Goal: Information Seeking & Learning: Learn about a topic

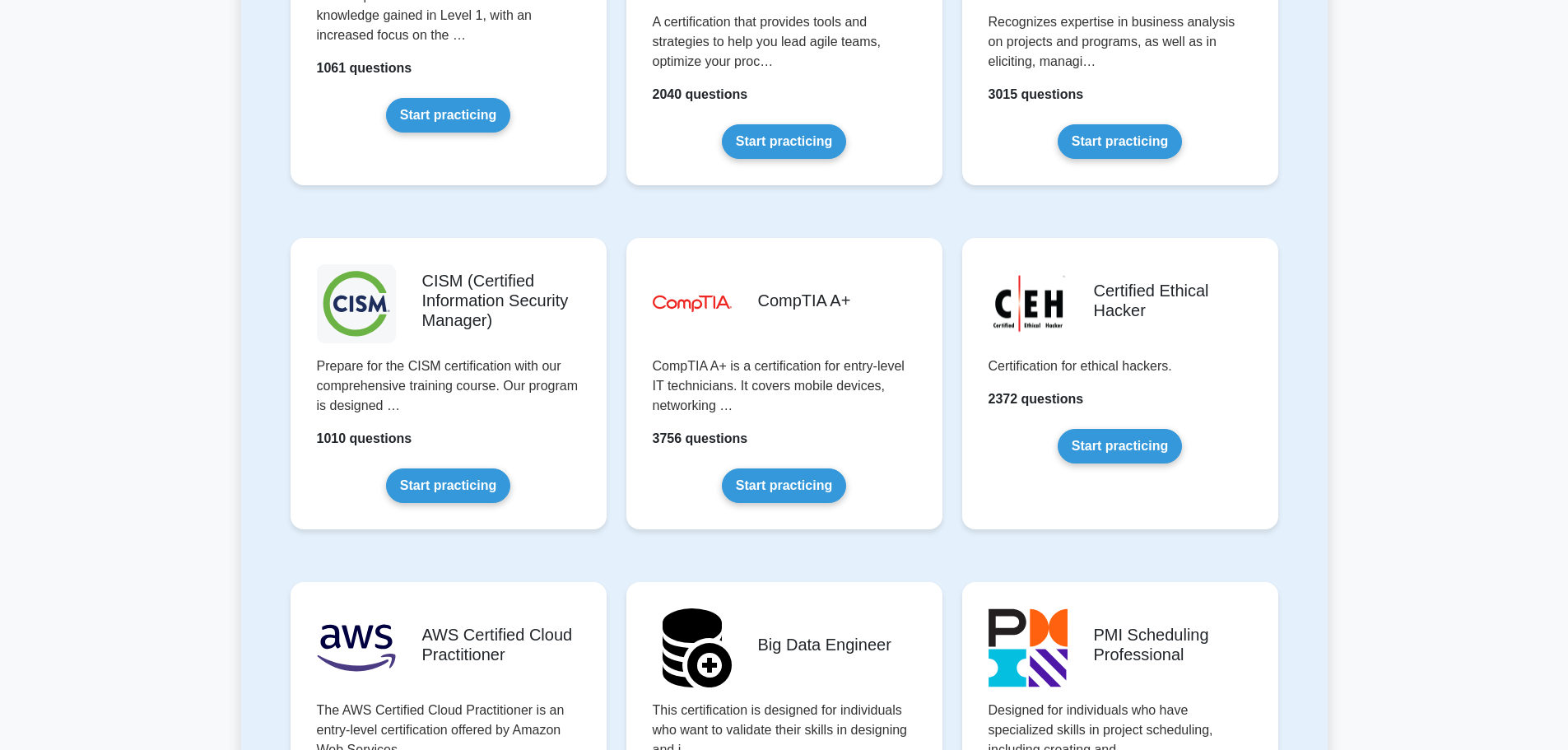
scroll to position [2223, 0]
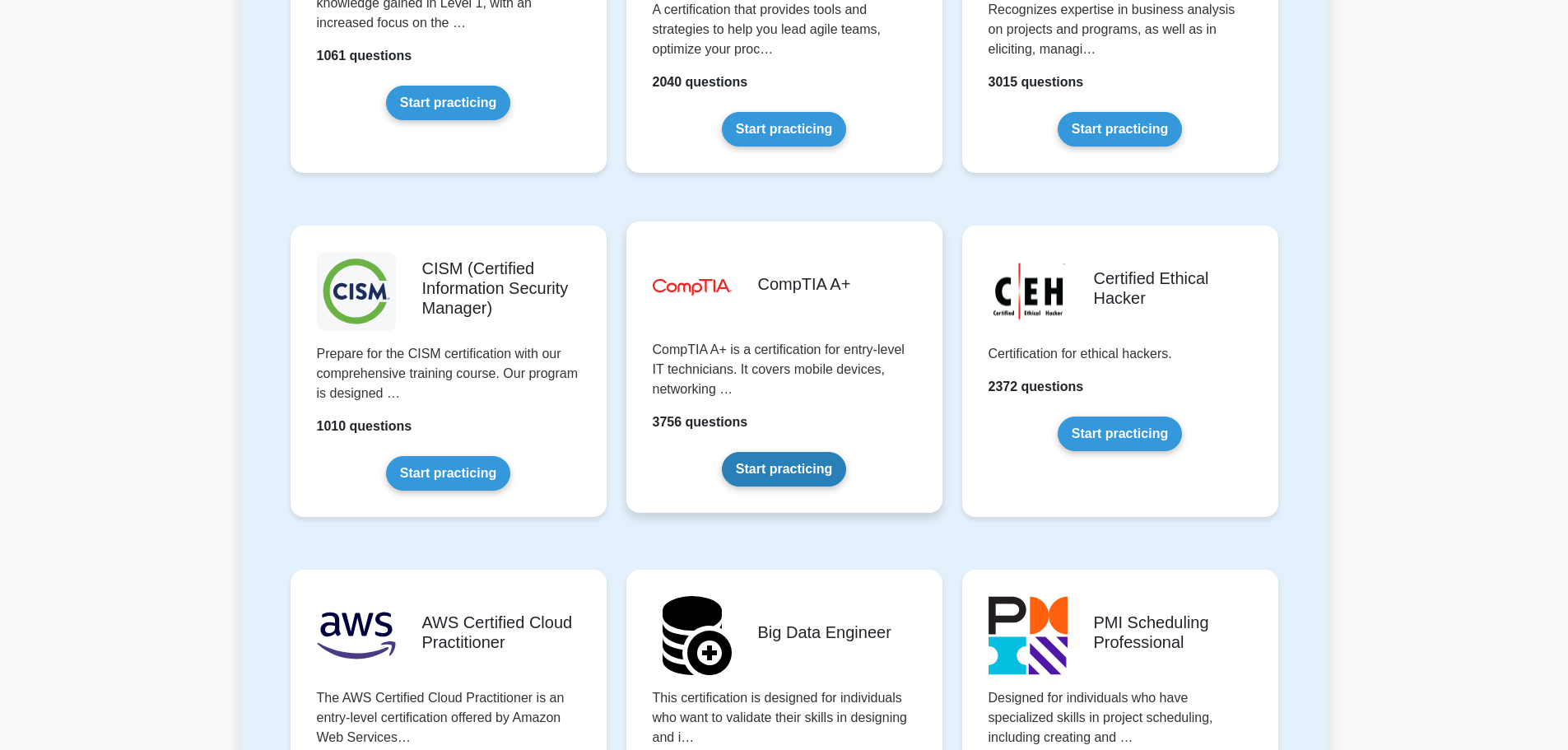
click at [780, 452] on link "Start practicing" at bounding box center [784, 469] width 125 height 34
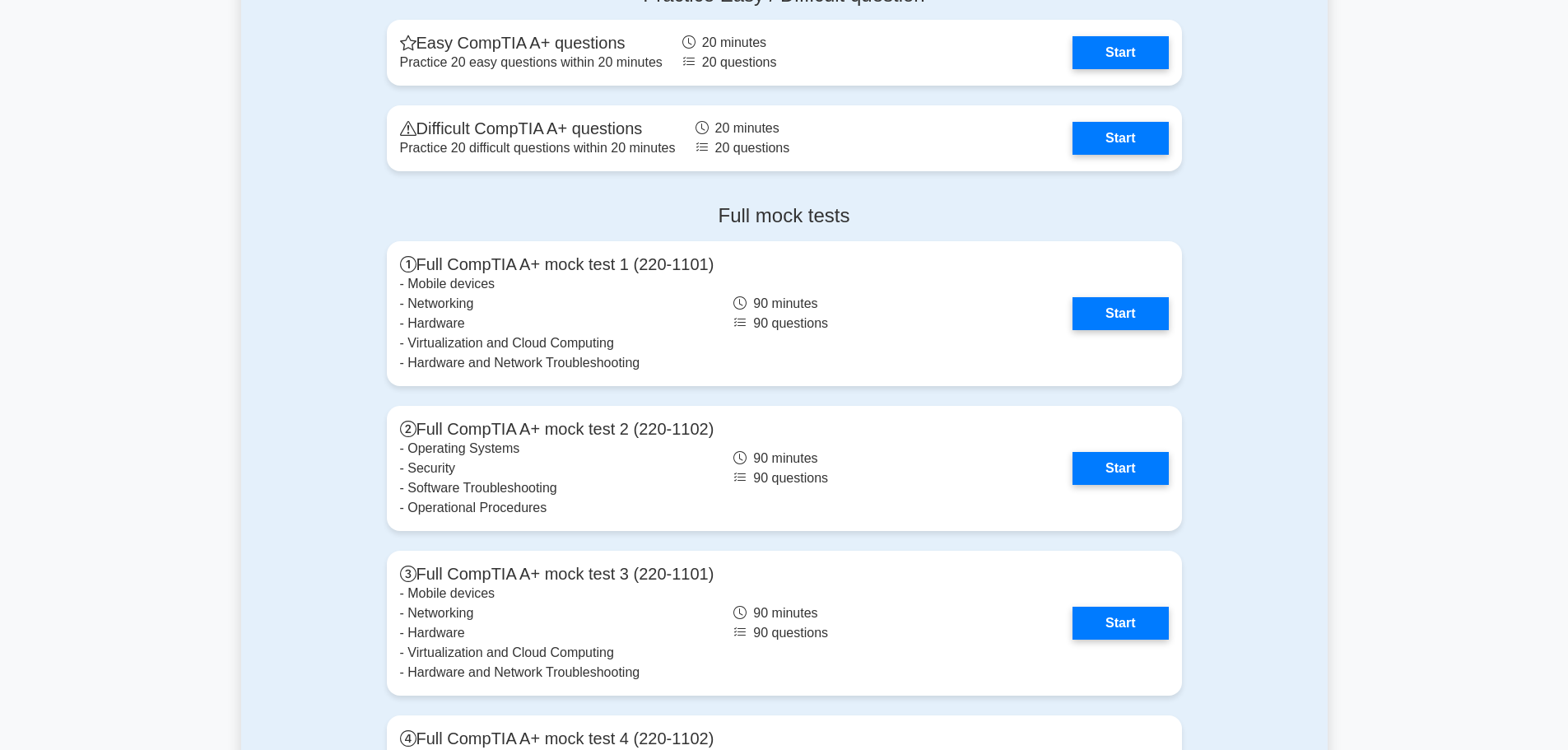
scroll to position [3541, 0]
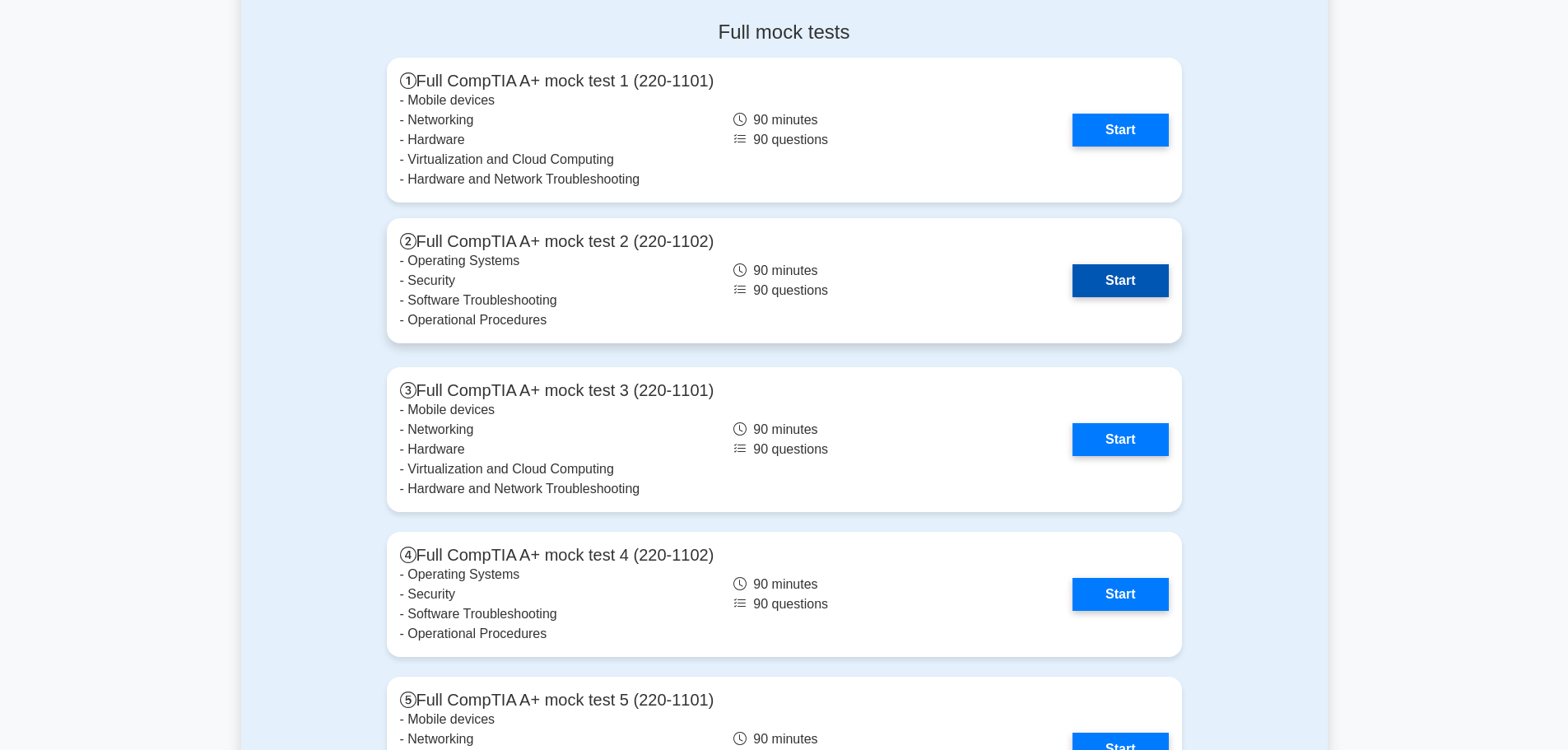
click at [1098, 276] on link "Start" at bounding box center [1120, 280] width 96 height 33
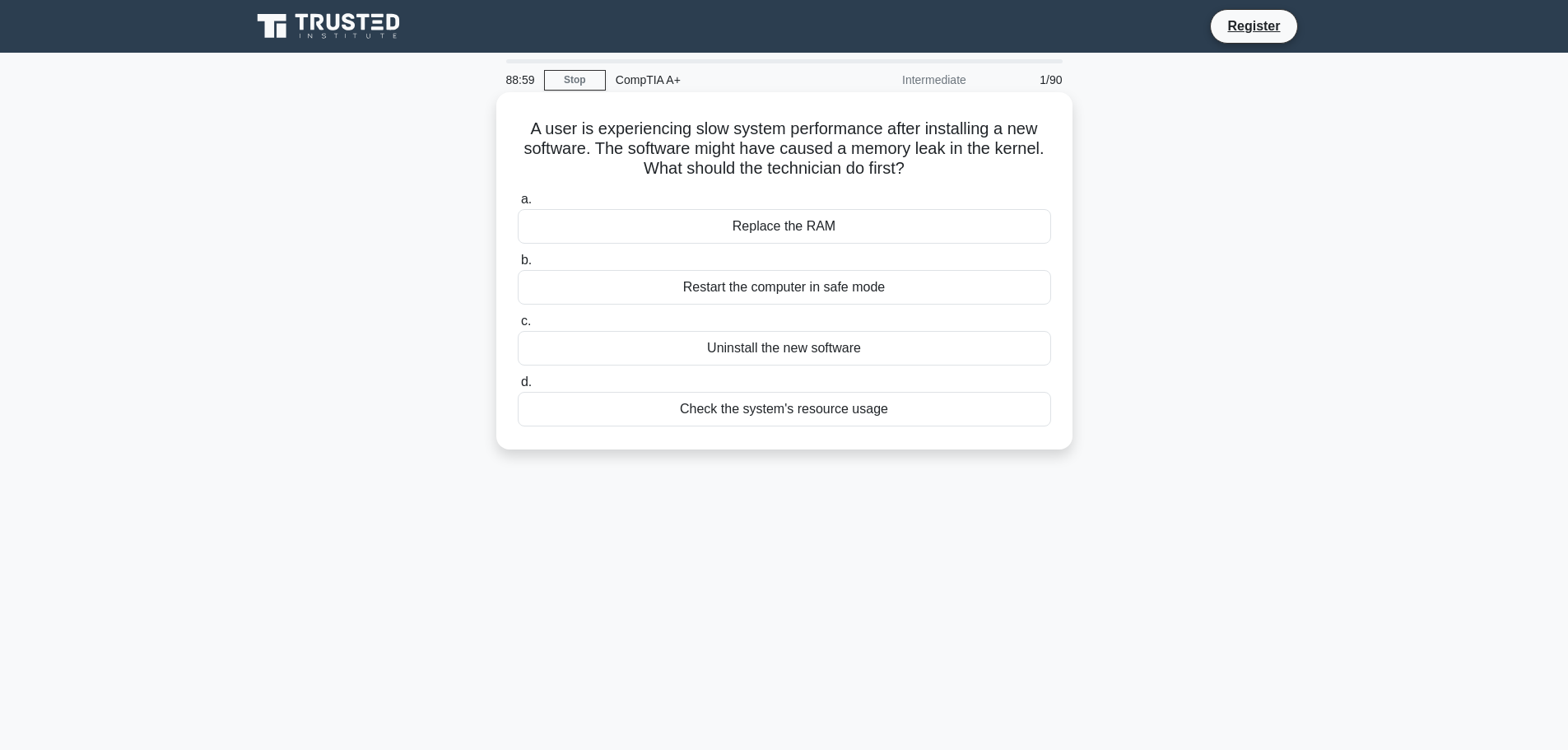
click at [766, 289] on div "Restart the computer in safe mode" at bounding box center [784, 287] width 534 height 34
click at [518, 266] on input "b. Restart the computer in safe mode" at bounding box center [518, 261] width 0 height 11
click at [804, 409] on div "Swipe card access" at bounding box center [784, 409] width 534 height 34
click at [518, 388] on input "d. Swipe card access" at bounding box center [518, 382] width 0 height 11
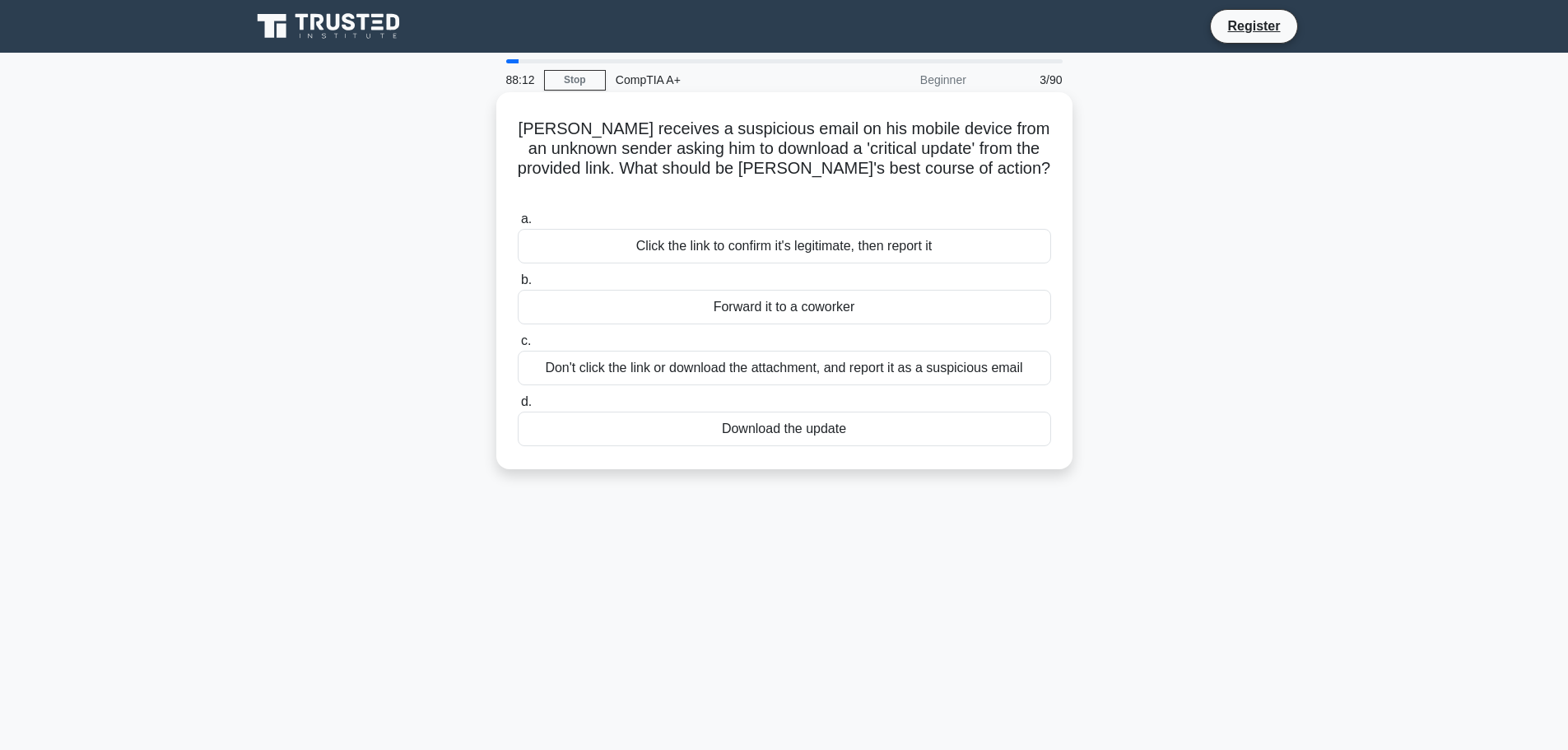
click at [942, 351] on div "Don't click the link or download the attachment, and report it as a suspicious …" at bounding box center [784, 368] width 534 height 34
click at [518, 347] on input "c. Don't click the link or download the attachment, and report it as a suspicio…" at bounding box center [518, 341] width 0 height 11
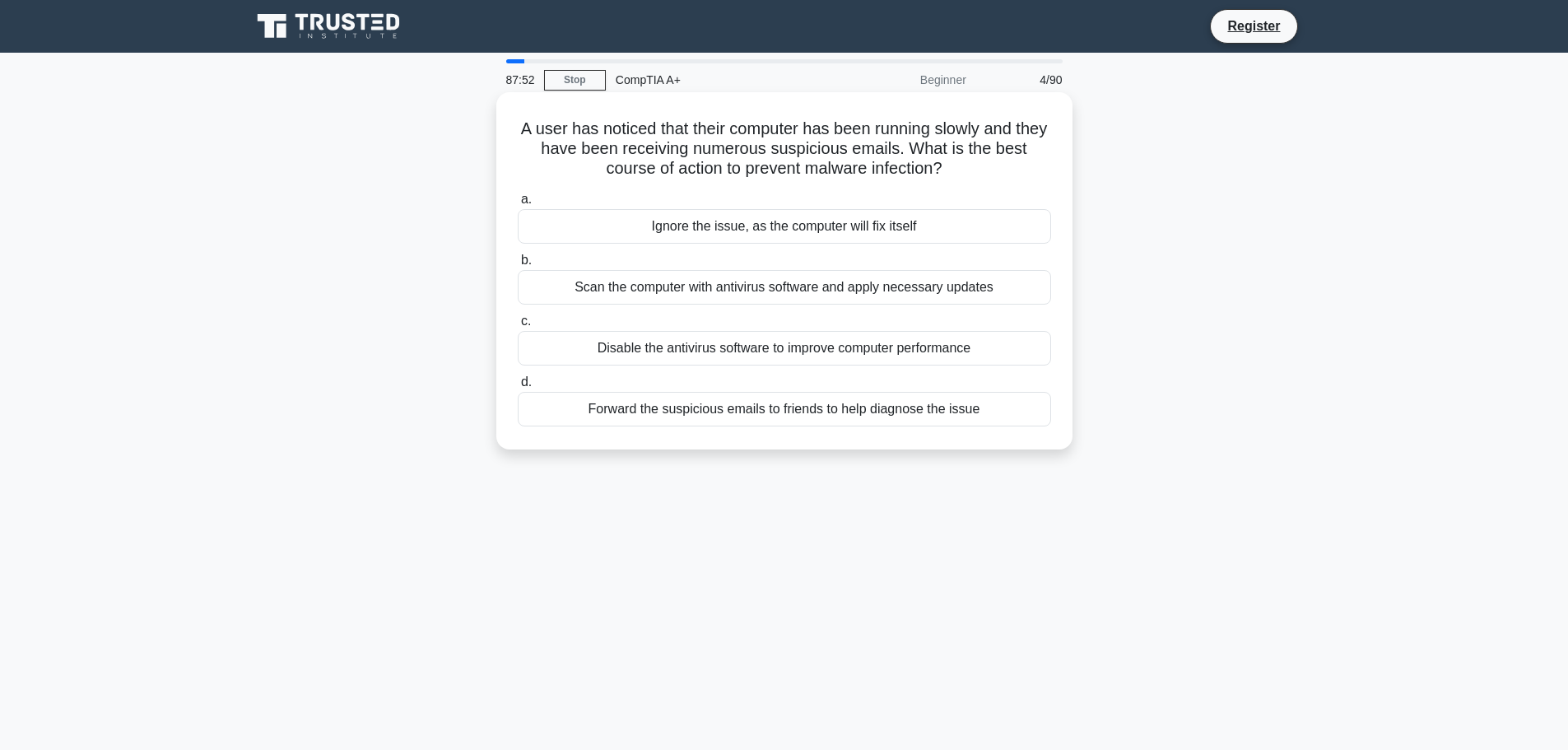
click at [947, 288] on div "Scan the computer with antivirus software and apply necessary updates" at bounding box center [784, 287] width 534 height 34
click at [518, 266] on input "b. Scan the computer with antivirus software and apply necessary updates" at bounding box center [518, 261] width 0 height 11
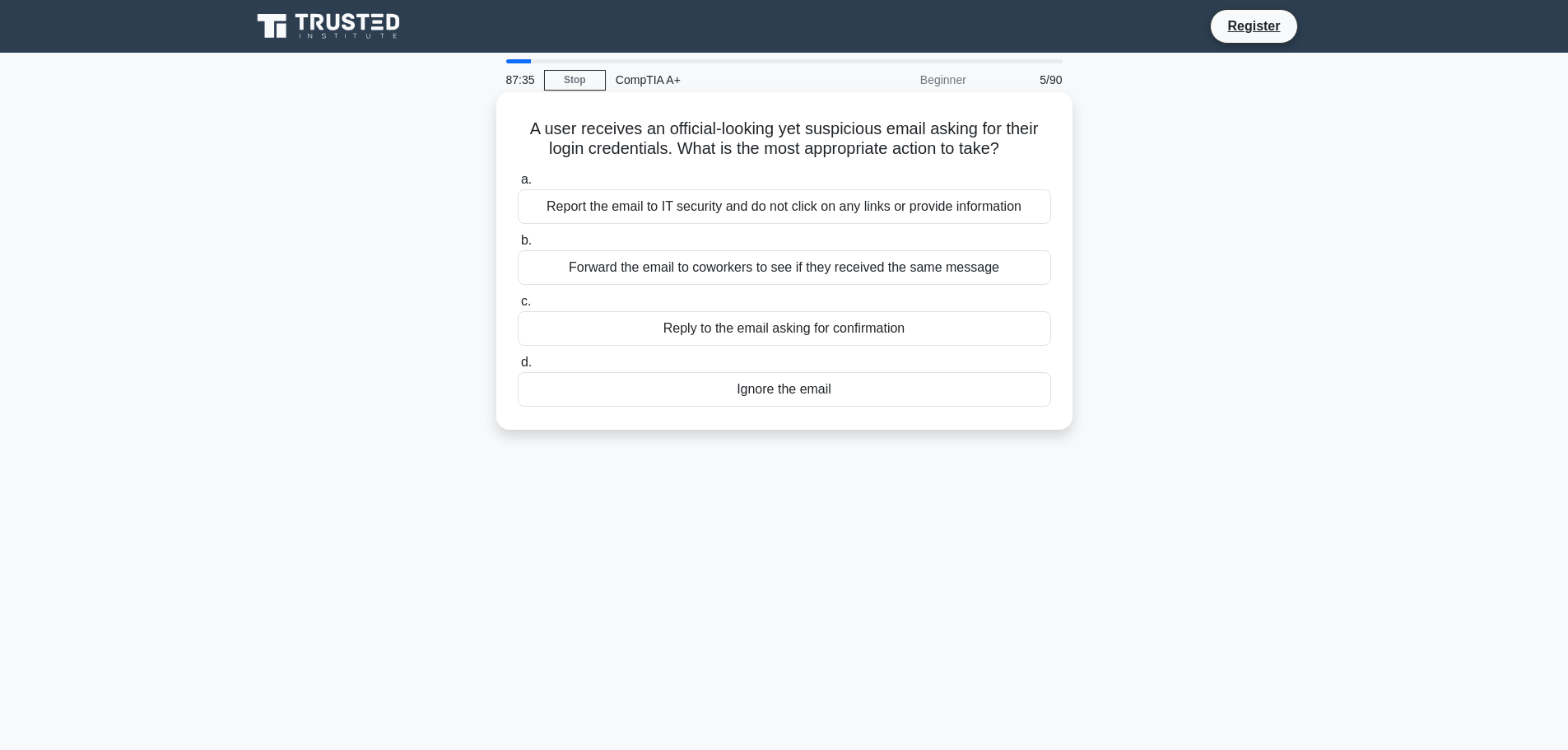
click at [816, 207] on div "Report the email to IT security and do not click on any links or provide inform…" at bounding box center [784, 207] width 534 height 34
click at [518, 185] on input "a. Report the email to IT security and do not click on any links or provide inf…" at bounding box center [518, 179] width 0 height 11
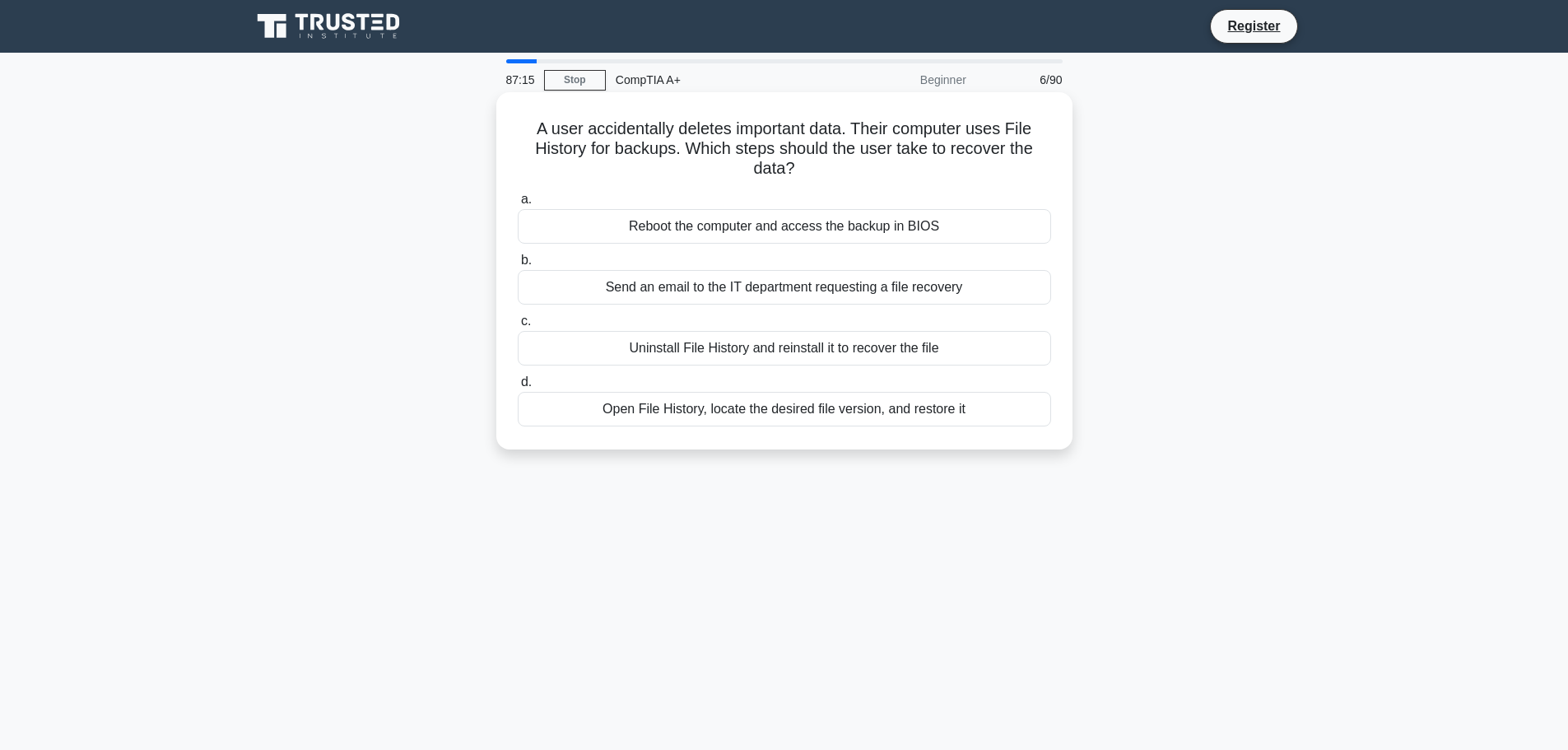
click at [808, 412] on div "Open File History, locate the desired file version, and restore it" at bounding box center [784, 409] width 534 height 34
click at [518, 388] on input "d. Open File History, locate the desired file version, and restore it" at bounding box center [518, 382] width 0 height 11
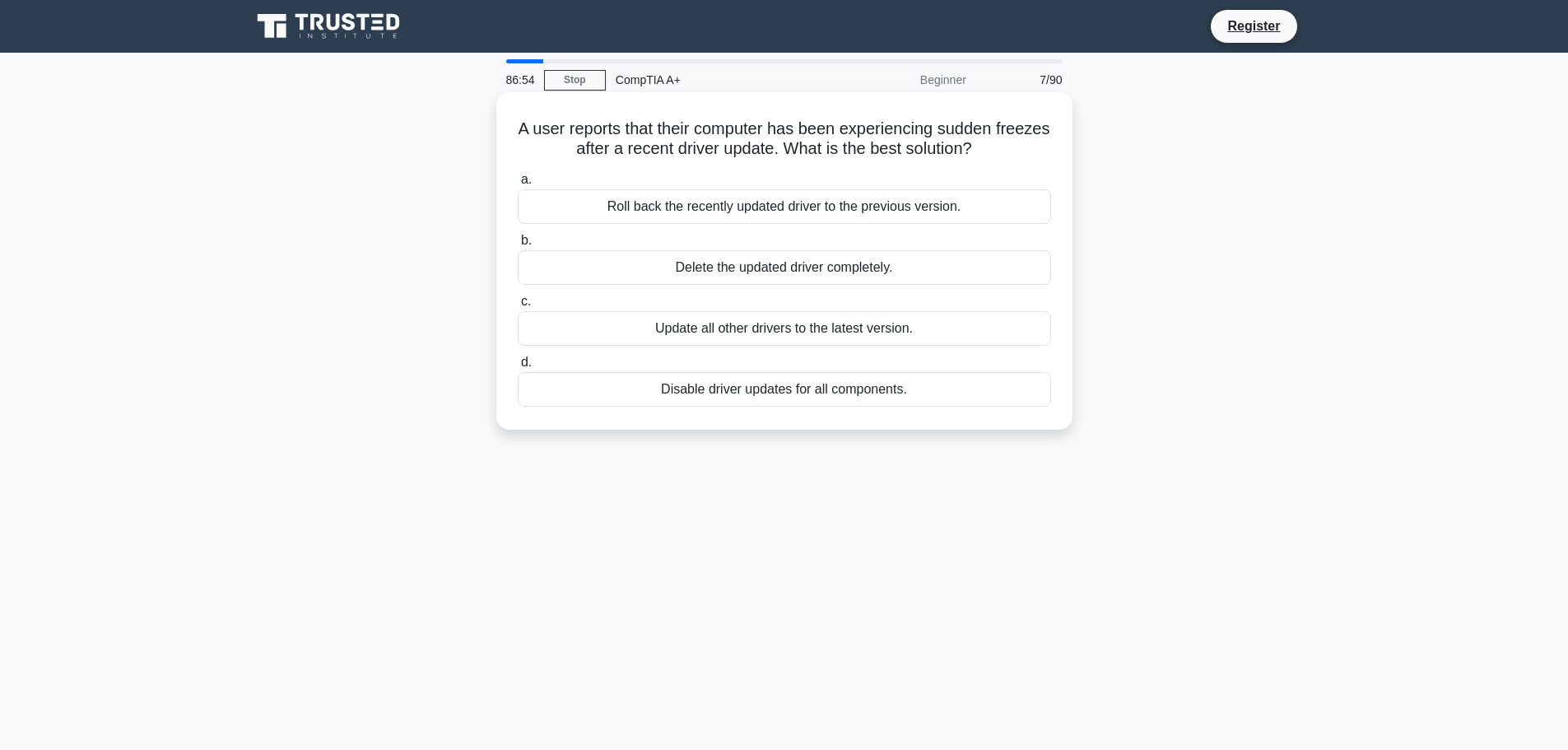
click at [786, 215] on div "Roll back the recently updated driver to the previous version." at bounding box center [784, 207] width 534 height 34
click at [518, 185] on input "a. Roll back the recently updated driver to the previous version." at bounding box center [518, 179] width 0 height 11
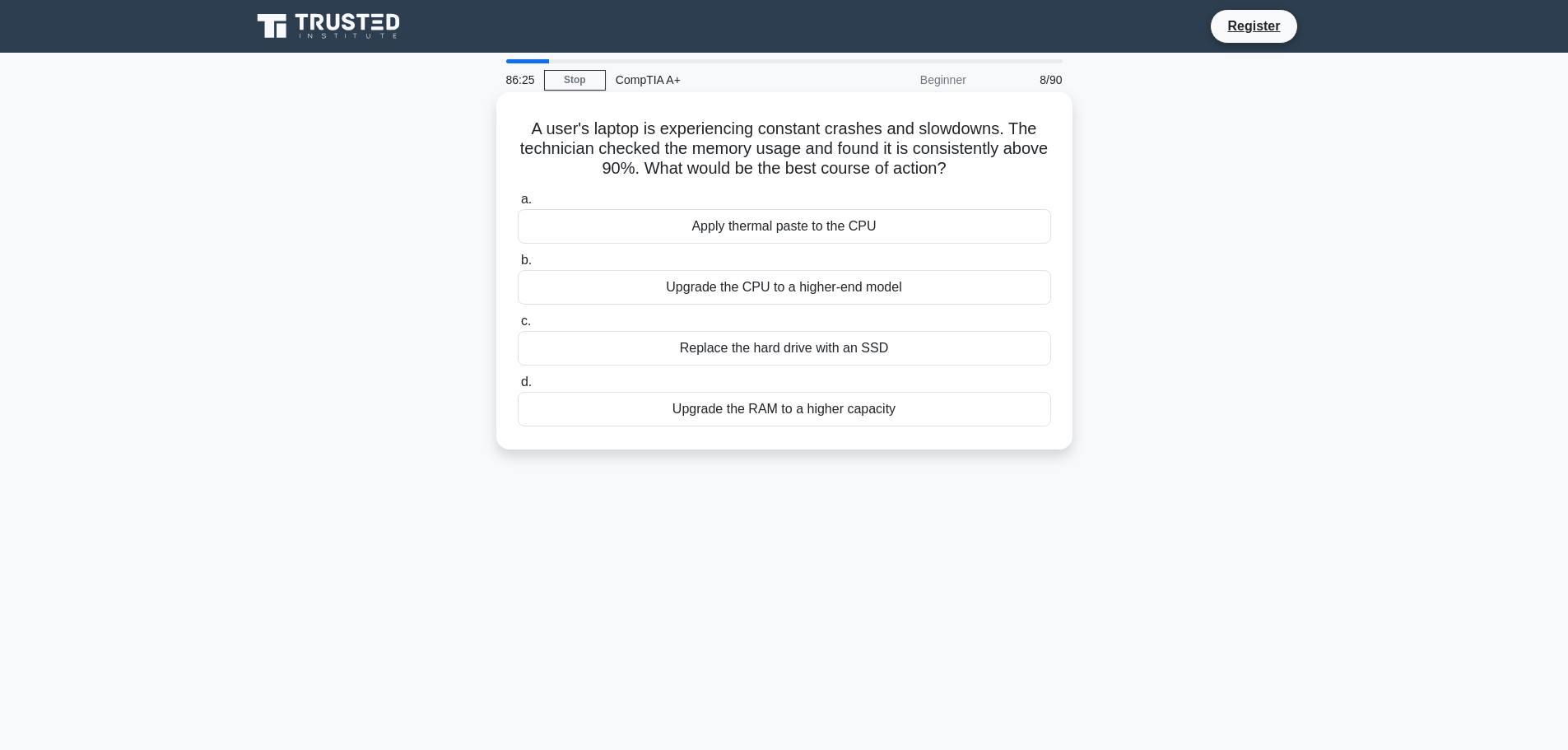
click at [799, 410] on div "Upgrade the RAM to a higher capacity" at bounding box center [784, 409] width 534 height 34
click at [518, 388] on input "d. Upgrade the RAM to a higher capacity" at bounding box center [518, 382] width 0 height 11
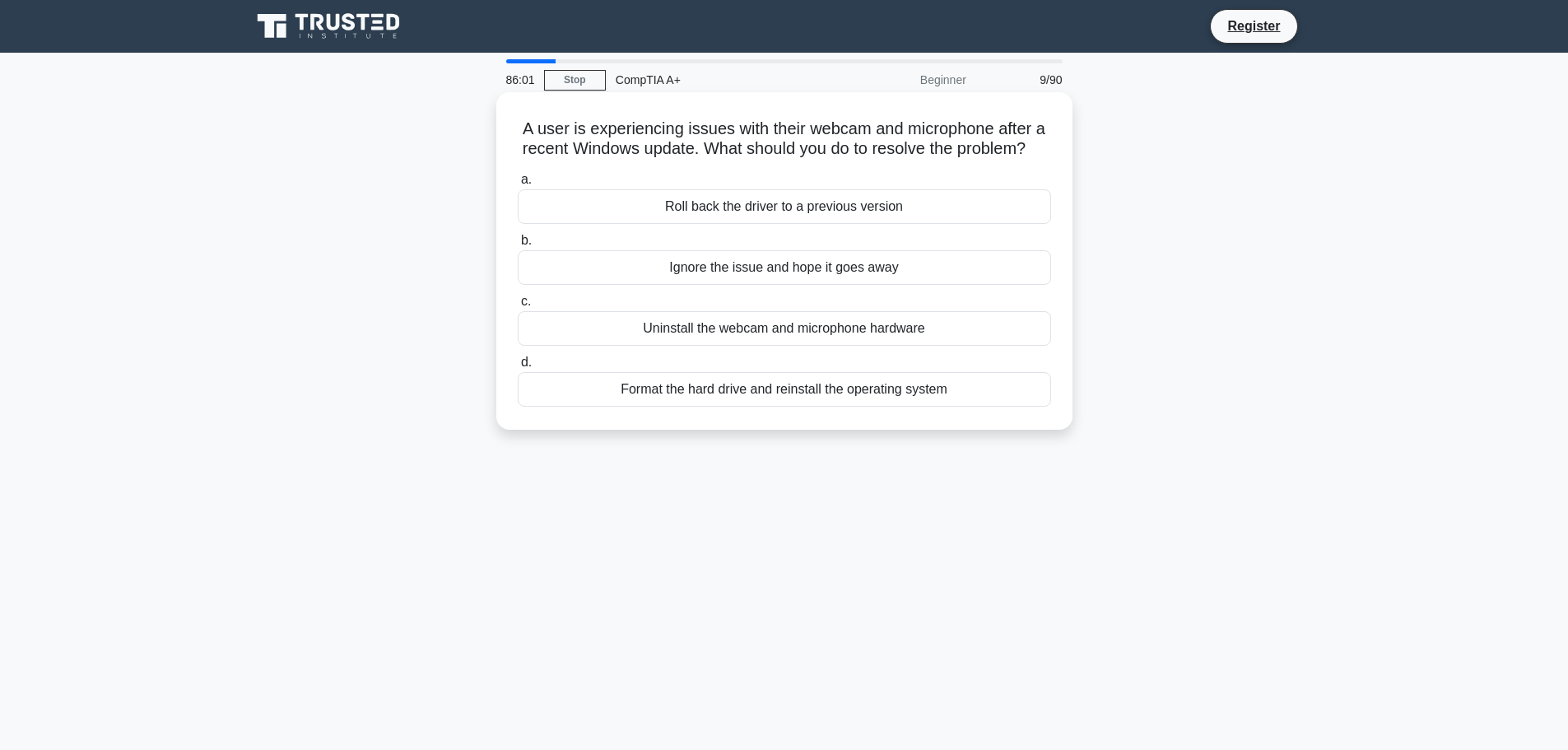
click at [795, 224] on div "Roll back the driver to a previous version" at bounding box center [784, 207] width 534 height 34
click at [518, 185] on input "a. Roll back the driver to a previous version" at bounding box center [518, 179] width 0 height 11
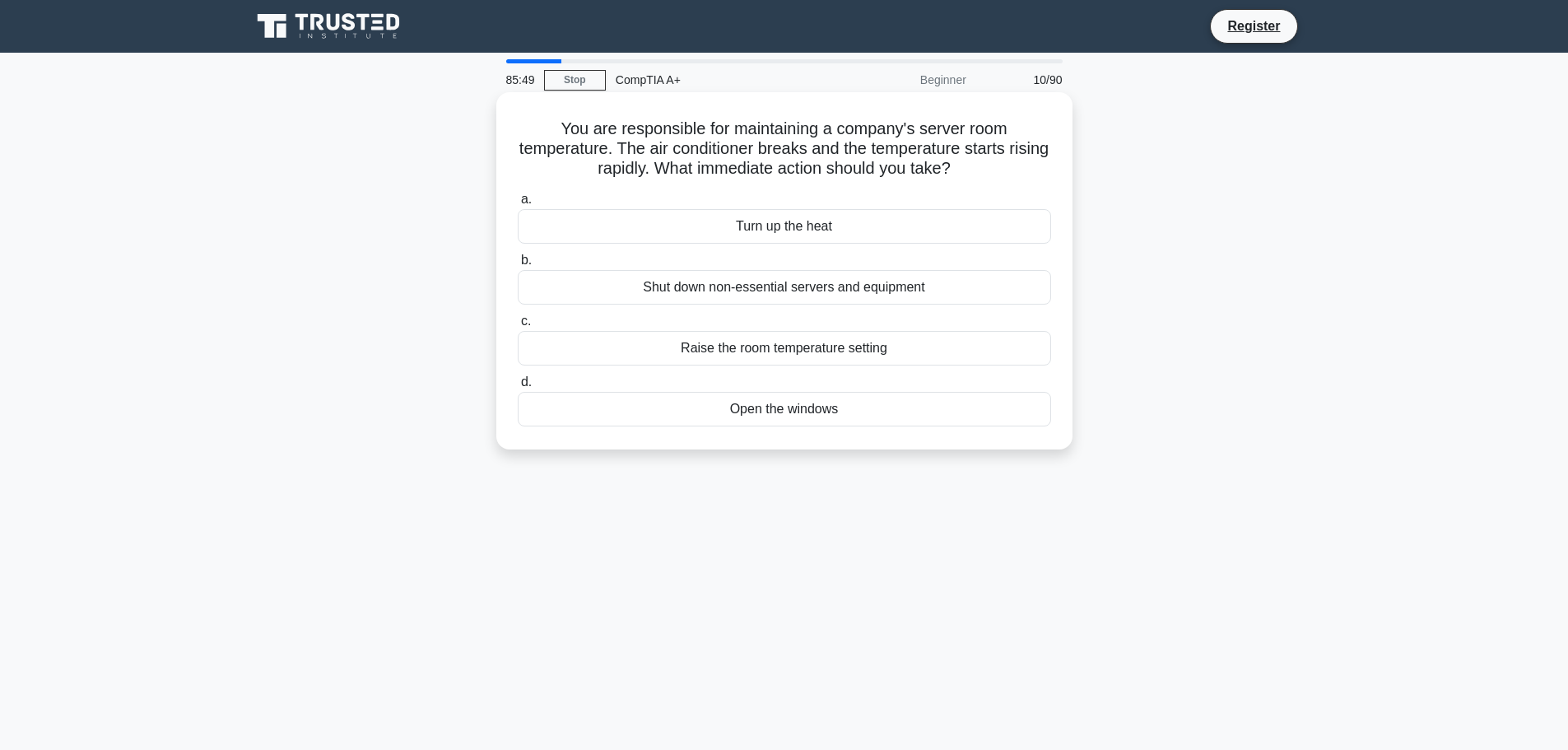
click at [862, 289] on div "Shut down non-essential servers and equipment" at bounding box center [784, 287] width 534 height 34
click at [518, 266] on input "b. Shut down non-essential servers and equipment" at bounding box center [518, 261] width 0 height 11
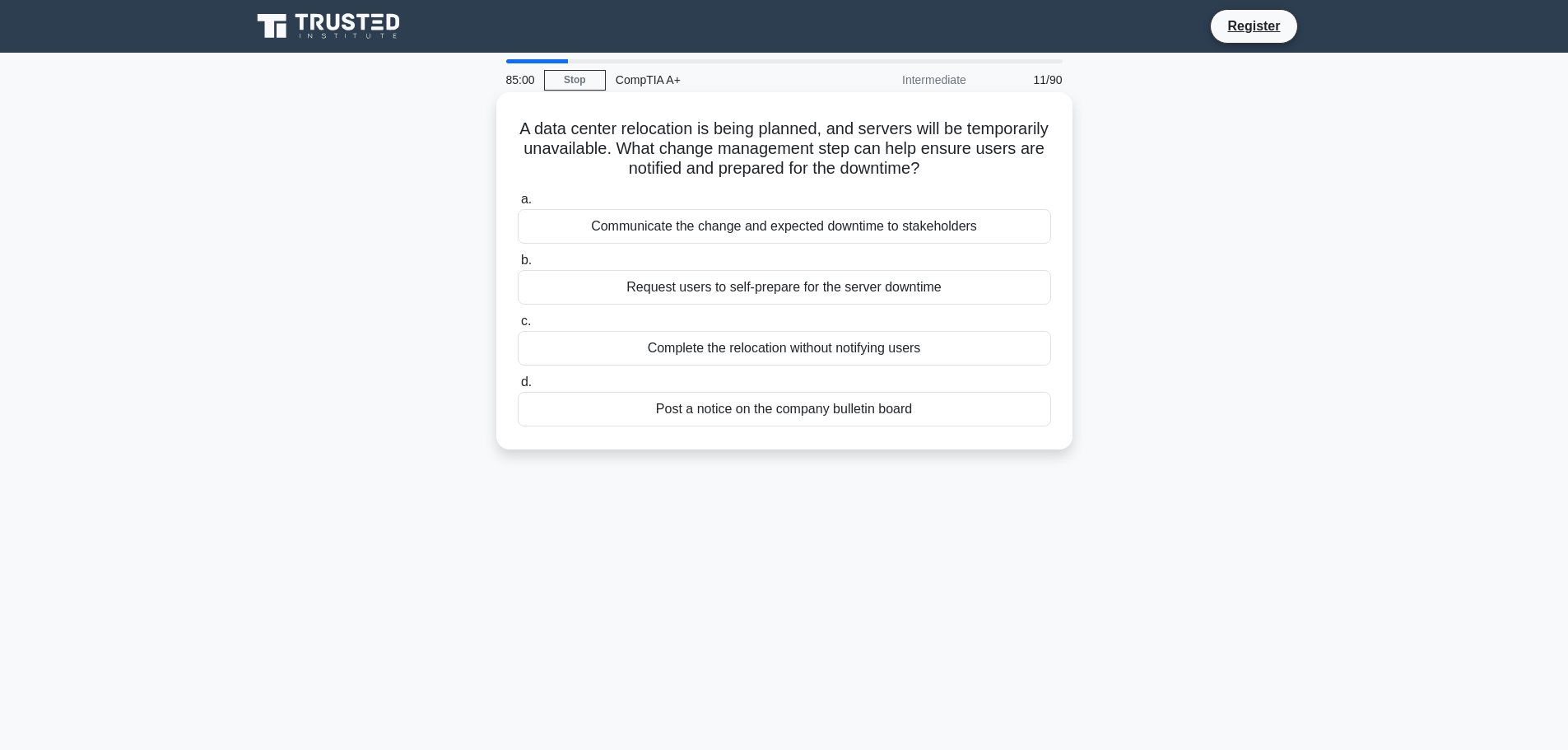
click at [787, 230] on div "Communicate the change and expected downtime to stakeholders" at bounding box center [784, 226] width 534 height 34
click at [518, 205] on input "a. Communicate the change and expected downtime to stakeholders" at bounding box center [518, 199] width 0 height 11
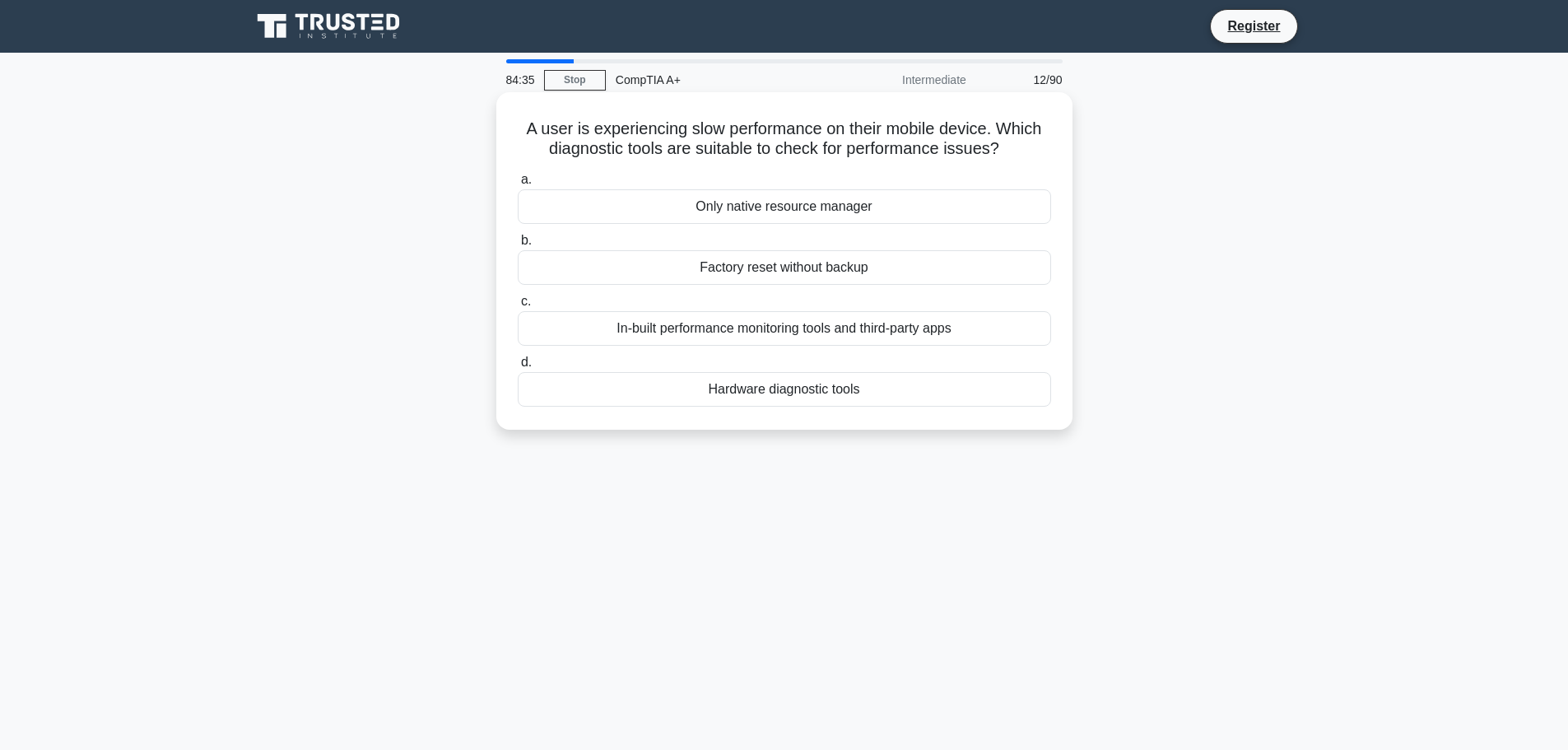
click at [831, 323] on div "In-built performance monitoring tools and third-party apps" at bounding box center [784, 328] width 534 height 34
click at [518, 308] on input "c. In-built performance monitoring tools and third-party apps" at bounding box center [518, 302] width 0 height 11
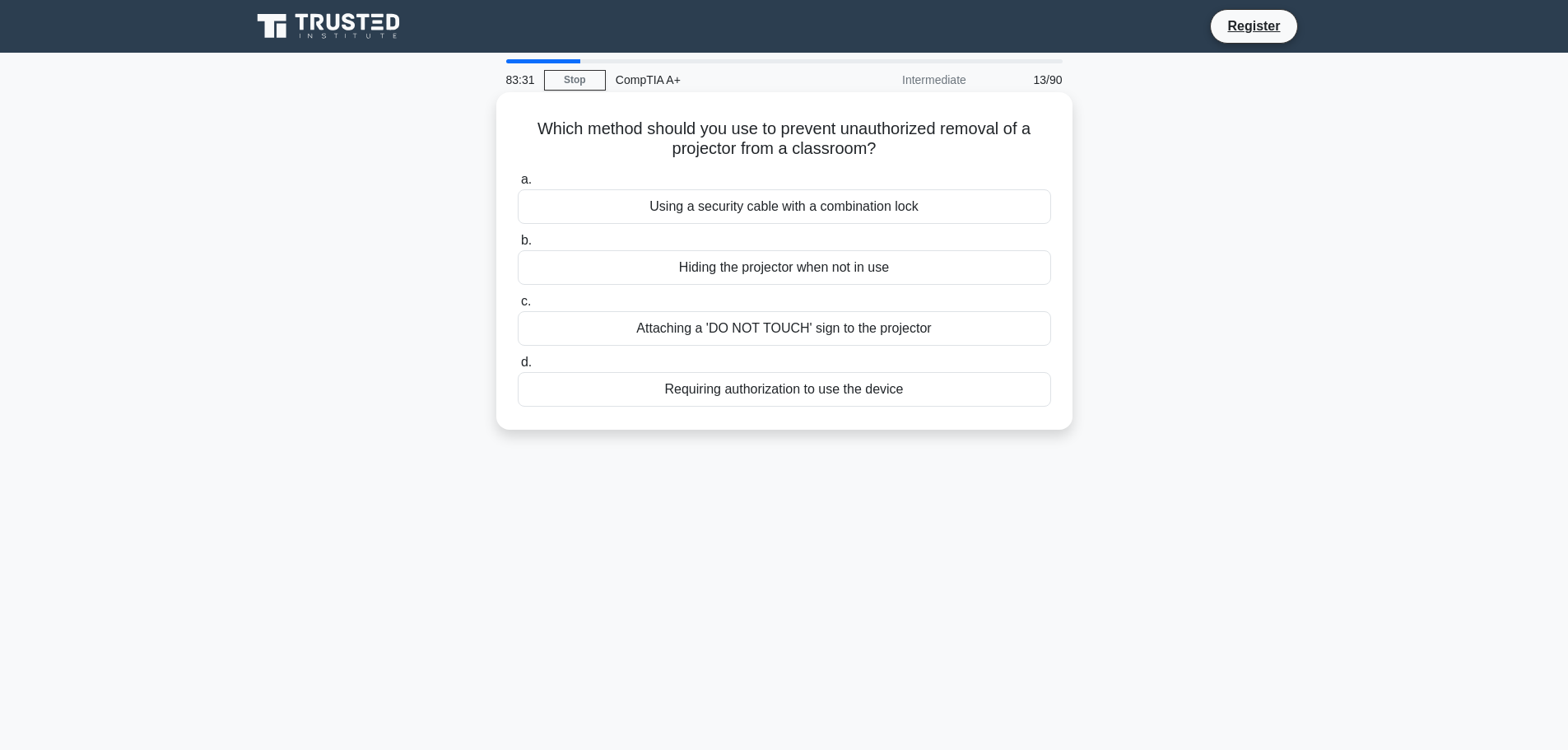
click at [810, 393] on div "Requiring authorization to use the device" at bounding box center [784, 390] width 534 height 34
click at [518, 368] on input "d. Requiring authorization to use the device" at bounding box center [518, 362] width 0 height 11
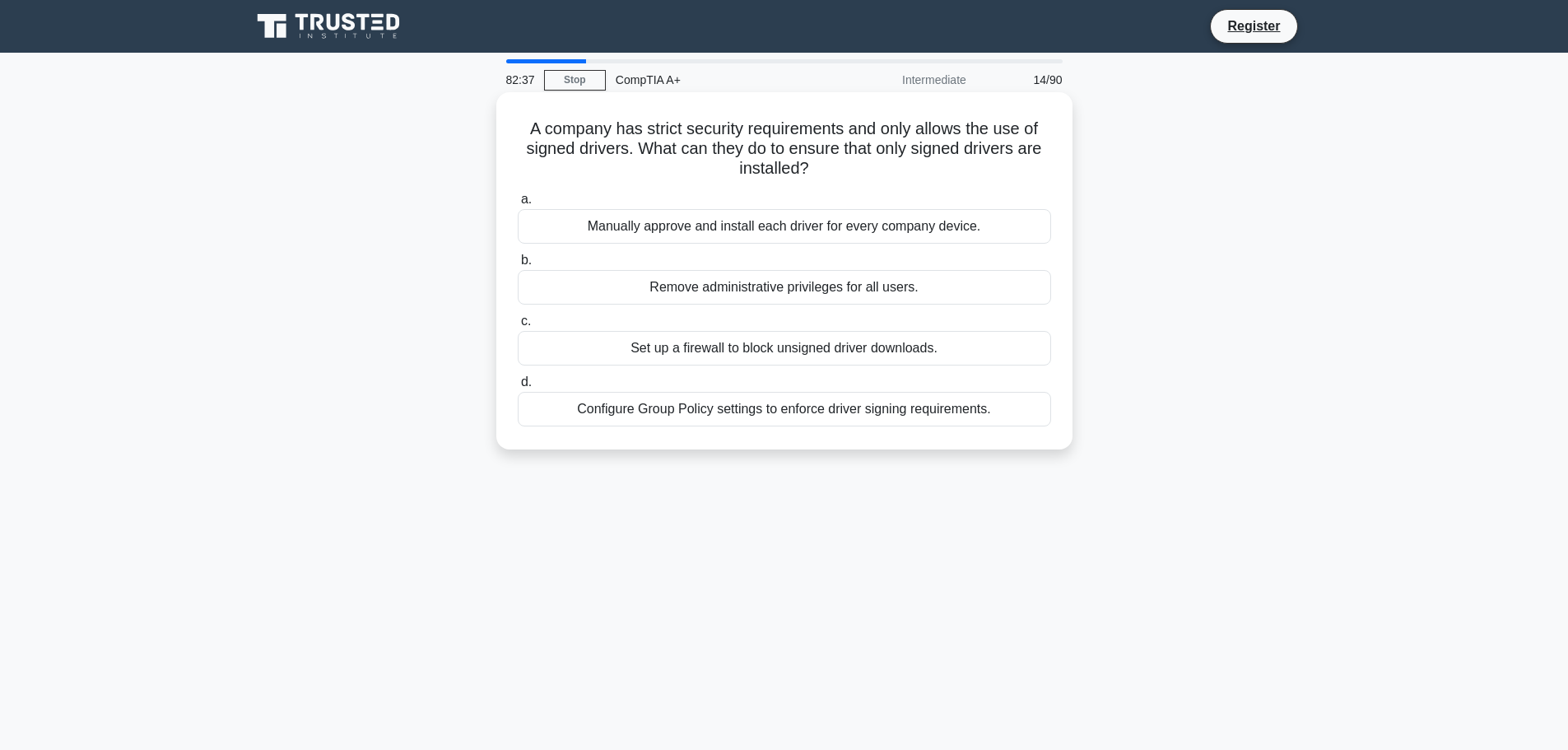
click at [745, 414] on div "Configure Group Policy settings to enforce driver signing requirements." at bounding box center [784, 409] width 534 height 34
click at [518, 388] on input "d. Configure Group Policy settings to enforce driver signing requirements." at bounding box center [518, 382] width 0 height 11
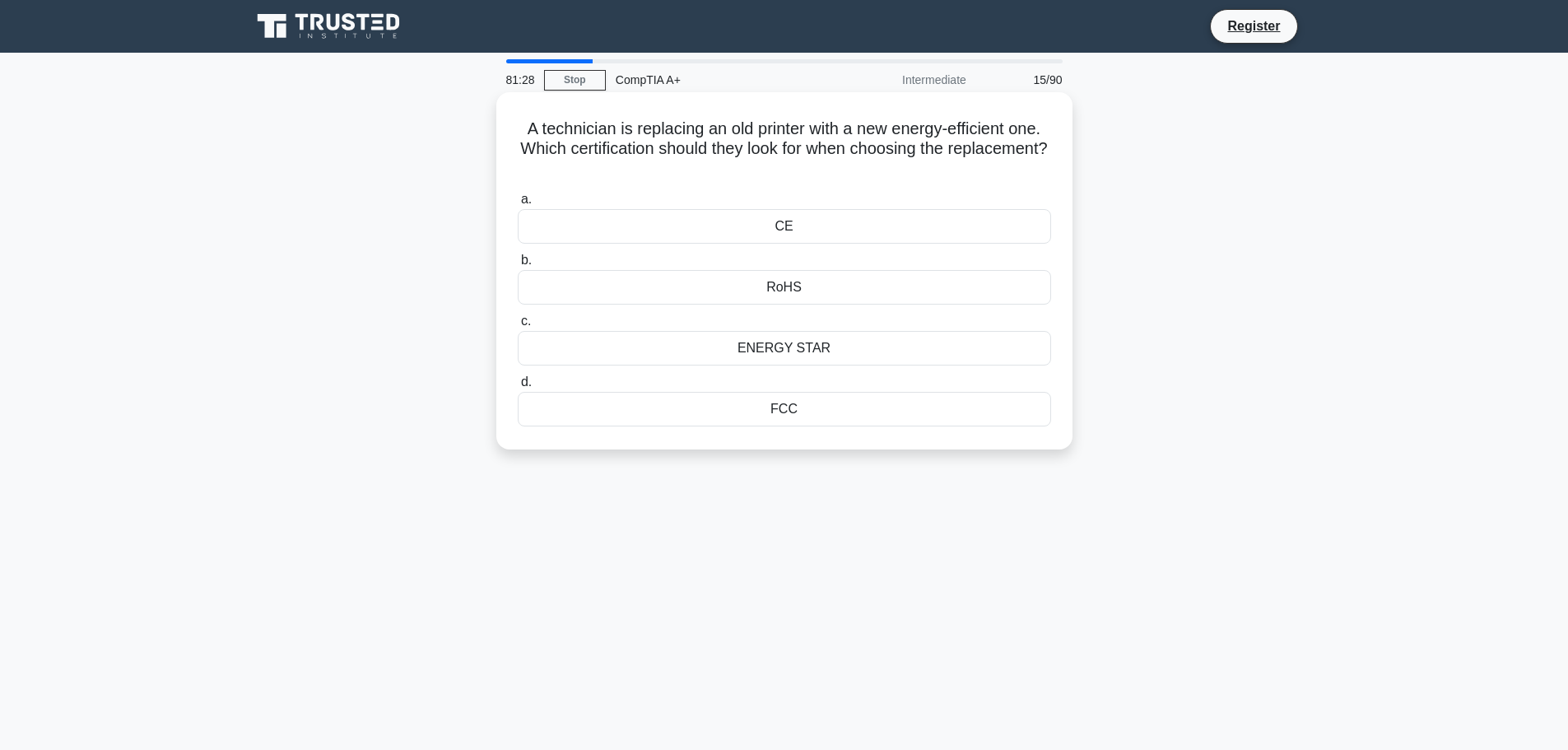
click at [805, 354] on div "ENERGY STAR" at bounding box center [784, 348] width 534 height 34
click at [518, 327] on input "c. ENERGY STAR" at bounding box center [518, 321] width 0 height 11
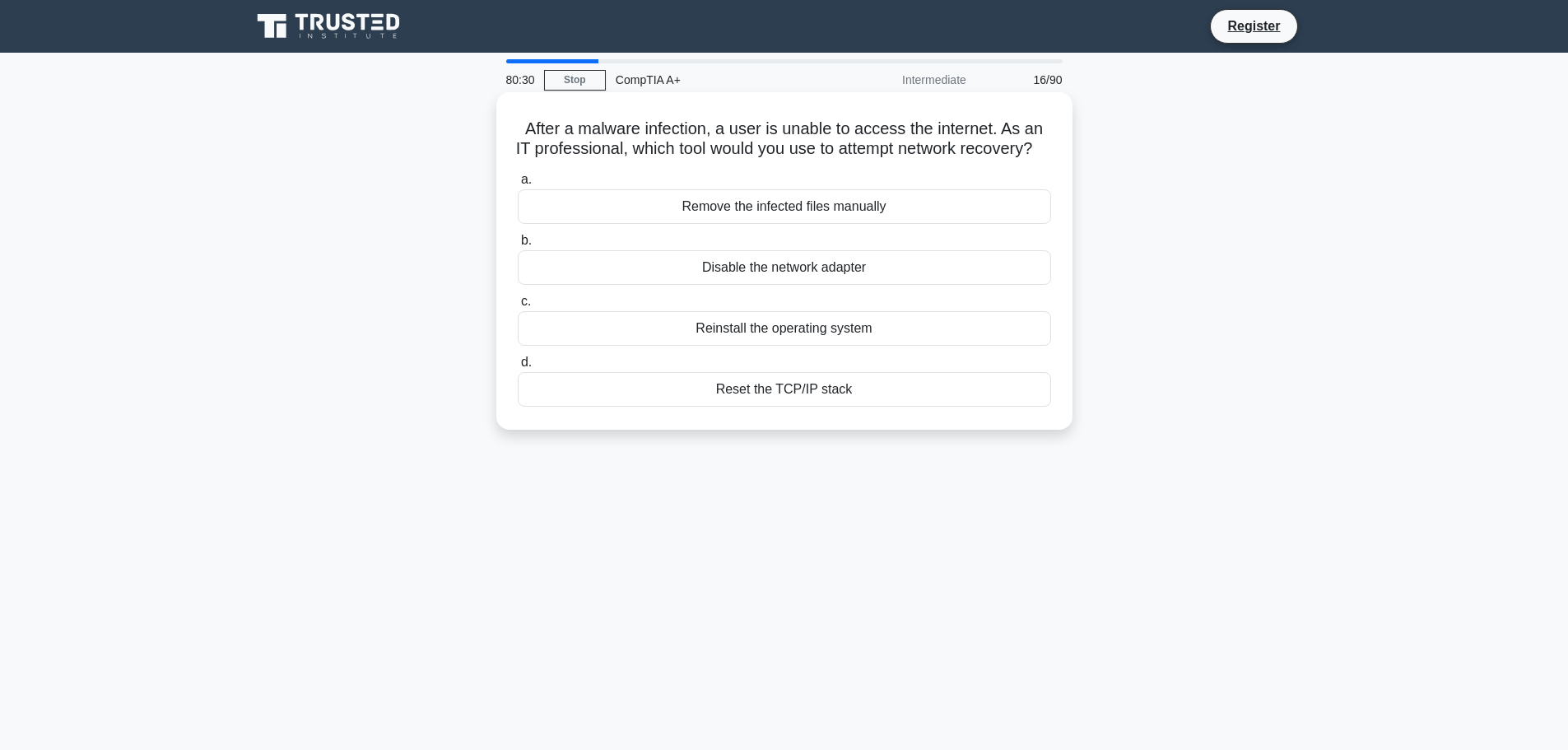
click at [856, 407] on div "Reset the TCP/IP stack" at bounding box center [784, 390] width 534 height 34
click at [518, 368] on input "d. Reset the TCP/IP stack" at bounding box center [518, 362] width 0 height 11
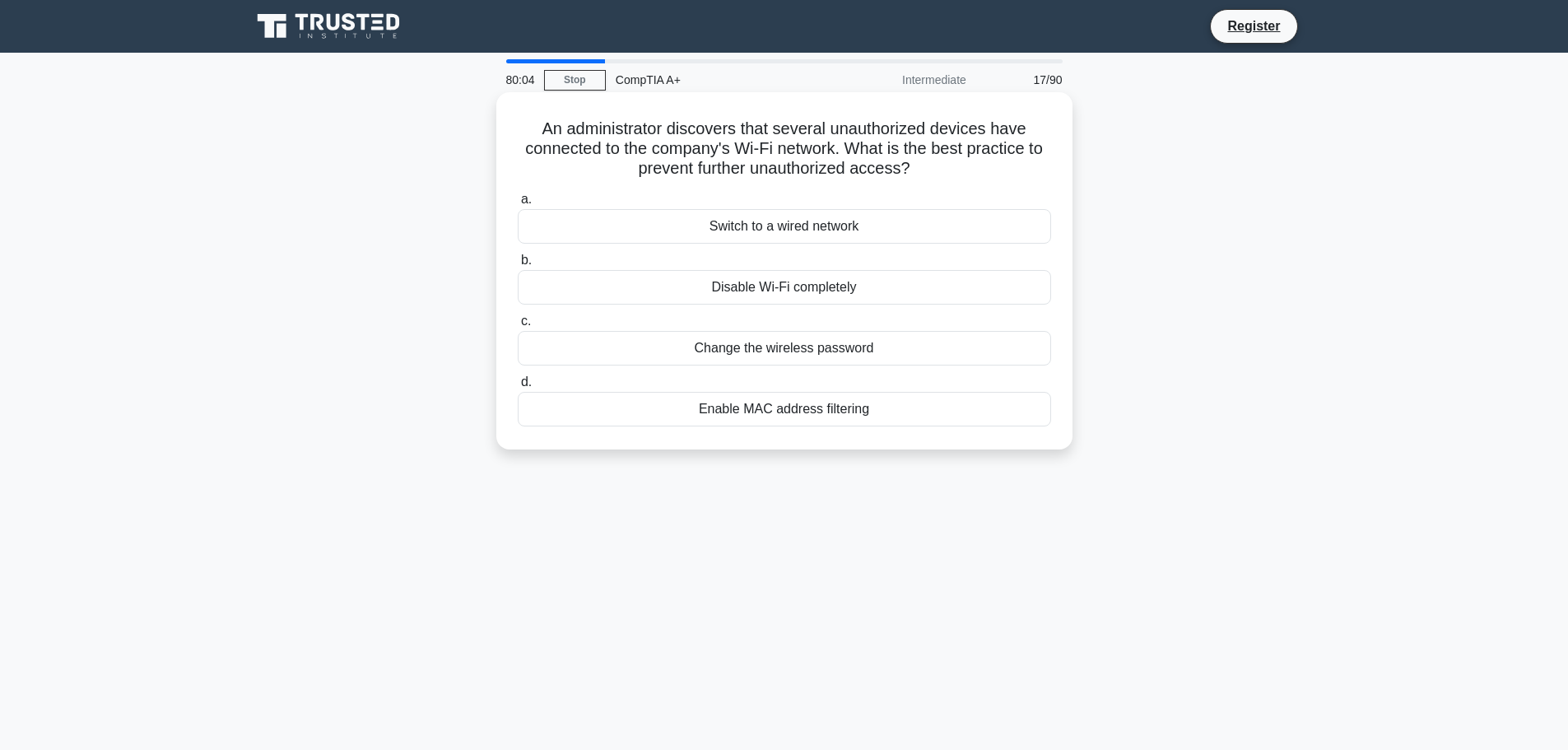
click at [847, 413] on div "Enable MAC address filtering" at bounding box center [784, 409] width 534 height 34
click at [518, 388] on input "d. Enable MAC address filtering" at bounding box center [518, 382] width 0 height 11
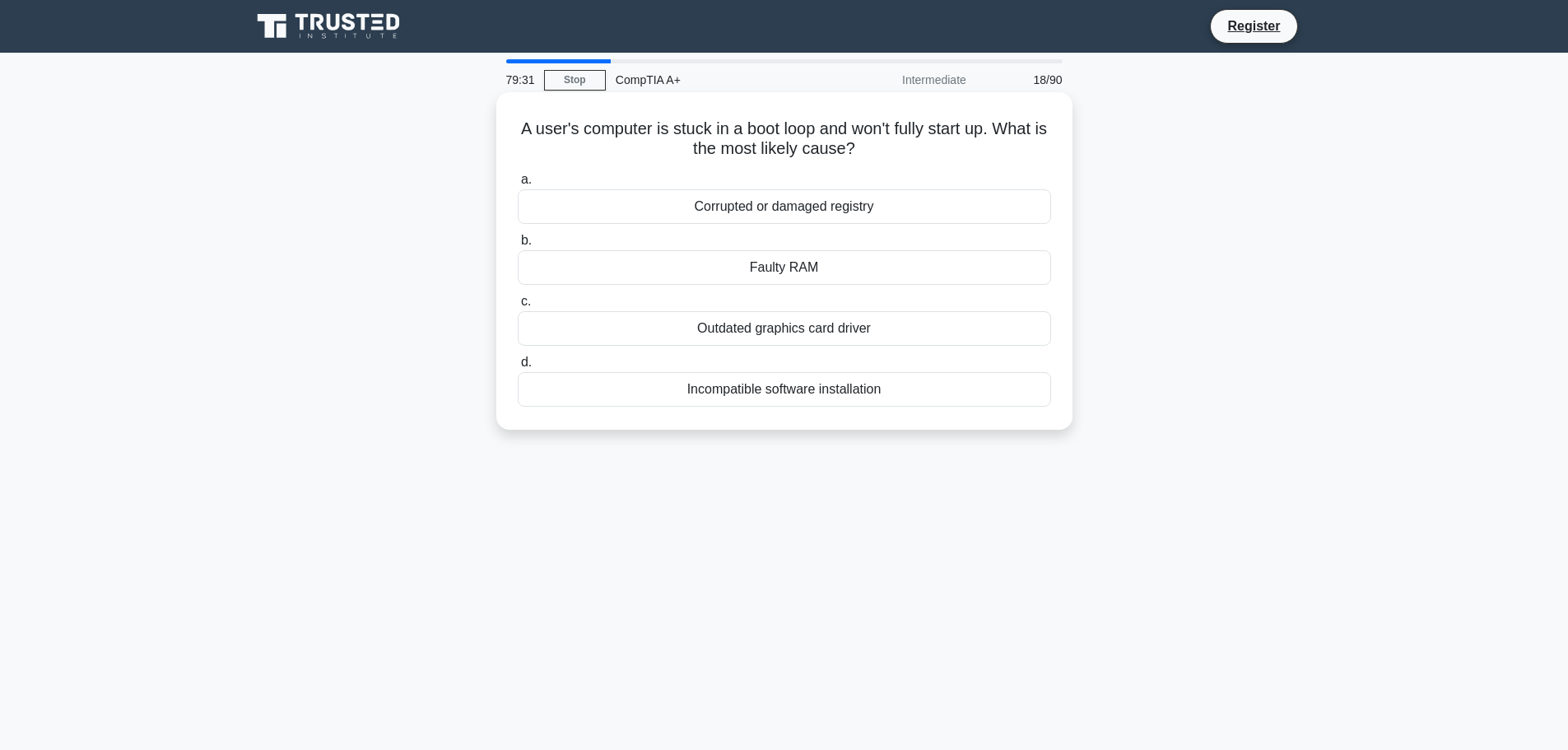
click at [817, 208] on div "Corrupted or damaged registry" at bounding box center [784, 207] width 534 height 34
click at [518, 185] on input "a. Corrupted or damaged registry" at bounding box center [518, 179] width 0 height 11
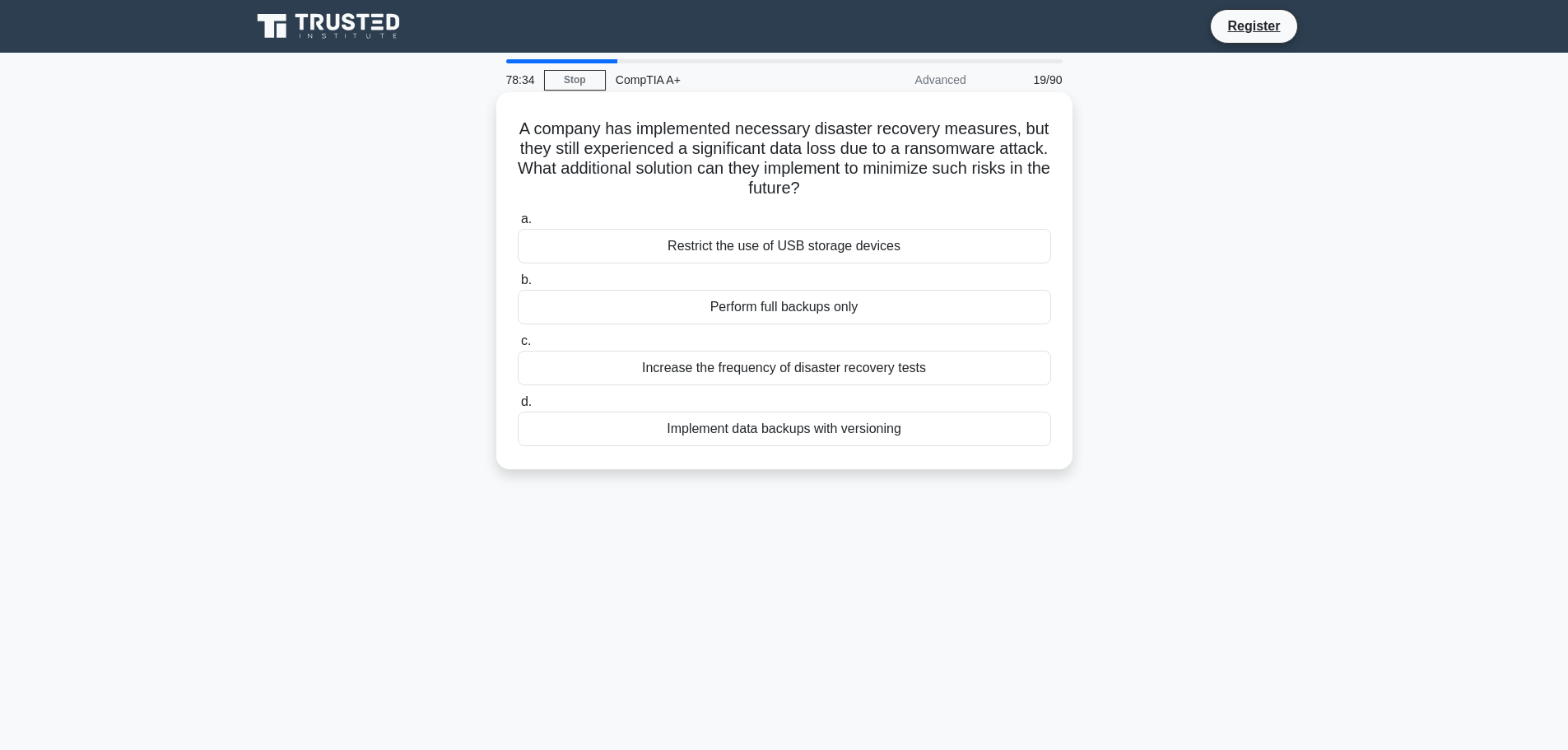
click at [899, 434] on div "Implement data backups with versioning" at bounding box center [784, 429] width 534 height 34
click at [518, 407] on input "d. Implement data backups with versioning" at bounding box center [518, 402] width 0 height 11
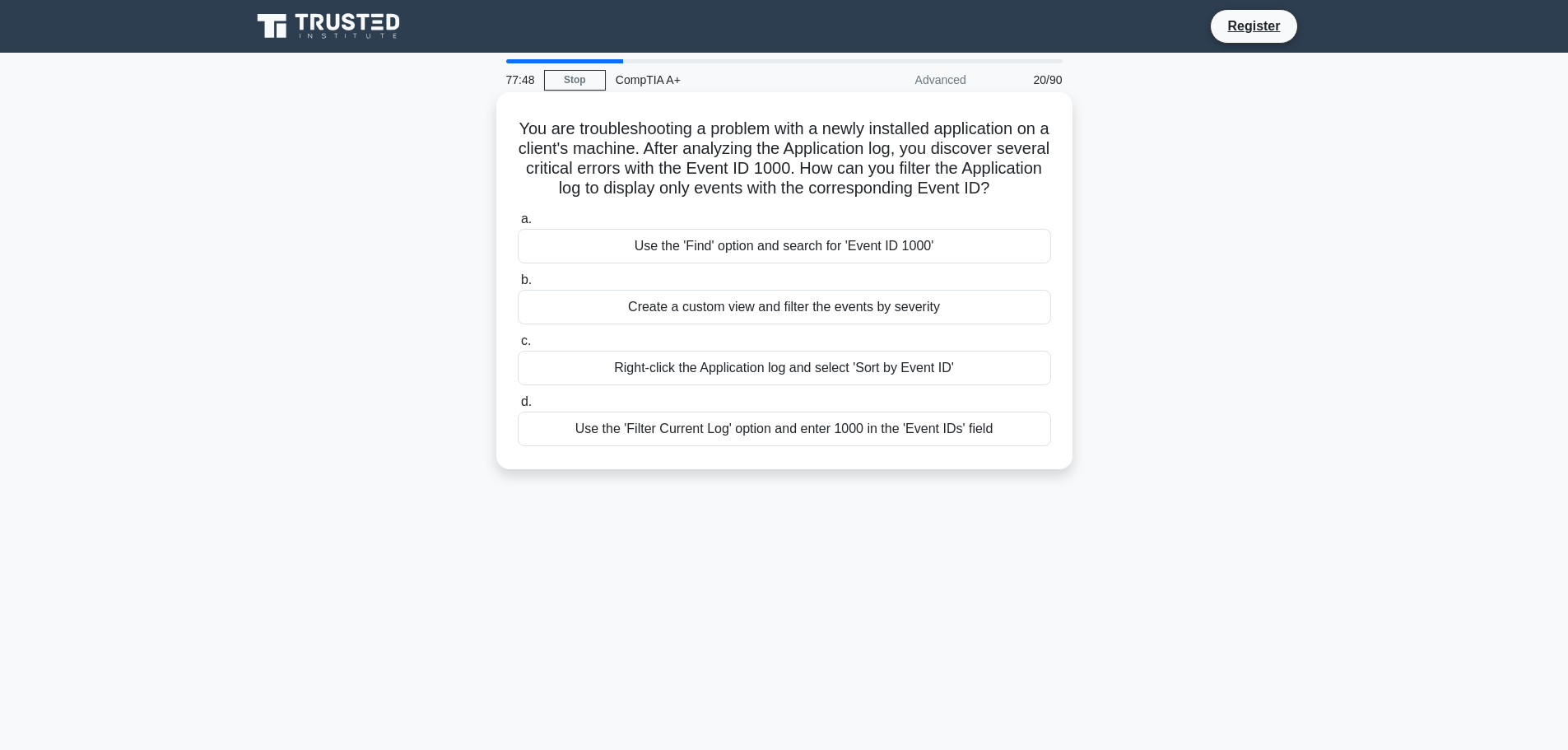
click at [911, 446] on div "Use the 'Filter Current Log' option and enter 1000 in the 'Event IDs' field" at bounding box center [784, 429] width 534 height 34
click at [518, 407] on input "d. Use the 'Filter Current Log' option and enter 1000 in the 'Event IDs' field" at bounding box center [518, 402] width 0 height 11
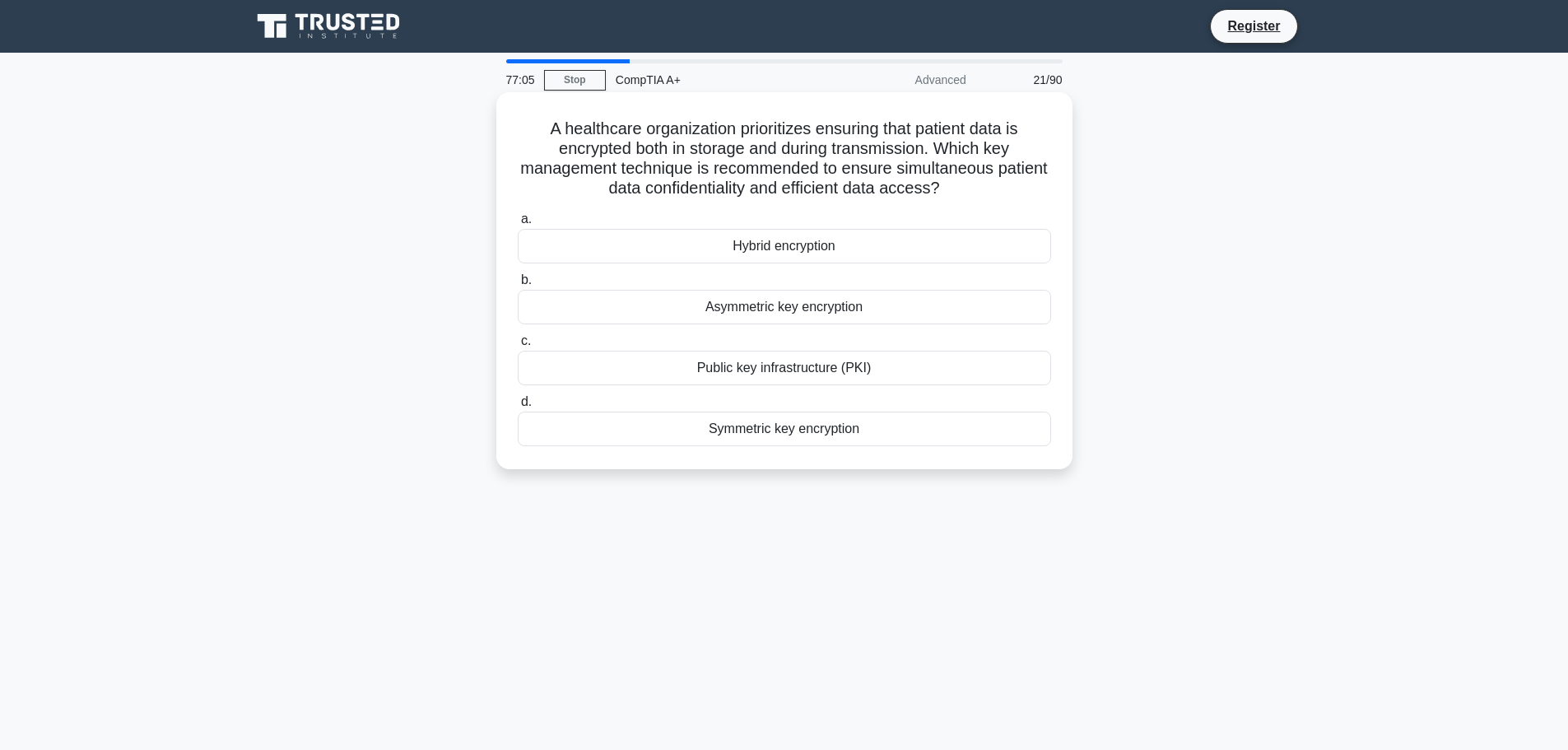
click at [886, 427] on div "Symmetric key encryption" at bounding box center [784, 429] width 534 height 34
click at [518, 407] on input "d. Symmetric key encryption" at bounding box center [518, 402] width 0 height 11
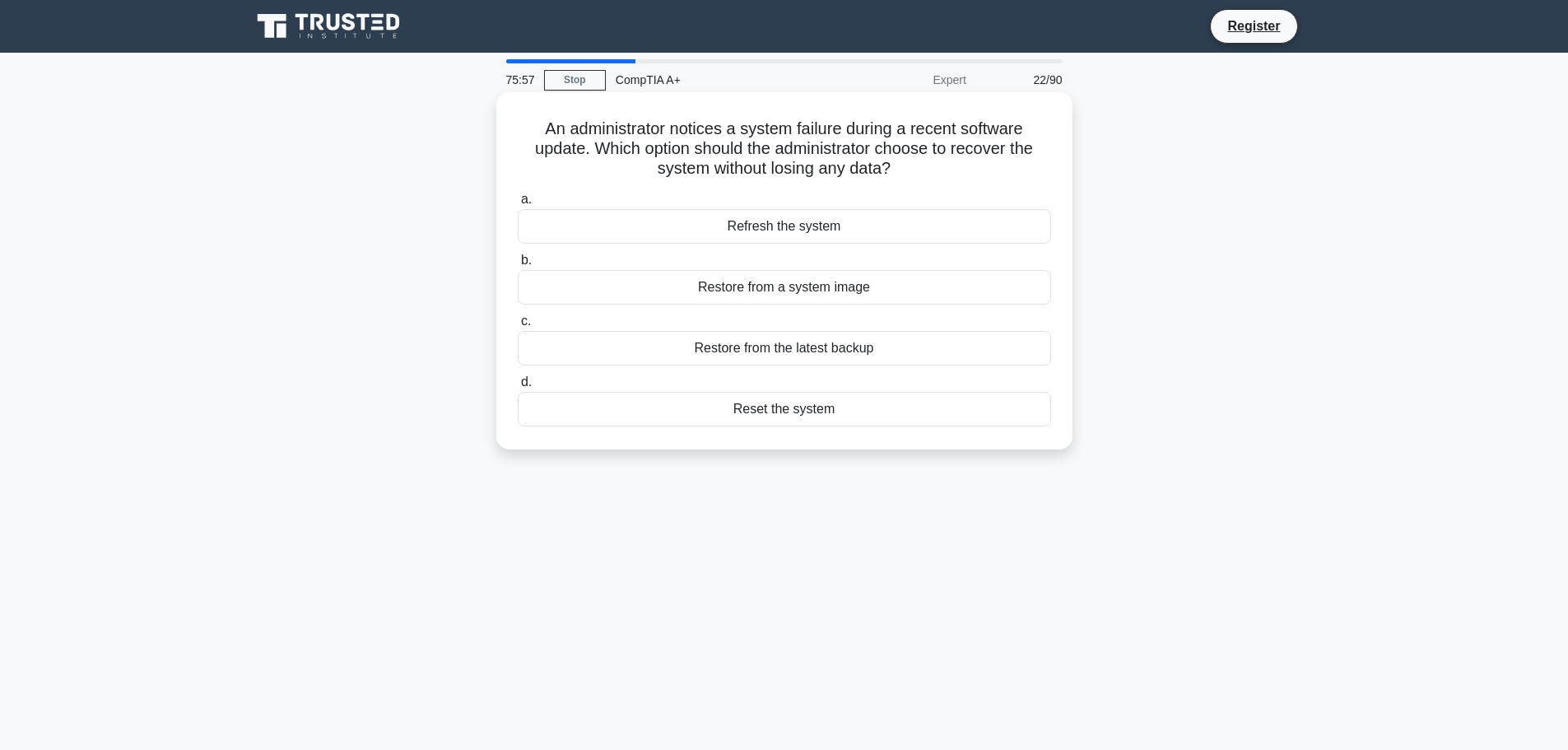
click at [704, 353] on div "Restore from the latest backup" at bounding box center [784, 348] width 534 height 34
click at [518, 327] on input "c. Restore from the latest backup" at bounding box center [518, 321] width 0 height 11
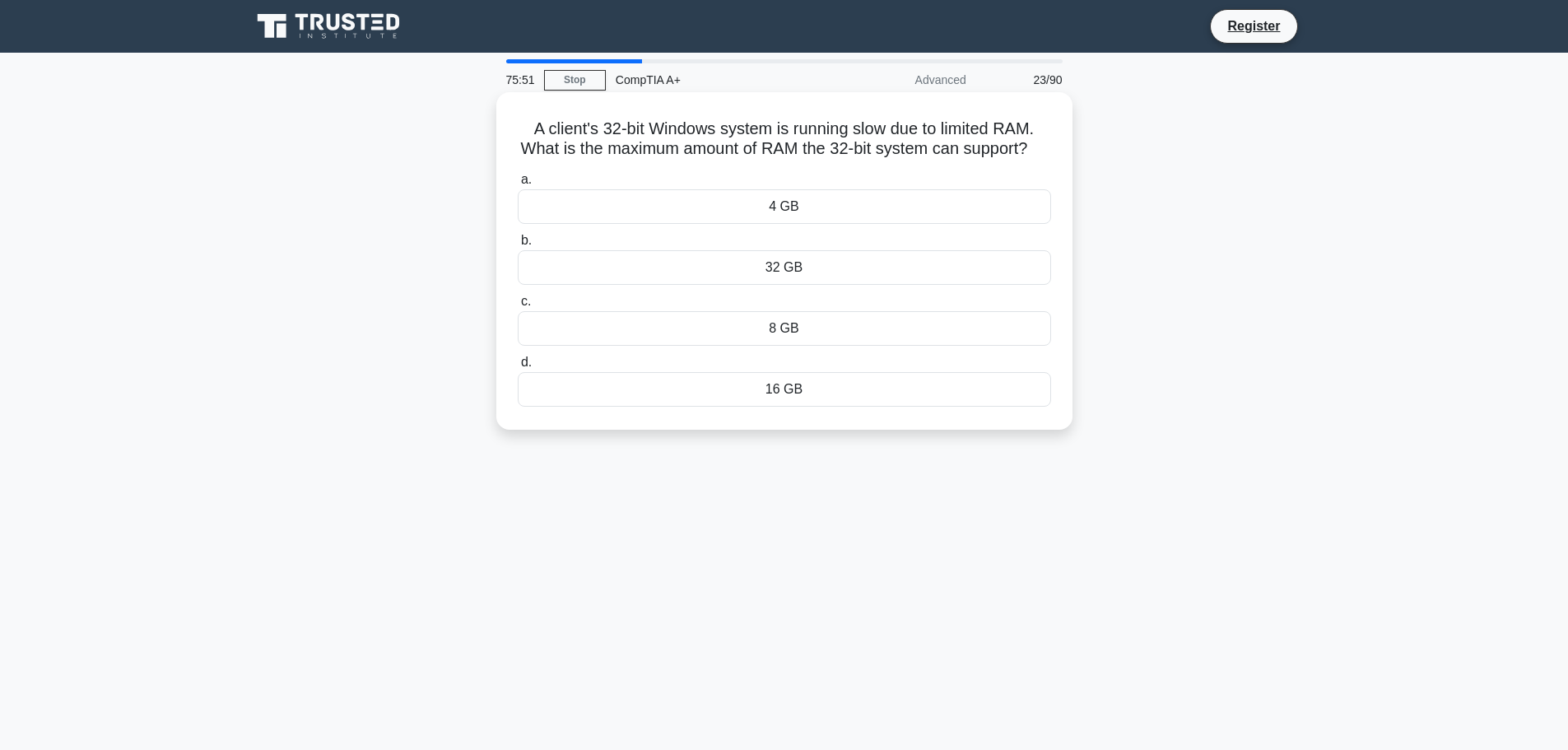
click at [749, 224] on div "4 GB" at bounding box center [784, 207] width 534 height 34
click at [518, 185] on input "a. 4 GB" at bounding box center [518, 179] width 0 height 11
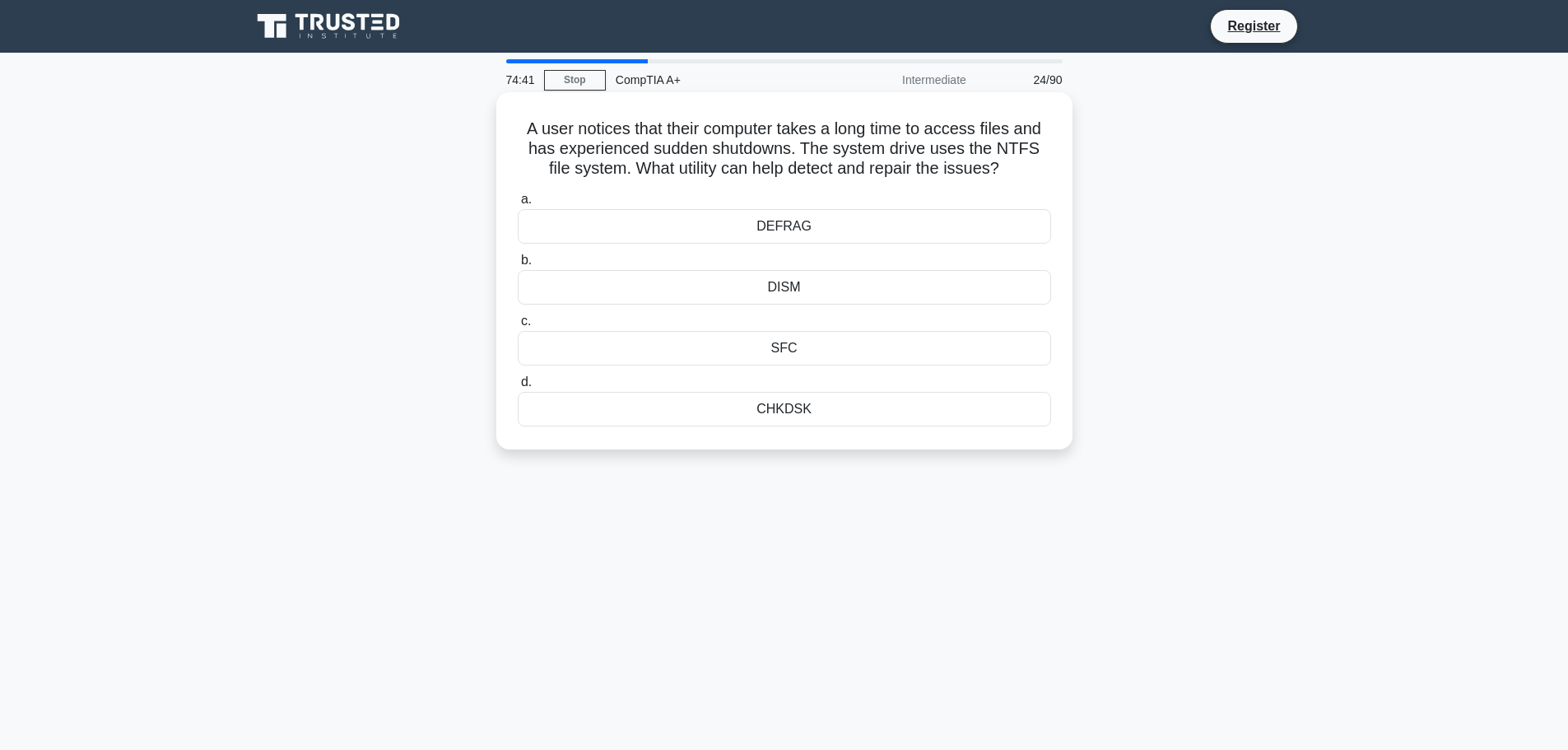
click at [815, 413] on div "CHKDSK" at bounding box center [784, 409] width 534 height 34
click at [518, 388] on input "d. CHKDSK" at bounding box center [518, 382] width 0 height 11
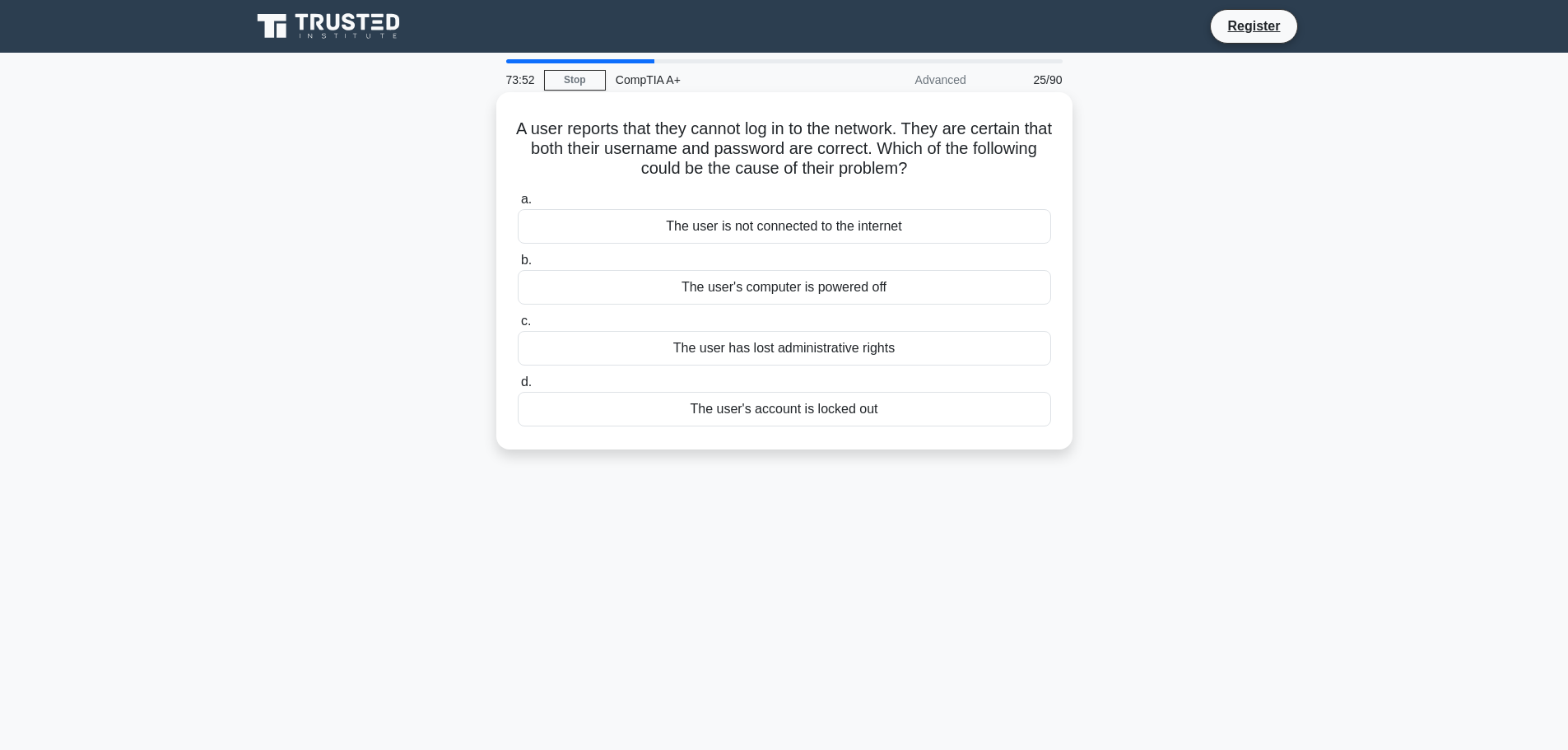
click at [783, 418] on div "The user's account is locked out" at bounding box center [784, 409] width 534 height 34
click at [518, 388] on input "d. The user's account is locked out" at bounding box center [518, 382] width 0 height 11
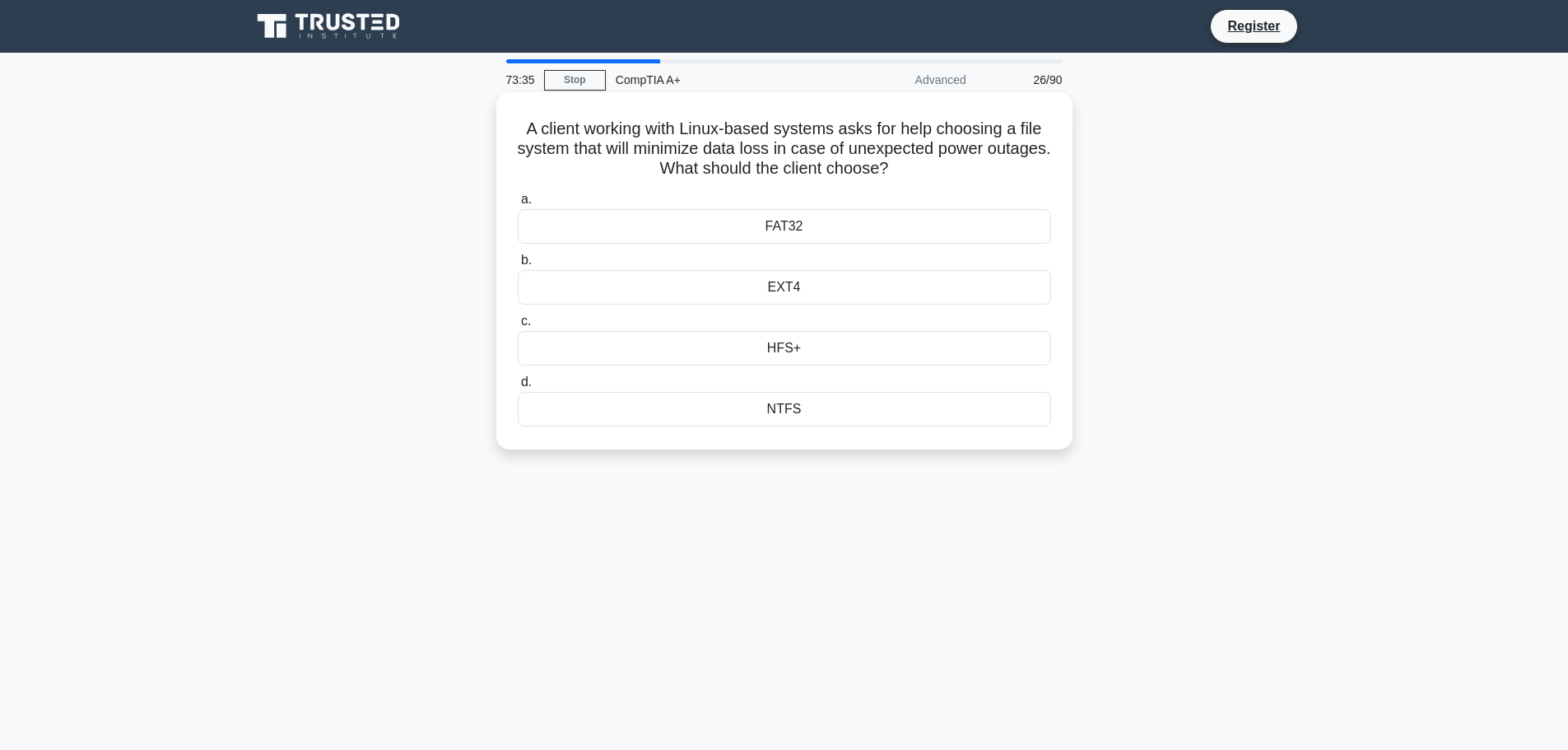
click at [795, 293] on div "EXT4" at bounding box center [784, 287] width 534 height 34
click at [518, 266] on input "b. EXT4" at bounding box center [518, 261] width 0 height 11
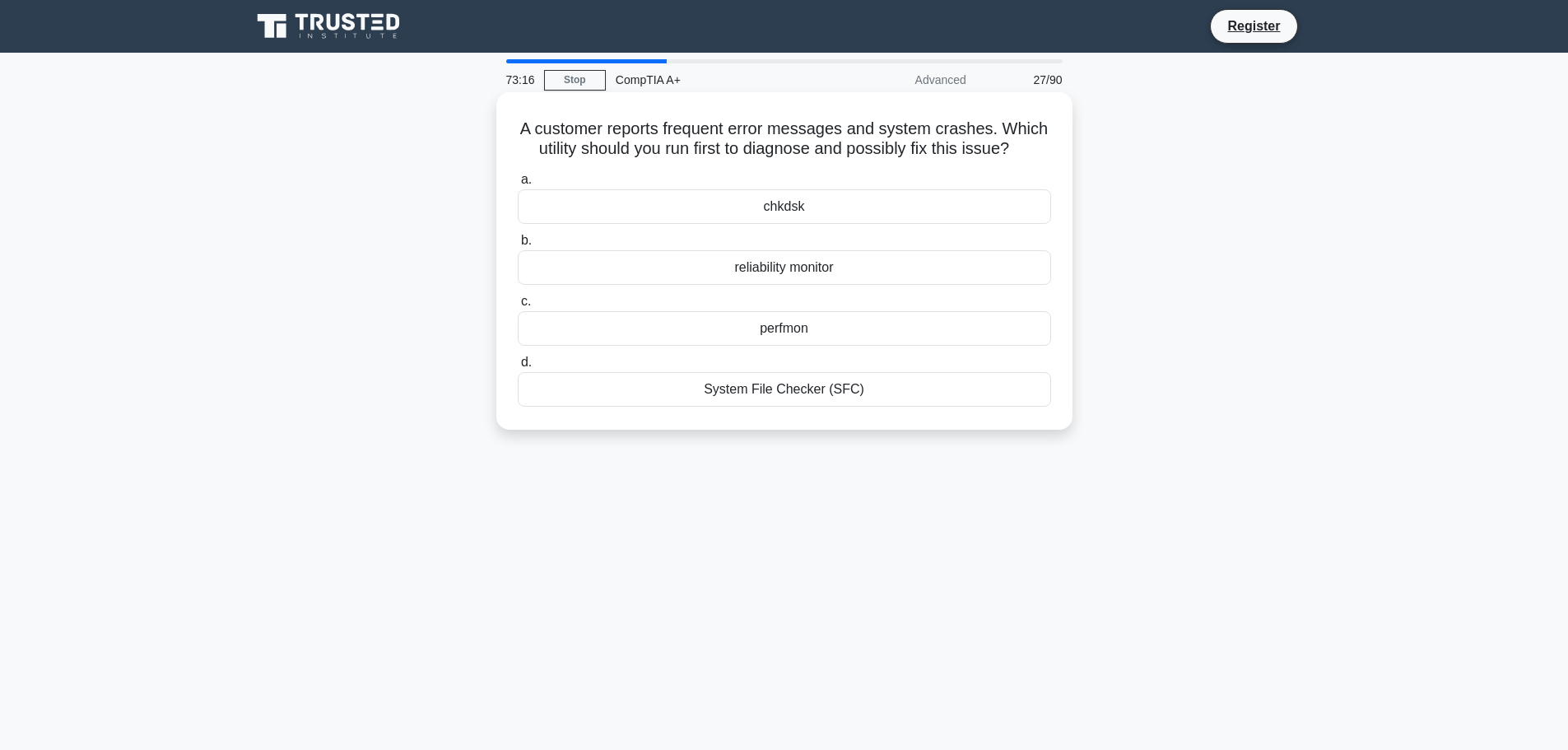
click at [821, 397] on div "System File Checker (SFC)" at bounding box center [784, 390] width 534 height 34
click at [518, 368] on input "d. System File Checker (SFC)" at bounding box center [518, 362] width 0 height 11
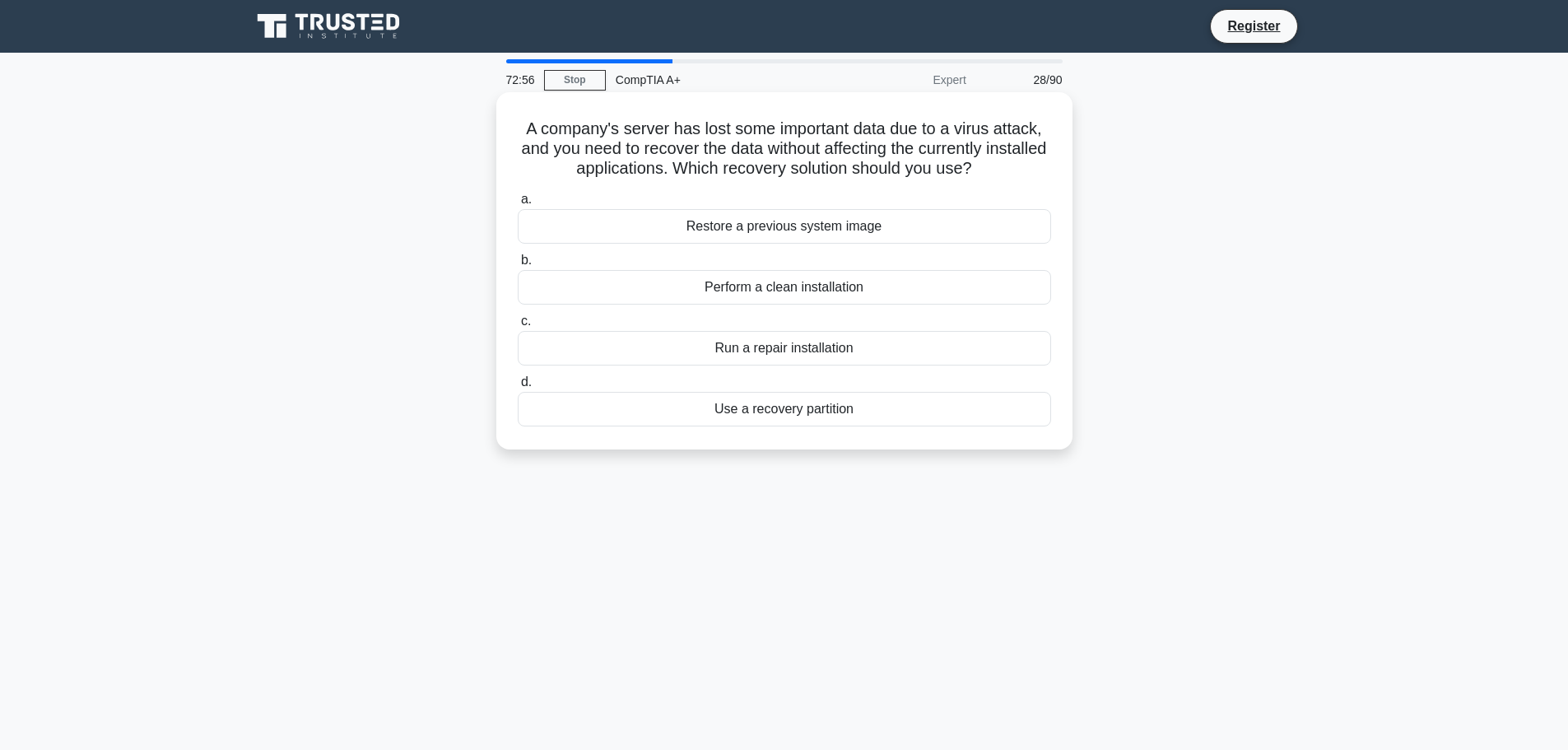
click at [769, 353] on div "Run a repair installation" at bounding box center [784, 348] width 534 height 34
click at [518, 327] on input "c. Run a repair installation" at bounding box center [518, 321] width 0 height 11
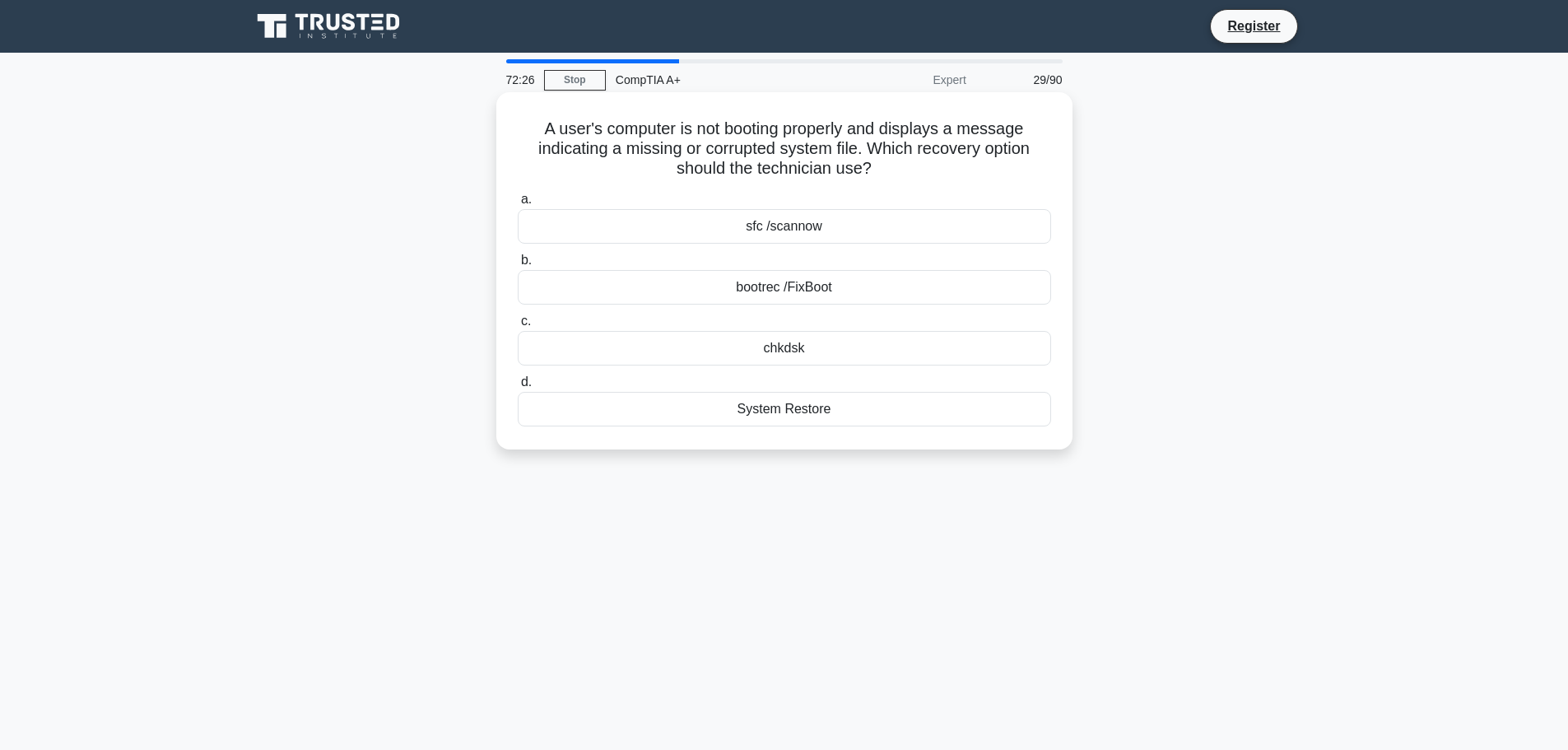
click at [828, 284] on div "bootrec /FixBoot" at bounding box center [784, 287] width 534 height 34
click at [518, 266] on input "b. bootrec /FixBoot" at bounding box center [518, 261] width 0 height 11
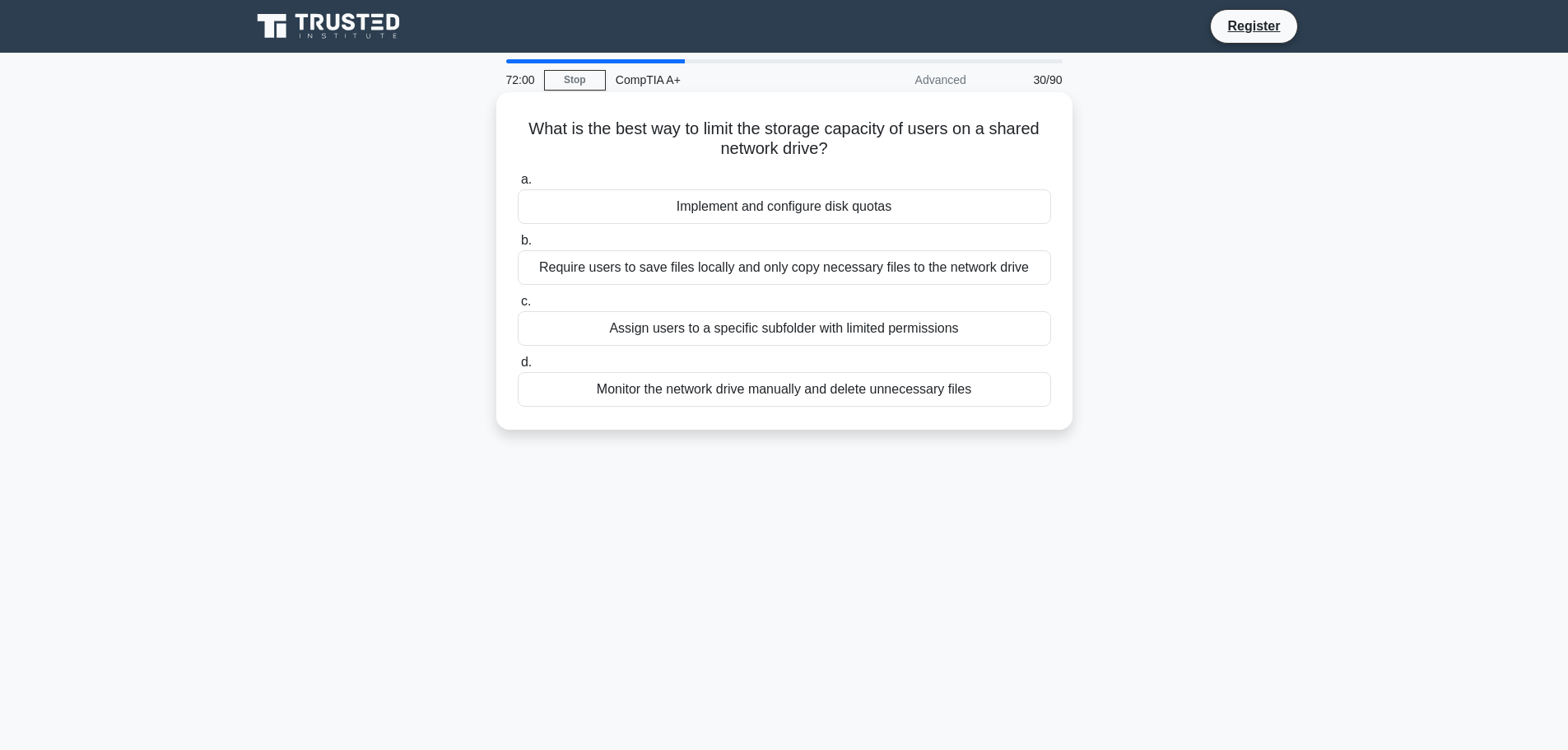
click at [813, 205] on div "Implement and configure disk quotas" at bounding box center [784, 207] width 534 height 34
click at [518, 185] on input "a. Implement and configure disk quotas" at bounding box center [518, 179] width 0 height 11
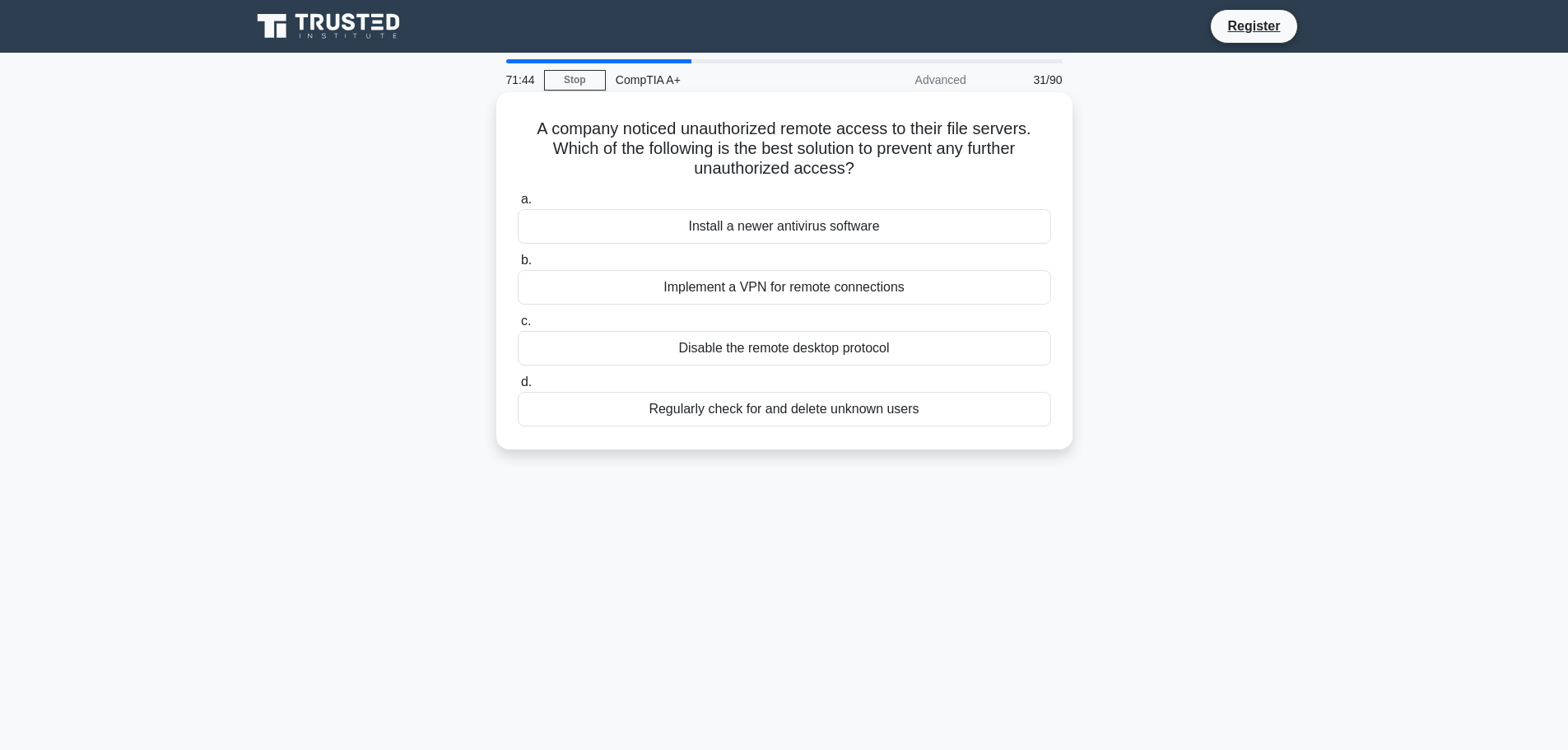
click at [837, 288] on div "Implement a VPN for remote connections" at bounding box center [784, 287] width 534 height 34
click at [518, 266] on input "b. Implement a VPN for remote connections" at bounding box center [518, 261] width 0 height 11
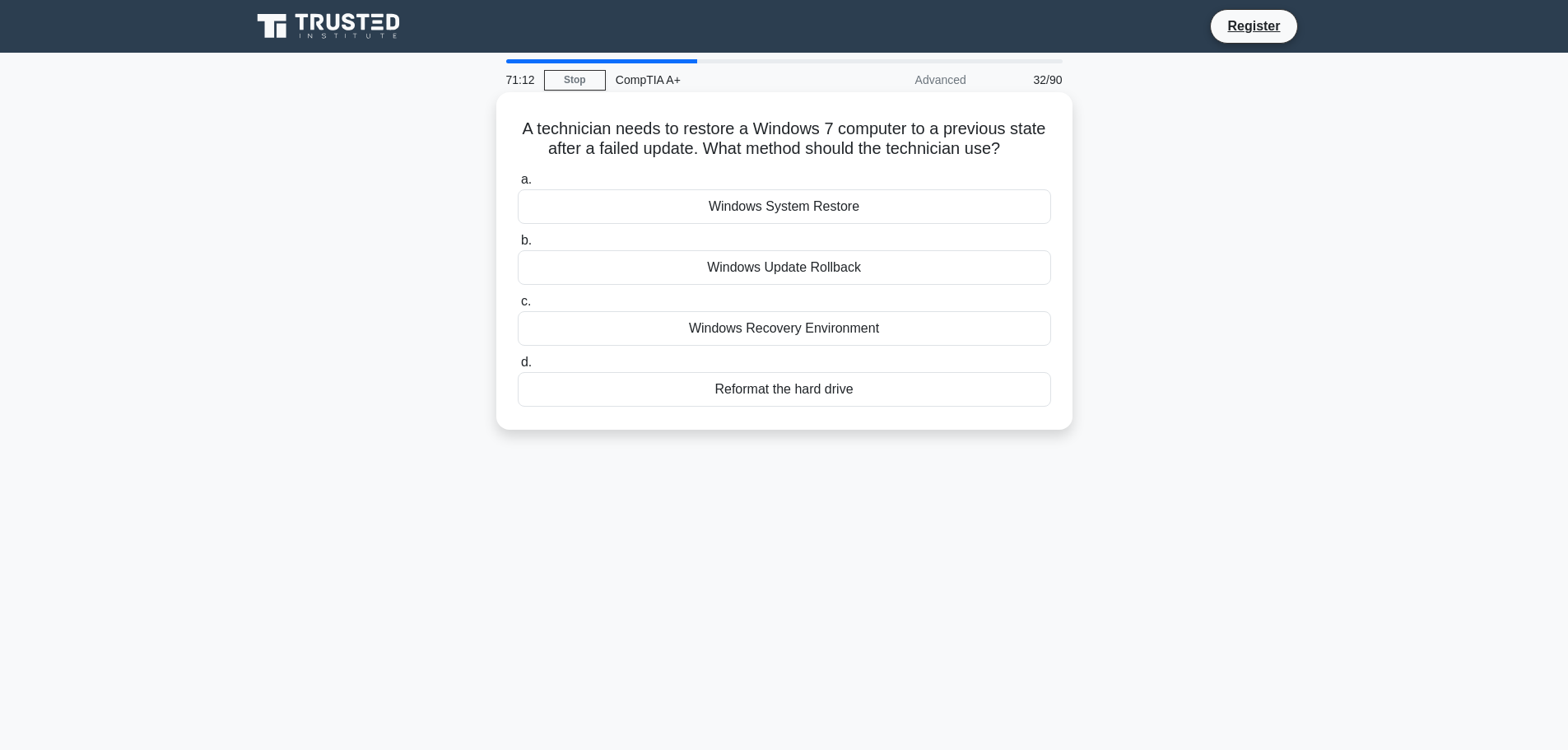
click at [728, 201] on div "Windows System Restore" at bounding box center [784, 207] width 534 height 34
click at [518, 185] on input "a. Windows System Restore" at bounding box center [518, 179] width 0 height 11
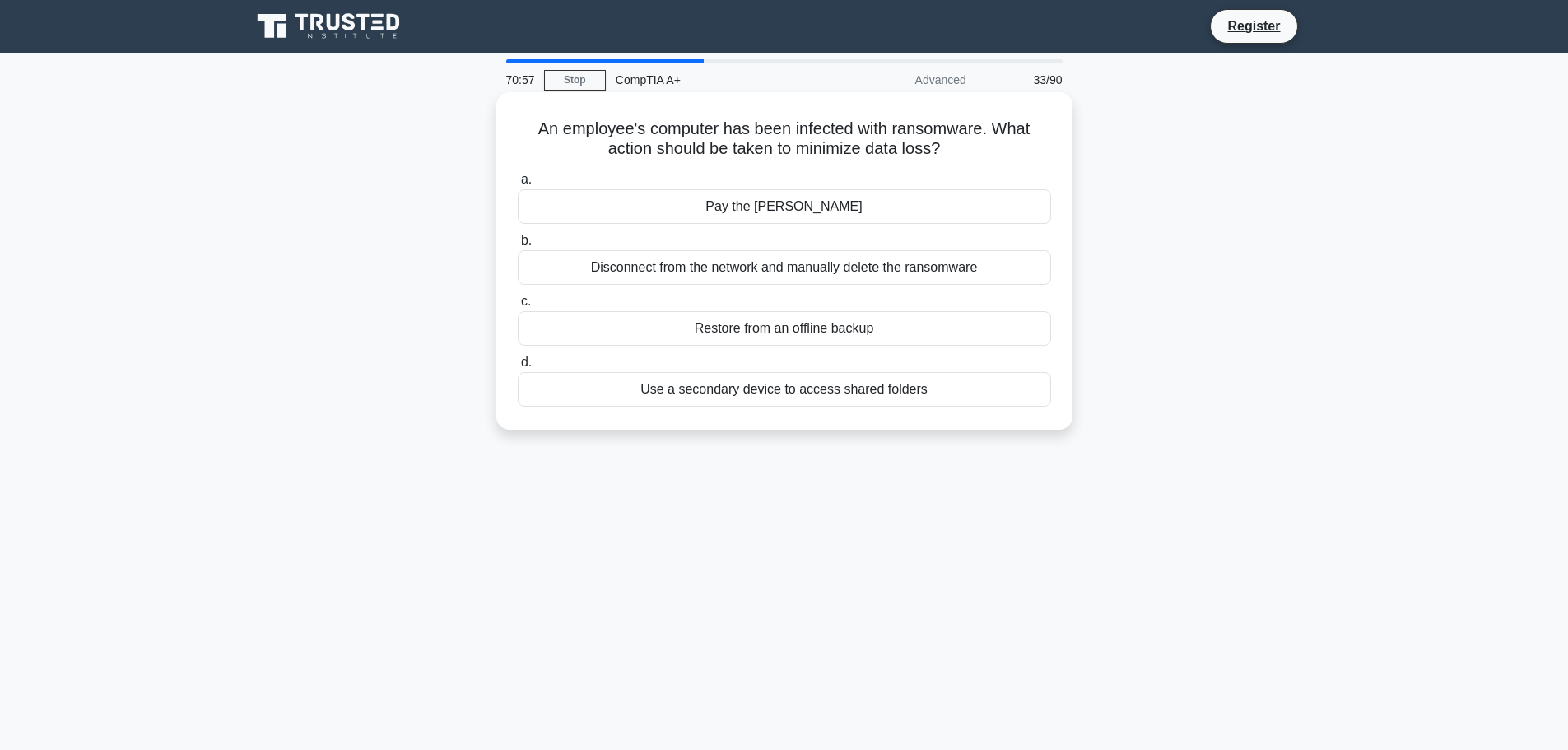
click at [903, 331] on div "Restore from an offline backup" at bounding box center [784, 328] width 534 height 34
click at [518, 308] on input "c. Restore from an offline backup" at bounding box center [518, 302] width 0 height 11
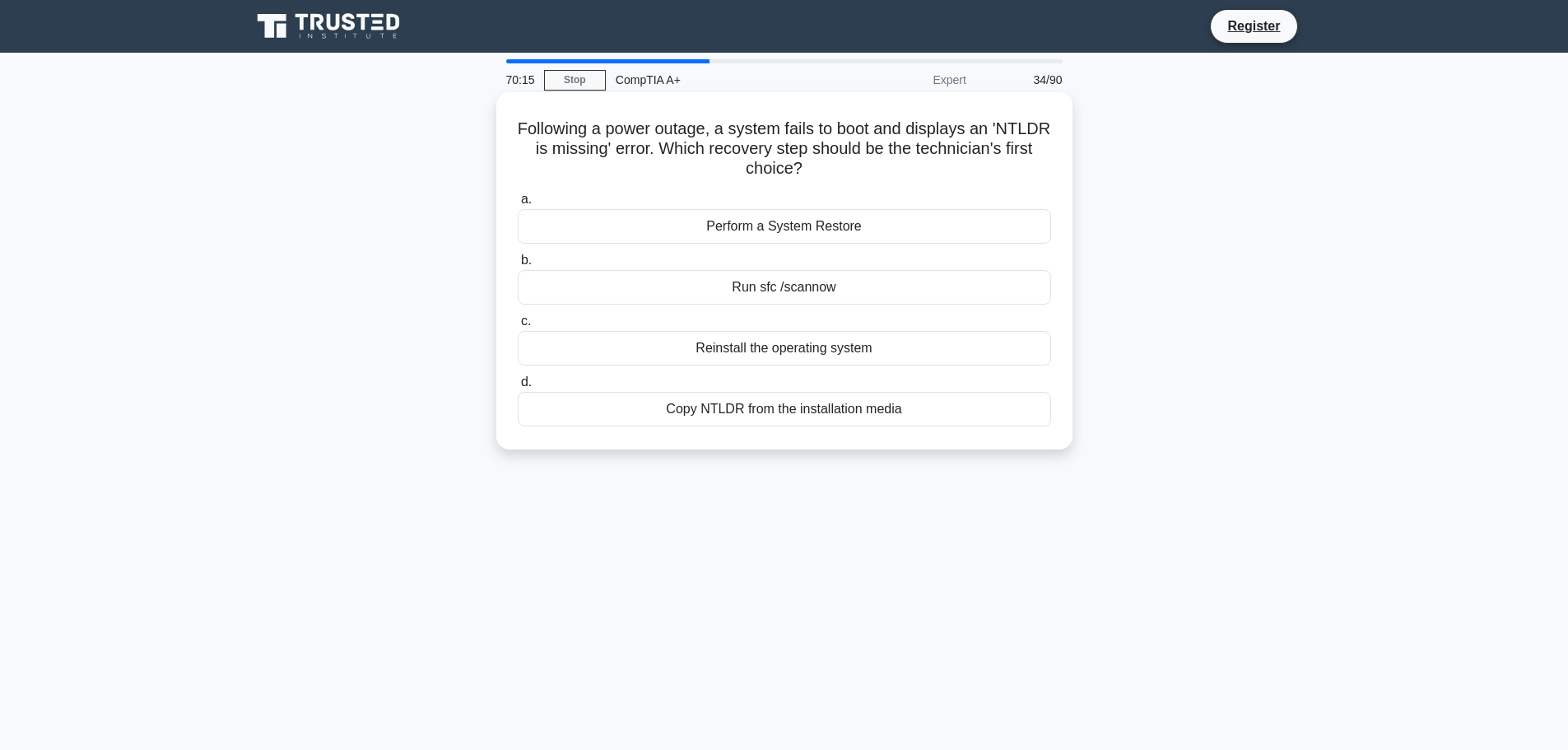
click at [723, 227] on div "Perform a System Restore" at bounding box center [784, 226] width 534 height 34
click at [518, 205] on input "a. Perform a System Restore" at bounding box center [518, 199] width 0 height 11
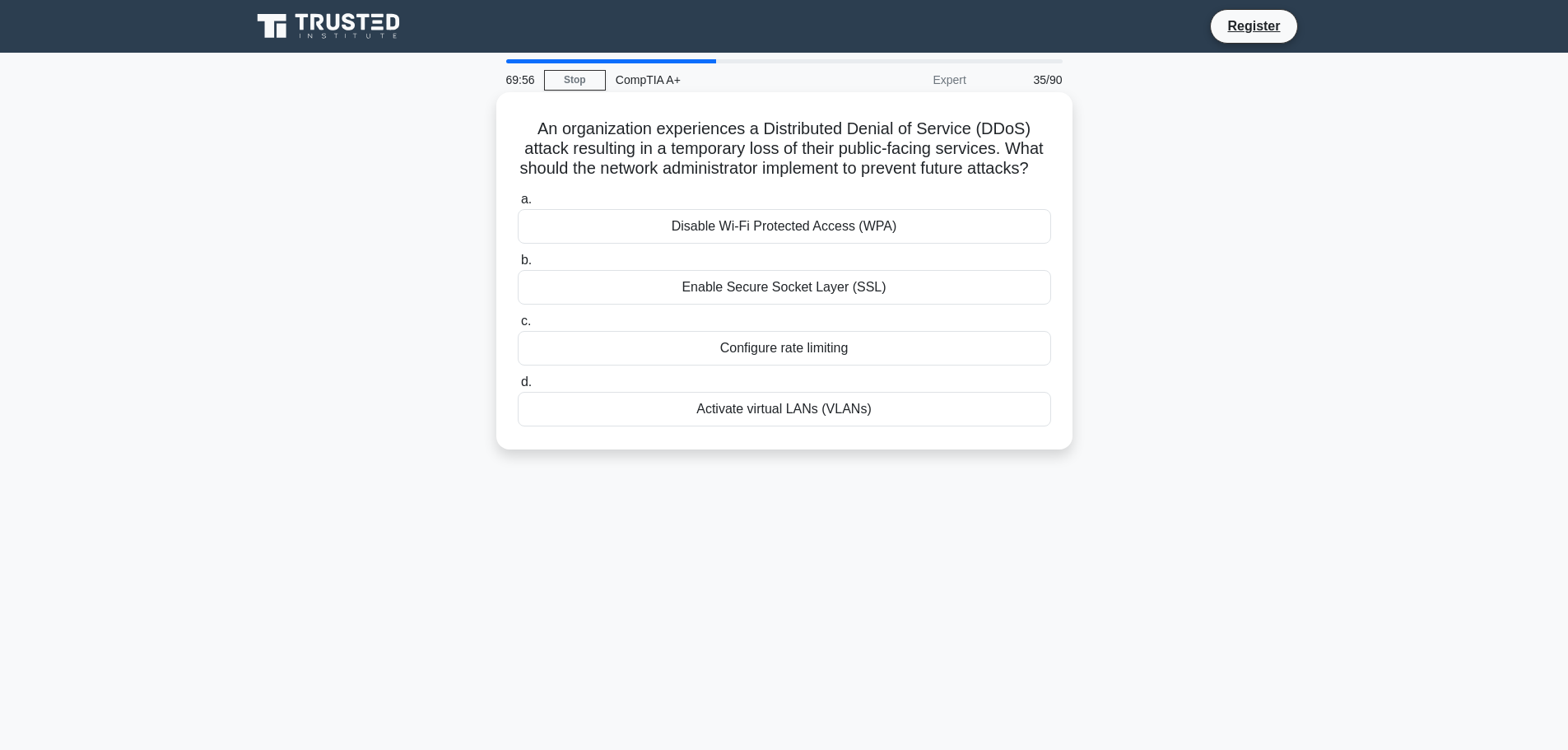
click at [759, 366] on div "Configure rate limiting" at bounding box center [784, 348] width 534 height 34
click at [518, 327] on input "c. Configure rate limiting" at bounding box center [518, 321] width 0 height 11
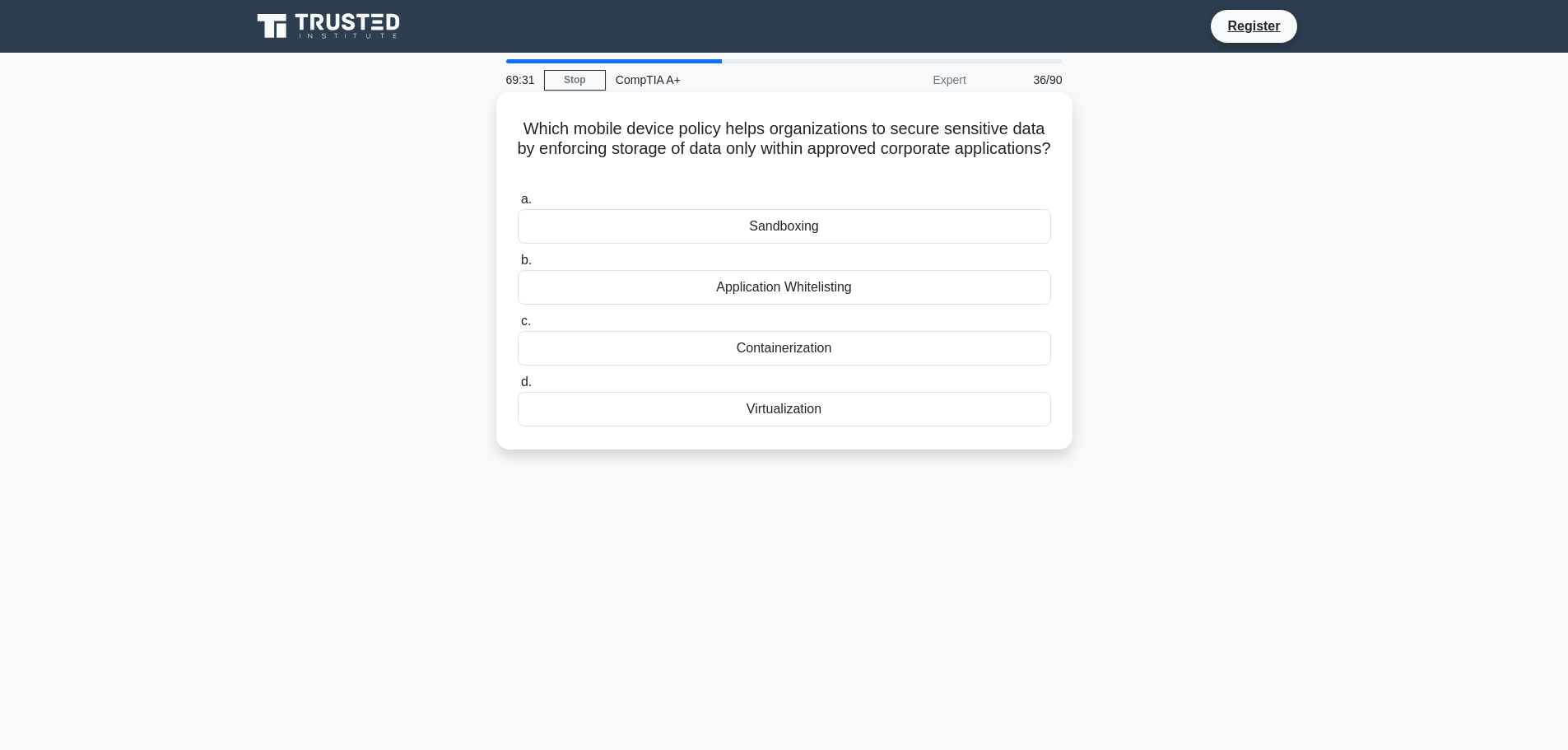
click at [823, 290] on div "Application Whitelisting" at bounding box center [784, 287] width 534 height 34
click at [518, 266] on input "b. Application Whitelisting" at bounding box center [518, 261] width 0 height 11
click at [776, 354] on div "Windows Installation Media" at bounding box center [784, 348] width 534 height 34
click at [518, 327] on input "c. Windows Installation Media" at bounding box center [518, 321] width 0 height 11
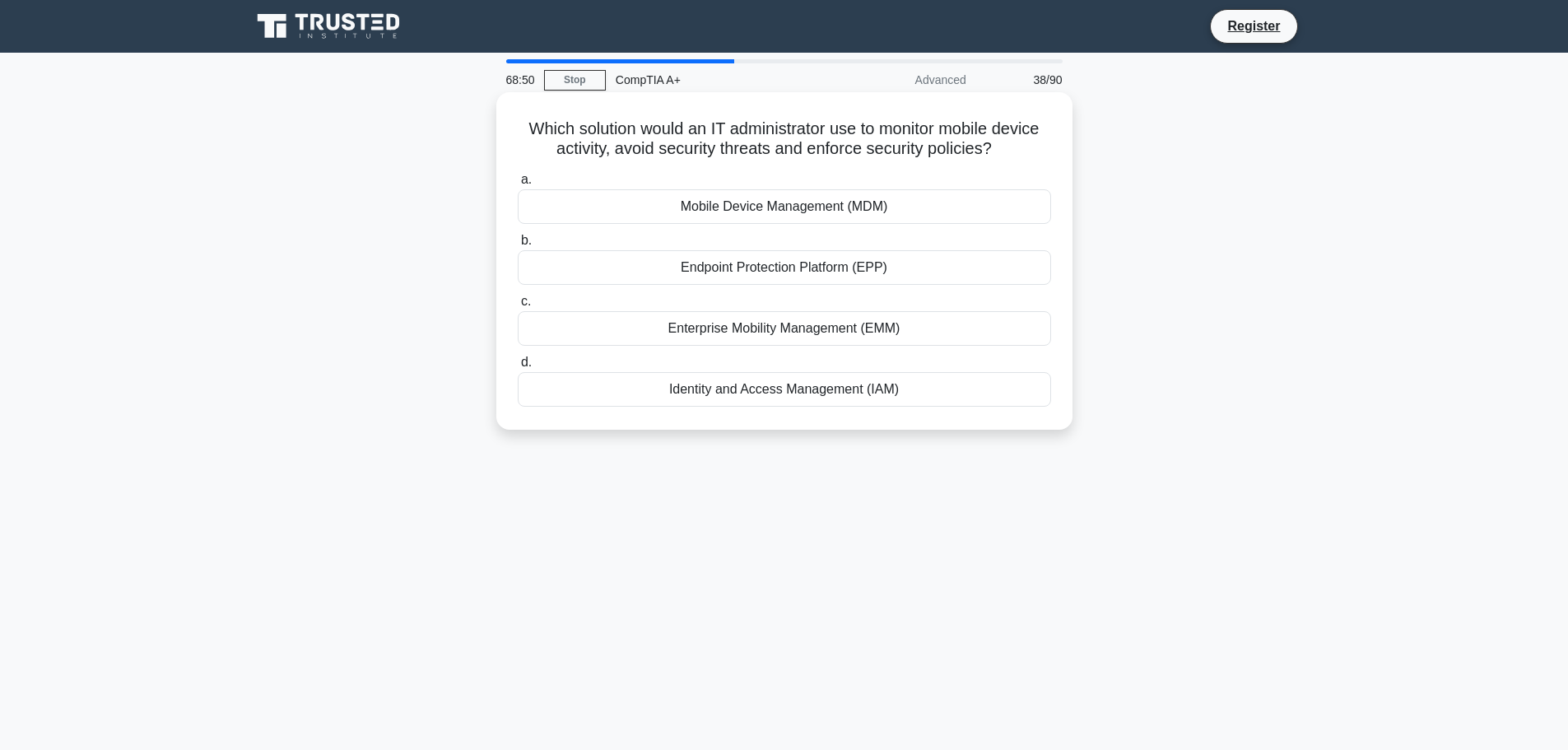
click at [729, 214] on div "Mobile Device Management (MDM)" at bounding box center [784, 207] width 534 height 34
click at [518, 185] on input "a. Mobile Device Management (MDM)" at bounding box center [518, 179] width 0 height 11
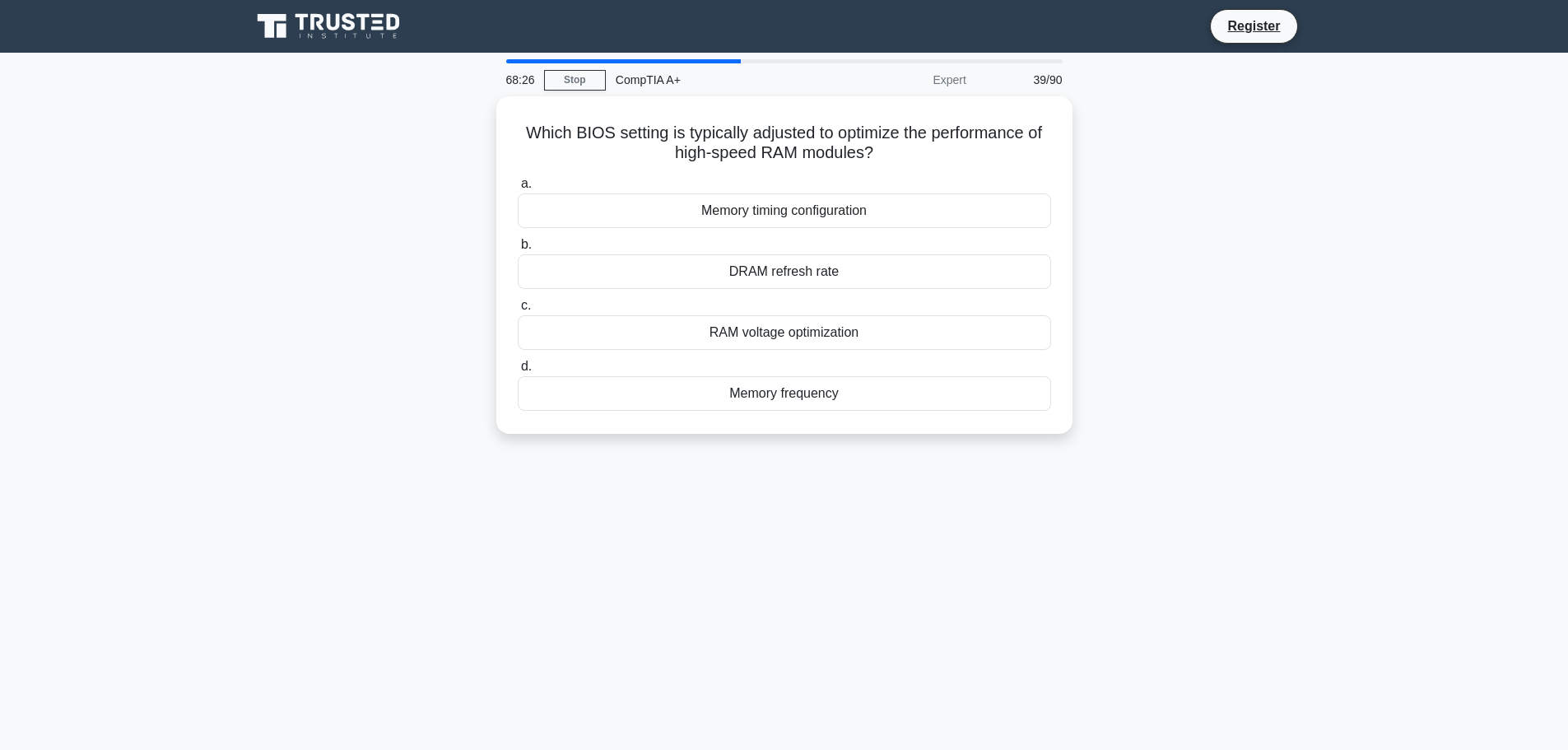
click at [729, 214] on div "Memory timing configuration" at bounding box center [784, 211] width 534 height 34
click at [518, 190] on input "a. Memory timing configuration" at bounding box center [518, 184] width 0 height 11
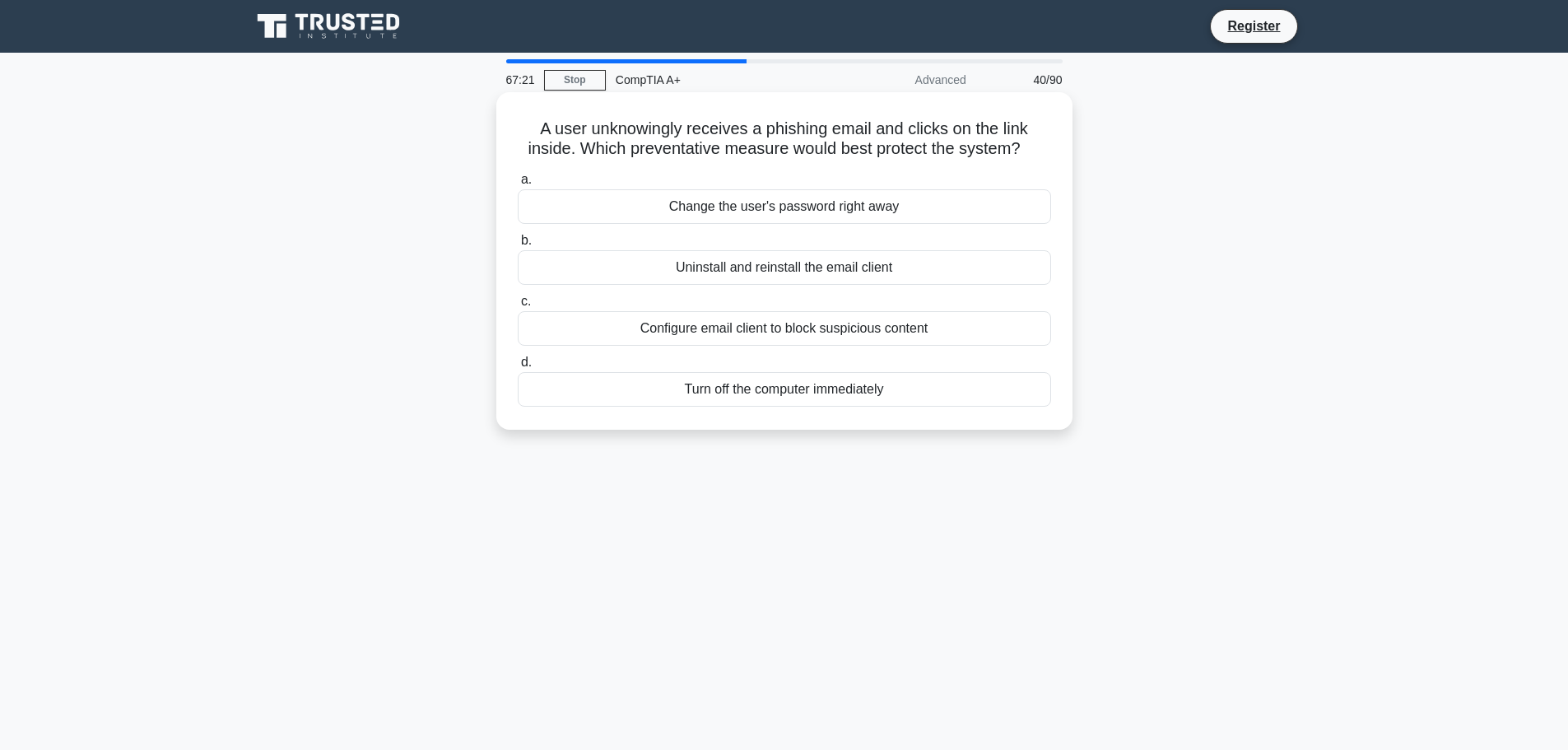
click at [747, 337] on div "Configure email client to block suspicious content" at bounding box center [784, 328] width 534 height 34
click at [518, 308] on input "c. Configure email client to block suspicious content" at bounding box center [518, 302] width 0 height 11
click at [797, 335] on div "Replace the hard drive with an SSD" at bounding box center [784, 328] width 534 height 34
click at [518, 308] on input "c. Replace the hard drive with an SSD" at bounding box center [518, 302] width 0 height 11
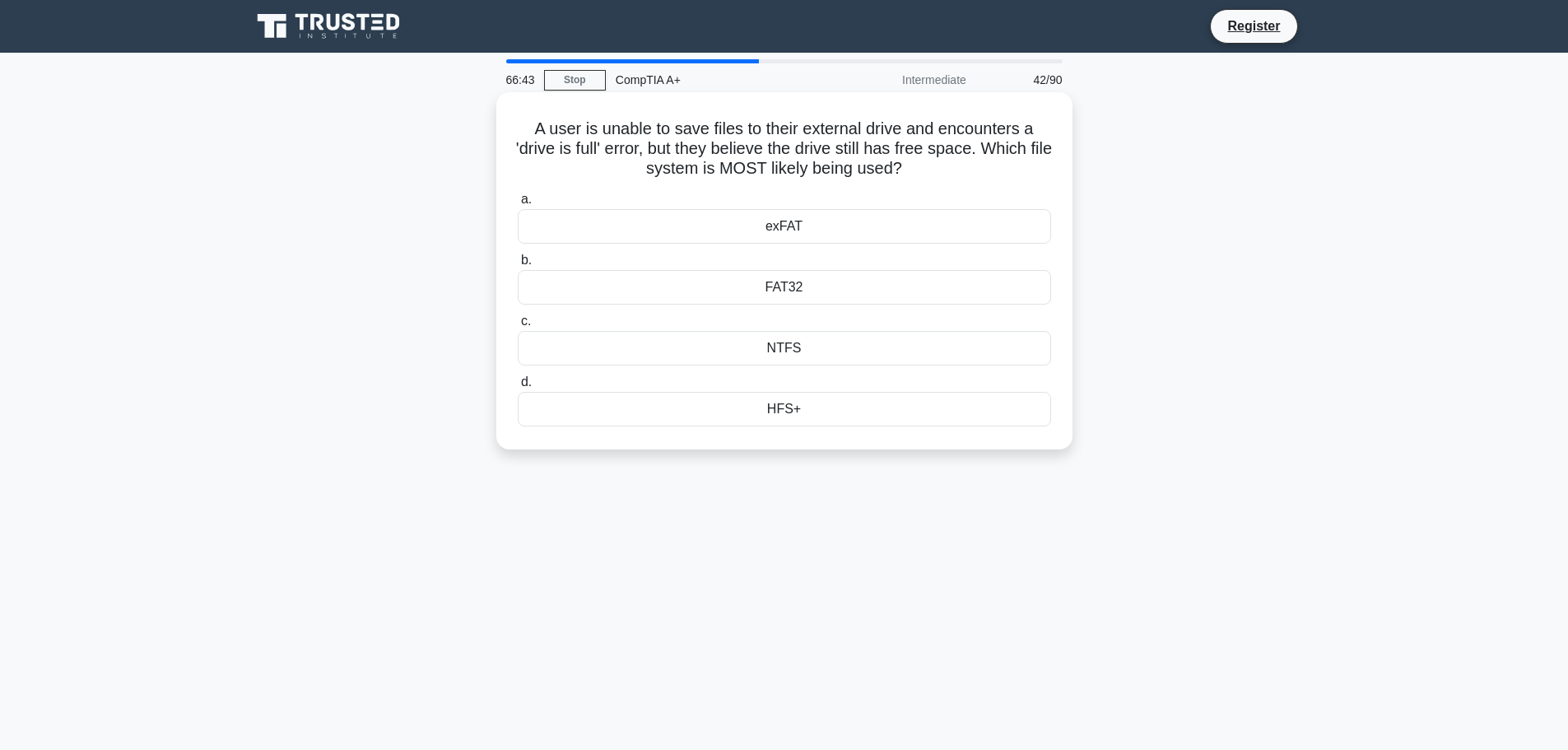
click at [802, 285] on div "FAT32" at bounding box center [784, 287] width 534 height 34
click at [518, 266] on input "b. FAT32" at bounding box center [518, 261] width 0 height 11
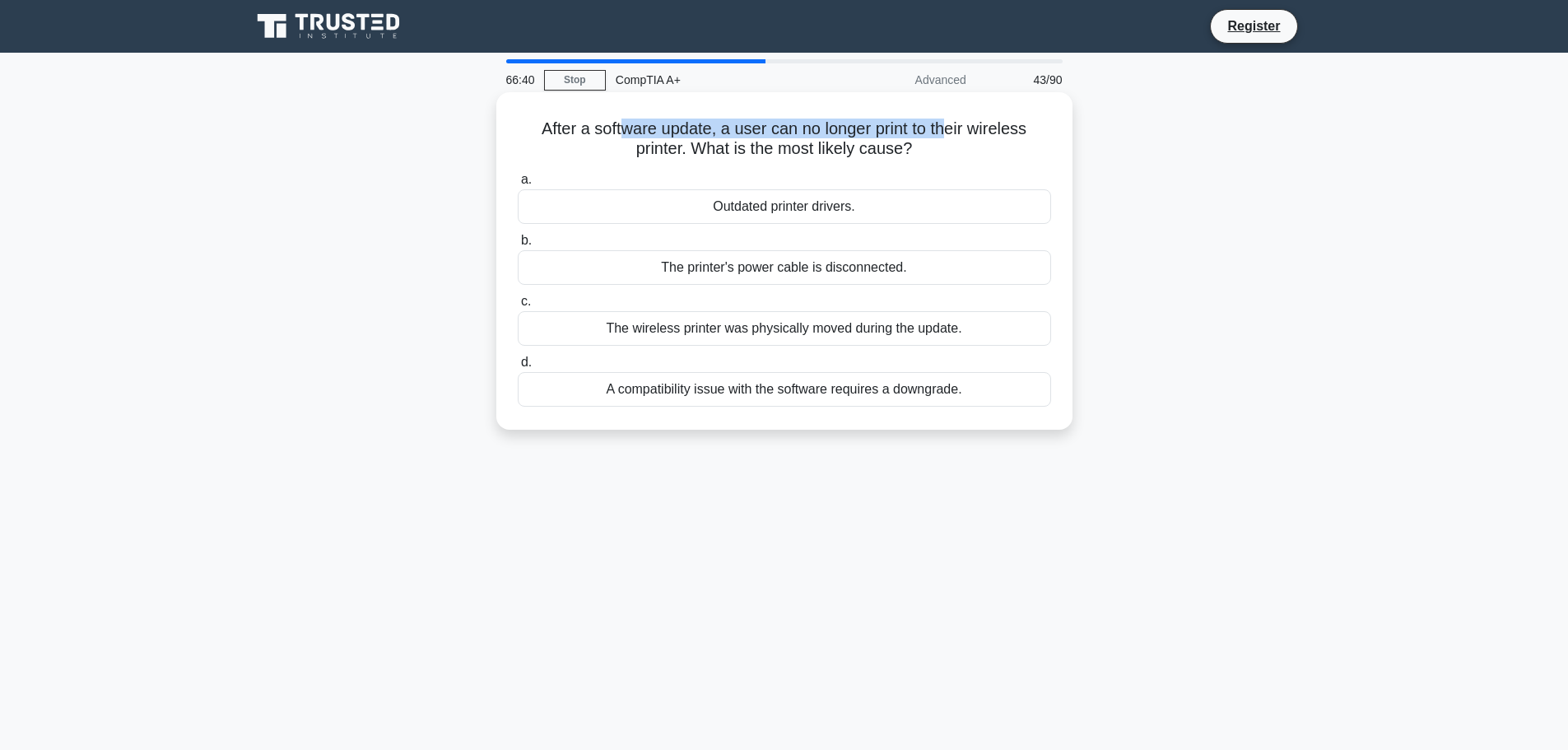
drag, startPoint x: 692, startPoint y: 138, endPoint x: 955, endPoint y: 129, distance: 263.2
click at [955, 129] on h5 "After a software update, a user can no longer print to their wireless printer. …" at bounding box center [784, 139] width 536 height 41
click at [956, 393] on div "A compatibility issue with the software requires a downgrade." at bounding box center [784, 390] width 534 height 34
click at [518, 368] on input "d. A compatibility issue with the software requires a downgrade." at bounding box center [518, 362] width 0 height 11
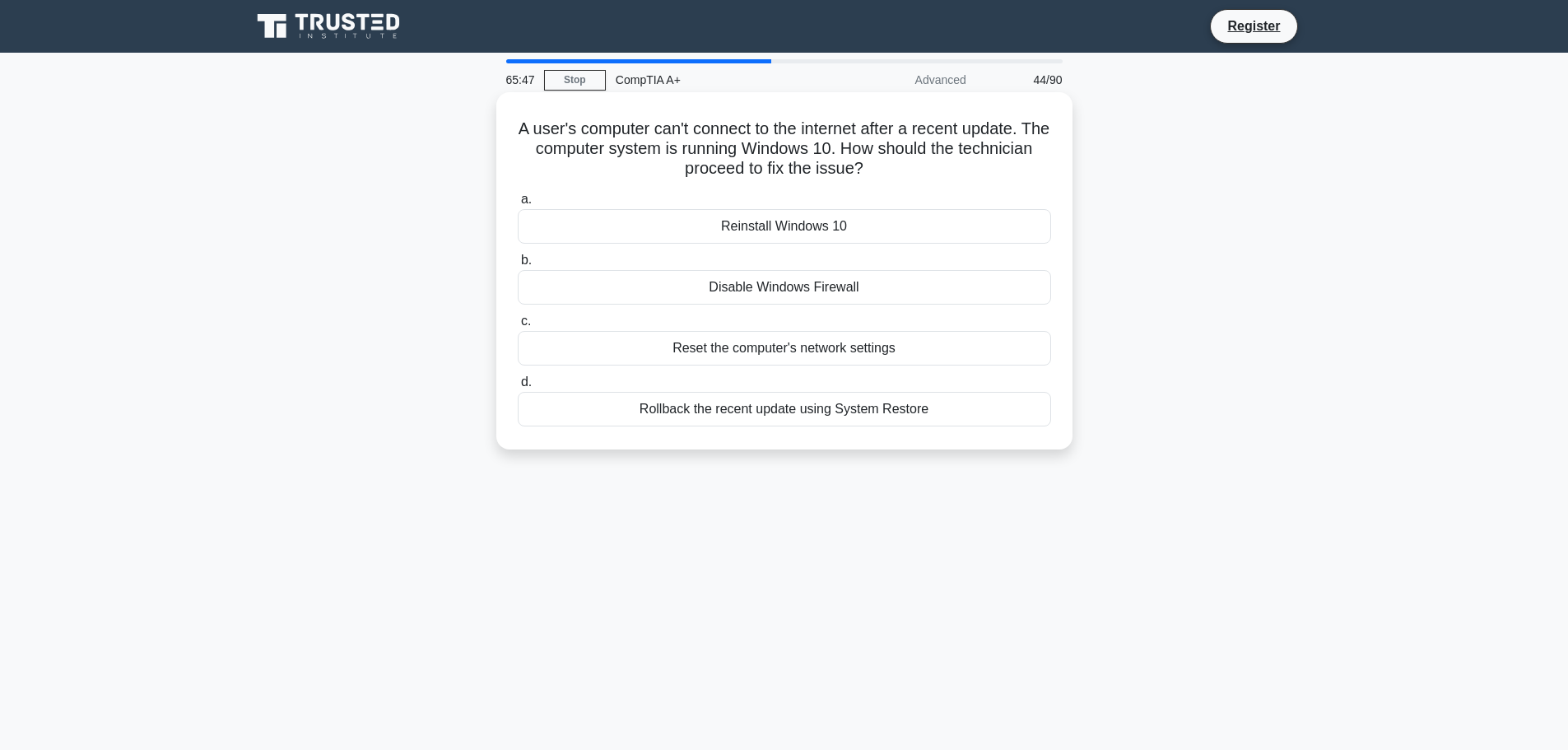
click at [706, 415] on div "Rollback the recent update using System Restore" at bounding box center [784, 409] width 534 height 34
click at [518, 388] on input "d. Rollback the recent update using System Restore" at bounding box center [518, 382] width 0 height 11
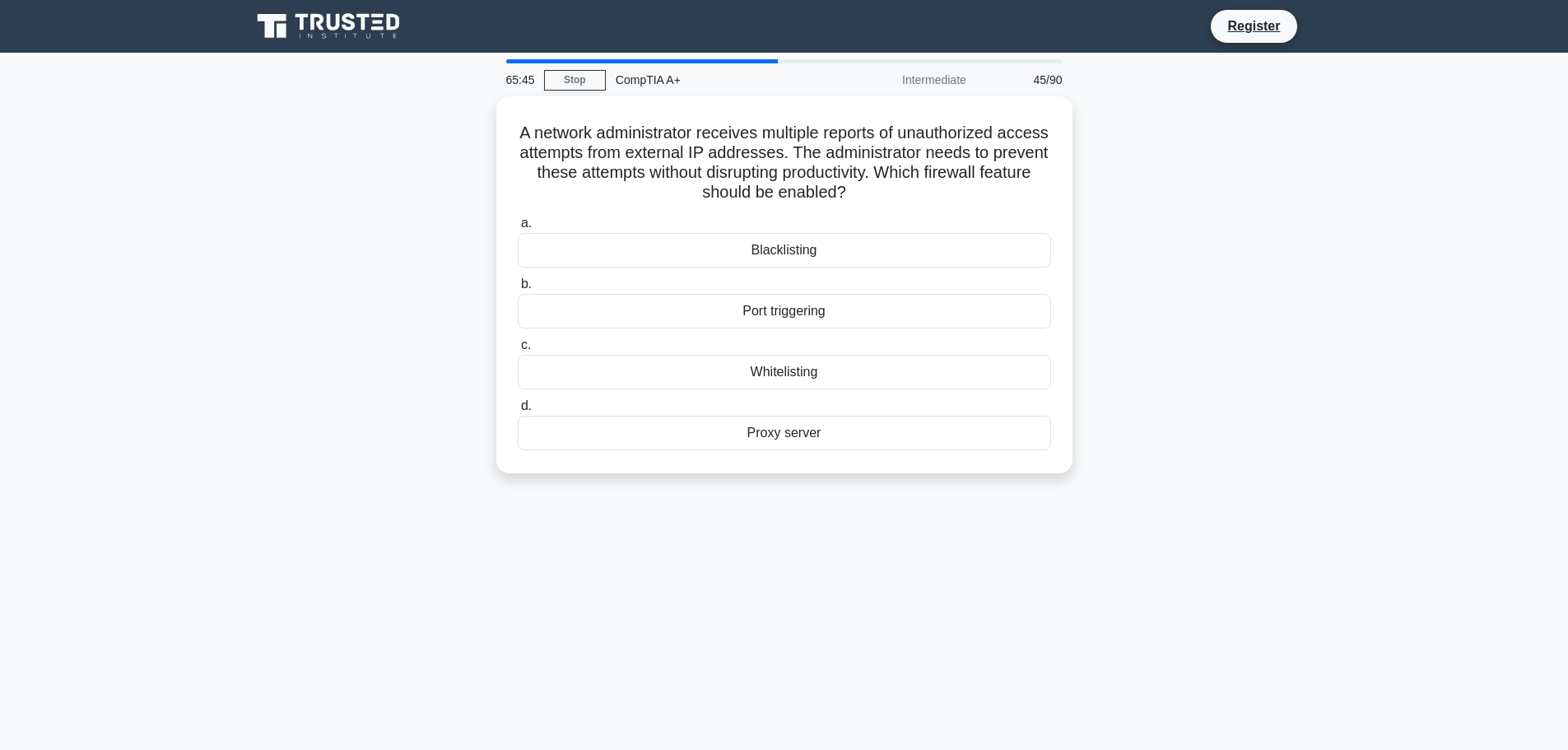
click at [734, 500] on div "65:45 Stop CompTIA A+ Intermediate 45/90 A network administrator receives multi…" at bounding box center [784, 471] width 1086 height 823
click at [810, 431] on div "Proxy server" at bounding box center [784, 429] width 534 height 34
click at [518, 407] on input "d. Proxy server" at bounding box center [518, 402] width 0 height 11
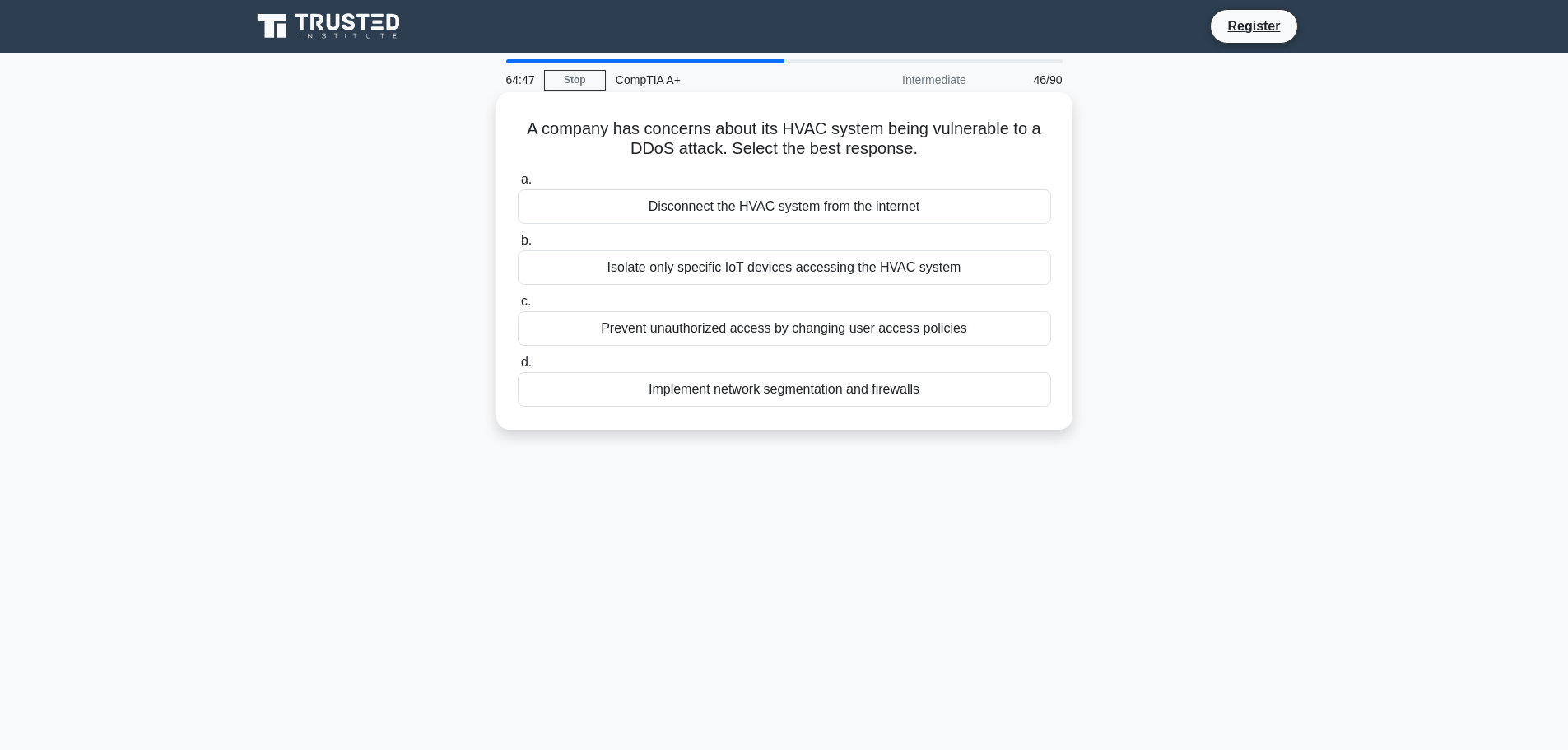
click at [649, 399] on div "Implement network segmentation and firewalls" at bounding box center [784, 390] width 534 height 34
click at [518, 368] on input "d. Implement network segmentation and firewalls" at bounding box center [518, 362] width 0 height 11
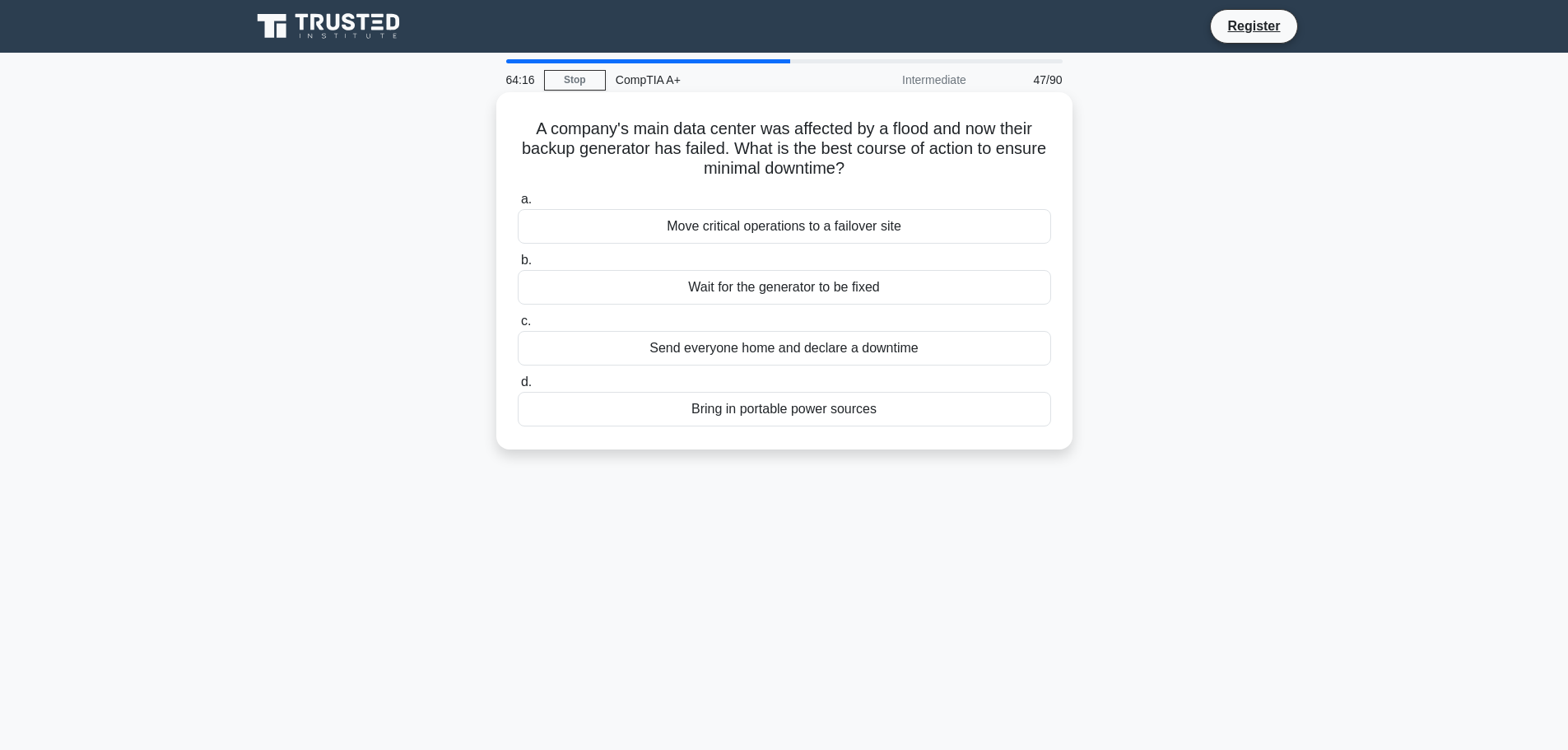
click at [775, 230] on div "Move critical operations to a failover site" at bounding box center [784, 226] width 534 height 34
click at [518, 205] on input "a. Move critical operations to a failover site" at bounding box center [518, 199] width 0 height 11
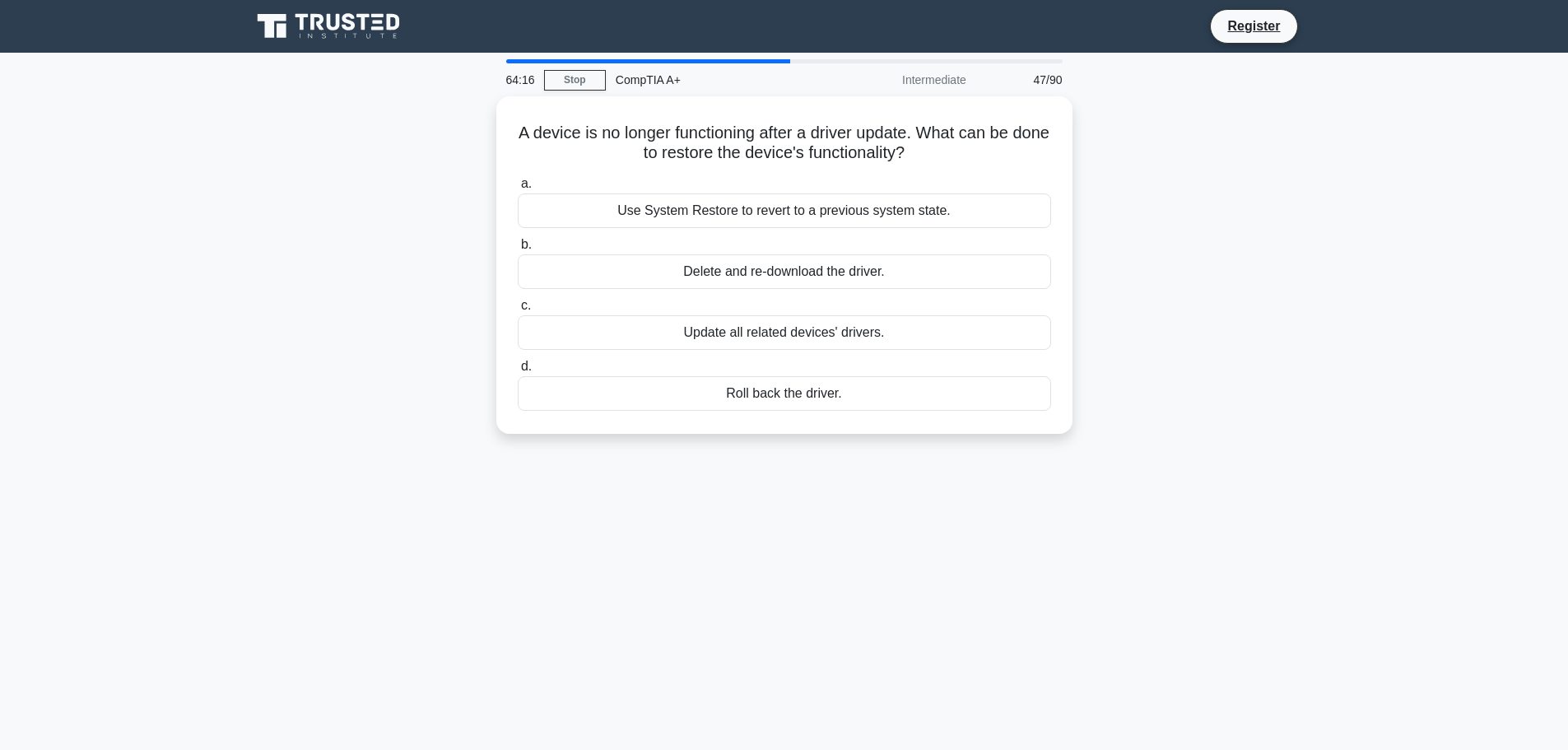
click at [775, 230] on div "a. Use System Restore to revert to a previous system state. b. Delete and re-do…" at bounding box center [785, 292] width 553 height 243
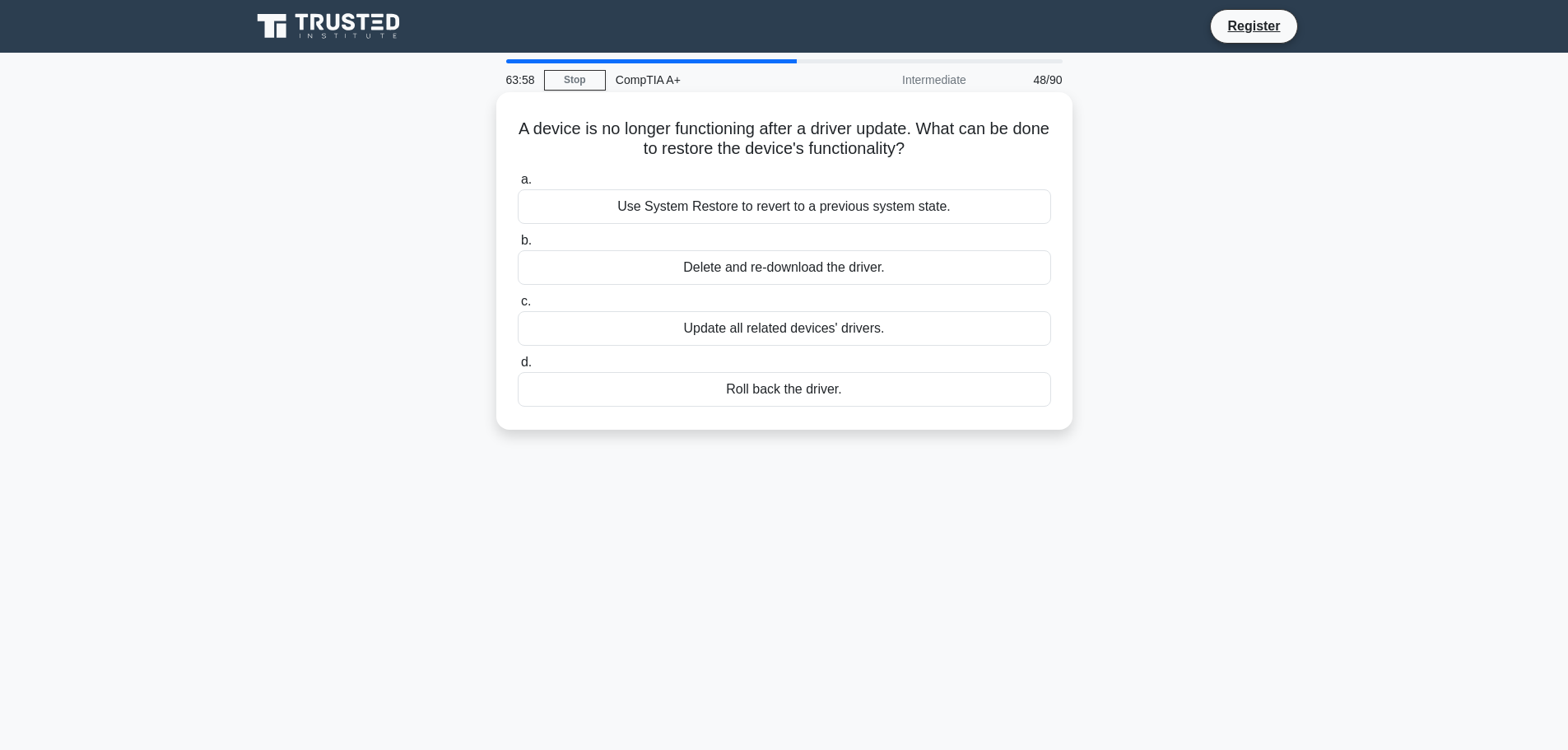
click at [809, 393] on div "Roll back the driver." at bounding box center [784, 390] width 534 height 34
click at [518, 368] on input "d. Roll back the driver." at bounding box center [518, 362] width 0 height 11
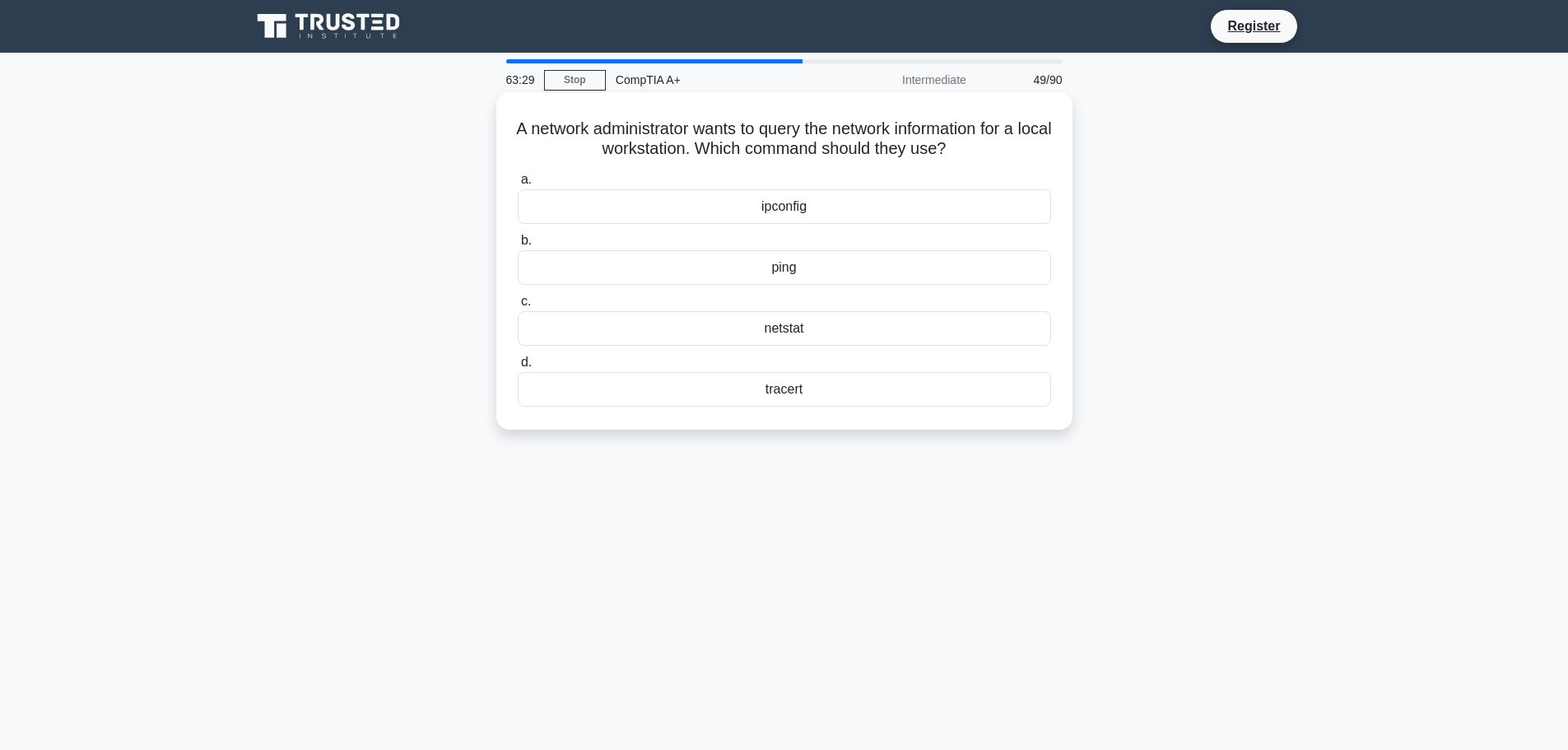
click at [776, 218] on div "ipconfig" at bounding box center [784, 207] width 534 height 34
click at [781, 209] on div "ipconfig" at bounding box center [784, 207] width 534 height 34
click at [518, 185] on input "a. ipconfig" at bounding box center [518, 179] width 0 height 11
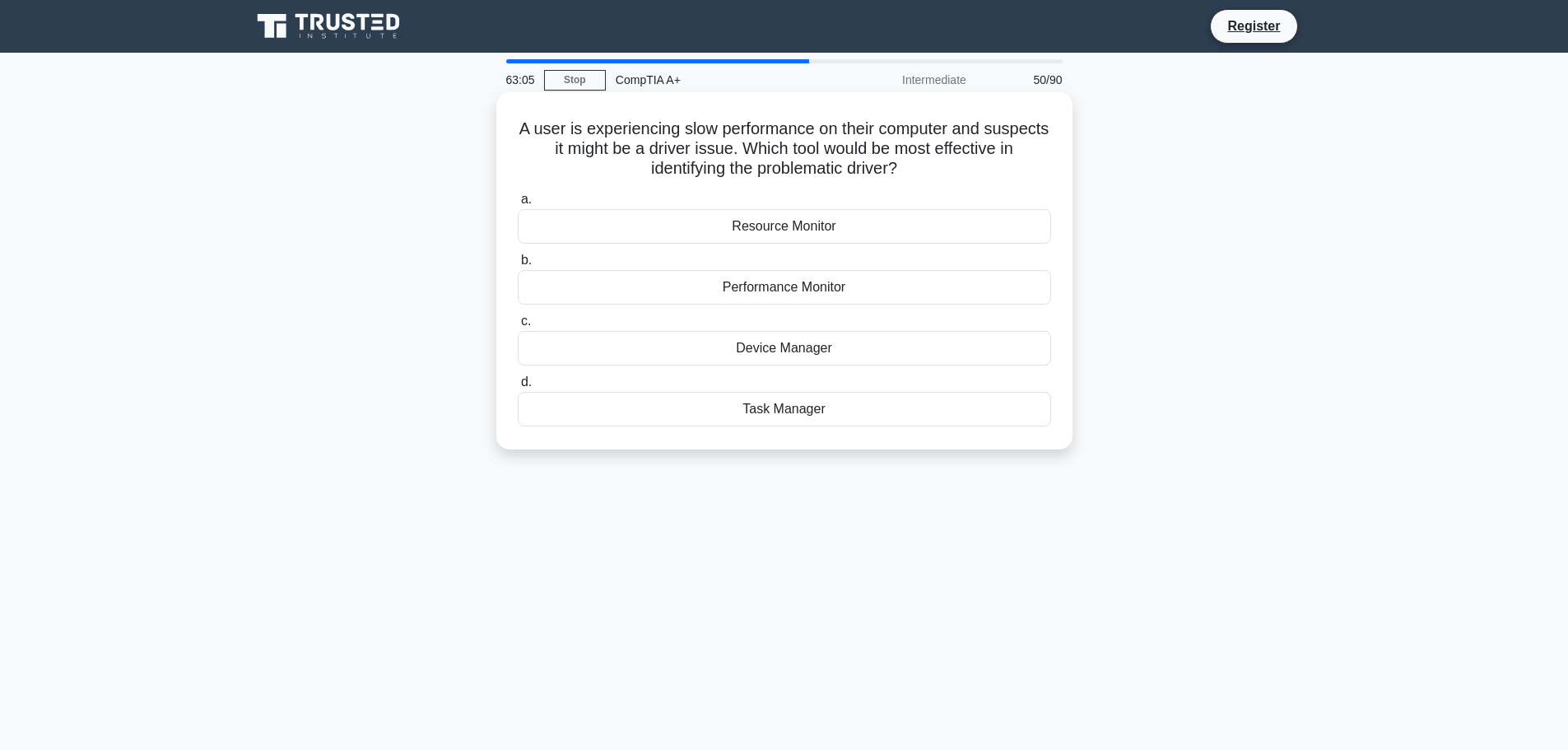
click at [762, 294] on div "Performance Monitor" at bounding box center [784, 287] width 534 height 34
click at [518, 266] on input "b. Performance Monitor" at bounding box center [518, 261] width 0 height 11
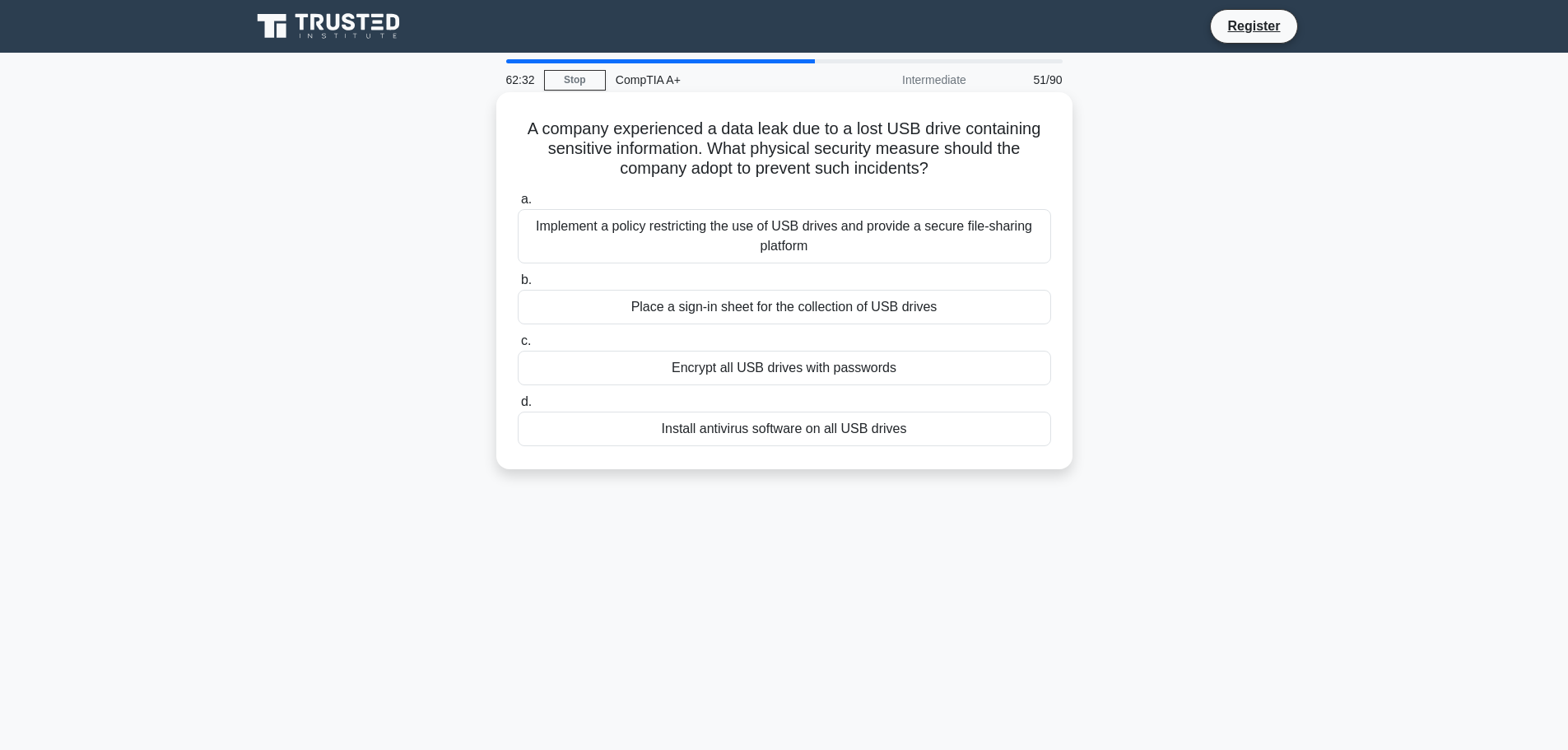
click at [734, 232] on div "Implement a policy restricting the use of USB drives and provide a secure file-…" at bounding box center [784, 237] width 534 height 55
click at [518, 205] on input "a. Implement a policy restricting the use of USB drives and provide a secure fi…" at bounding box center [518, 199] width 0 height 11
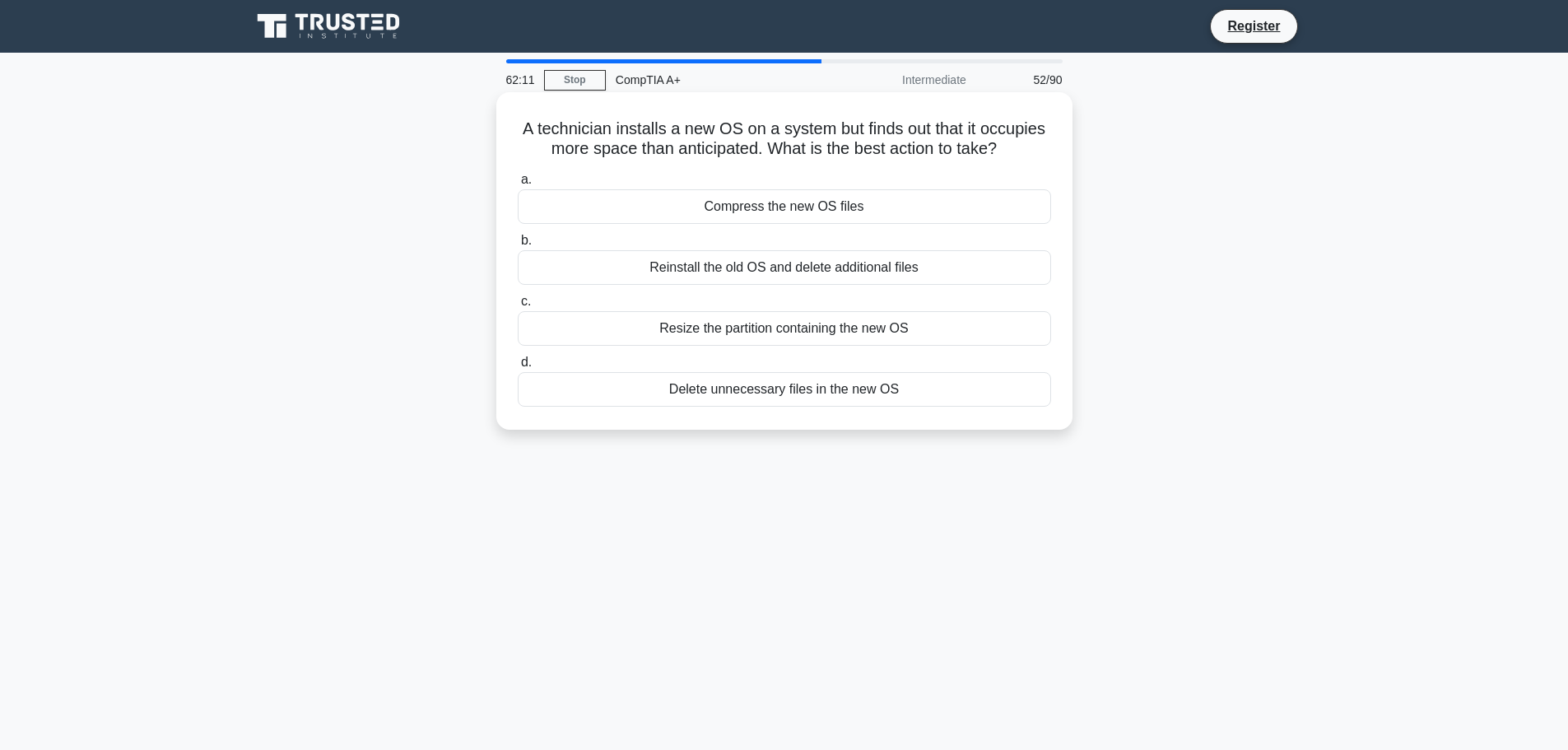
click at [809, 331] on div "Resize the partition containing the new OS" at bounding box center [784, 328] width 534 height 34
click at [518, 308] on input "c. Resize the partition containing the new OS" at bounding box center [518, 302] width 0 height 11
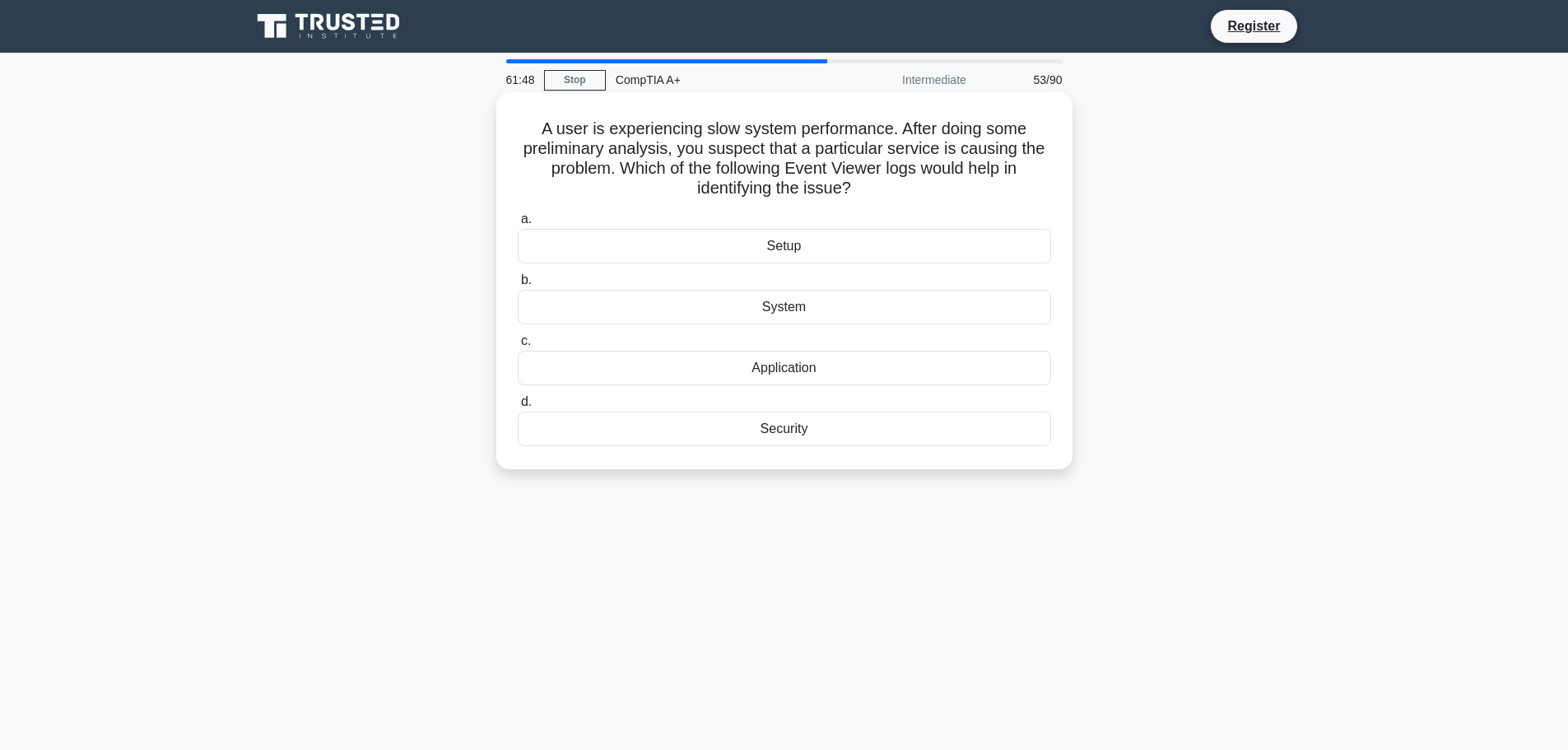
click at [795, 364] on div "Application" at bounding box center [784, 368] width 534 height 34
click at [518, 347] on input "c. Application" at bounding box center [518, 341] width 0 height 11
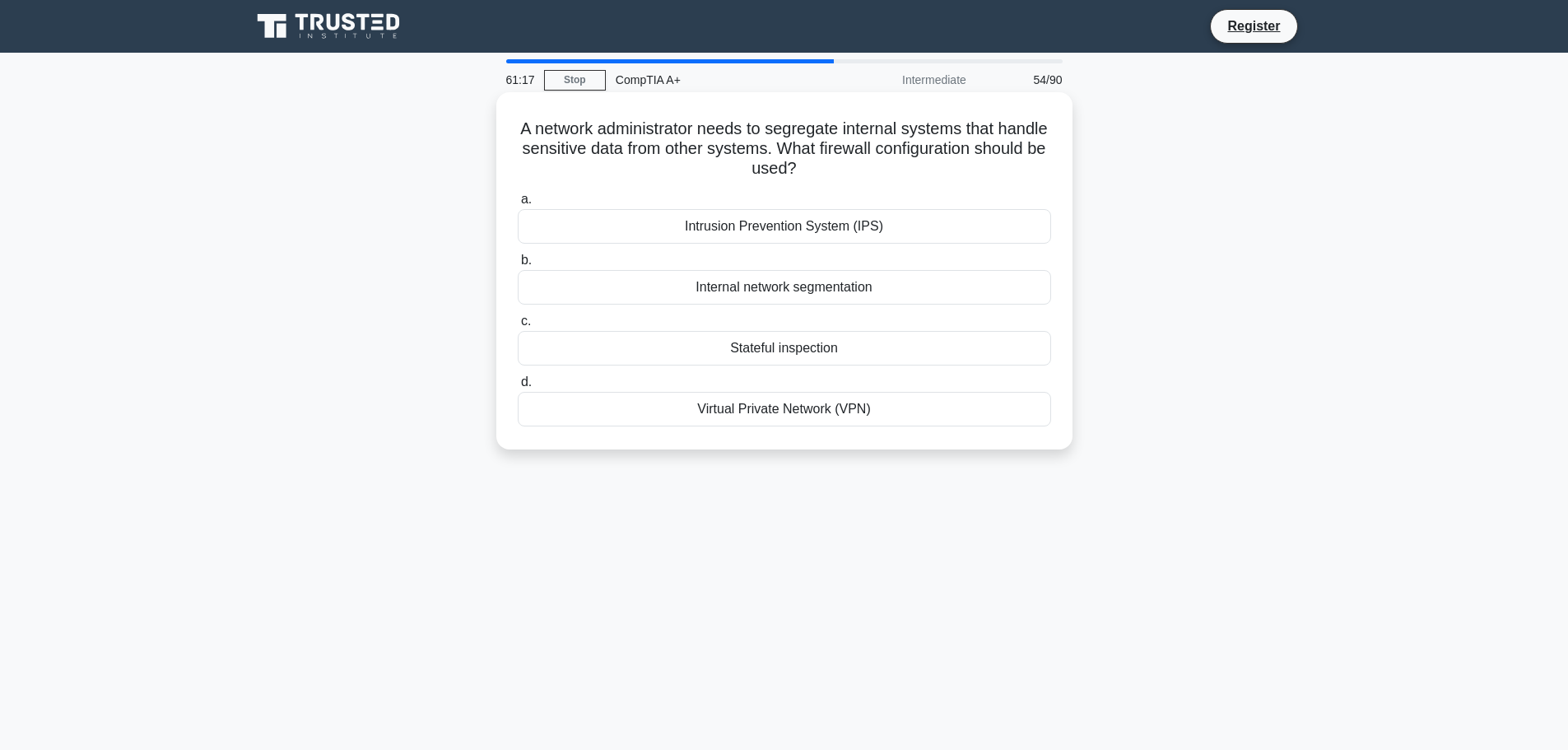
click at [794, 290] on div "Internal network segmentation" at bounding box center [784, 287] width 534 height 34
click at [518, 266] on input "b. Internal network segmentation" at bounding box center [518, 261] width 0 height 11
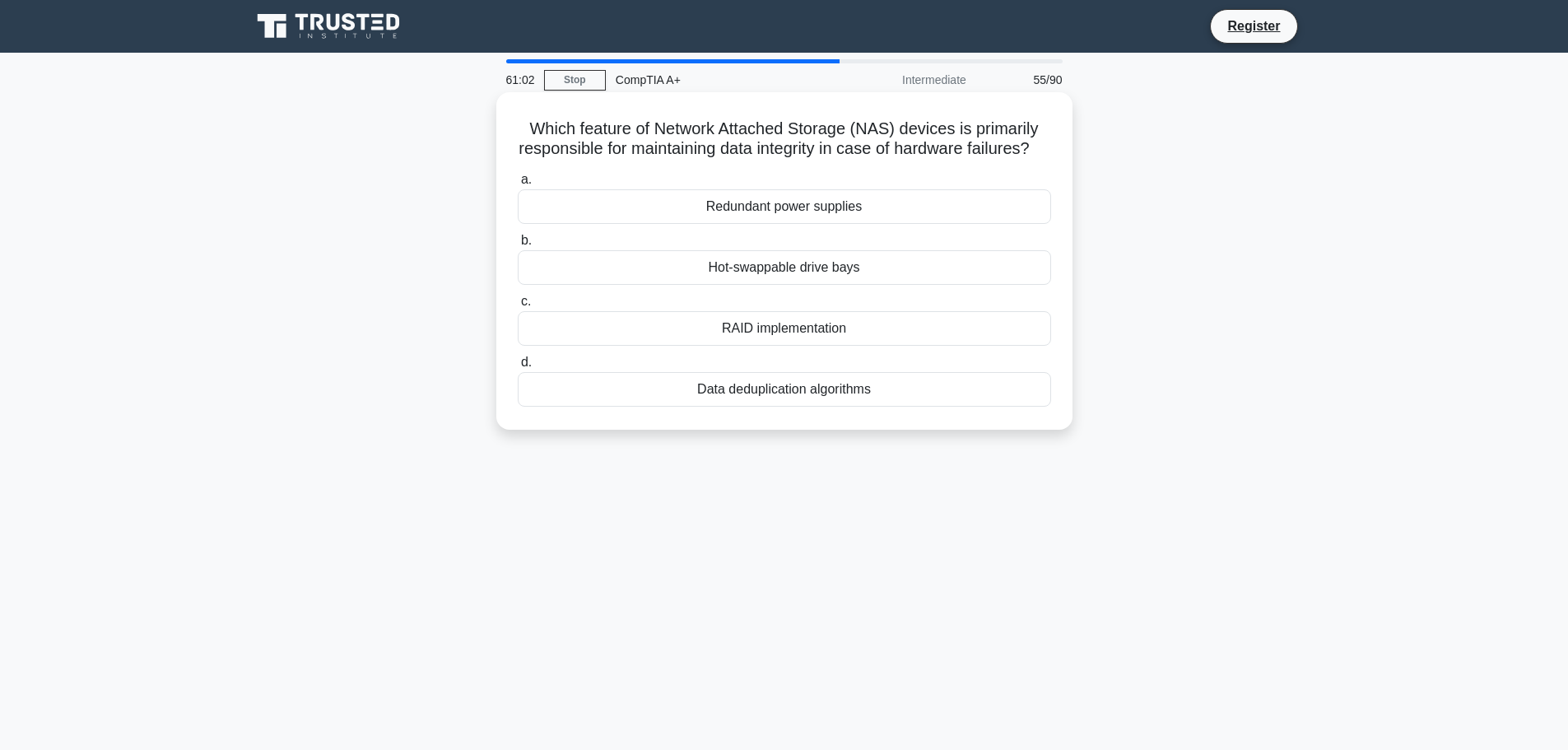
click at [822, 346] on div "RAID implementation" at bounding box center [784, 328] width 534 height 34
click at [518, 308] on input "c. RAID implementation" at bounding box center [518, 302] width 0 height 11
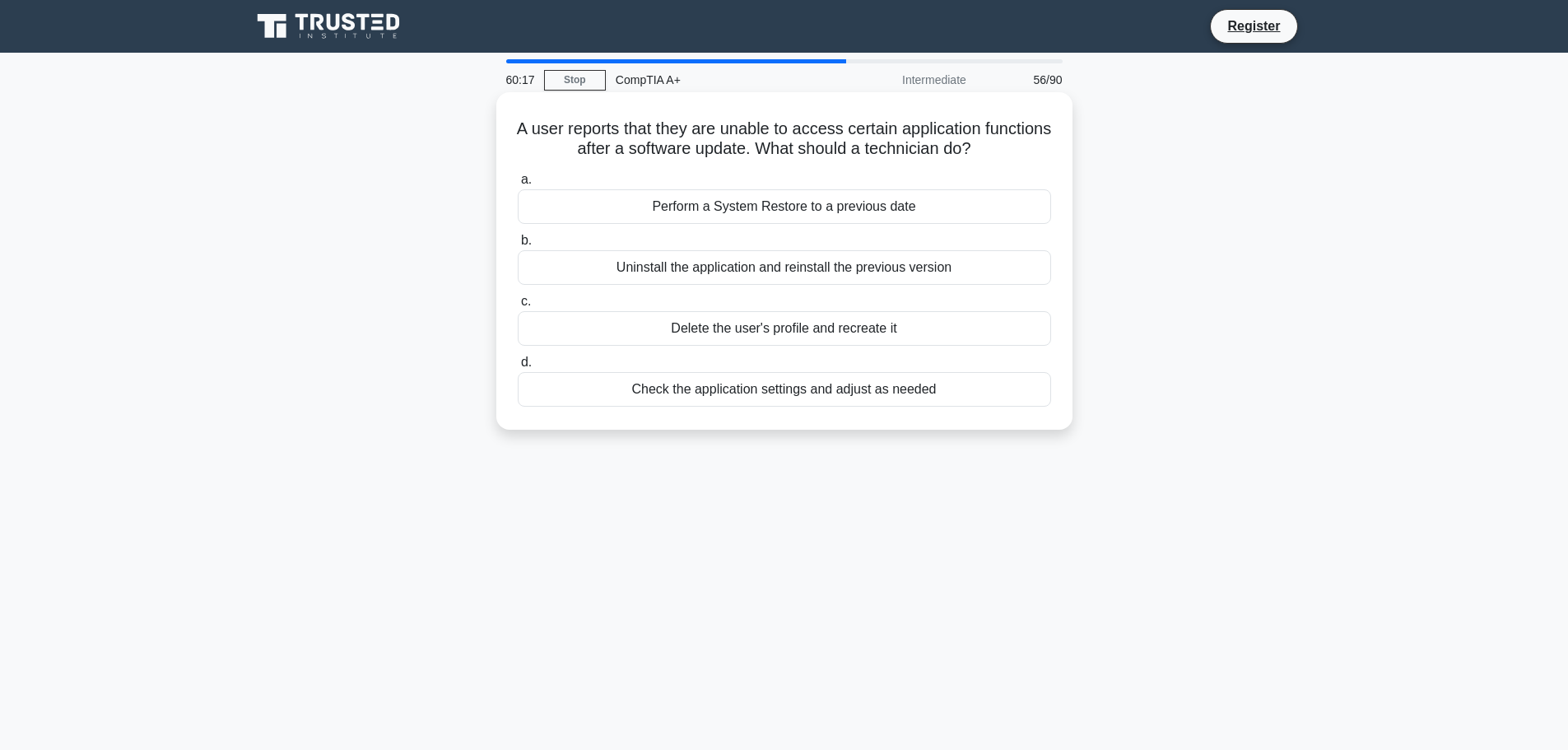
click at [743, 388] on div "Check the application settings and adjust as needed" at bounding box center [784, 390] width 534 height 34
click at [518, 368] on input "d. Check the application settings and adjust as needed" at bounding box center [518, 362] width 0 height 11
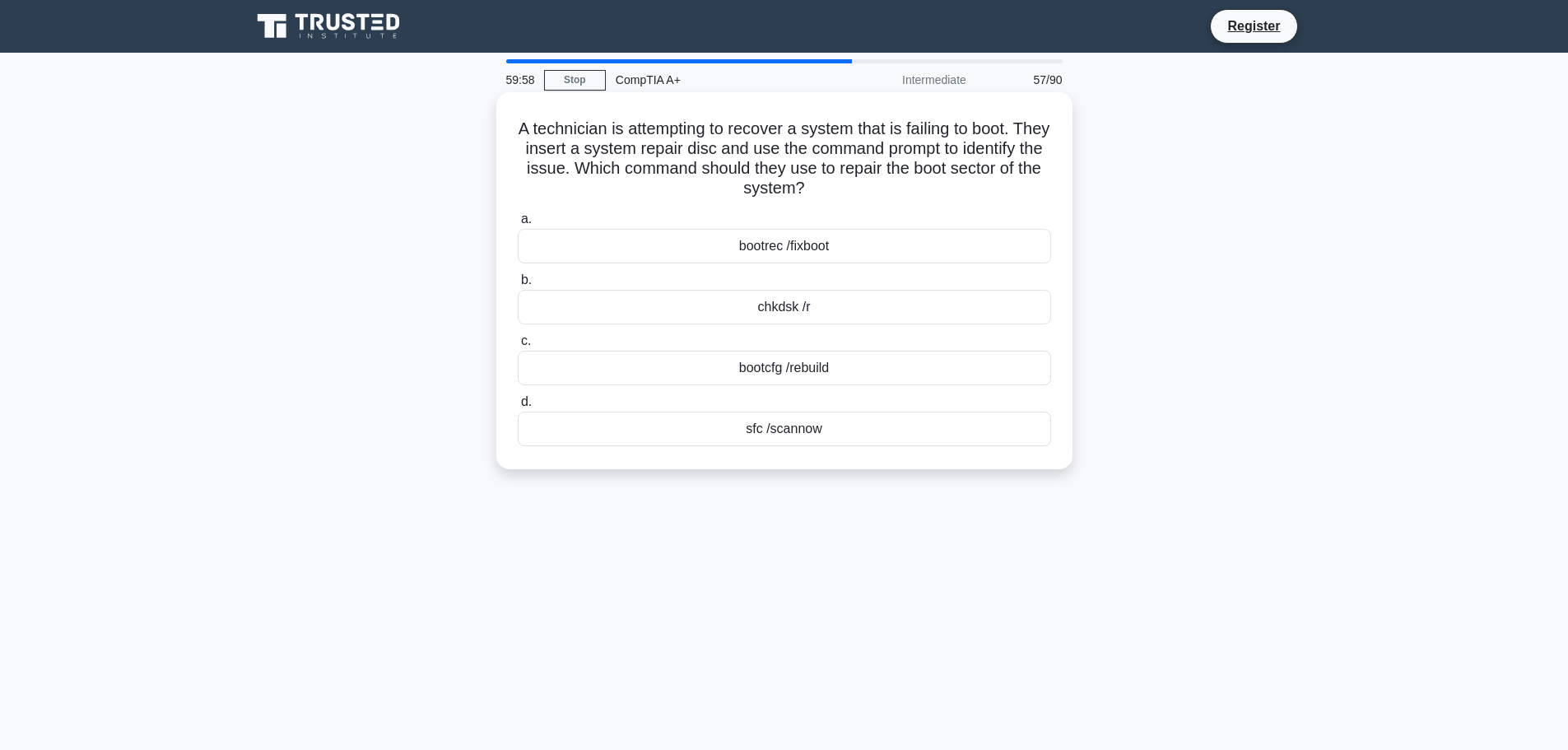
click at [809, 240] on div "bootrec /fixboot" at bounding box center [784, 246] width 534 height 34
click at [518, 225] on input "a. bootrec /fixboot" at bounding box center [518, 220] width 0 height 11
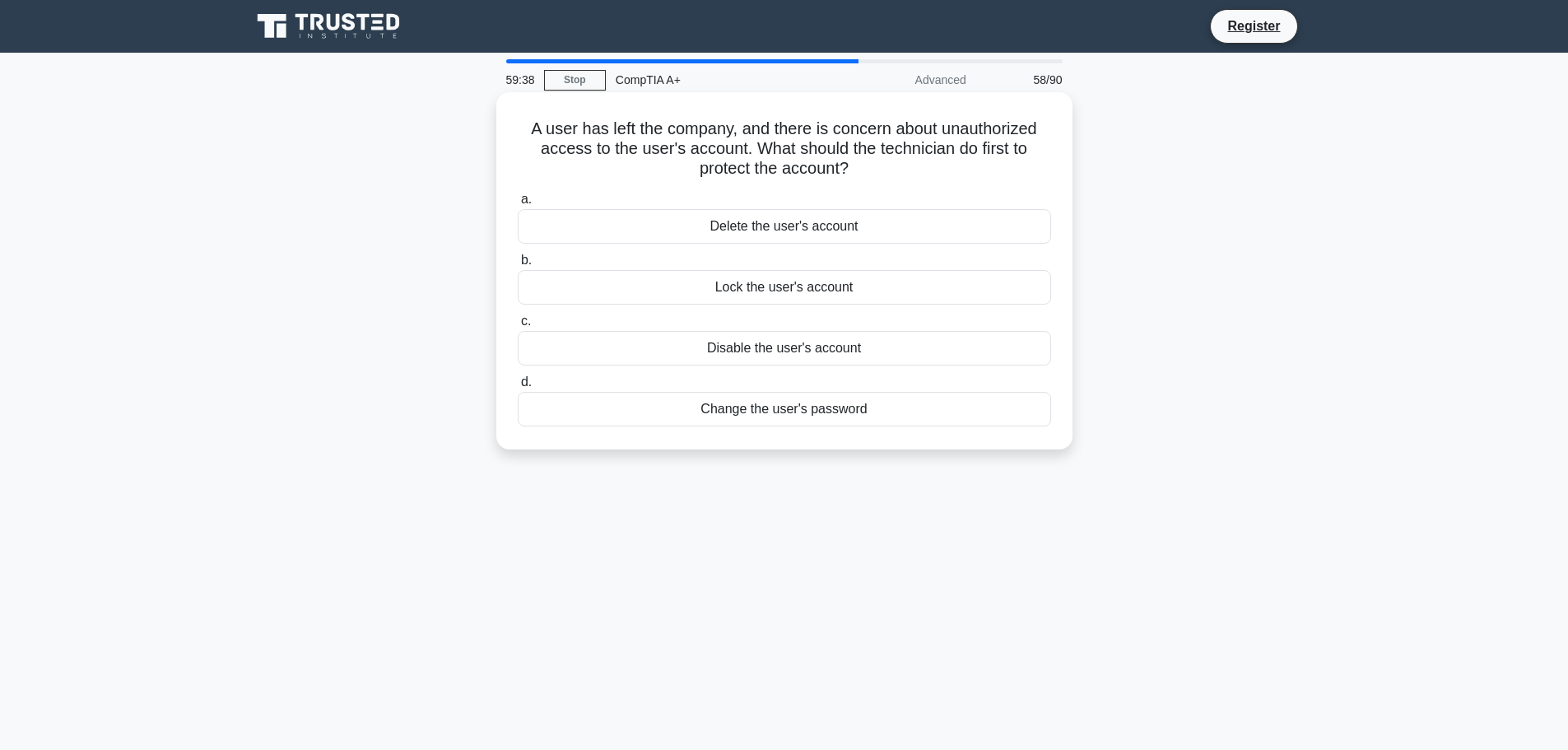
click at [791, 347] on div "Disable the user's account" at bounding box center [784, 348] width 534 height 34
click at [518, 327] on input "c. Disable the user's account" at bounding box center [518, 321] width 0 height 11
click at [790, 357] on div "RoHS" at bounding box center [784, 348] width 534 height 34
click at [518, 327] on input "c. RoHS" at bounding box center [518, 321] width 0 height 11
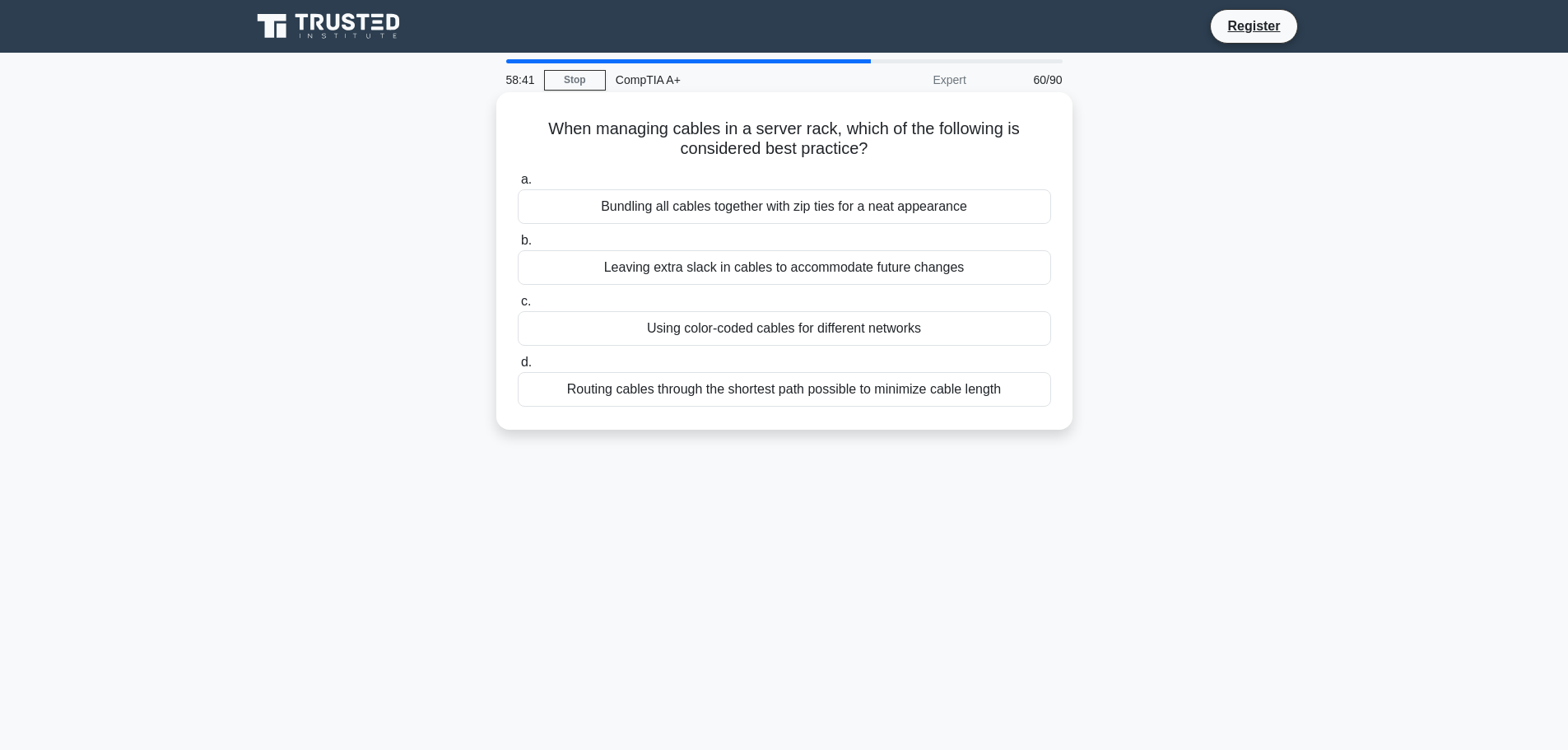
click at [673, 333] on div "Using color-coded cables for different networks" at bounding box center [784, 328] width 534 height 34
click at [518, 308] on input "c. Using color-coded cables for different networks" at bounding box center [518, 302] width 0 height 11
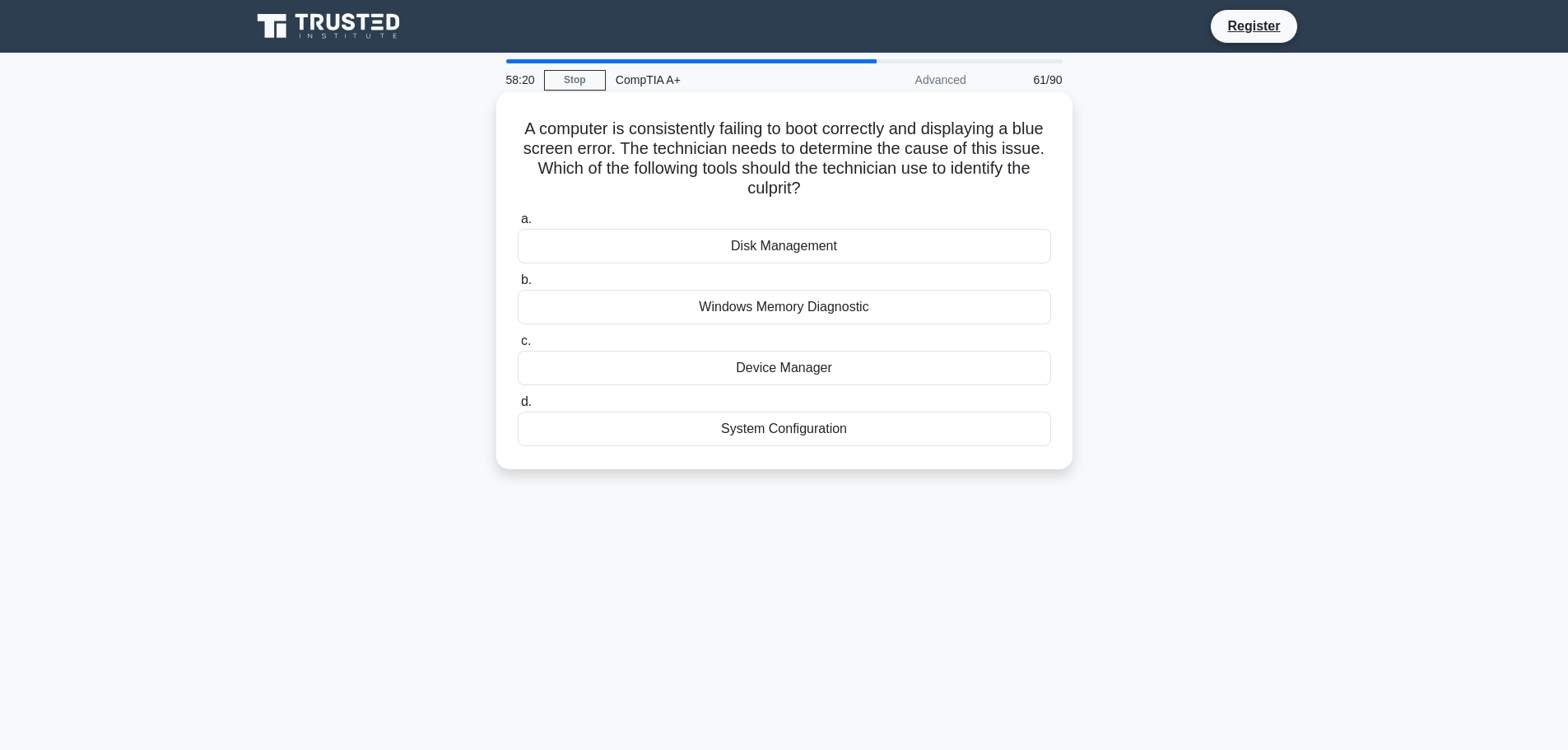
click at [908, 320] on div "Windows Memory Diagnostic" at bounding box center [784, 307] width 534 height 34
click at [518, 285] on input "b. Windows Memory Diagnostic" at bounding box center [518, 280] width 0 height 11
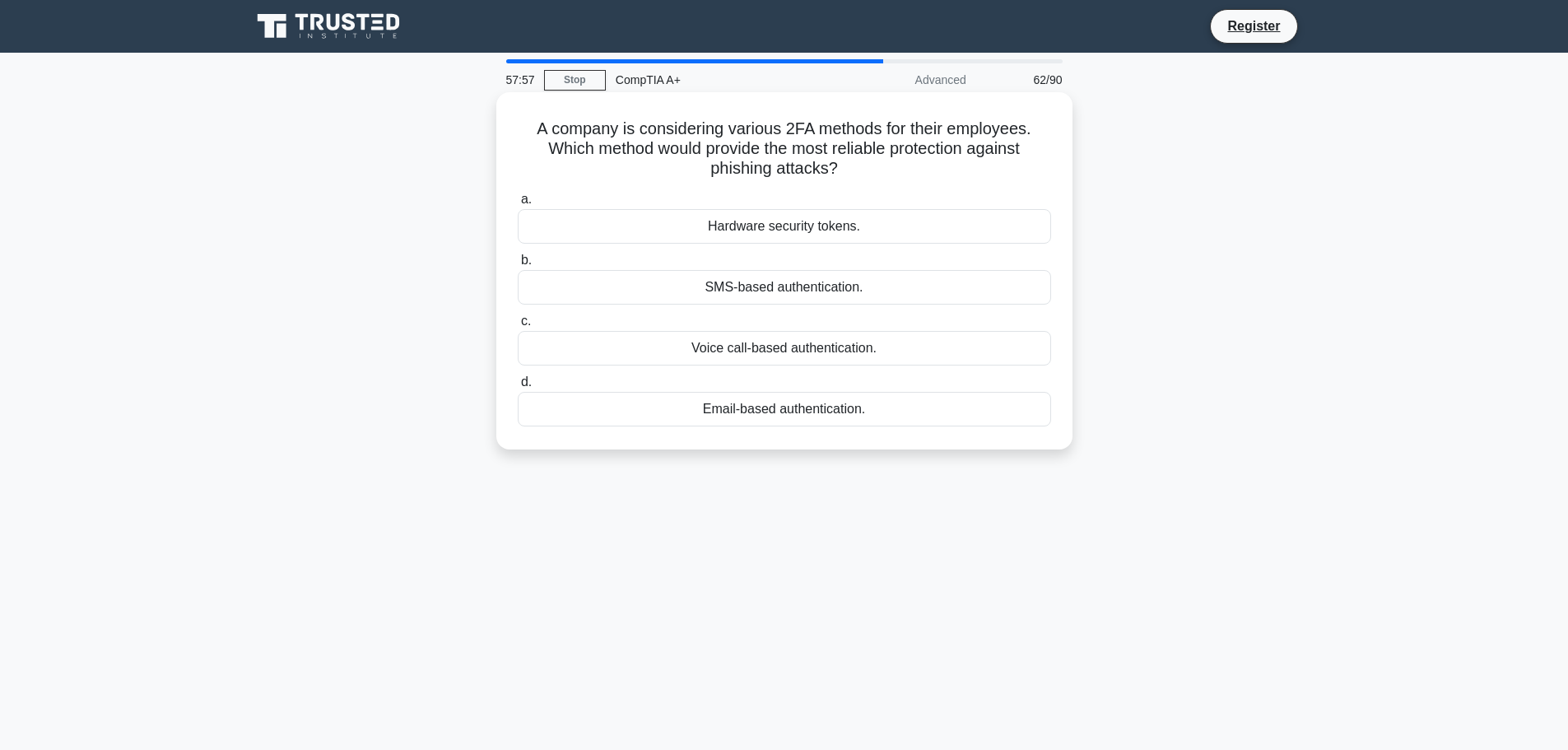
click at [787, 229] on div "Hardware security tokens." at bounding box center [784, 226] width 534 height 34
click at [518, 205] on input "a. Hardware security tokens." at bounding box center [518, 199] width 0 height 11
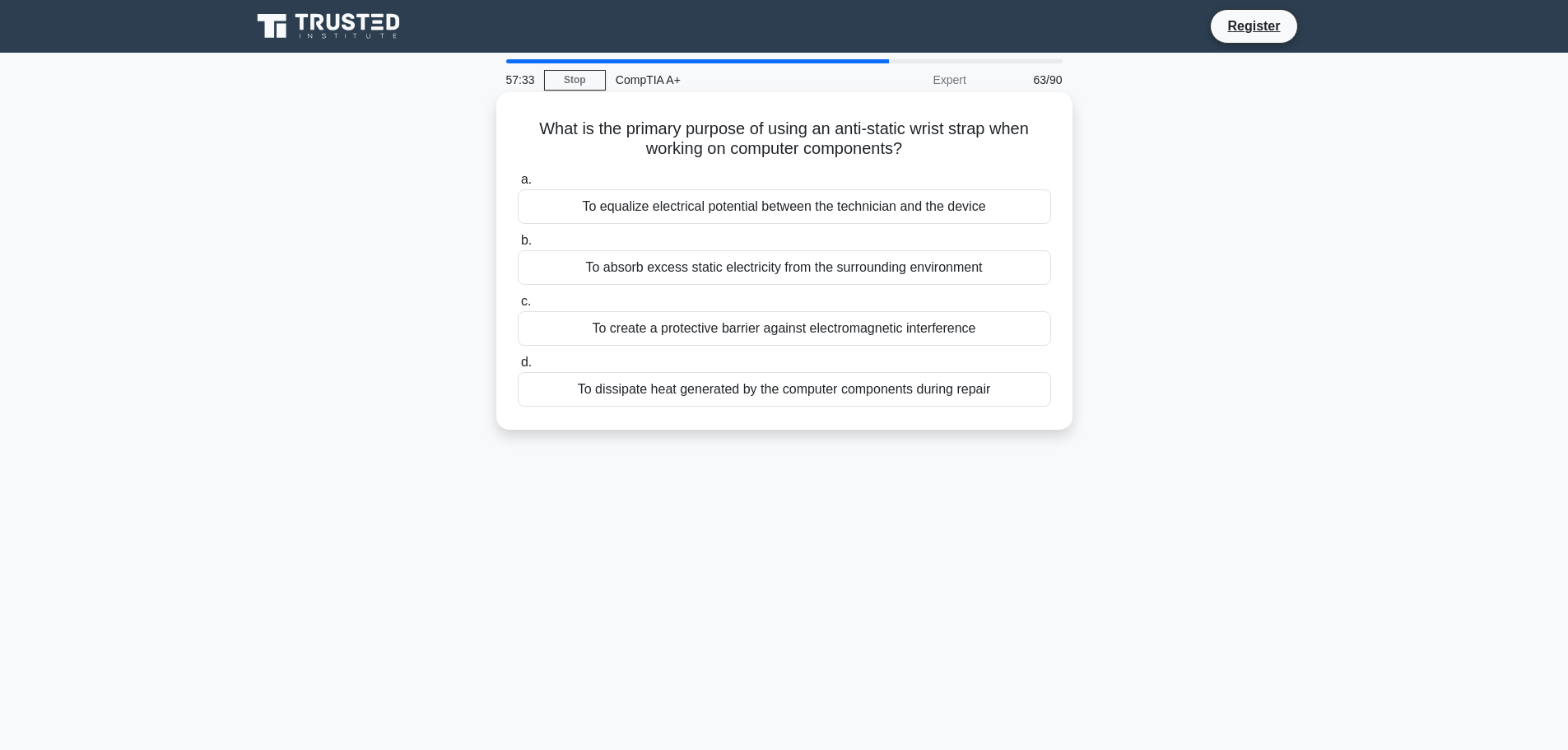
click at [804, 202] on div "To equalize electrical potential between the technician and the device" at bounding box center [784, 207] width 534 height 34
click at [518, 185] on input "a. To equalize electrical potential between the technician and the device" at bounding box center [518, 179] width 0 height 11
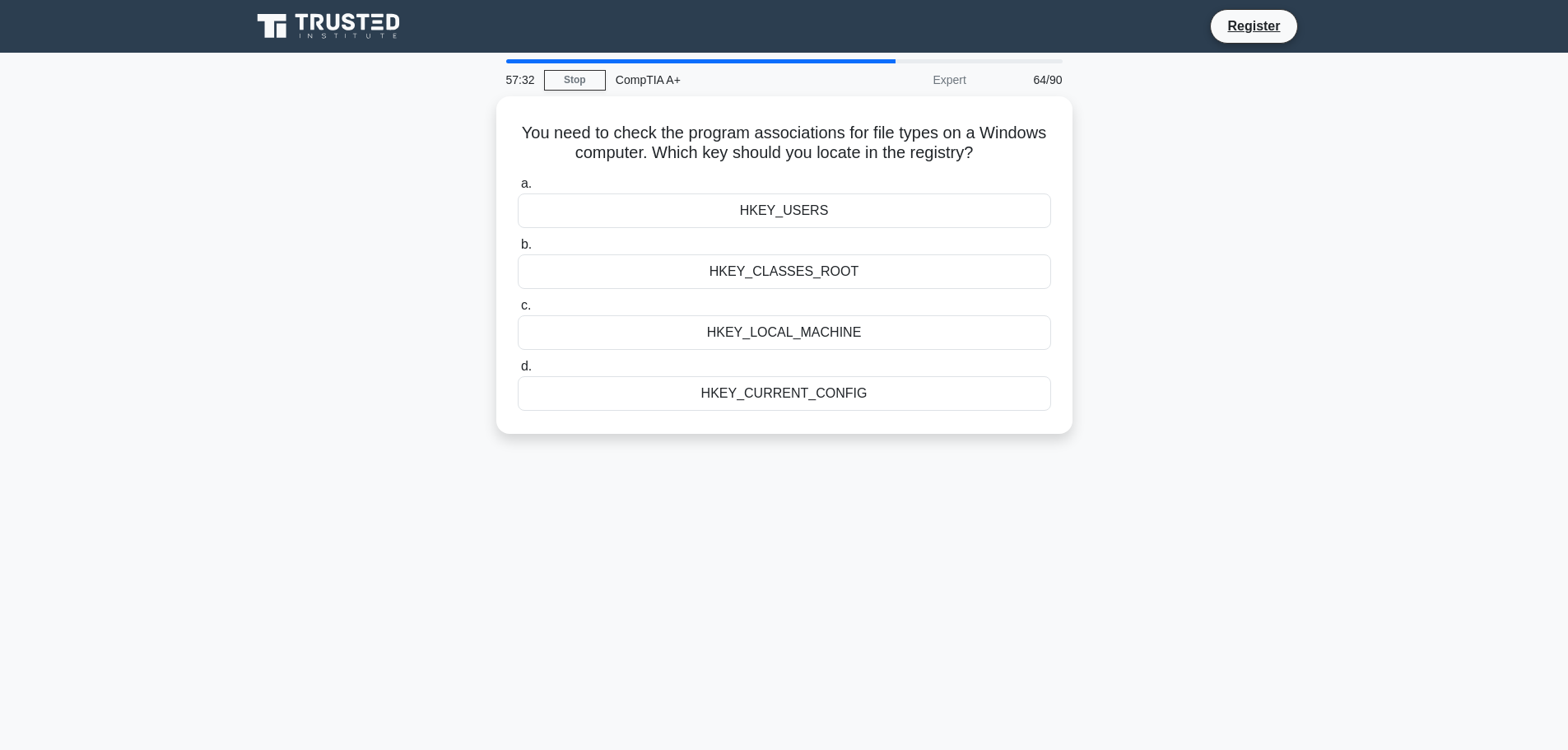
click at [916, 486] on div "57:32 Stop CompTIA A+ Expert 64/90 You need to check the program associations f…" at bounding box center [784, 471] width 1086 height 823
click at [816, 328] on div "HKEY_LOCAL_MACHINE" at bounding box center [784, 328] width 534 height 34
click at [518, 308] on input "c. HKEY_LOCAL_MACHINE" at bounding box center [518, 302] width 0 height 11
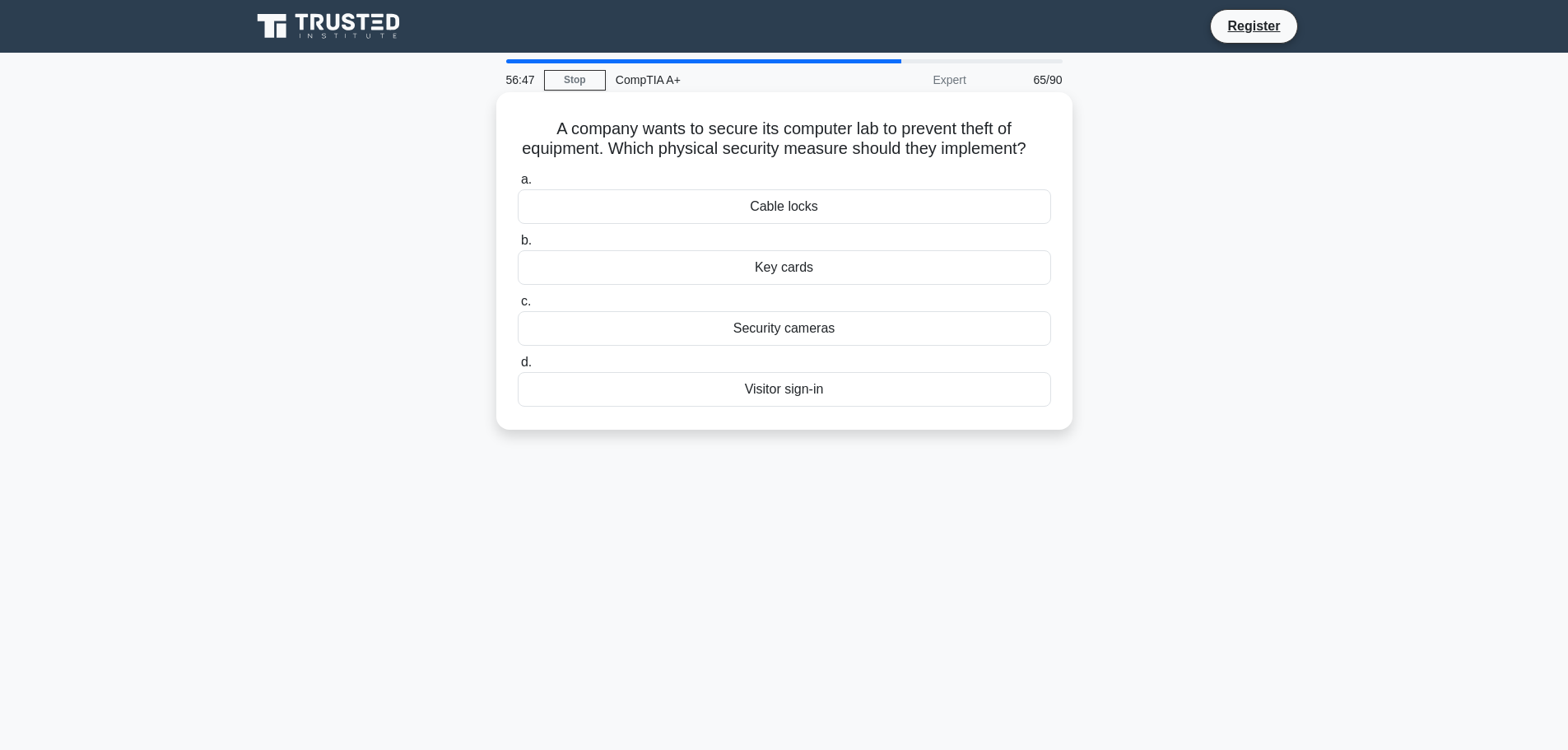
click at [831, 224] on div "Cable locks" at bounding box center [784, 207] width 534 height 34
click at [518, 185] on input "a. Cable locks" at bounding box center [518, 179] width 0 height 11
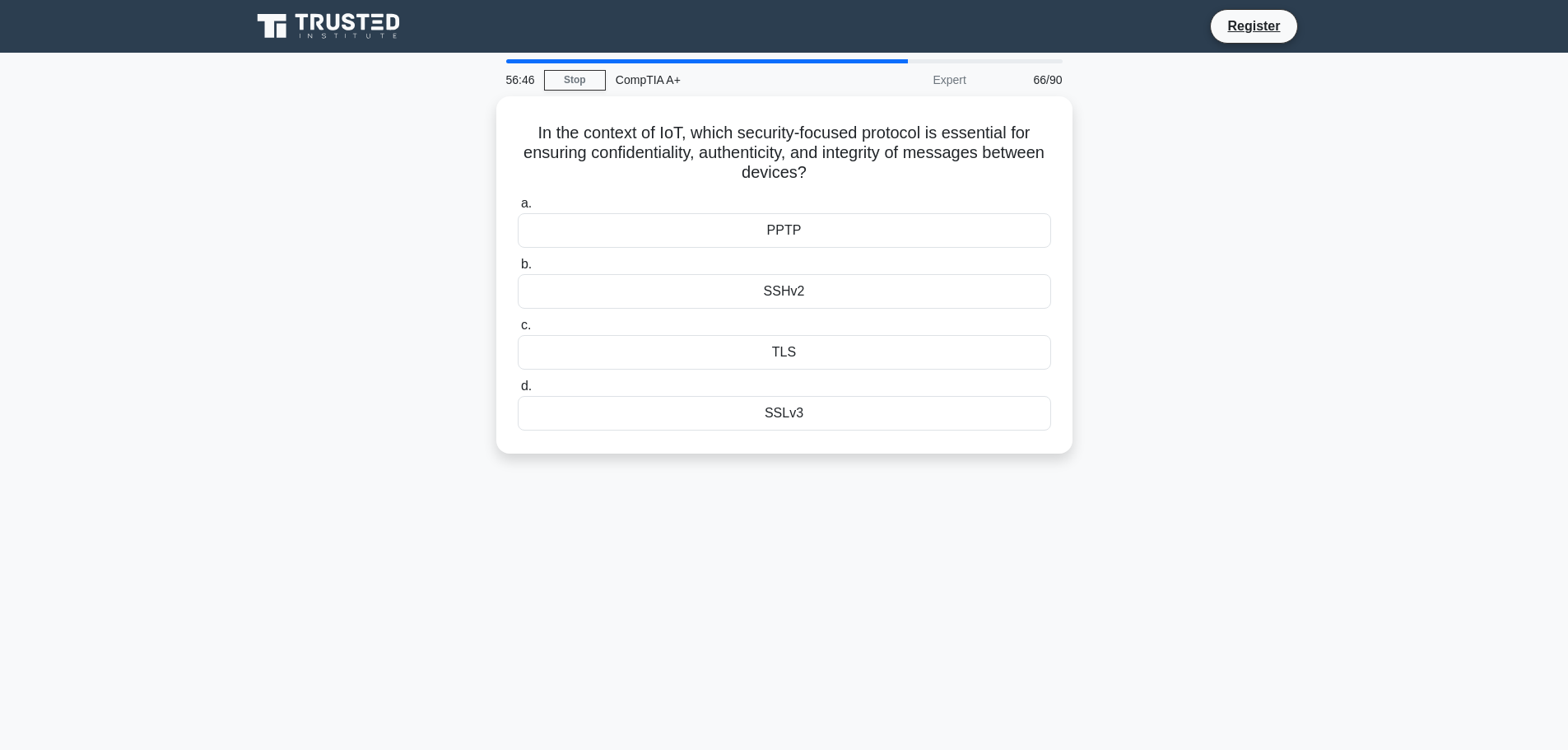
click at [1181, 333] on div "In the context of IoT, which security-focused protocol is essential for ensurin…" at bounding box center [784, 284] width 1086 height 377
click at [789, 416] on div "SSLv3" at bounding box center [784, 409] width 534 height 34
click at [518, 388] on input "d. SSLv3" at bounding box center [518, 382] width 0 height 11
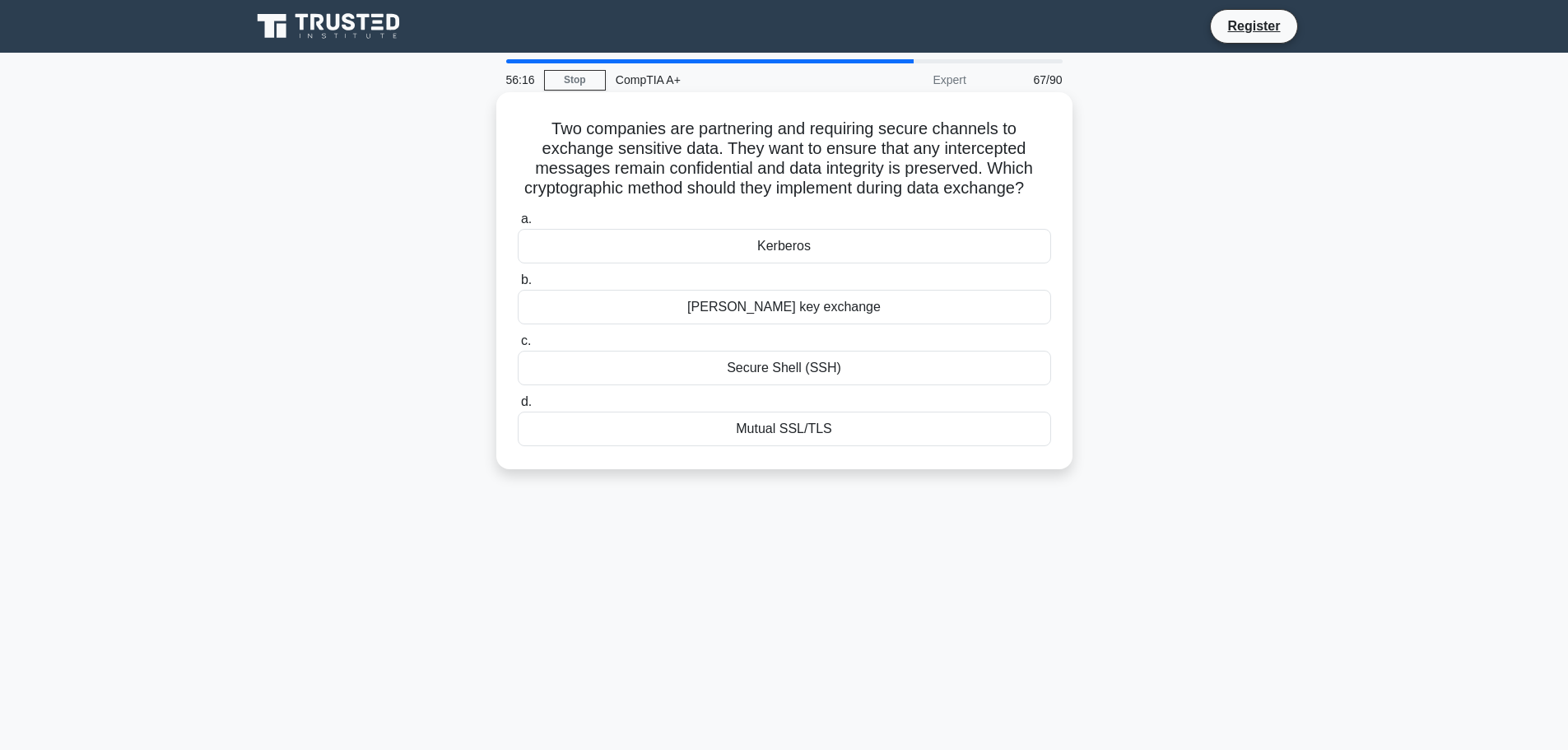
click at [816, 385] on div "Secure Shell (SSH)" at bounding box center [784, 368] width 534 height 34
click at [518, 347] on input "c. Secure Shell (SSH)" at bounding box center [518, 341] width 0 height 11
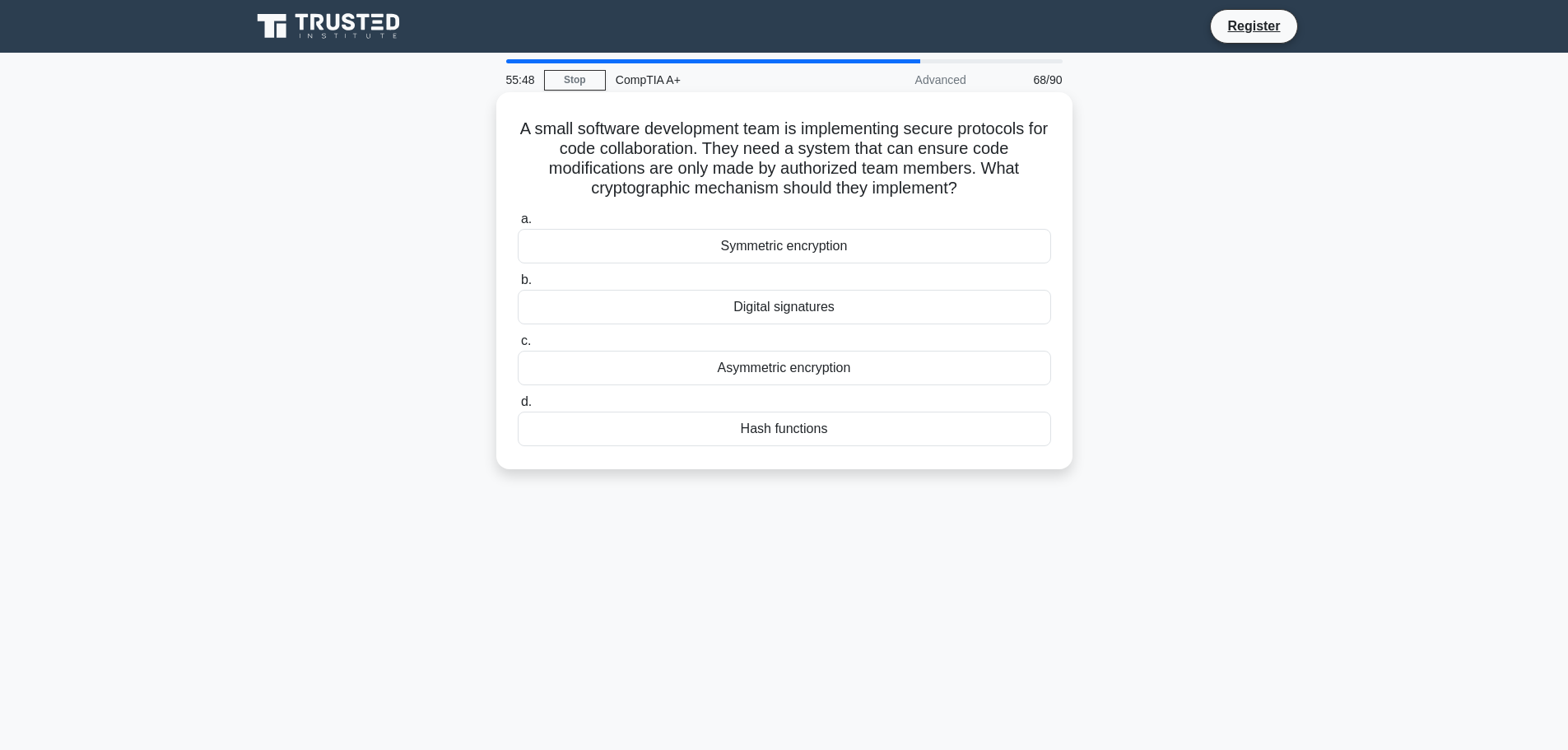
click at [822, 309] on div "Digital signatures" at bounding box center [784, 307] width 534 height 34
click at [518, 285] on input "b. Digital signatures" at bounding box center [518, 280] width 0 height 11
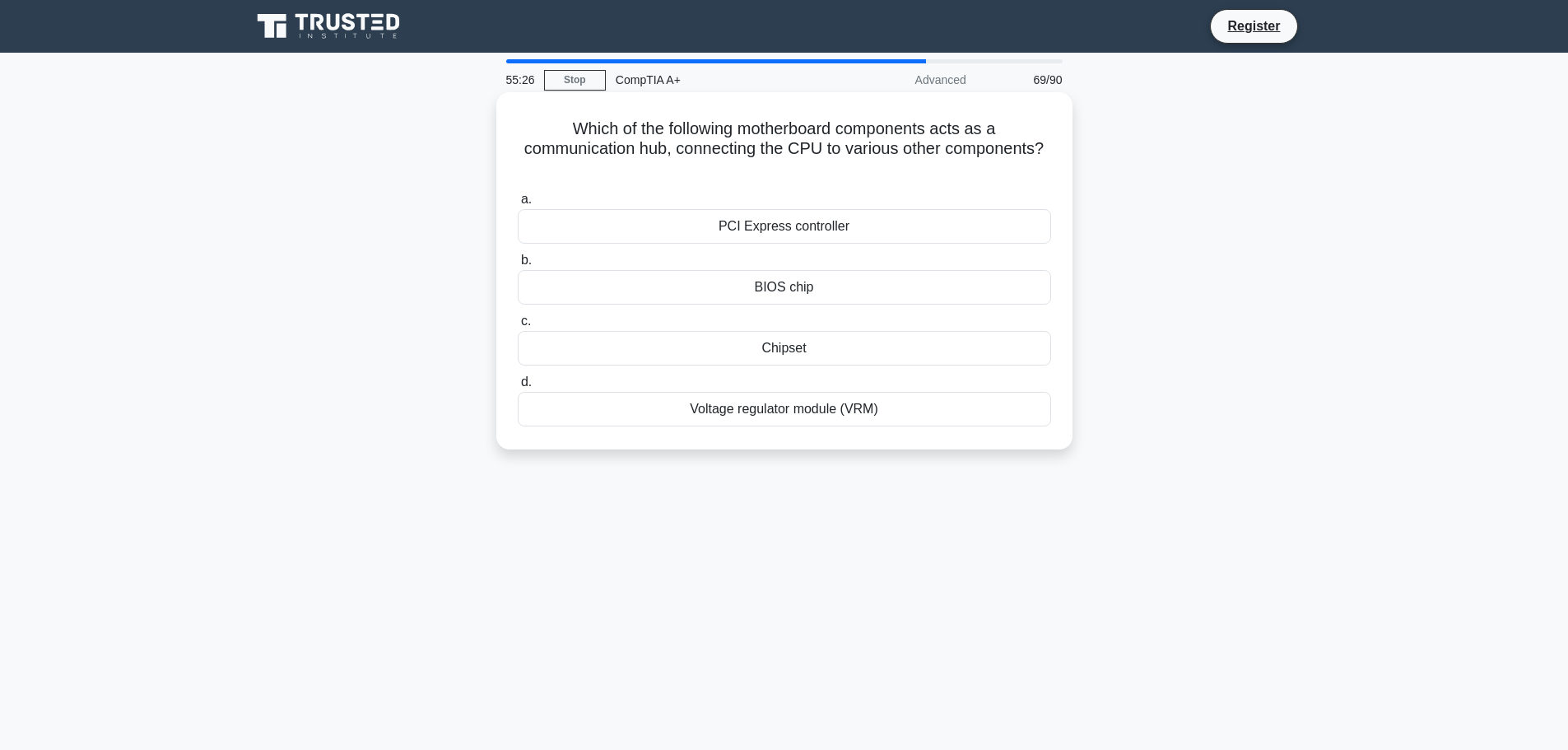
click at [766, 346] on div "Chipset" at bounding box center [784, 348] width 534 height 34
click at [518, 327] on input "c. Chipset" at bounding box center [518, 321] width 0 height 11
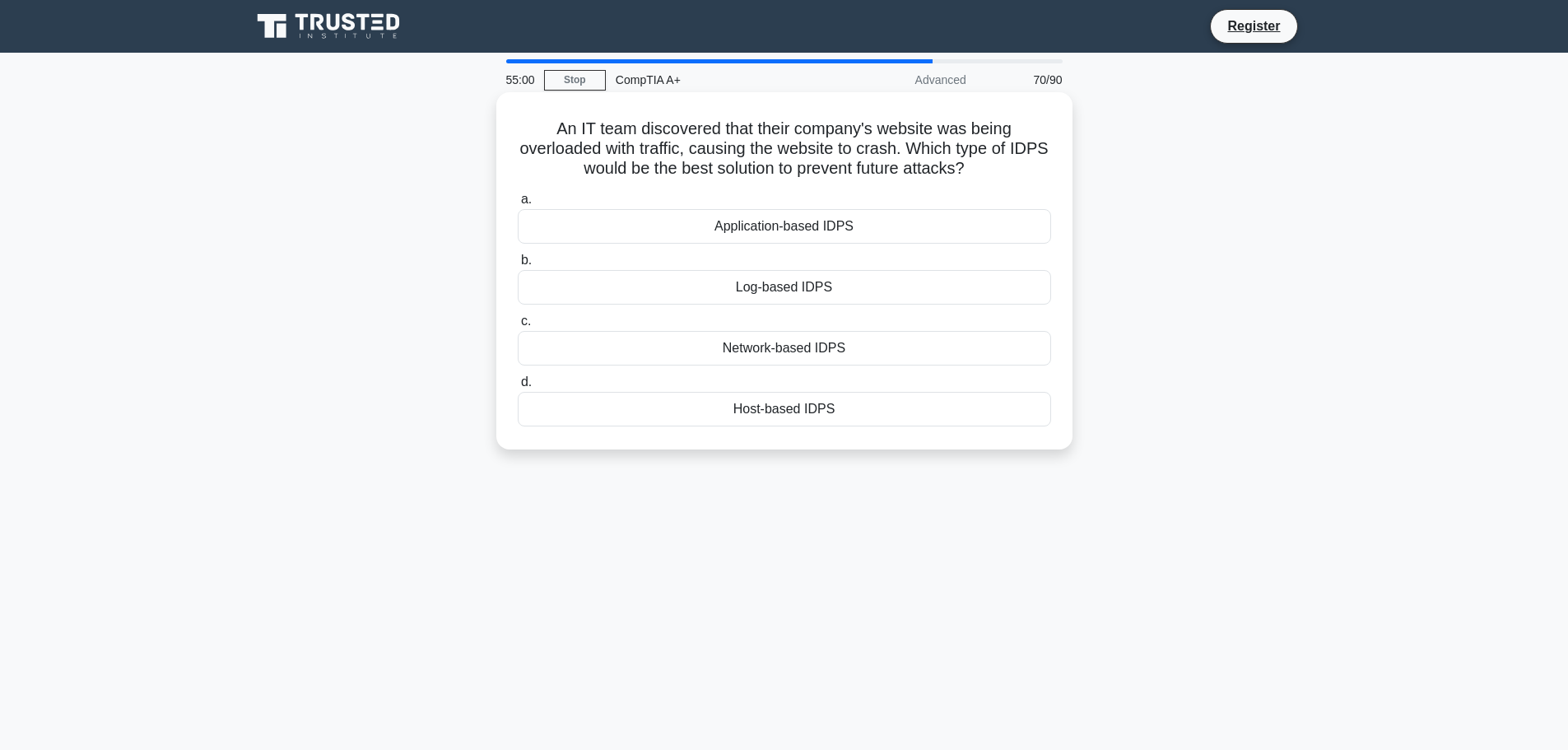
click at [758, 349] on div "Network-based IDPS" at bounding box center [784, 348] width 534 height 34
click at [518, 327] on input "c. Network-based IDPS" at bounding box center [518, 321] width 0 height 11
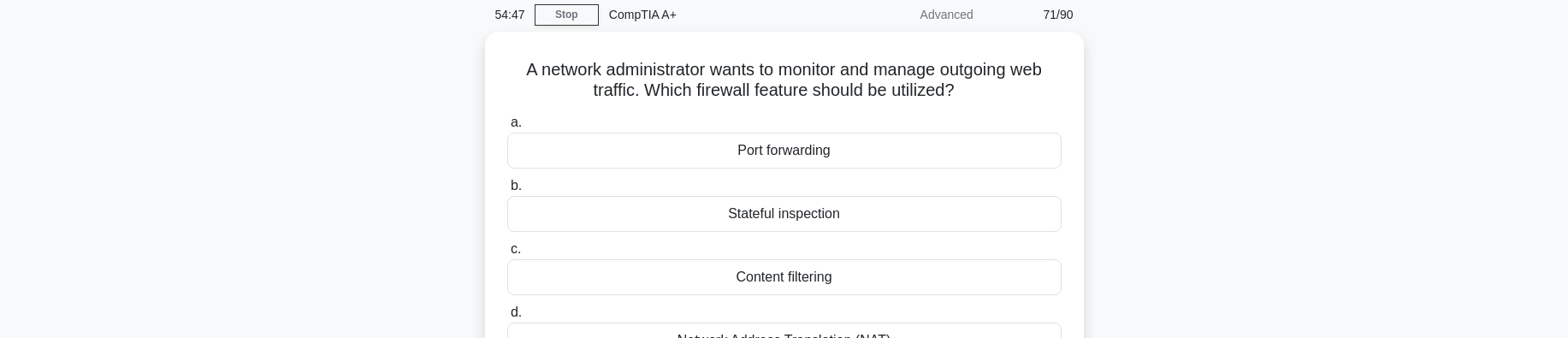
scroll to position [85, 0]
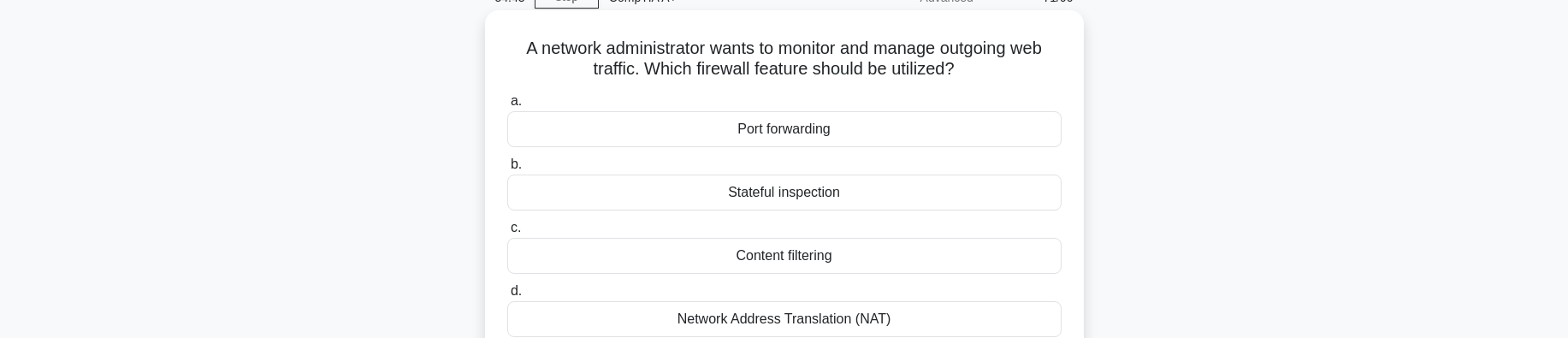
click at [839, 193] on div "Stateful inspection" at bounding box center [784, 193] width 555 height 35
click at [508, 170] on input "b. Stateful inspection" at bounding box center [508, 164] width 0 height 12
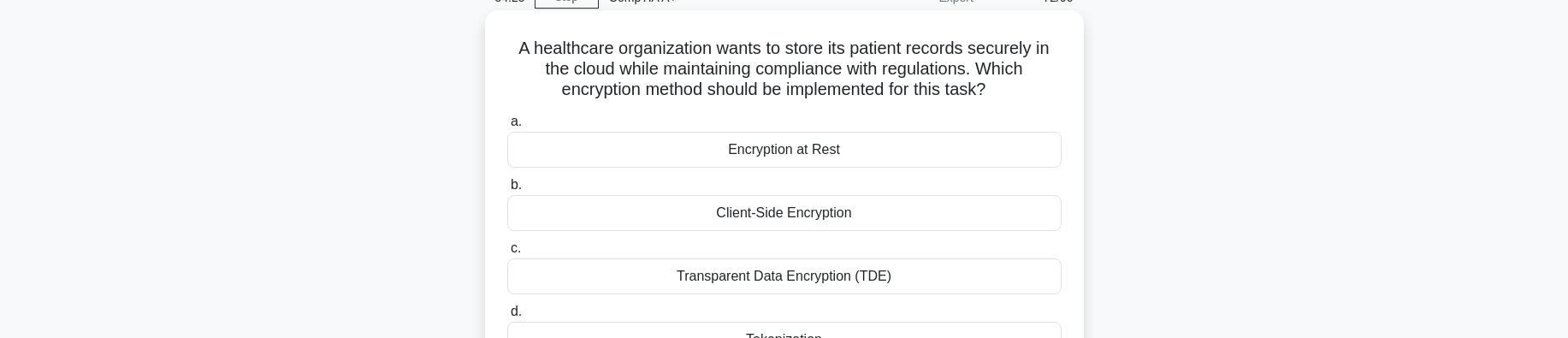
click at [739, 148] on div "Encryption at Rest" at bounding box center [784, 149] width 555 height 35
click at [508, 128] on input "a. Encryption at Rest" at bounding box center [508, 122] width 0 height 12
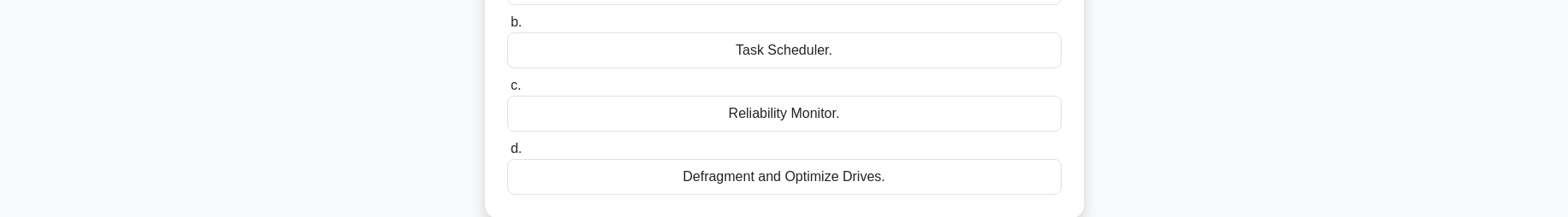
scroll to position [256, 0]
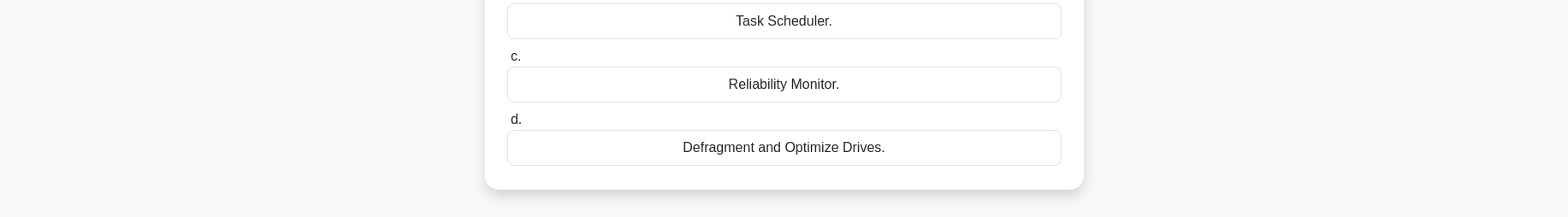
click at [868, 92] on div "Reliability Monitor." at bounding box center [784, 84] width 555 height 35
click at [508, 62] on input "c. Reliability Monitor." at bounding box center [508, 57] width 0 height 12
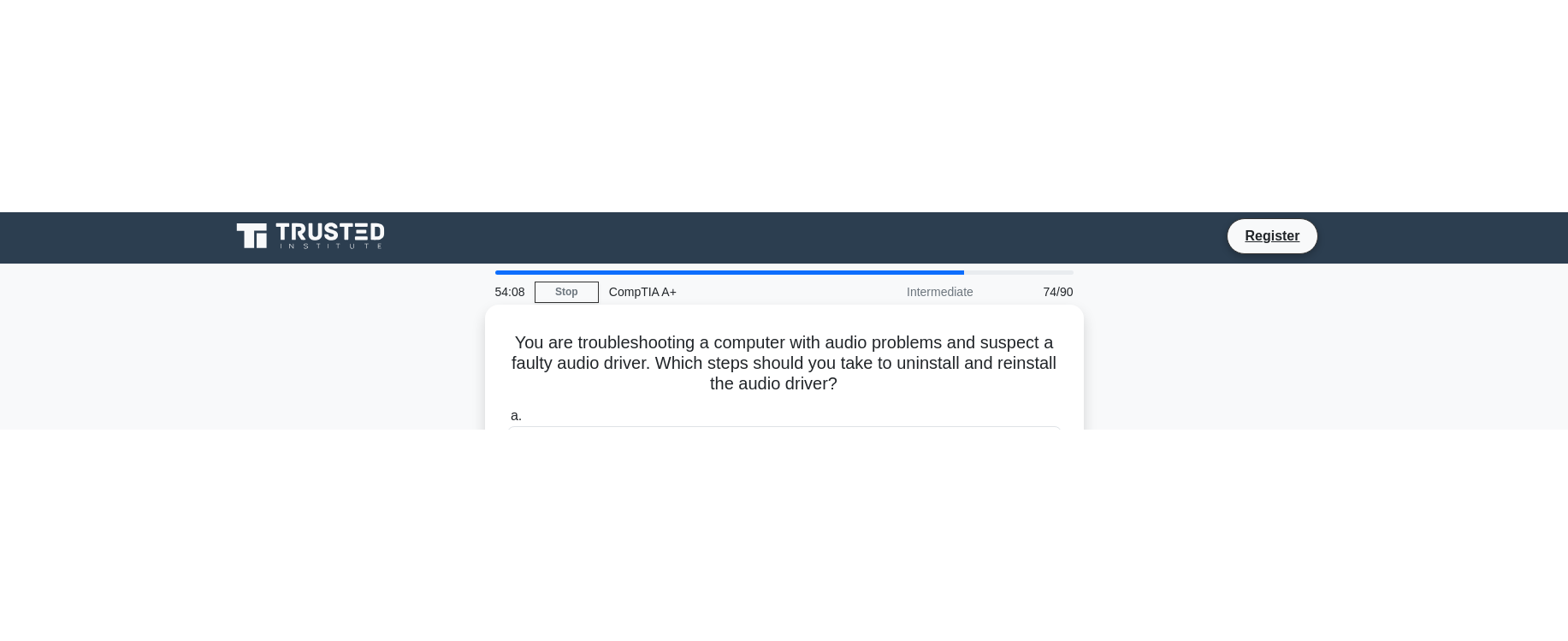
scroll to position [0, 0]
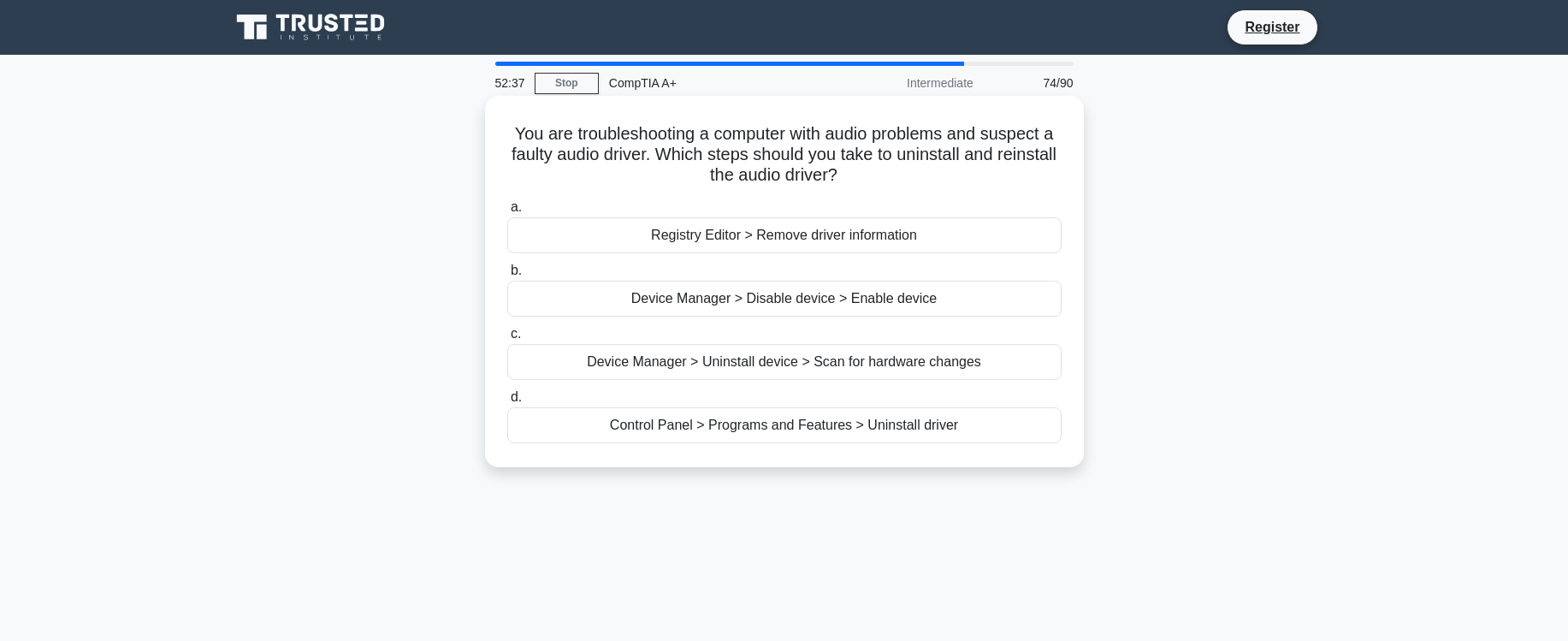
click at [745, 371] on div "Device Manager > Uninstall device > Scan for hardware changes" at bounding box center [784, 361] width 555 height 36
click at [508, 340] on input "c. Device Manager > Uninstall device > Scan for hardware changes" at bounding box center [508, 334] width 0 height 12
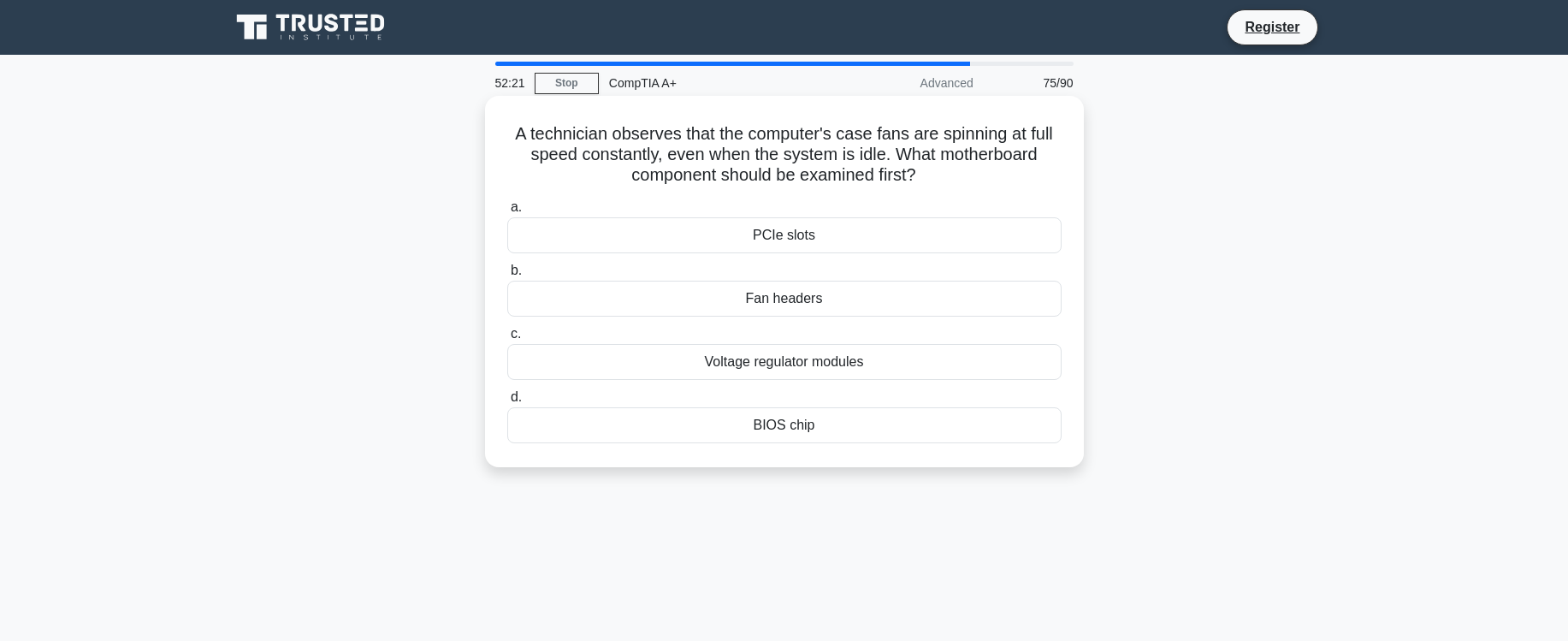
click at [830, 360] on div "Voltage regulator modules" at bounding box center [784, 361] width 555 height 36
click at [508, 340] on input "c. Voltage regulator modules" at bounding box center [508, 334] width 0 height 12
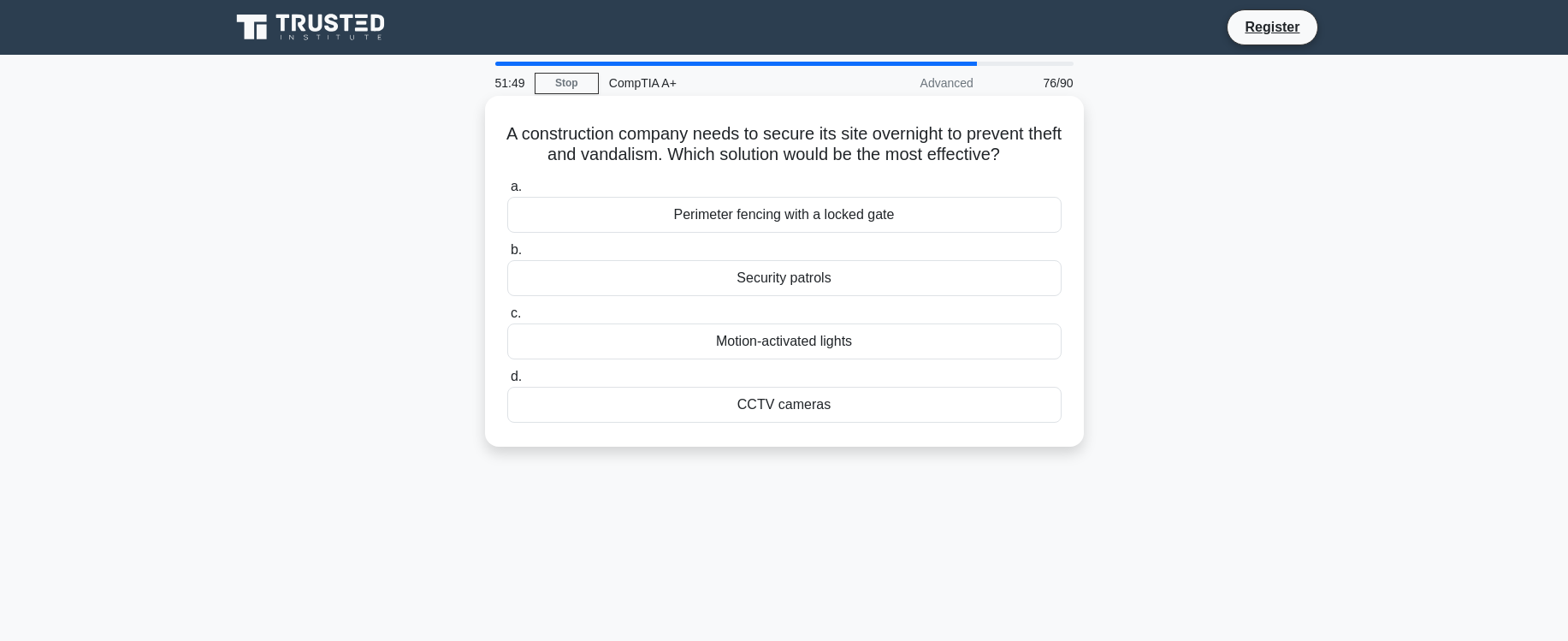
click at [835, 218] on div "Perimeter fencing with a locked gate" at bounding box center [784, 215] width 555 height 36
click at [508, 193] on input "a. Perimeter fencing with a locked gate" at bounding box center [508, 186] width 0 height 12
click at [781, 279] on div "Boot to Safe Mode." at bounding box center [784, 278] width 555 height 36
click at [508, 256] on input "b. Boot to Safe Mode." at bounding box center [508, 250] width 0 height 12
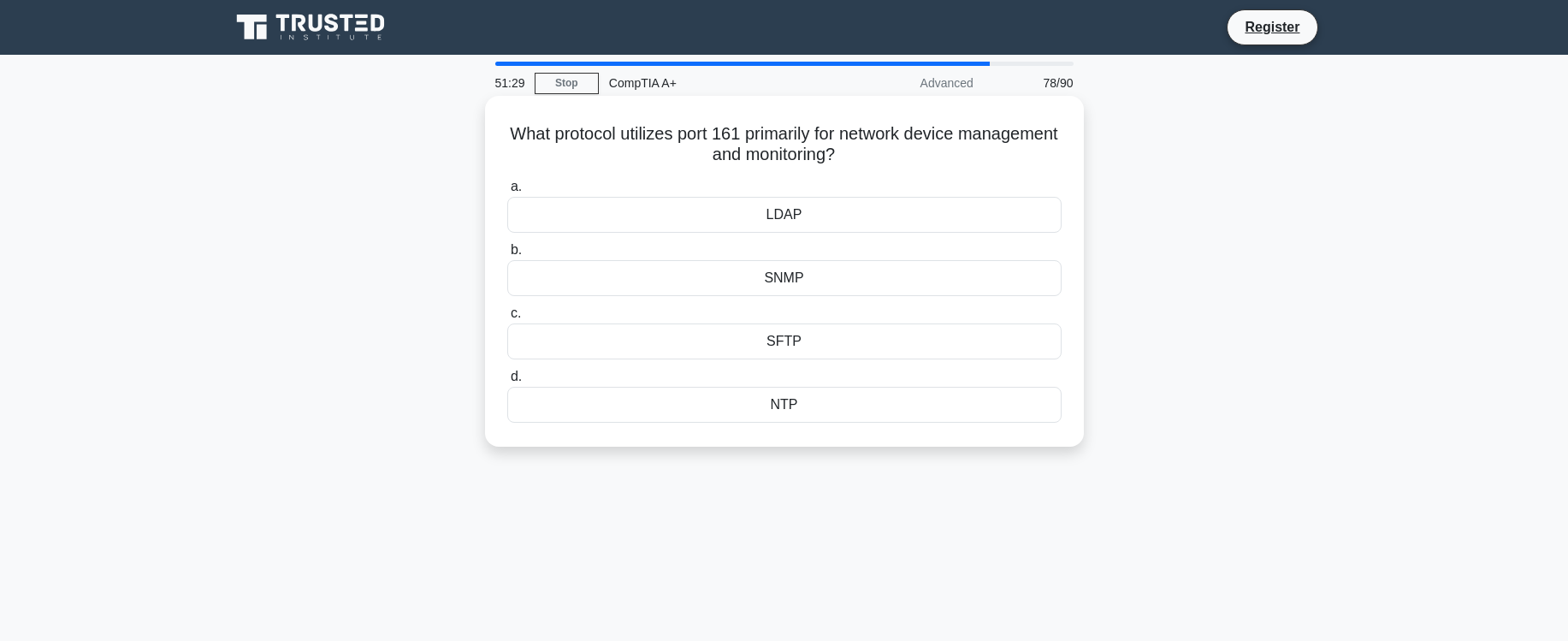
drag, startPoint x: 696, startPoint y: 159, endPoint x: 925, endPoint y: 158, distance: 229.0
click at [925, 158] on h5 "What protocol utilizes port 161 primarily for network device management and mon…" at bounding box center [784, 145] width 557 height 43
click at [793, 279] on div "SNMP" at bounding box center [784, 278] width 555 height 36
click at [508, 256] on input "b. SNMP" at bounding box center [508, 250] width 0 height 12
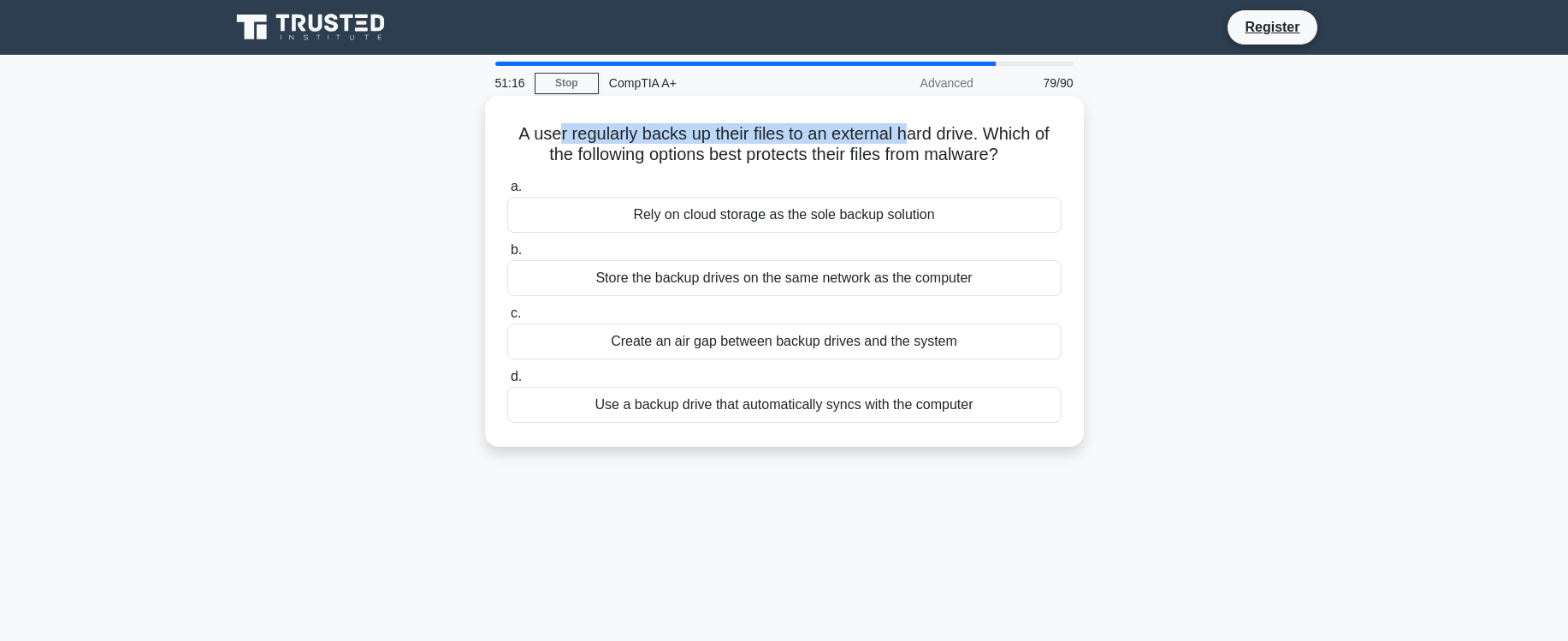
drag, startPoint x: 550, startPoint y: 138, endPoint x: 913, endPoint y: 143, distance: 363.0
click at [912, 143] on h5 "A user regularly backs up their files to an external hard drive. Which of the f…" at bounding box center [784, 145] width 557 height 43
click at [913, 143] on h5 "A user regularly backs up their files to an external hard drive. Which of the f…" at bounding box center [784, 145] width 557 height 43
click at [738, 404] on div "Use a backup drive that automatically syncs with the computer" at bounding box center [784, 405] width 555 height 36
click at [508, 383] on input "d. Use a backup drive that automatically syncs with the computer" at bounding box center [508, 376] width 0 height 12
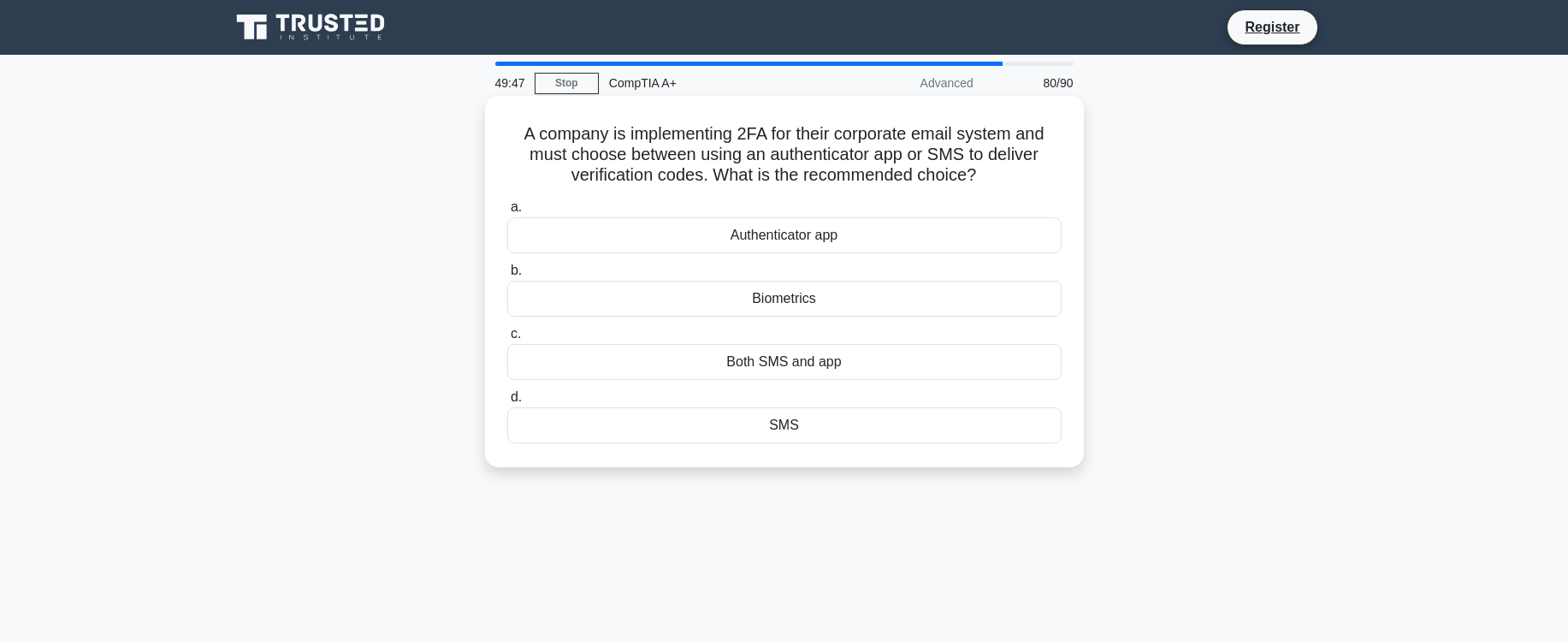
click at [768, 243] on div "Authenticator app" at bounding box center [784, 235] width 555 height 36
click at [508, 213] on input "a. Authenticator app" at bounding box center [508, 207] width 0 height 12
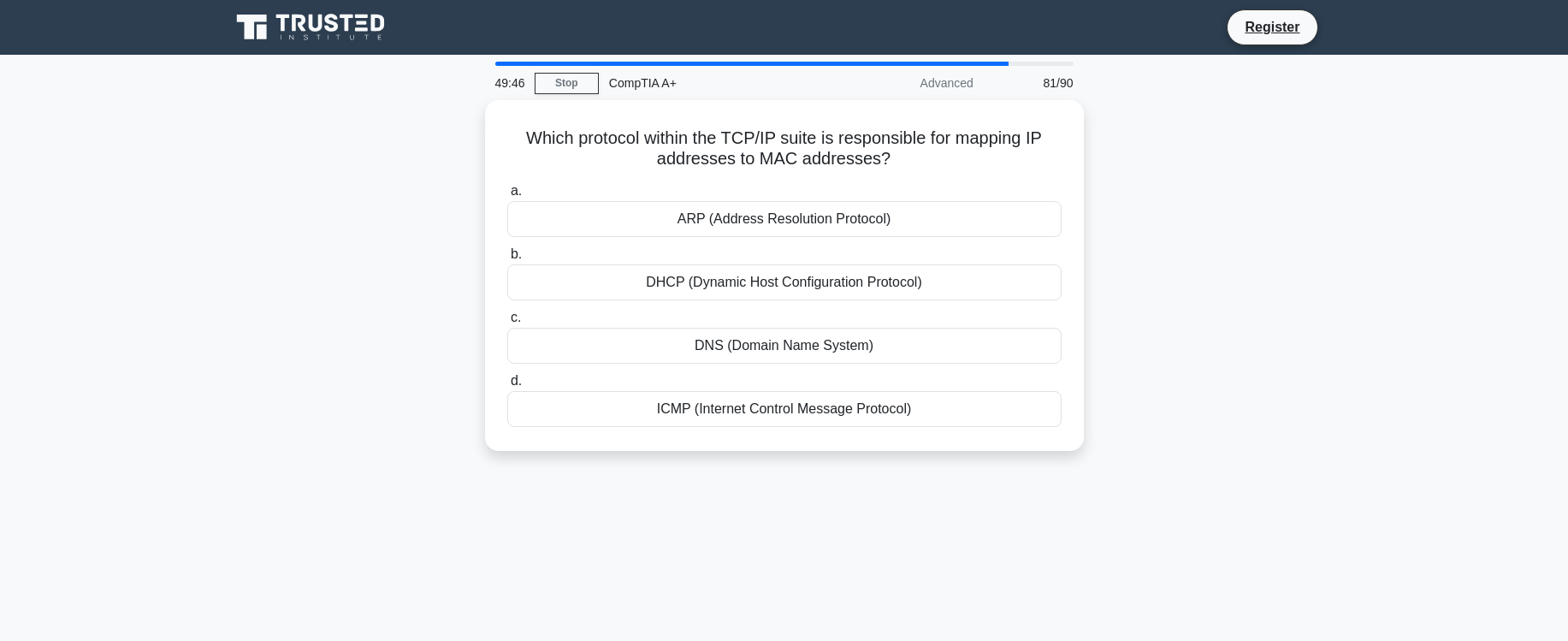
click at [800, 530] on div "49:46 Stop CompTIA A+ Advanced 81/90 Which protocol within the TCP/IP suite is …" at bounding box center [784, 489] width 1129 height 856
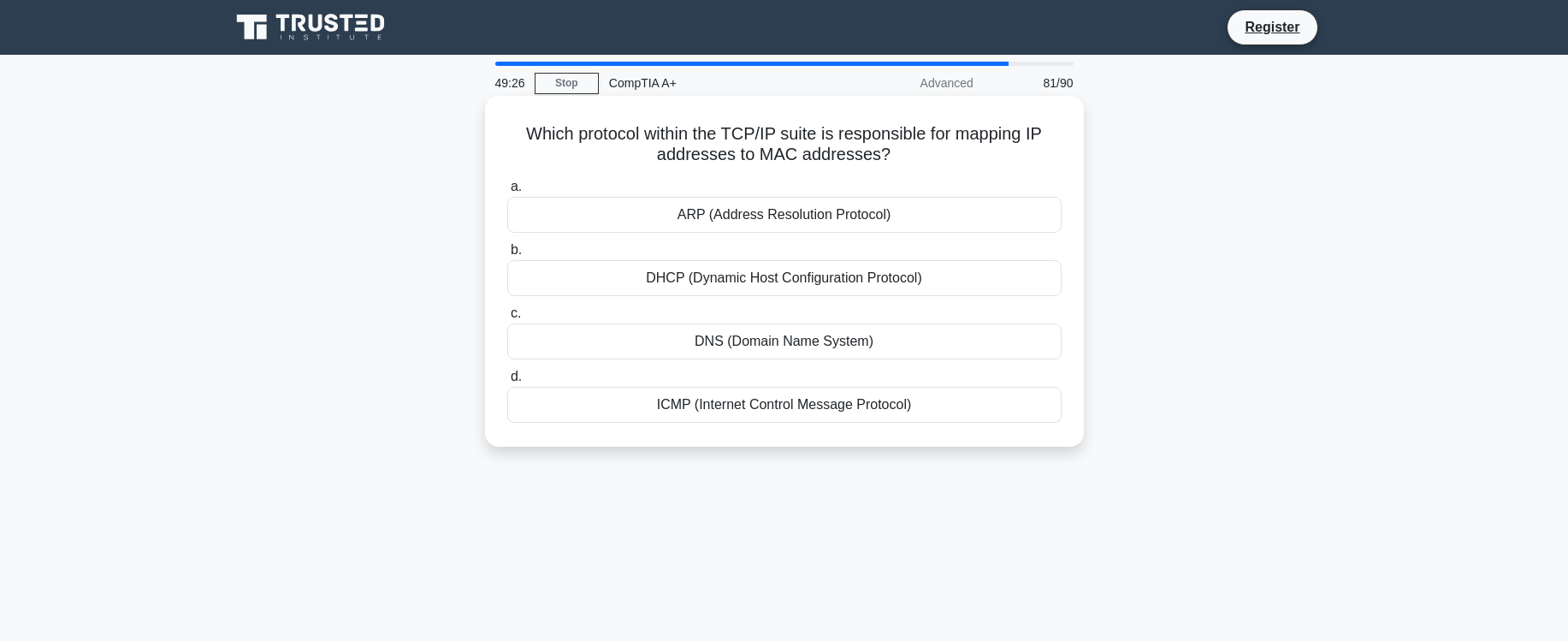
click at [708, 276] on div "DHCP (Dynamic Host Configuration Protocol)" at bounding box center [784, 278] width 555 height 36
click at [508, 256] on input "b. DHCP (Dynamic Host Configuration Protocol)" at bounding box center [508, 250] width 0 height 12
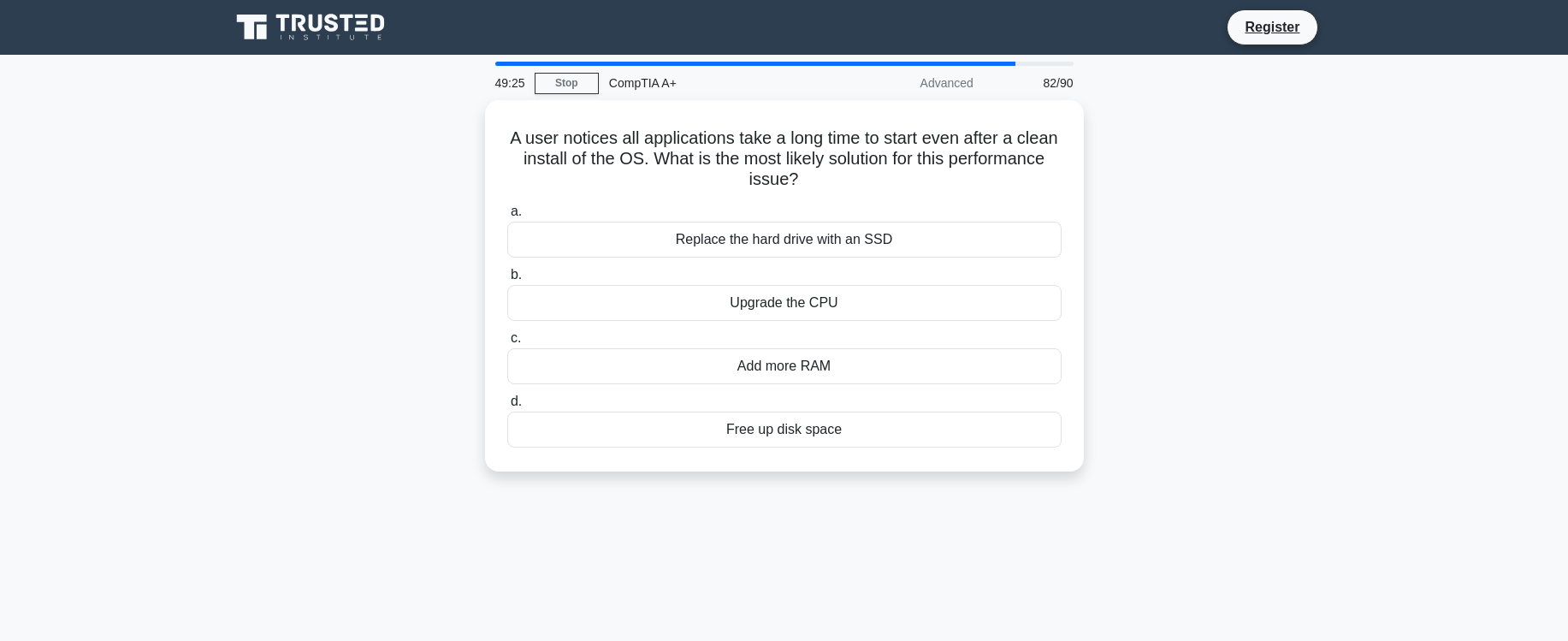
click at [414, 305] on div "A user notices all applications take a long time to start even after a clean in…" at bounding box center [784, 296] width 1129 height 392
click at [831, 233] on div "Replace the hard drive with an SSD" at bounding box center [784, 235] width 555 height 36
click at [508, 213] on input "a. Replace the hard drive with an SSD" at bounding box center [508, 207] width 0 height 12
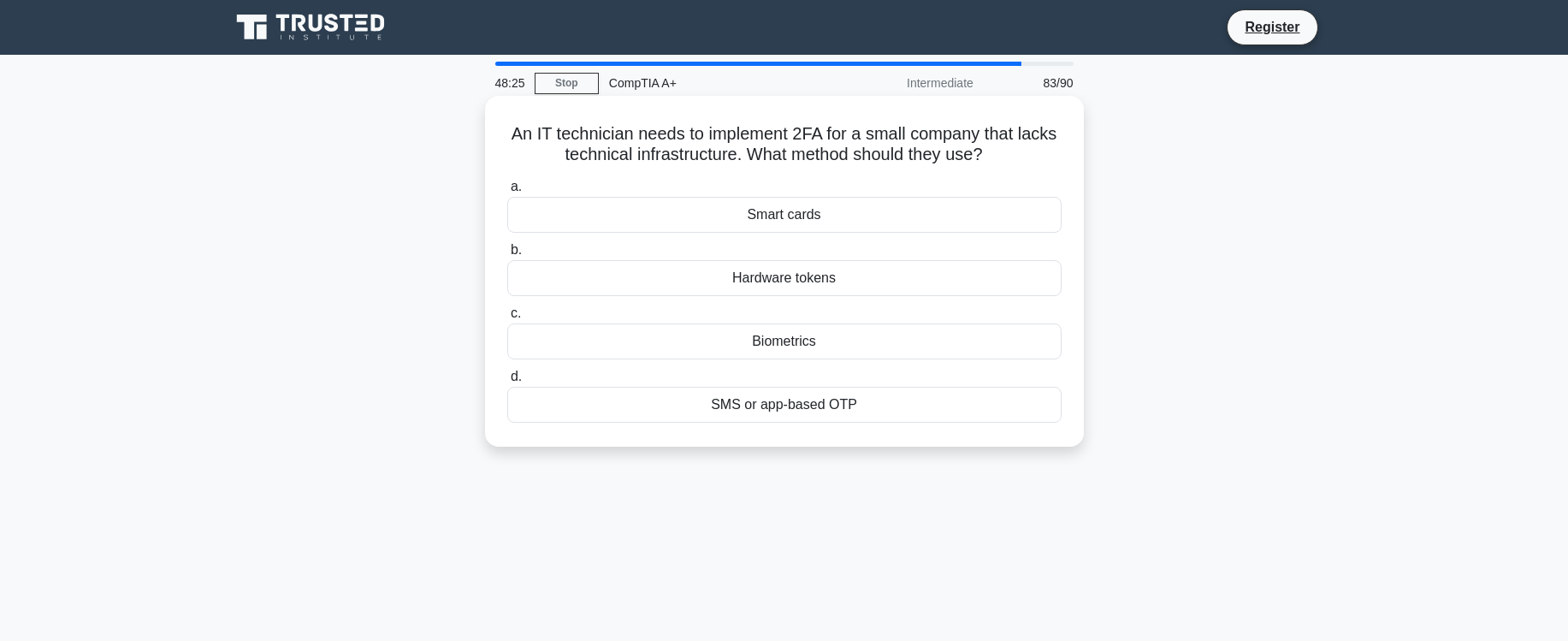
click at [805, 411] on div "SMS or app-based OTP" at bounding box center [784, 405] width 555 height 36
click at [508, 383] on input "d. SMS or app-based OTP" at bounding box center [508, 376] width 0 height 12
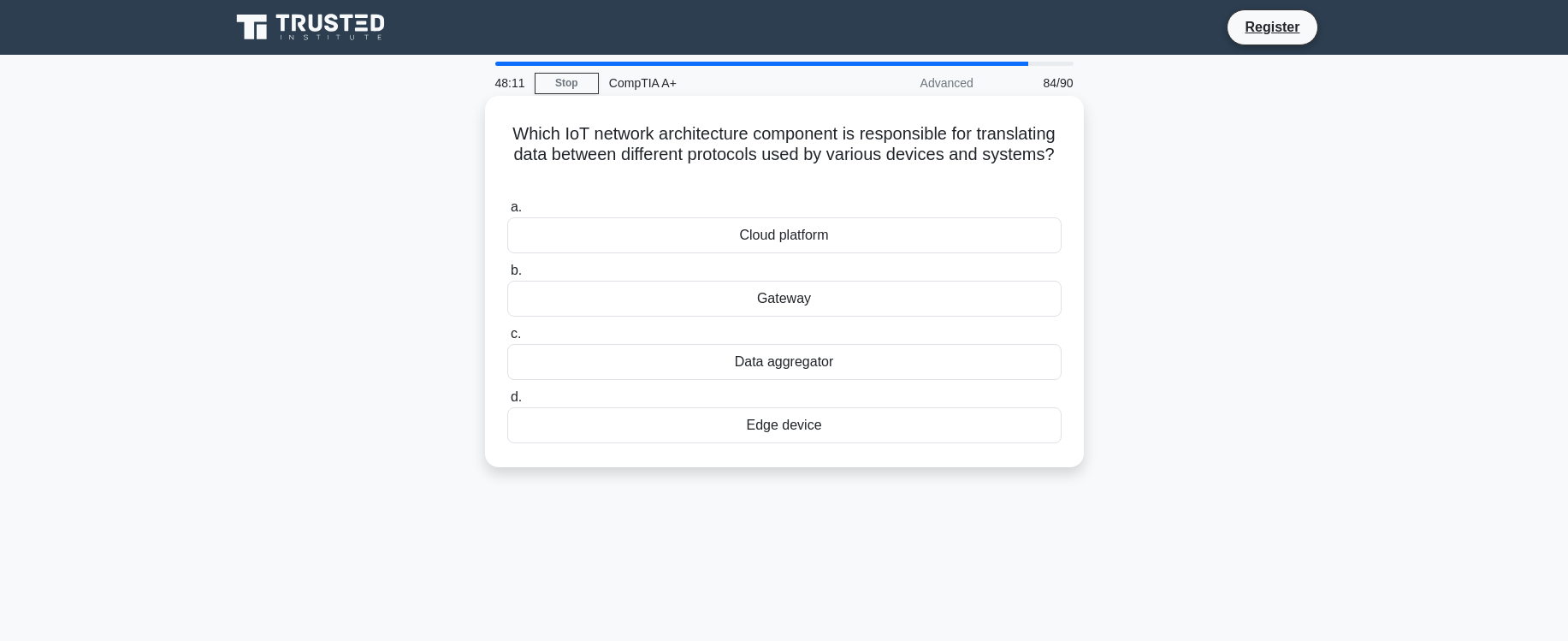
click at [801, 368] on div "Data aggregator" at bounding box center [784, 361] width 555 height 36
click at [508, 340] on input "c. Data aggregator" at bounding box center [508, 334] width 0 height 12
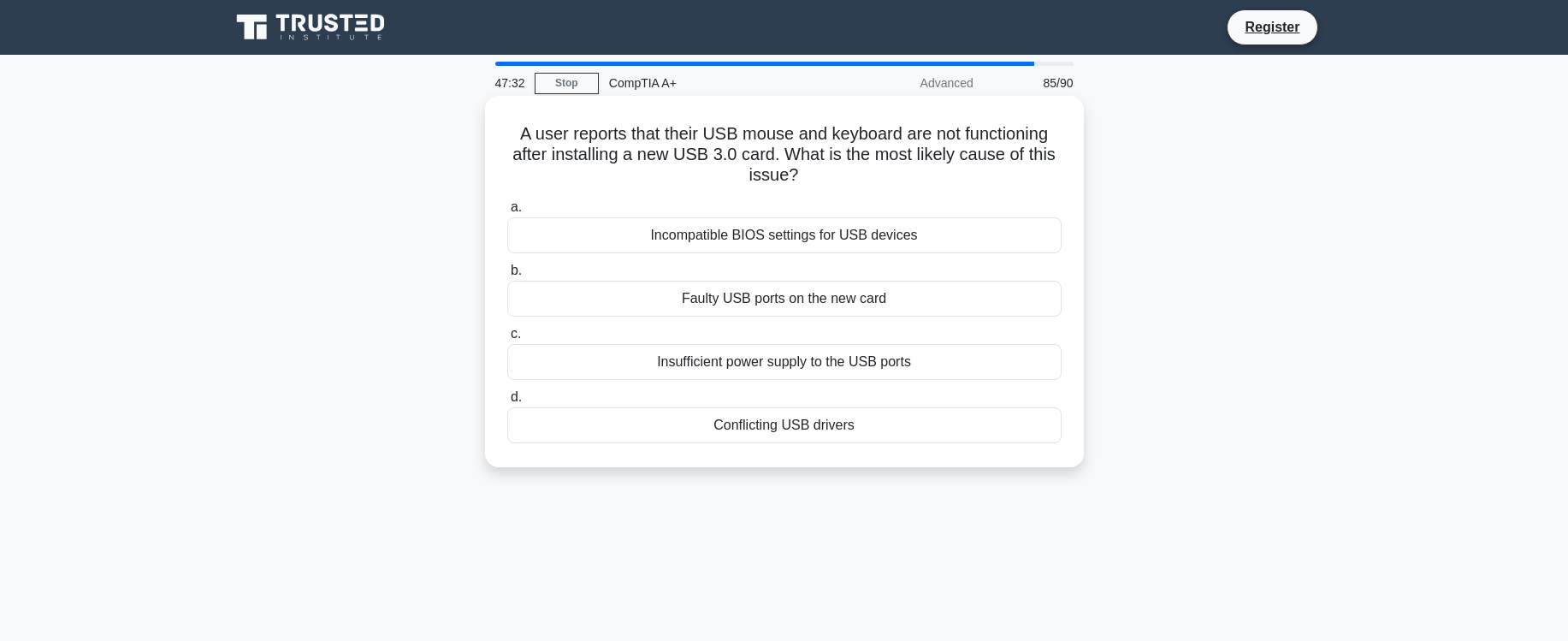
click at [778, 427] on div "Conflicting USB drivers" at bounding box center [784, 425] width 555 height 36
click at [508, 403] on input "d. Conflicting USB drivers" at bounding box center [508, 397] width 0 height 12
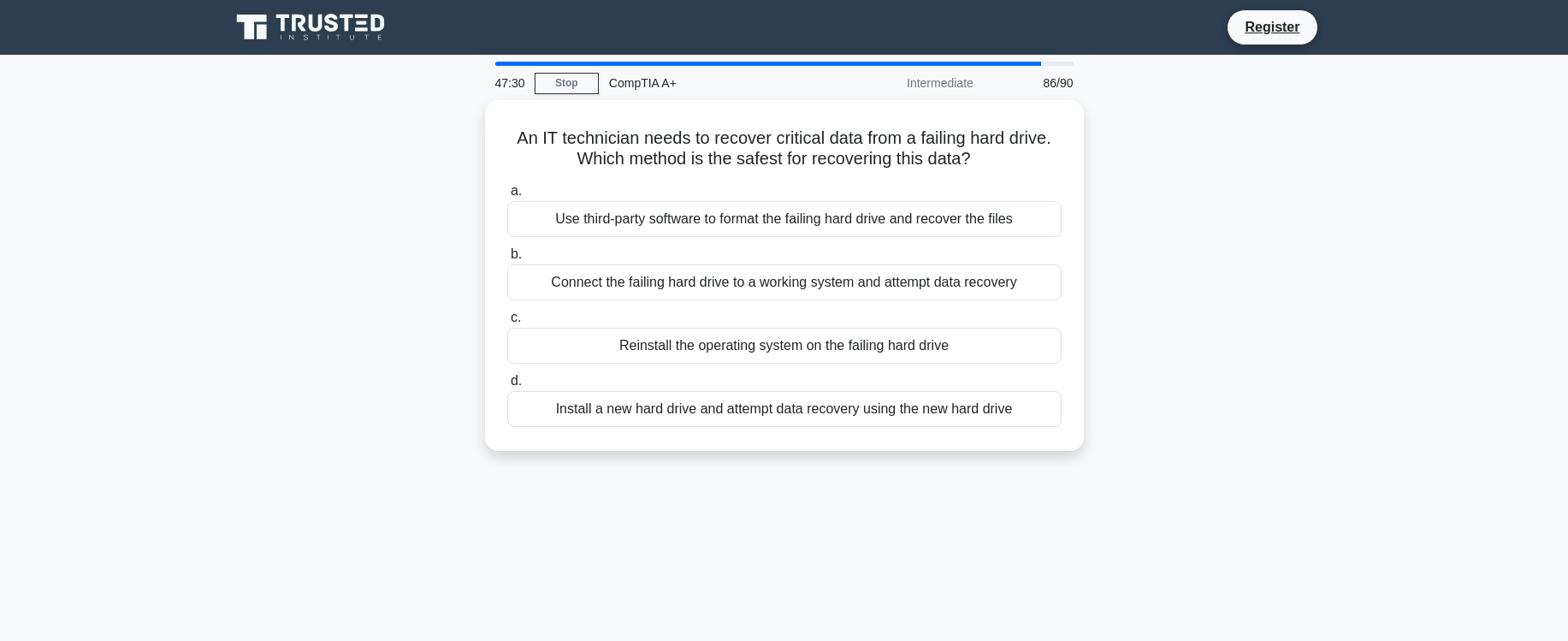
click at [792, 485] on div "47:30 Stop CompTIA A+ Intermediate 86/90 An IT technician needs to recover crit…" at bounding box center [784, 489] width 1129 height 856
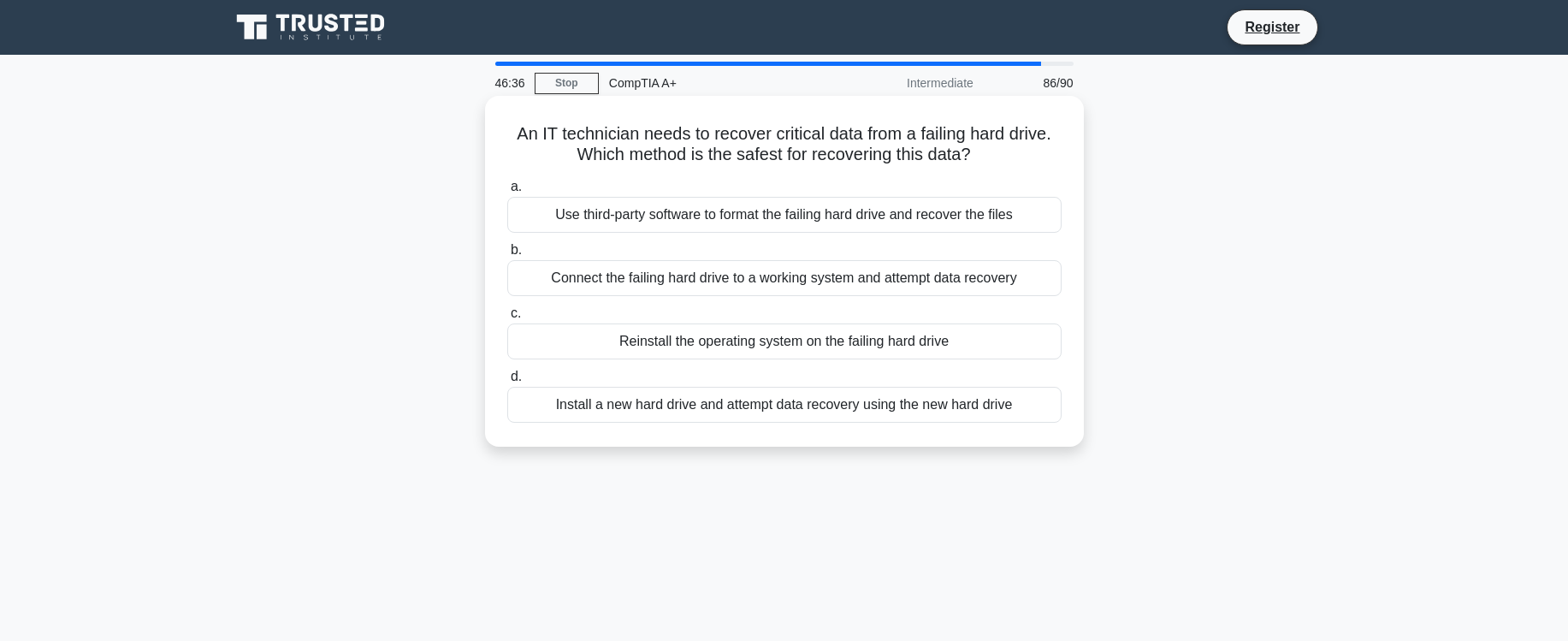
click at [662, 285] on div "Connect the failing hard drive to a working system and attempt data recovery" at bounding box center [784, 278] width 555 height 36
click at [508, 256] on input "b. Connect the failing hard drive to a working system and attempt data recovery" at bounding box center [508, 250] width 0 height 12
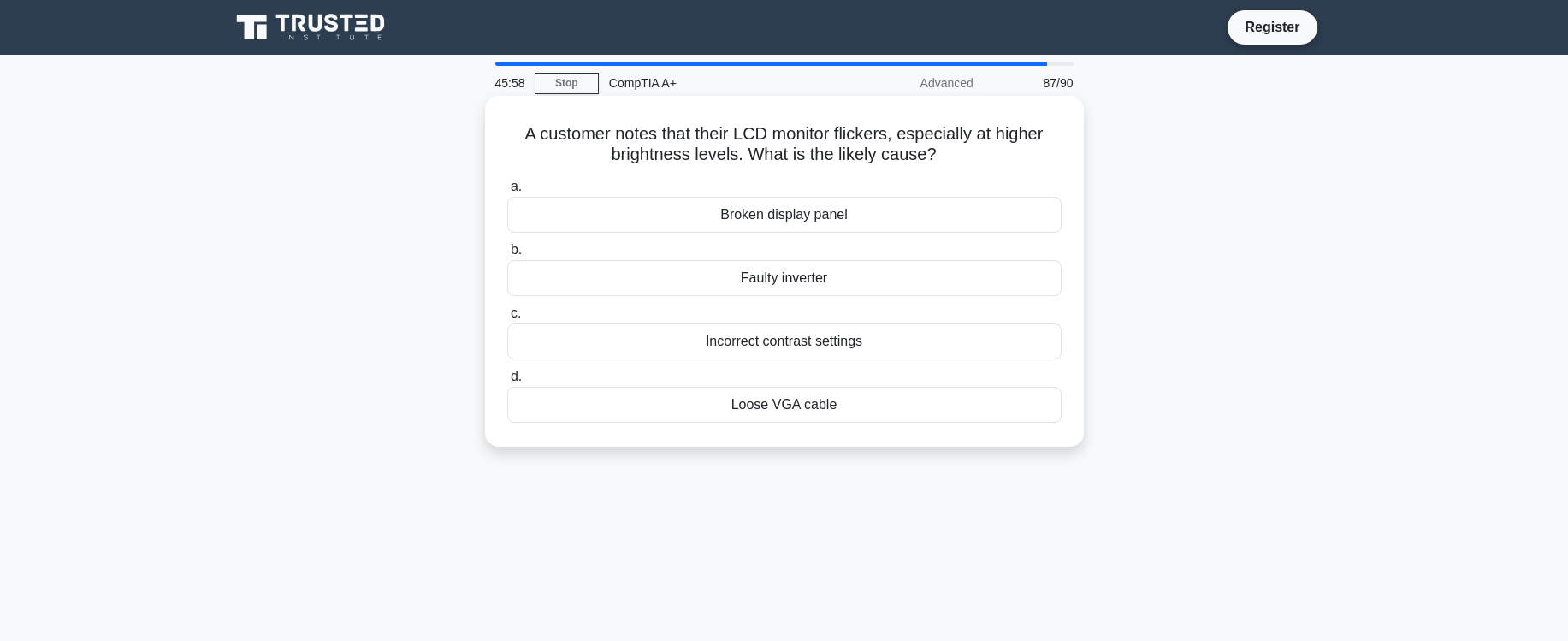
click at [727, 224] on div "Broken display panel" at bounding box center [784, 215] width 555 height 36
click at [508, 193] on input "a. Broken display panel" at bounding box center [508, 186] width 0 height 12
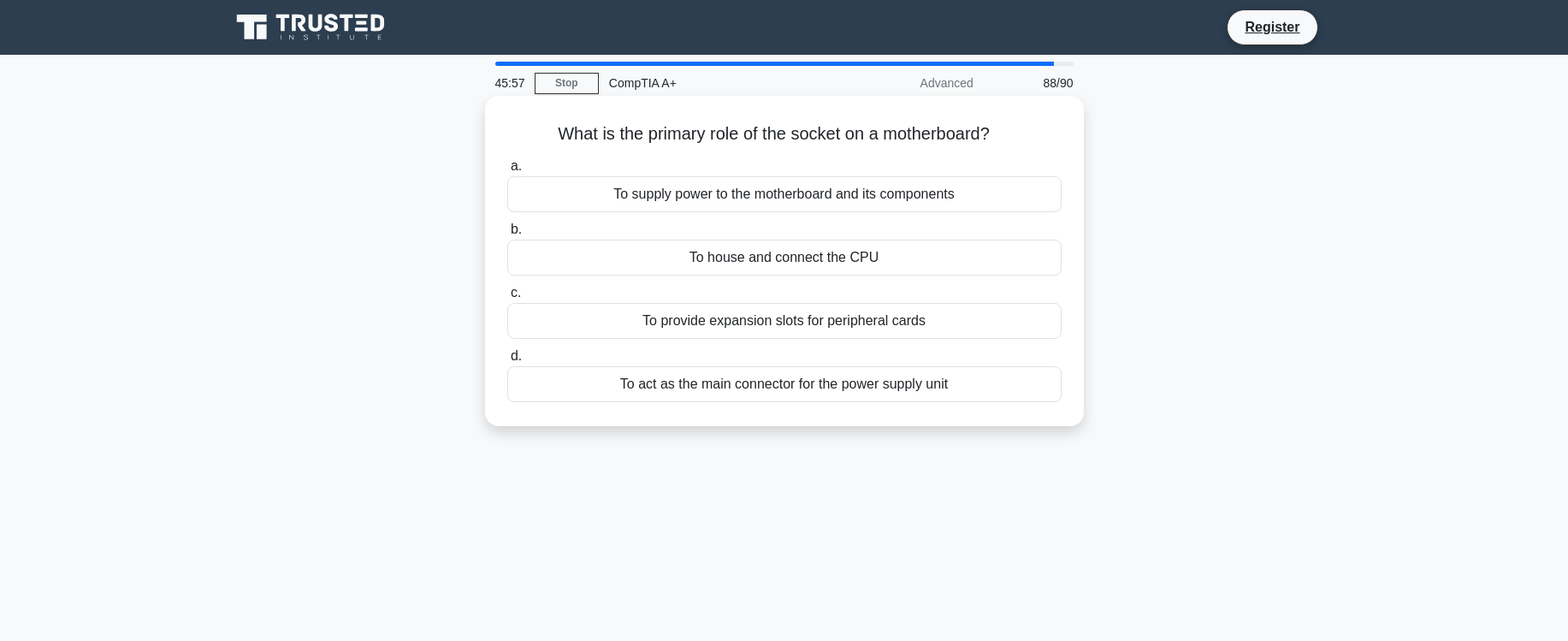
click at [717, 139] on h5 "What is the primary role of the socket on a motherboard? .spinner_0XTQ{transfor…" at bounding box center [784, 134] width 557 height 22
click at [713, 263] on div "To house and connect the CPU" at bounding box center [784, 257] width 555 height 36
click at [508, 235] on input "b. To house and connect the CPU" at bounding box center [508, 230] width 0 height 12
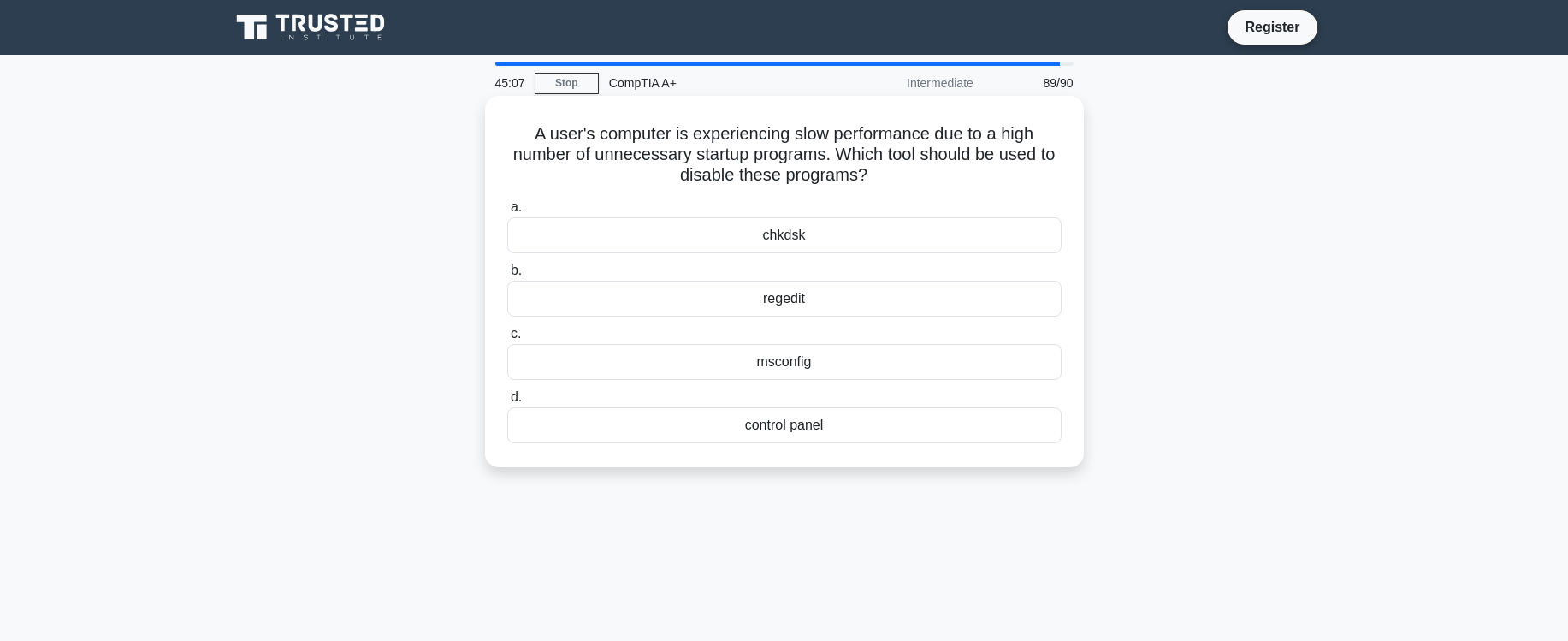
click at [823, 303] on div "regedit" at bounding box center [784, 298] width 555 height 36
click at [508, 276] on input "b. regedit" at bounding box center [508, 271] width 0 height 12
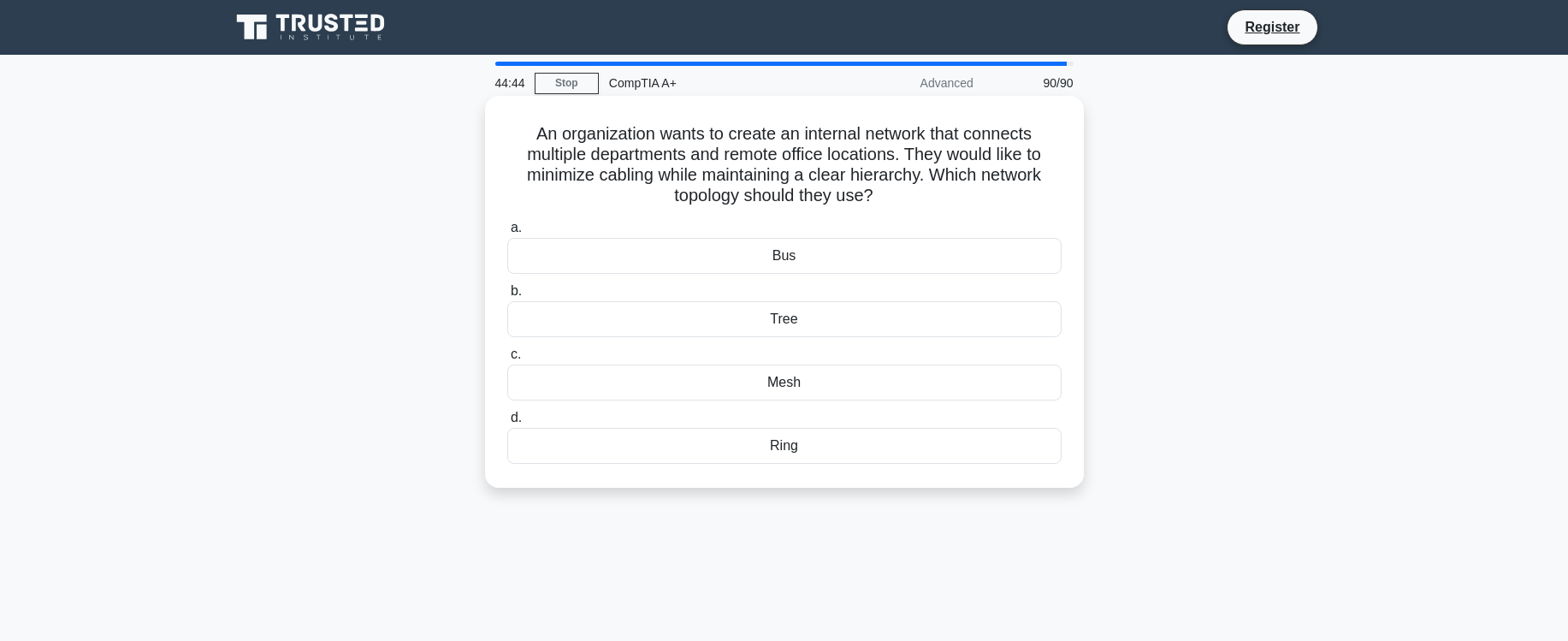
click at [794, 260] on div "Bus" at bounding box center [784, 256] width 555 height 36
click at [508, 233] on input "a. Bus" at bounding box center [508, 228] width 0 height 12
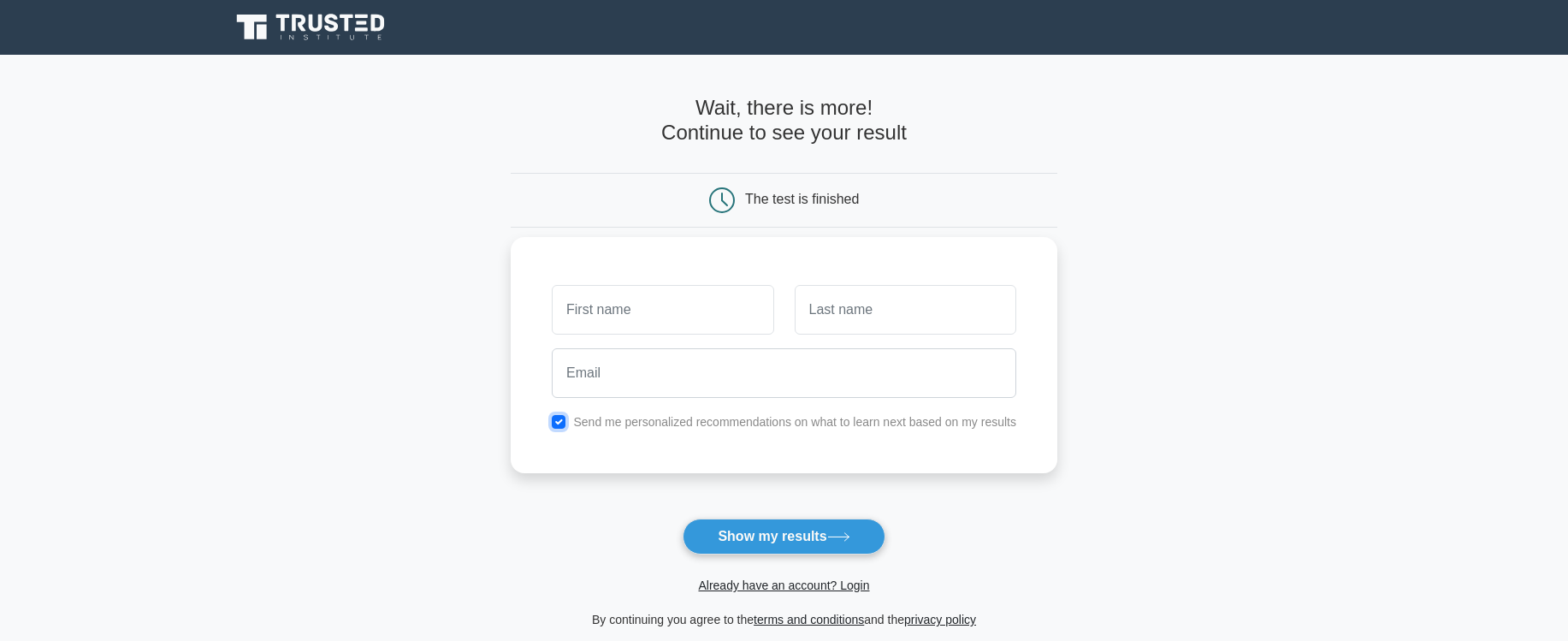
click at [555, 421] on input "checkbox" at bounding box center [558, 421] width 13 height 13
checkbox input "false"
click at [829, 540] on button "Show my results" at bounding box center [783, 536] width 201 height 36
click at [686, 322] on input "text" at bounding box center [663, 310] width 222 height 50
type input "[PERSON_NAME]"
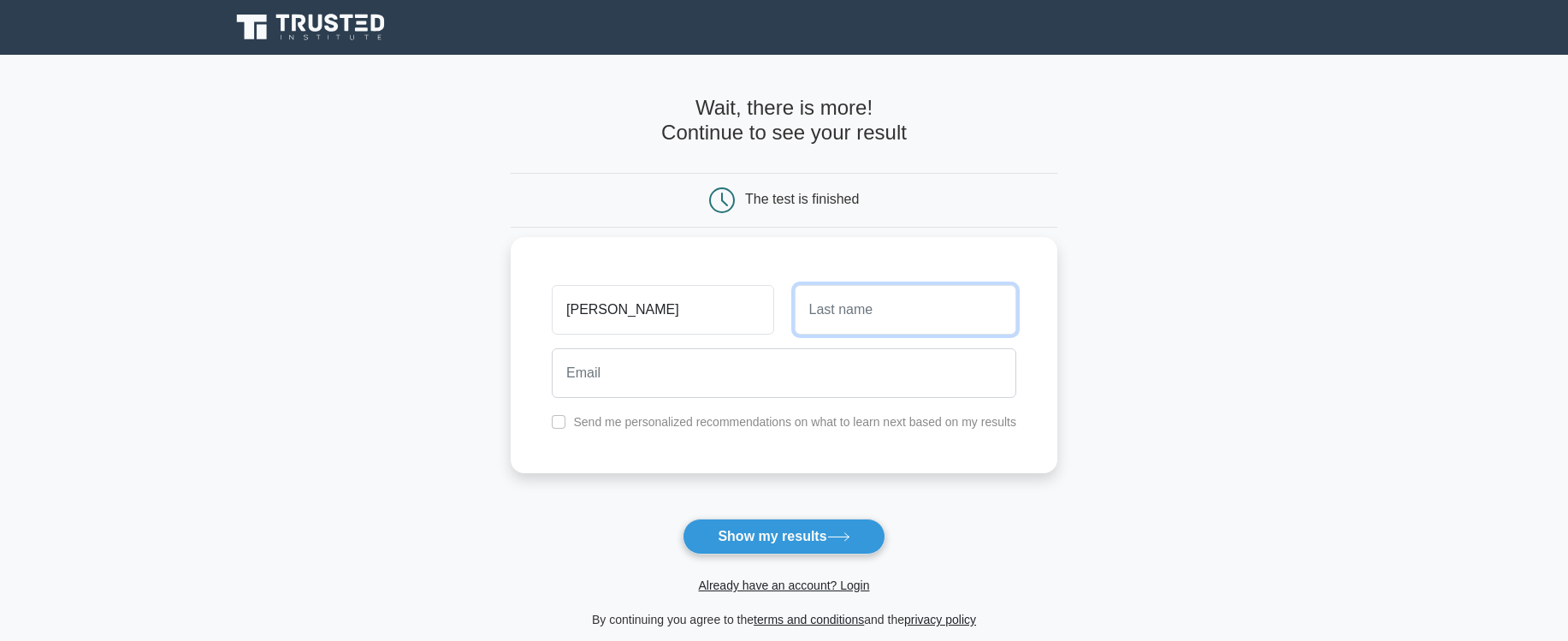
click at [894, 310] on input "text" at bounding box center [905, 310] width 222 height 50
type input "Lynch"
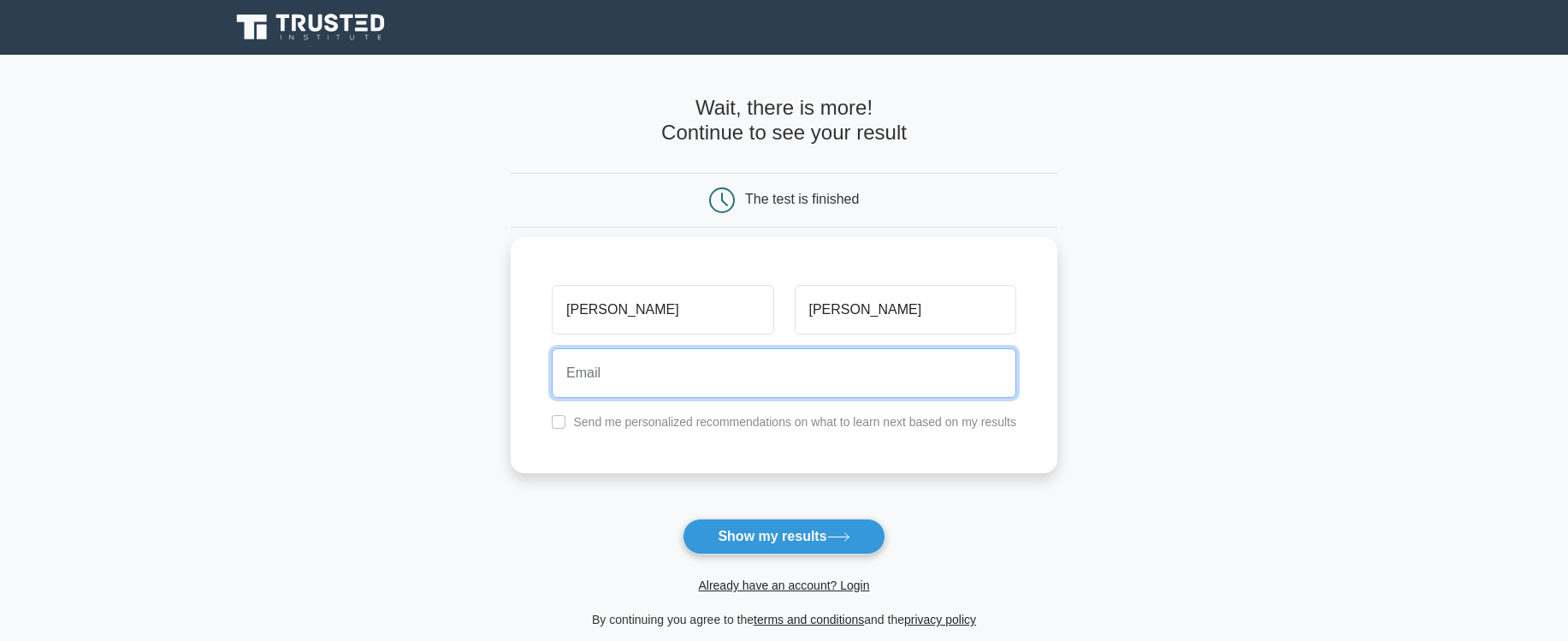
click at [792, 387] on input "email" at bounding box center [784, 373] width 464 height 50
type input "phlynch@gmail.com"
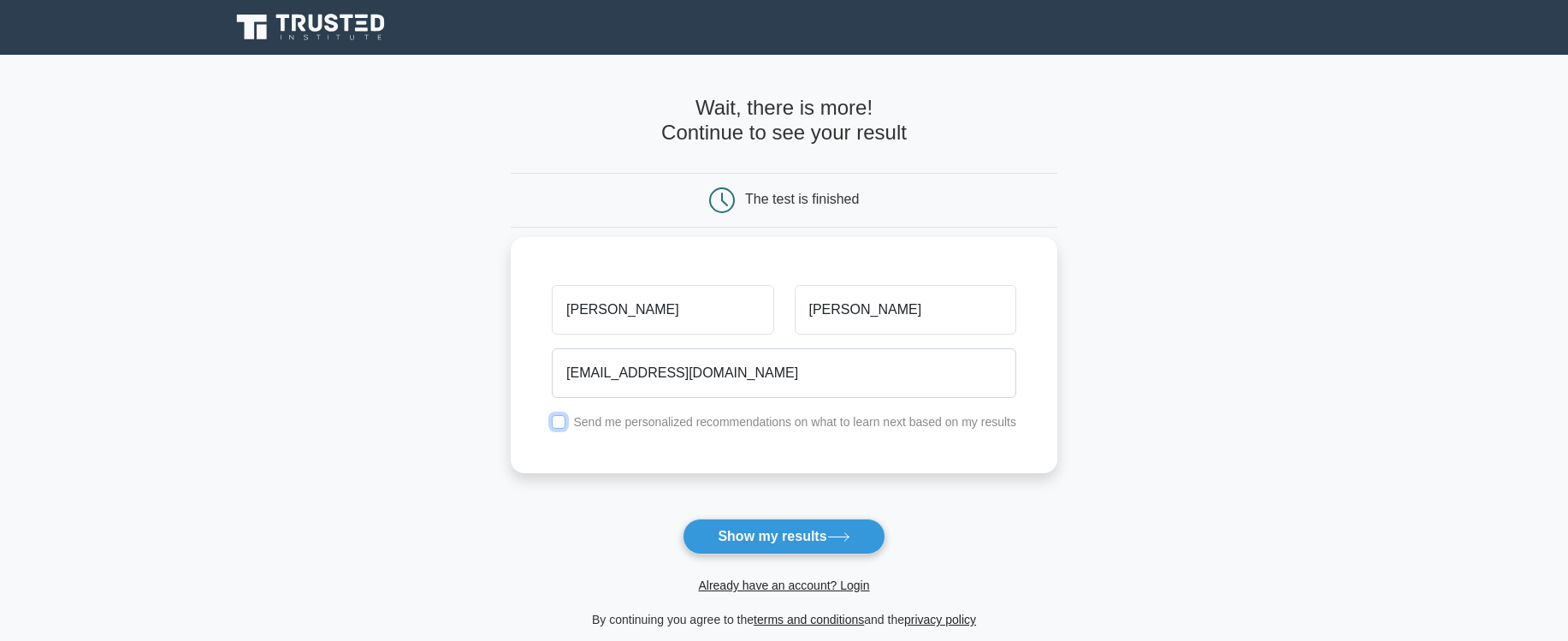
click at [561, 420] on input "checkbox" at bounding box center [558, 421] width 13 height 13
checkbox input "true"
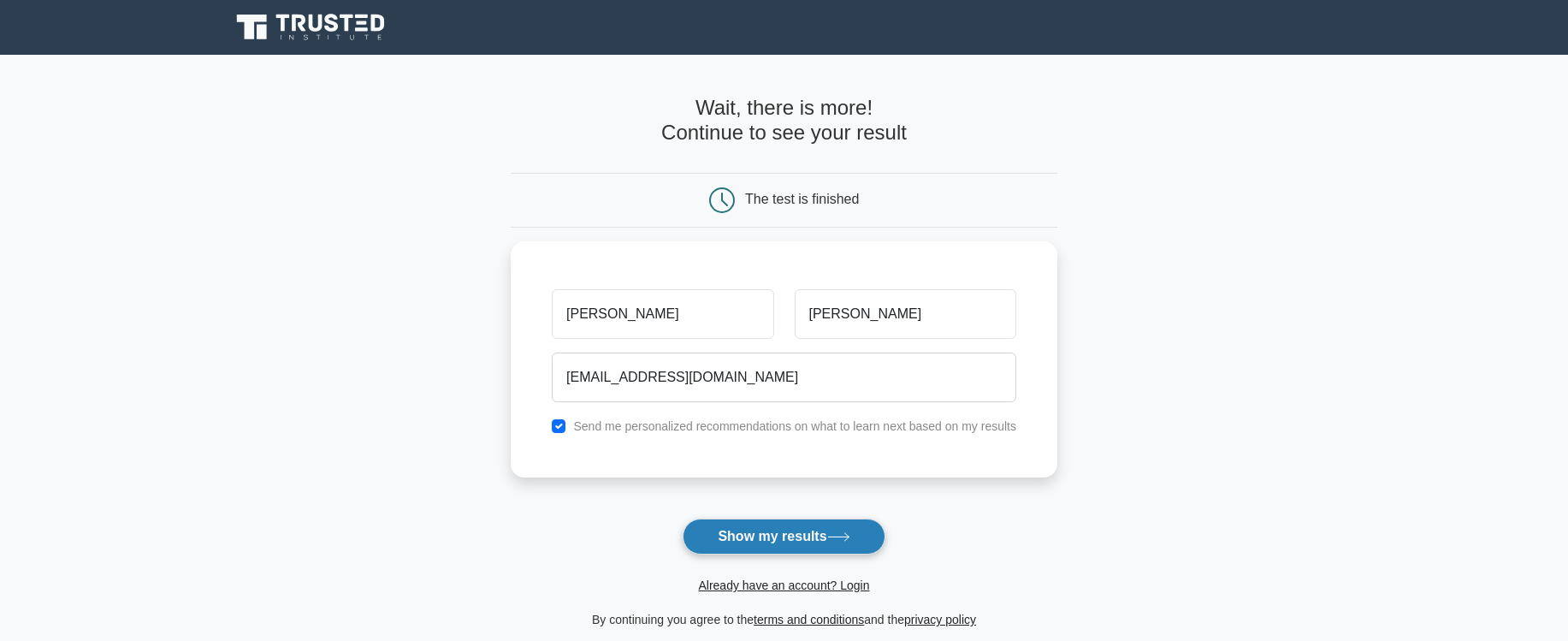
click at [778, 533] on button "Show my results" at bounding box center [783, 536] width 201 height 36
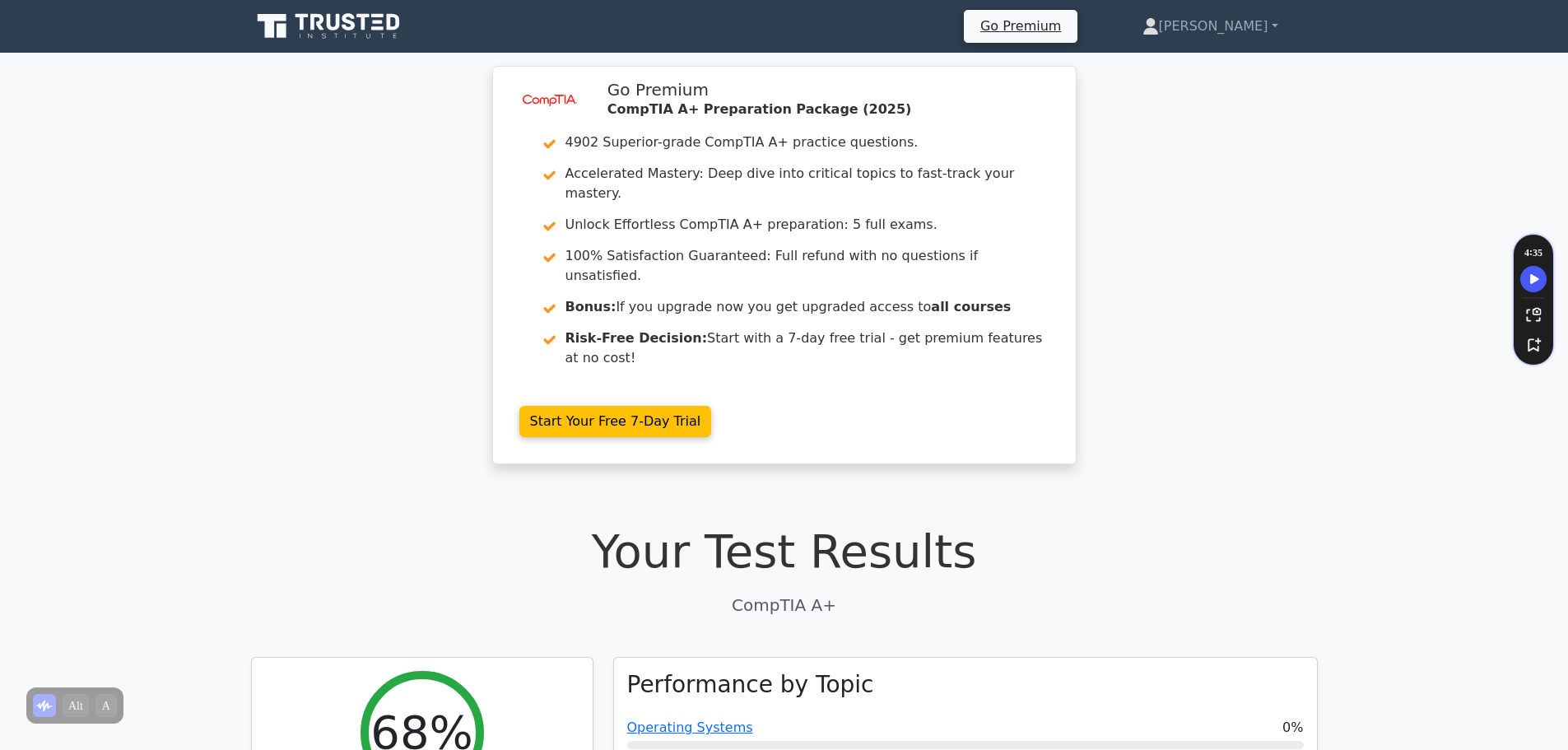
click at [1263, 231] on div "image/svg+xml Go Premium CompTIA A+ Preparation Package (2025) 4902 Superior-gr…" at bounding box center [784, 275] width 1568 height 419
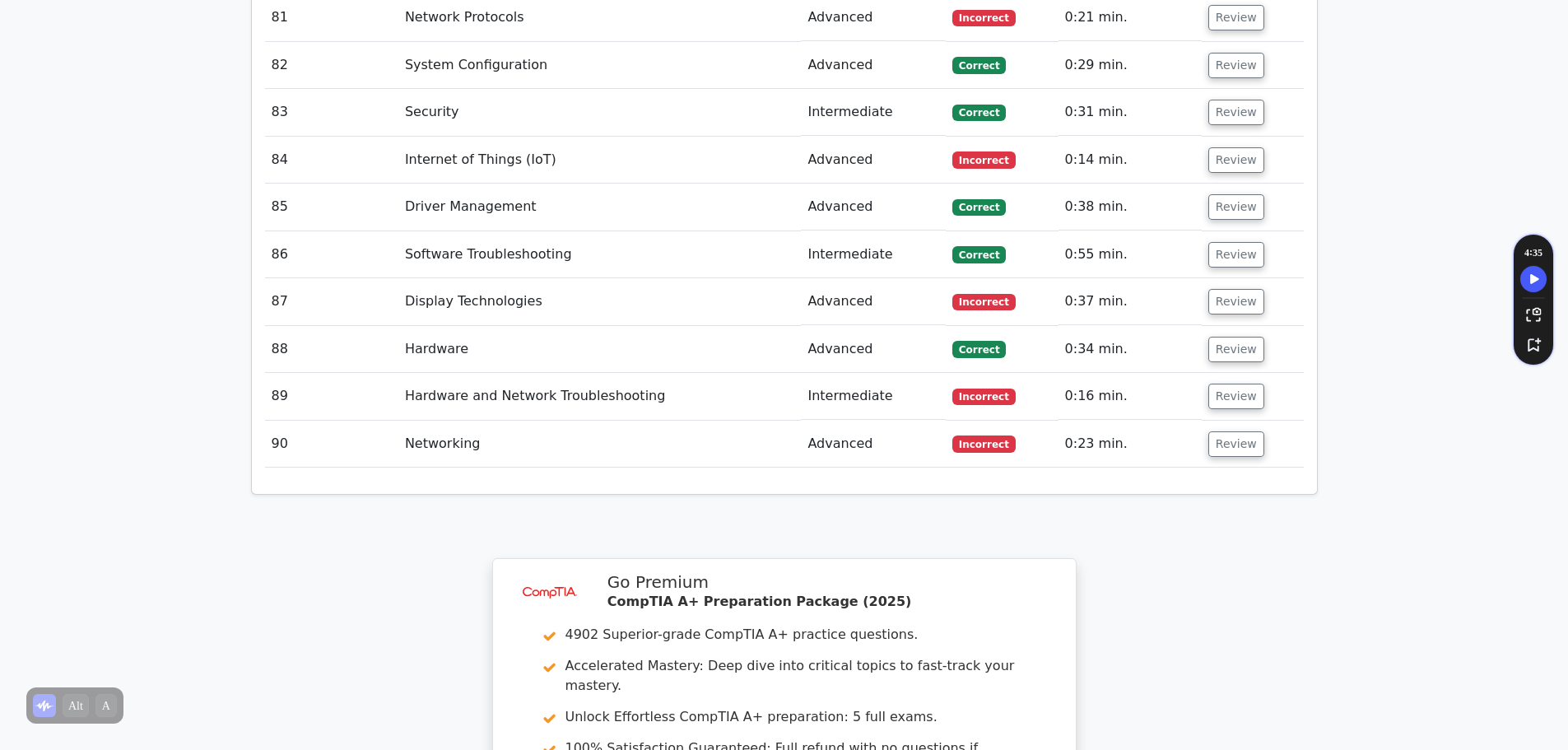
scroll to position [6257, 0]
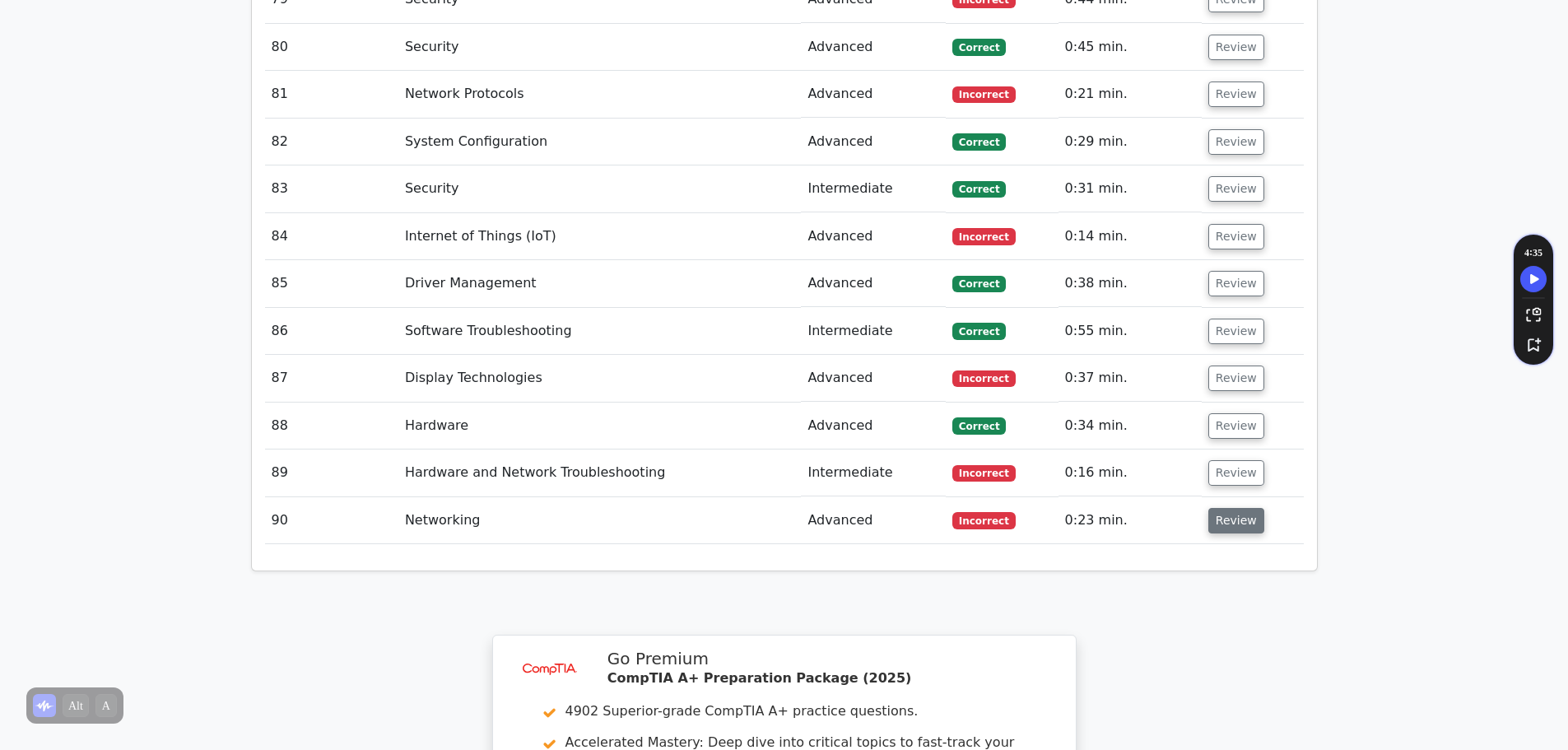
click at [1235, 508] on button "Review" at bounding box center [1237, 521] width 56 height 26
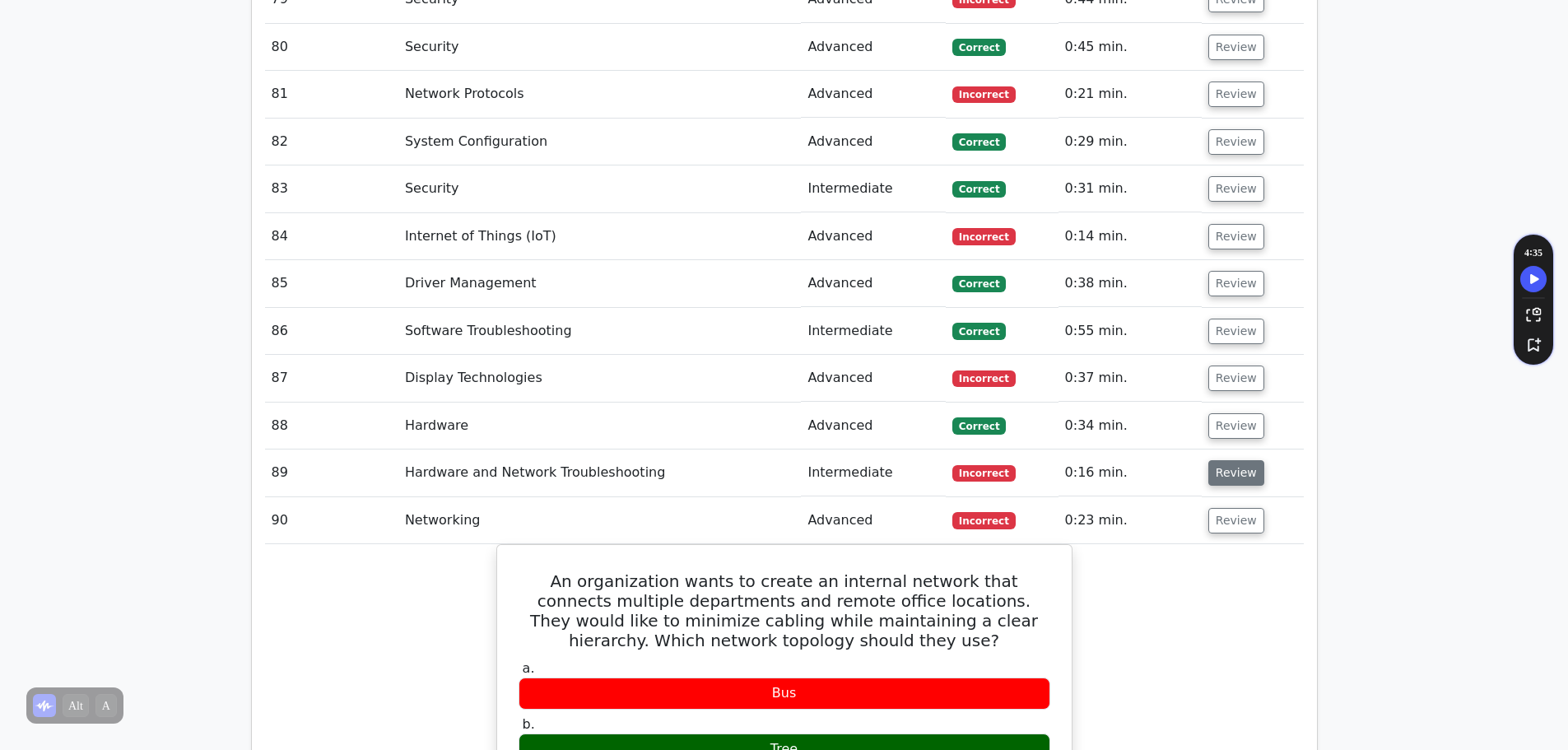
click at [1229, 460] on button "Review" at bounding box center [1237, 473] width 56 height 26
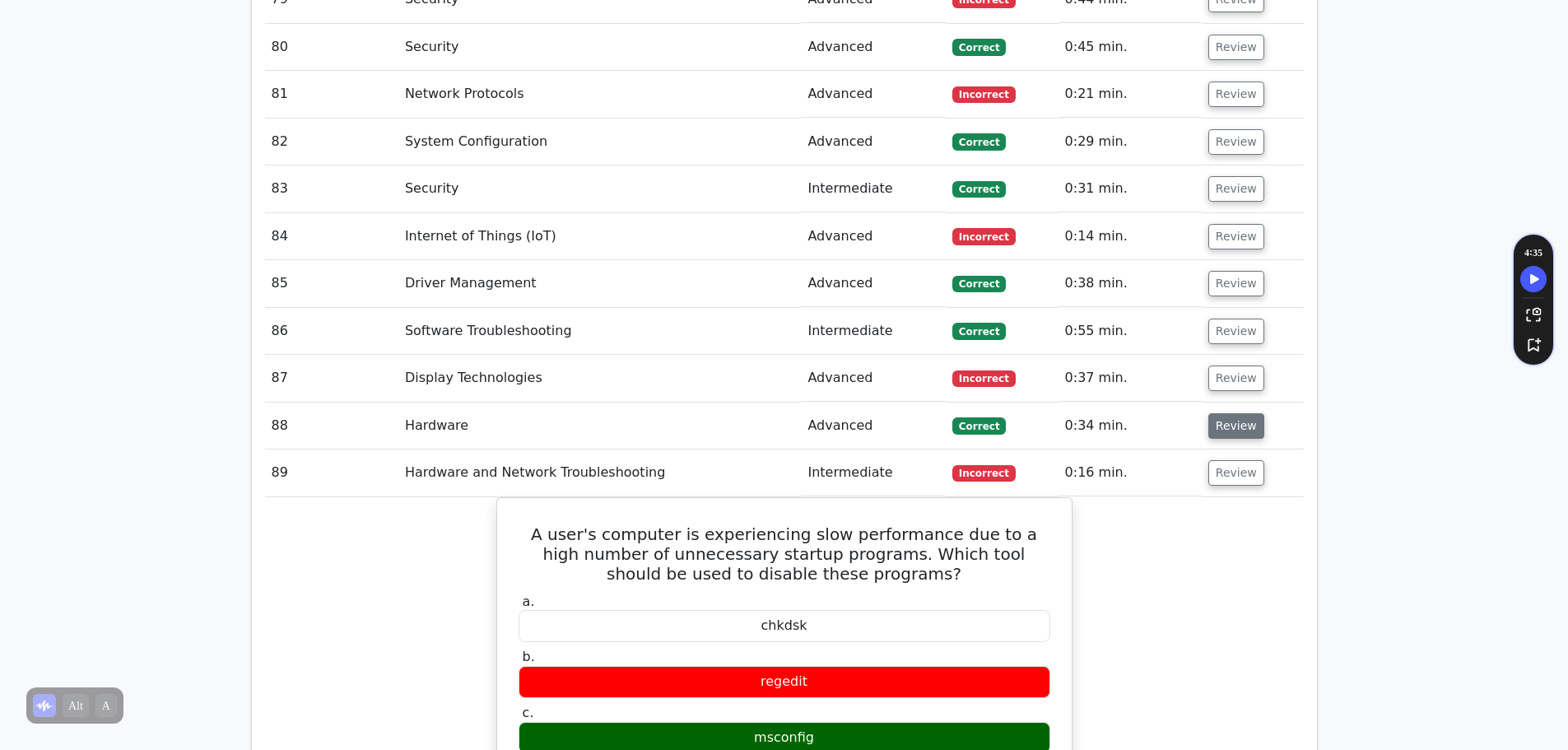
click at [1229, 413] on button "Review" at bounding box center [1237, 426] width 56 height 26
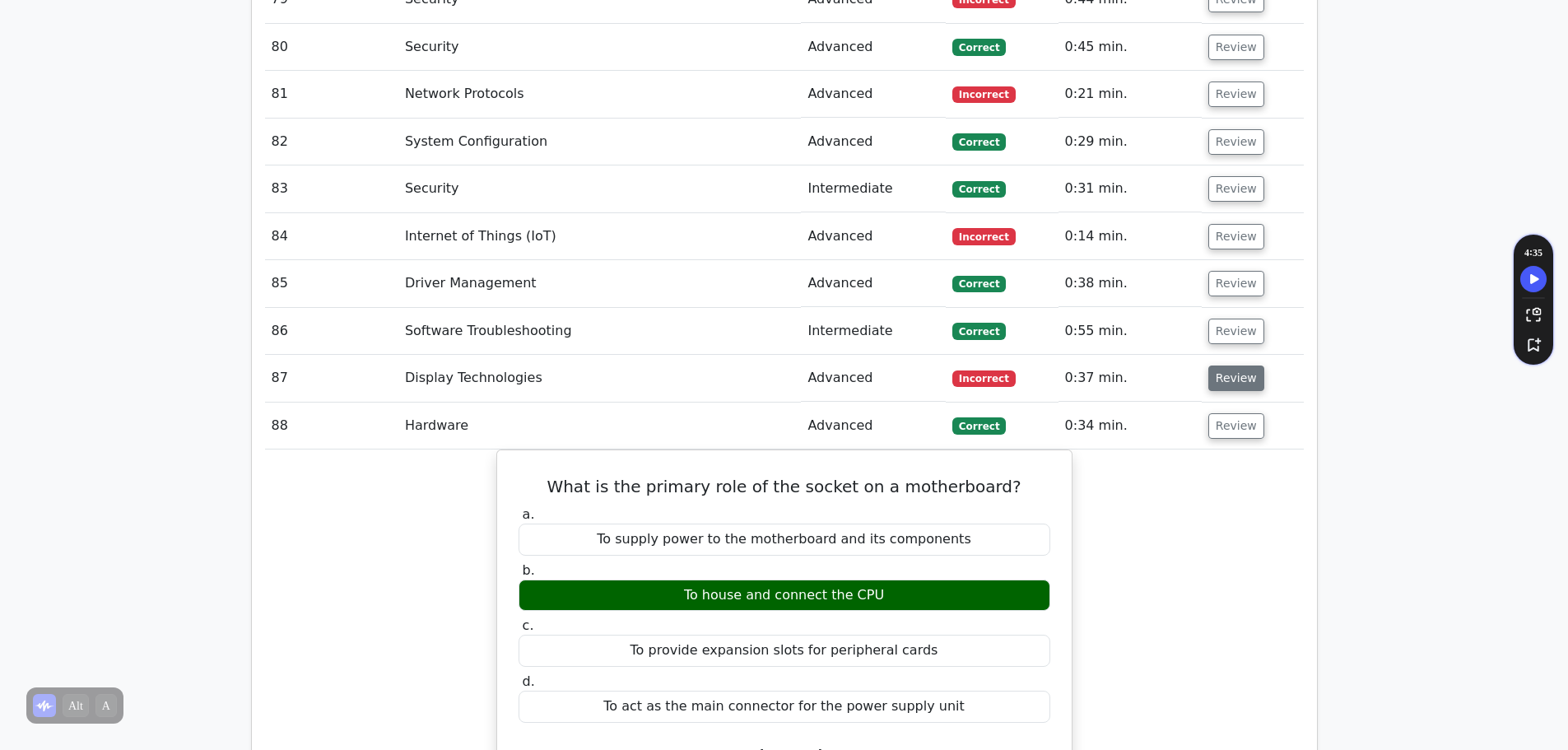
click at [1222, 366] on button "Review" at bounding box center [1237, 378] width 56 height 26
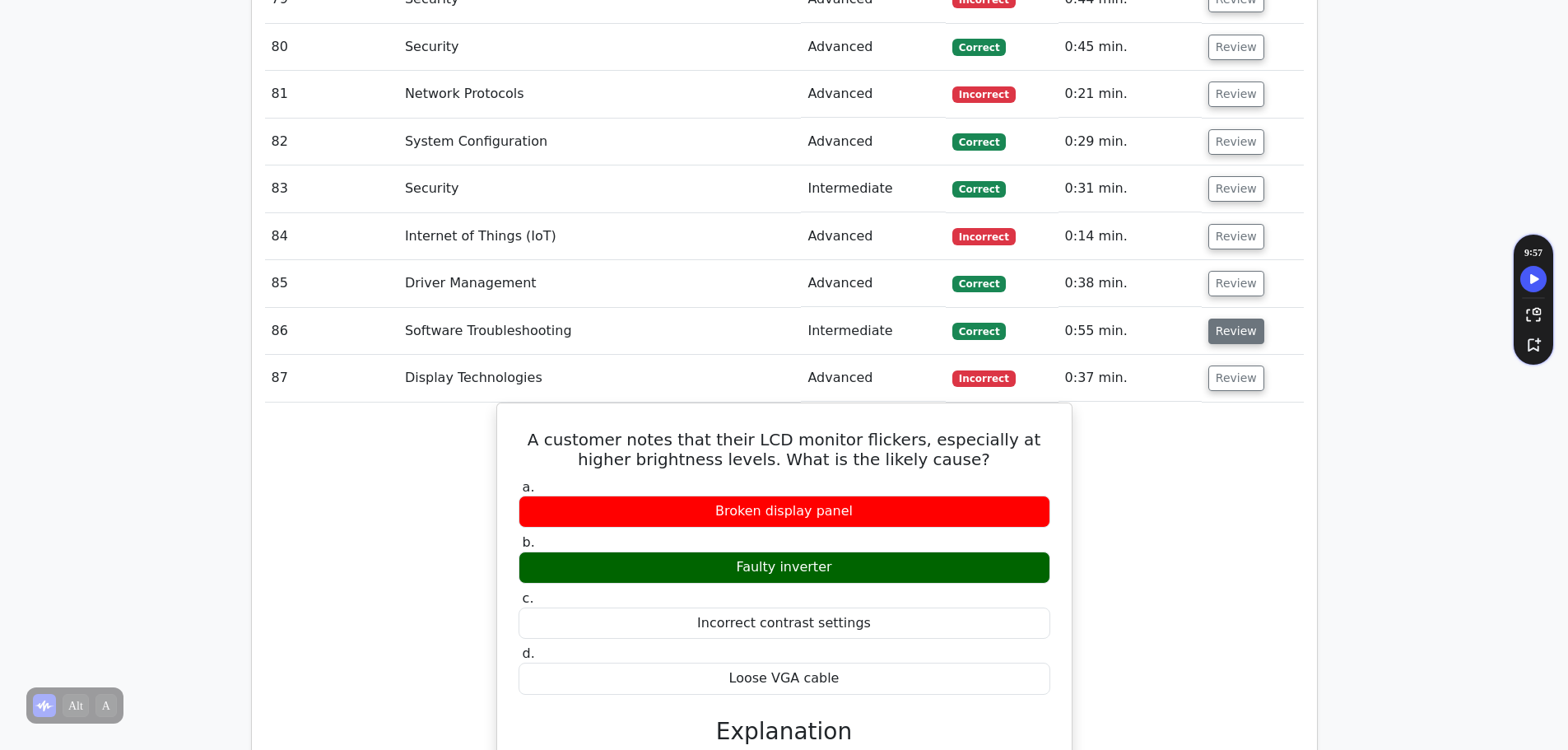
click at [1231, 319] on button "Review" at bounding box center [1237, 331] width 56 height 26
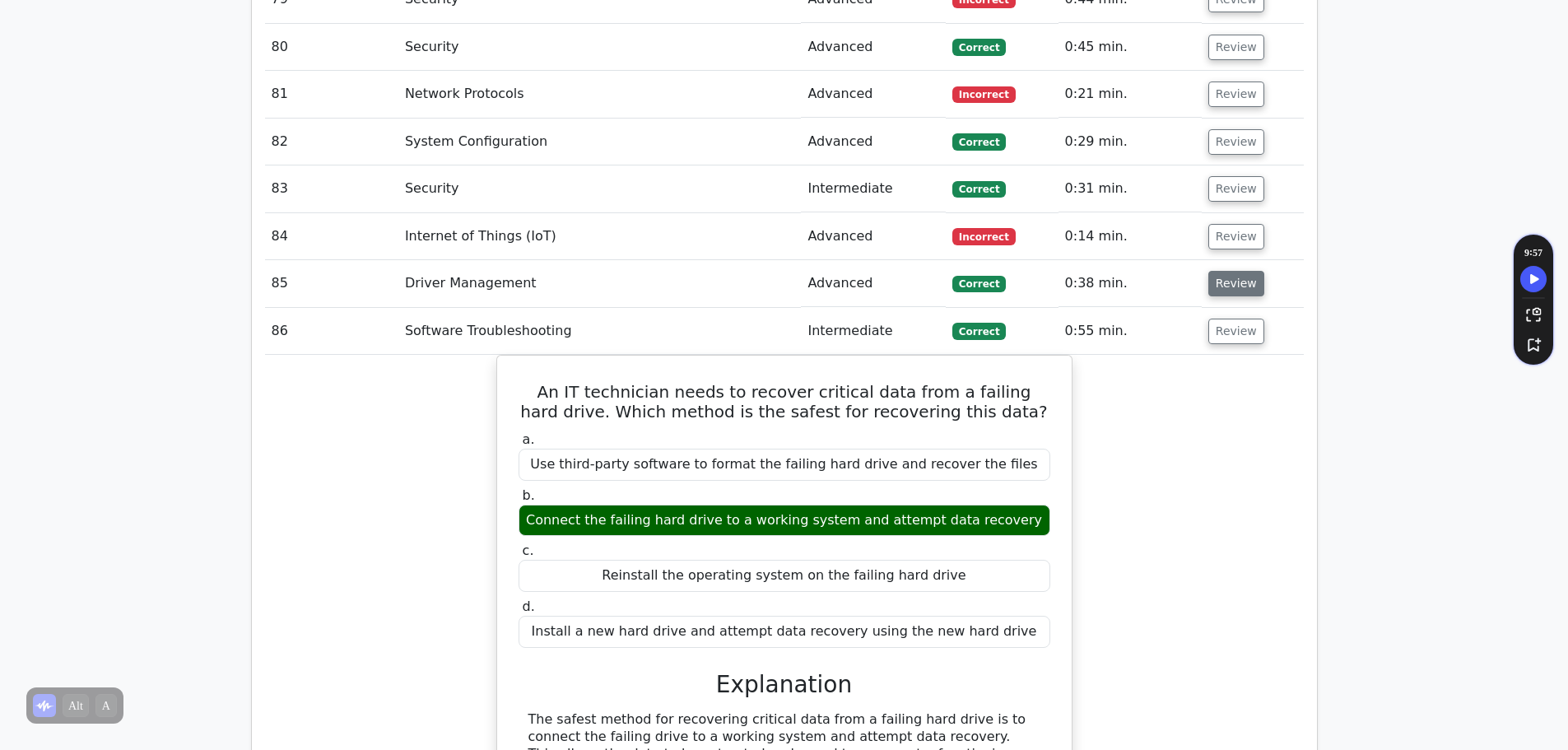
click at [1237, 271] on button "Review" at bounding box center [1237, 284] width 56 height 26
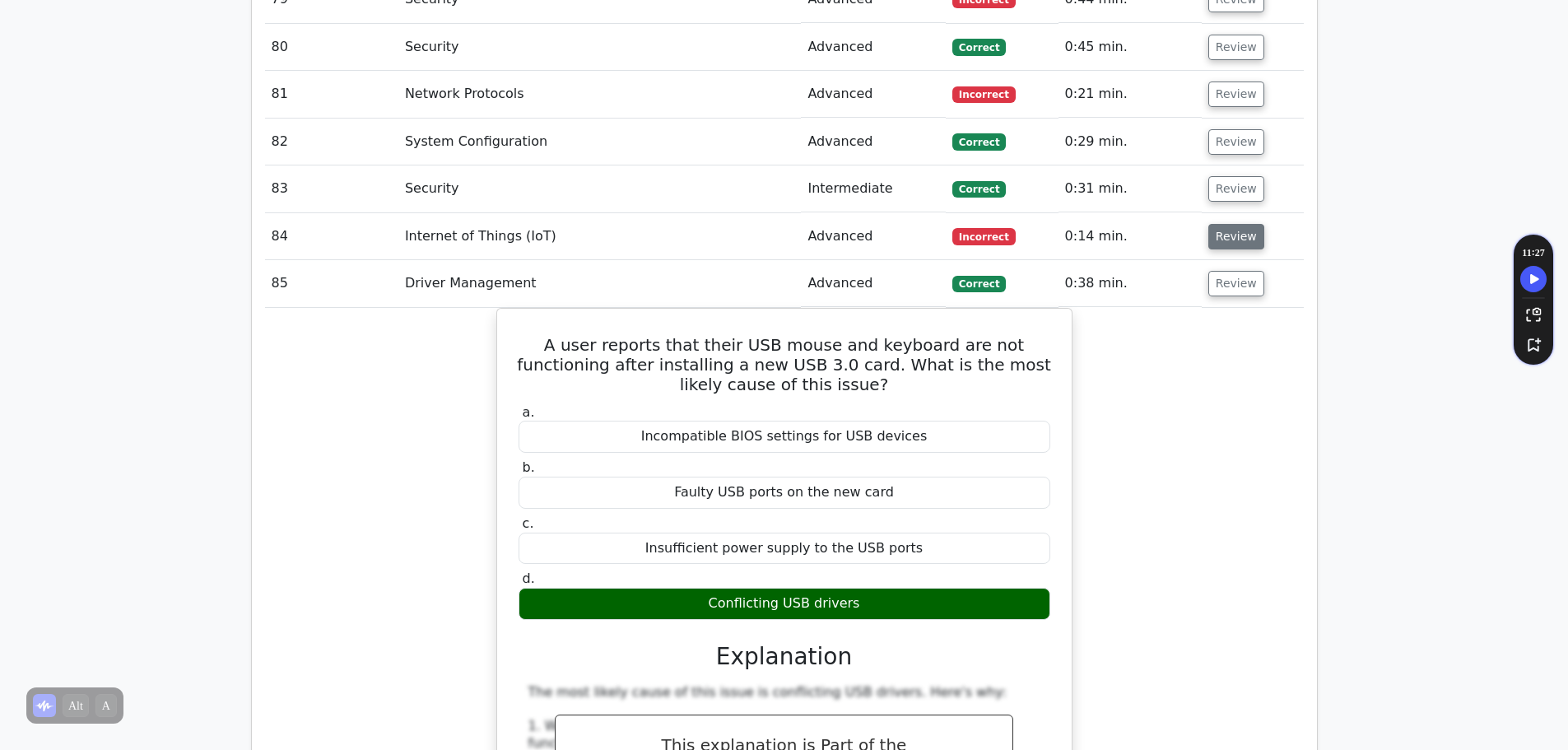
click at [1232, 224] on button "Review" at bounding box center [1237, 237] width 56 height 26
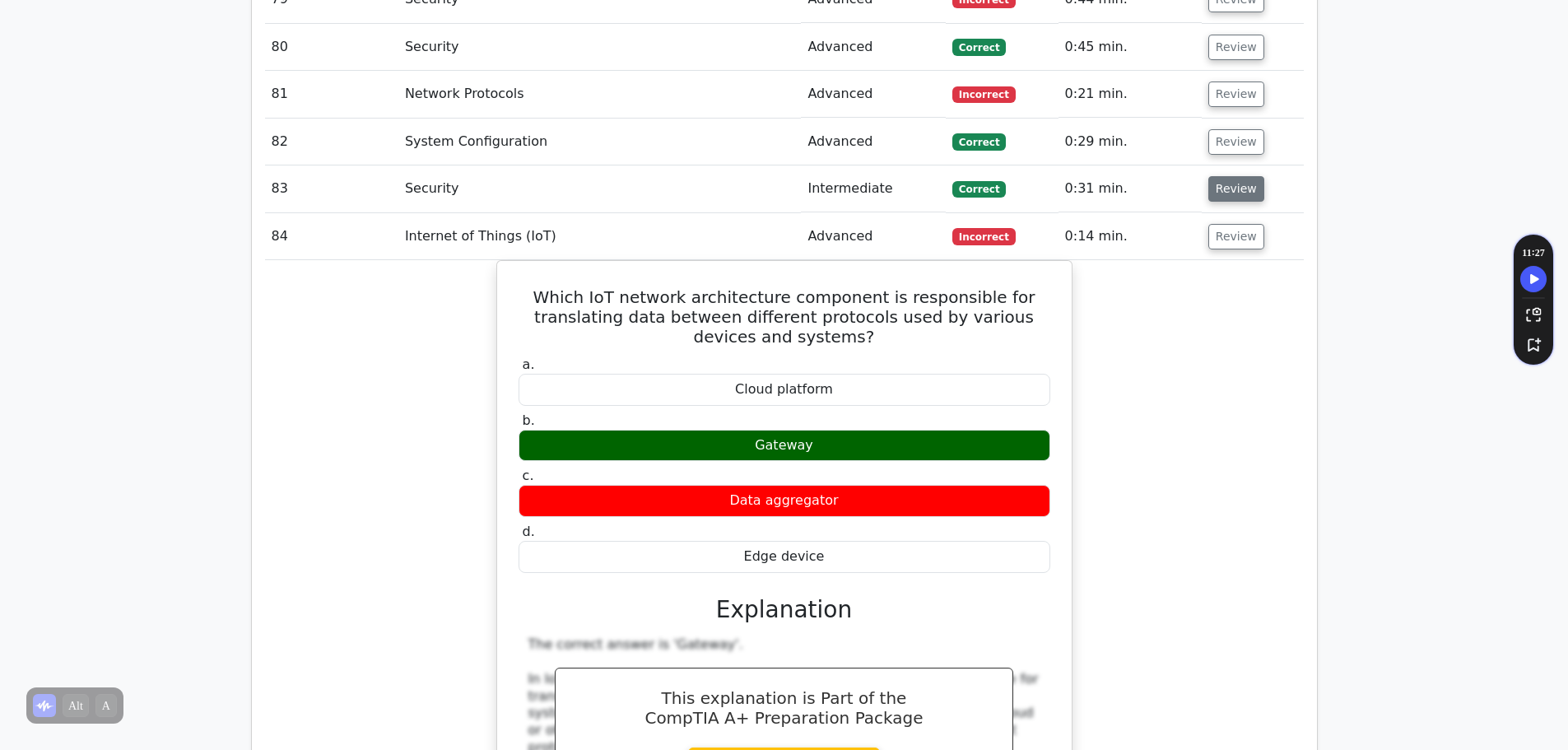
click at [1220, 176] on button "Review" at bounding box center [1237, 189] width 56 height 26
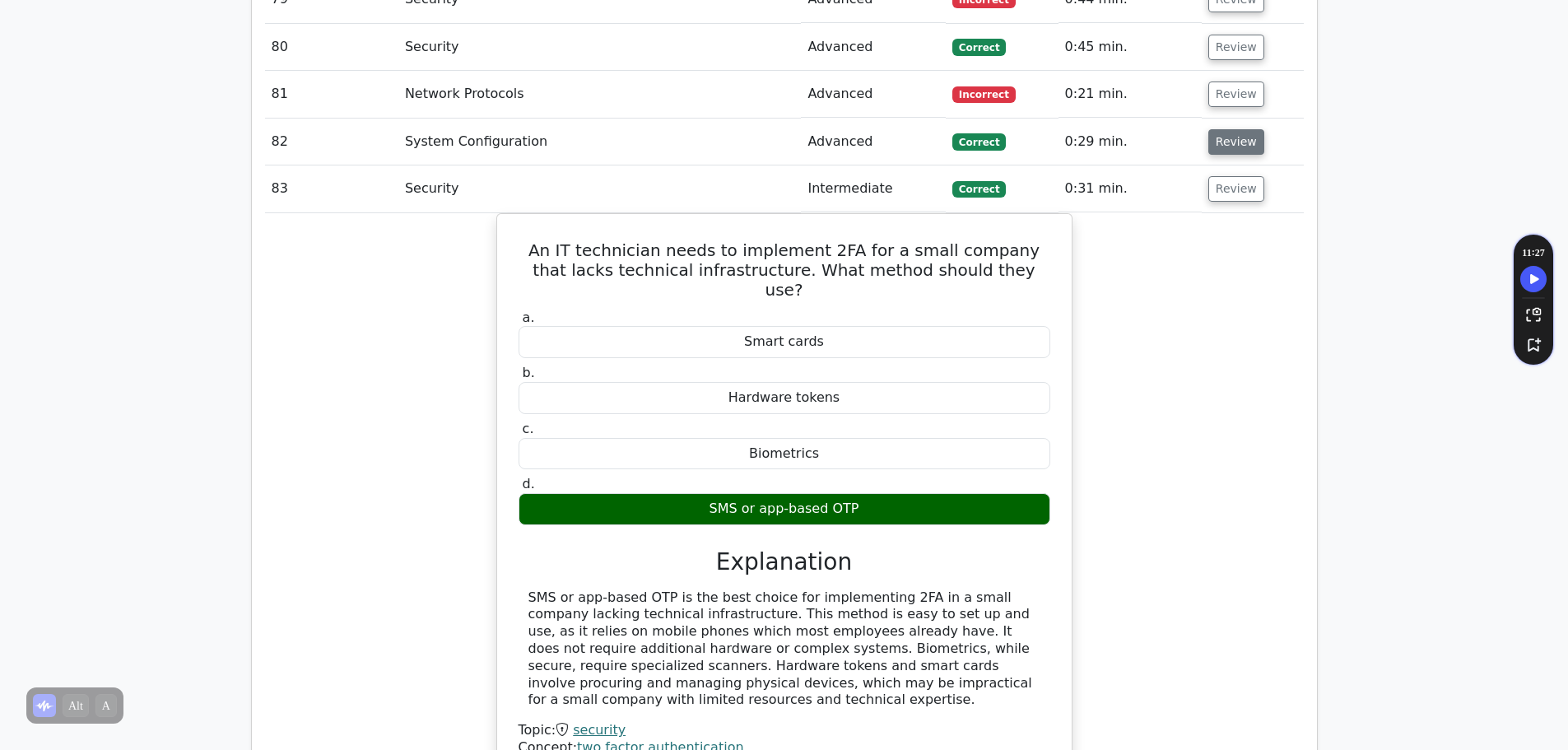
click at [1231, 129] on button "Review" at bounding box center [1237, 142] width 56 height 26
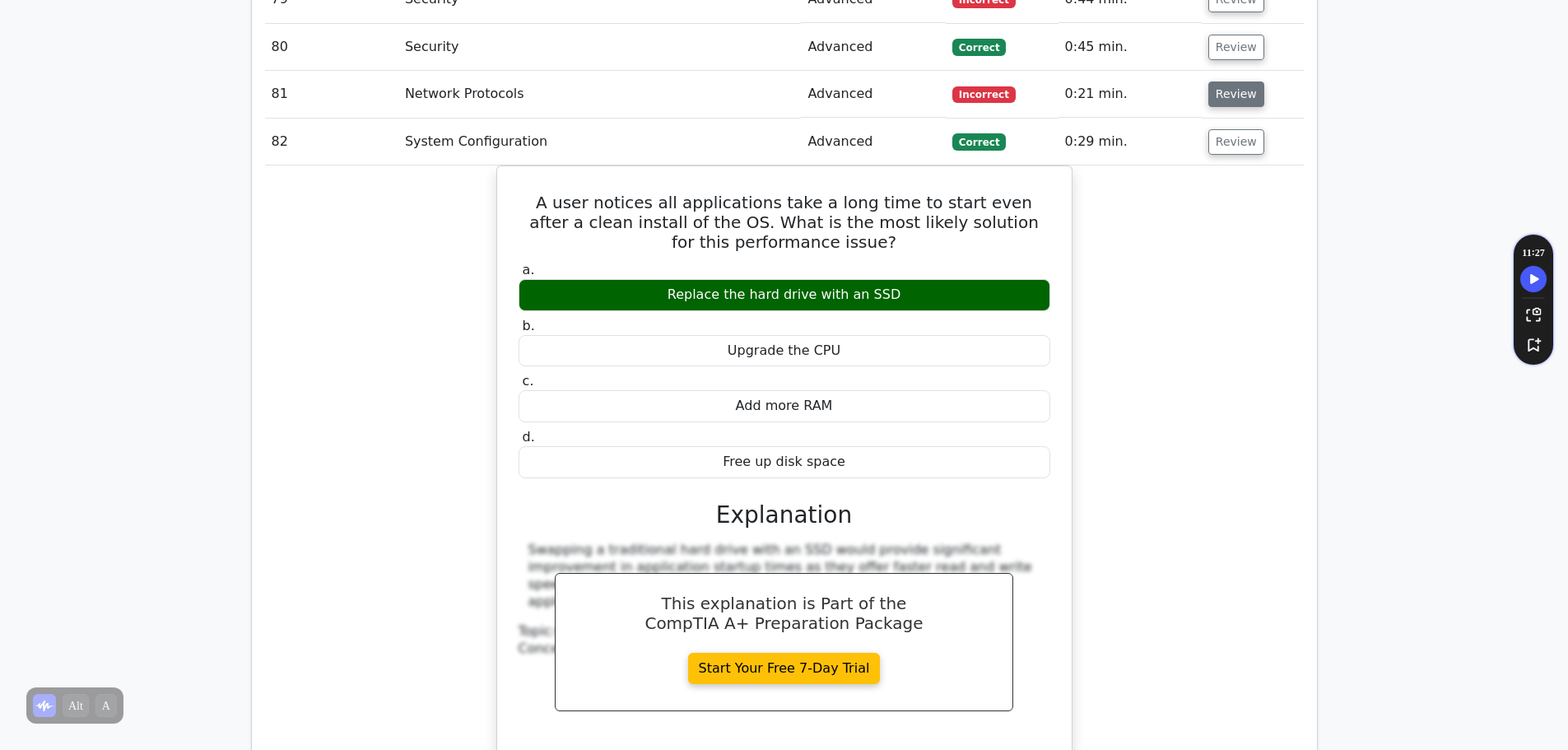
click at [1231, 81] on button "Review" at bounding box center [1237, 94] width 56 height 26
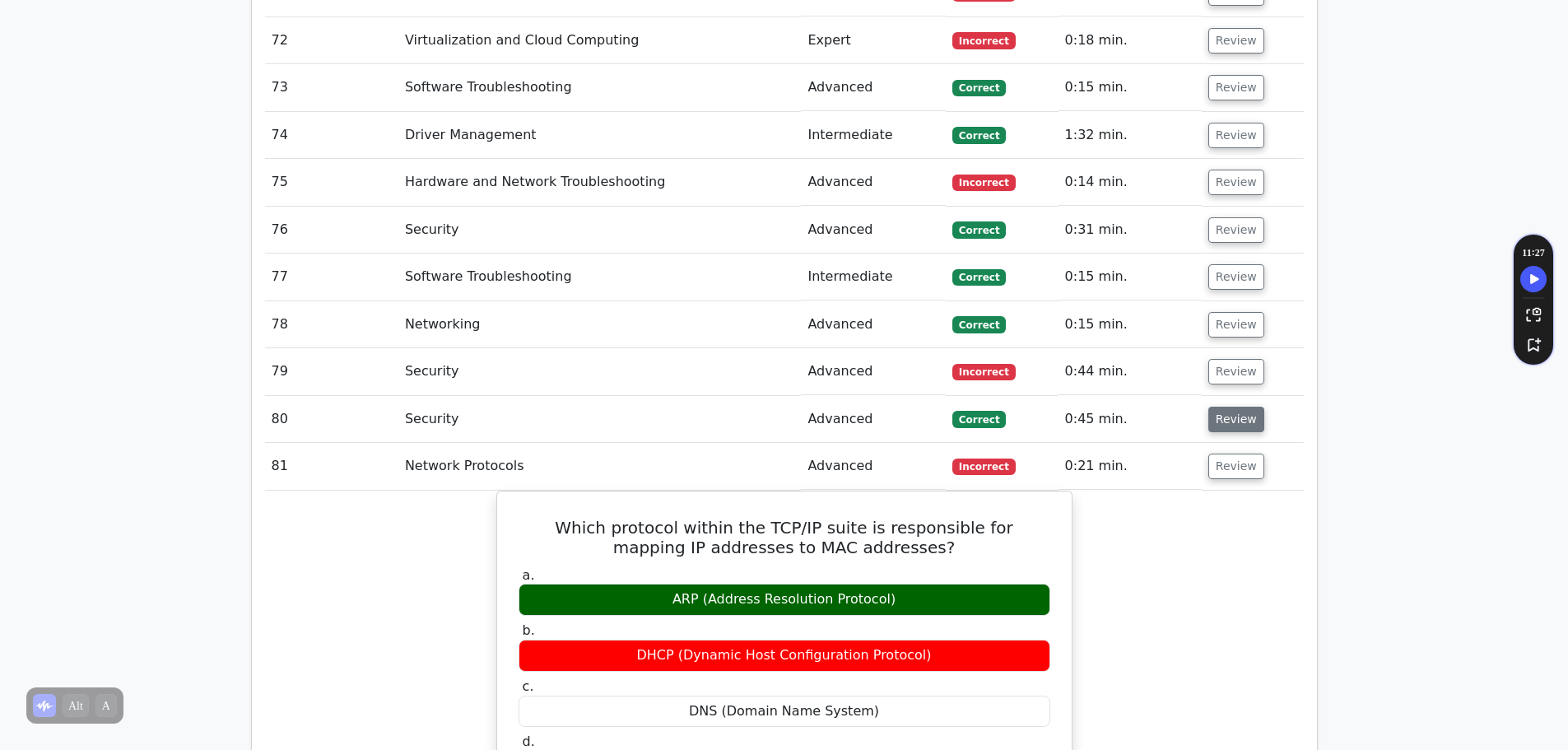
scroll to position [5845, 0]
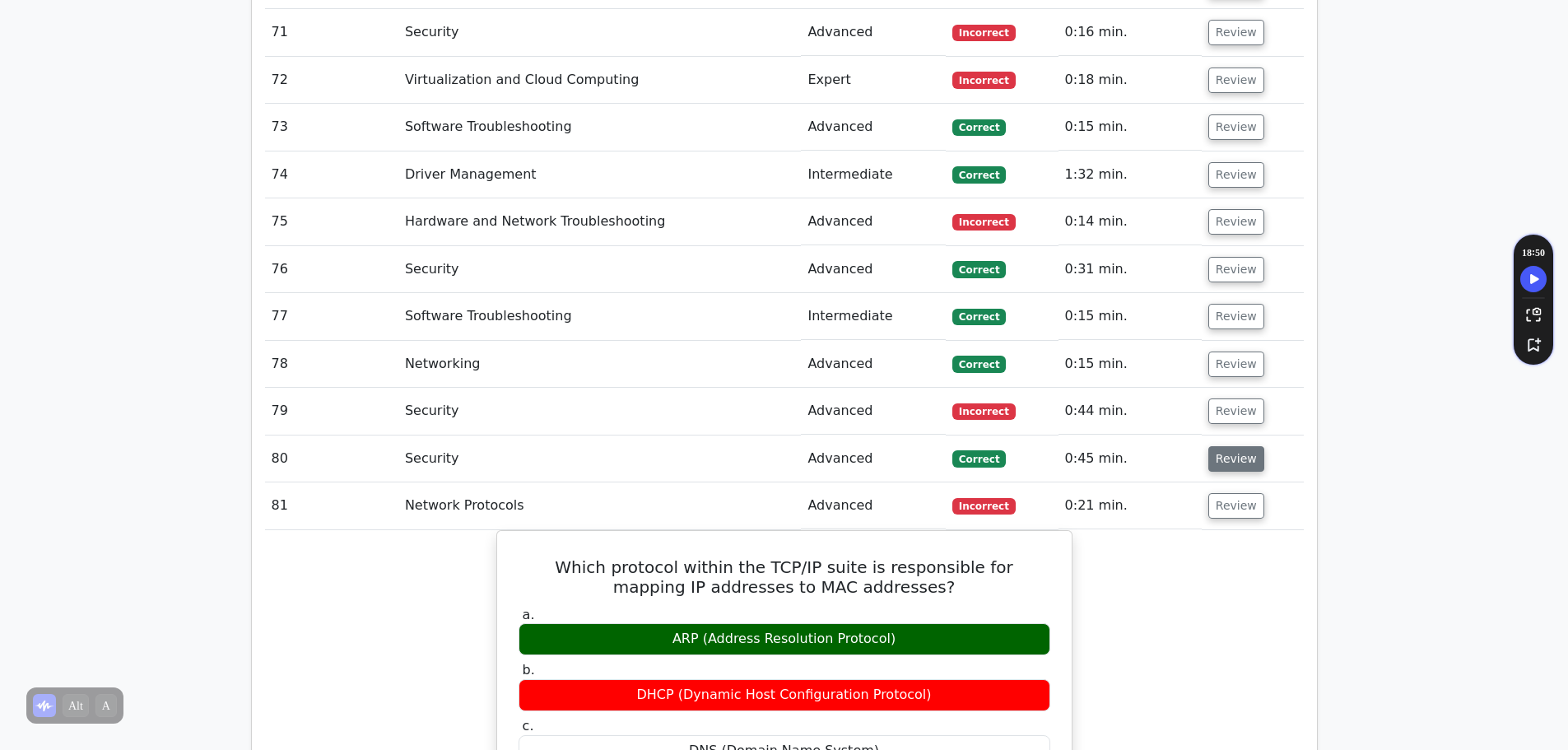
click at [1229, 446] on button "Review" at bounding box center [1237, 459] width 56 height 26
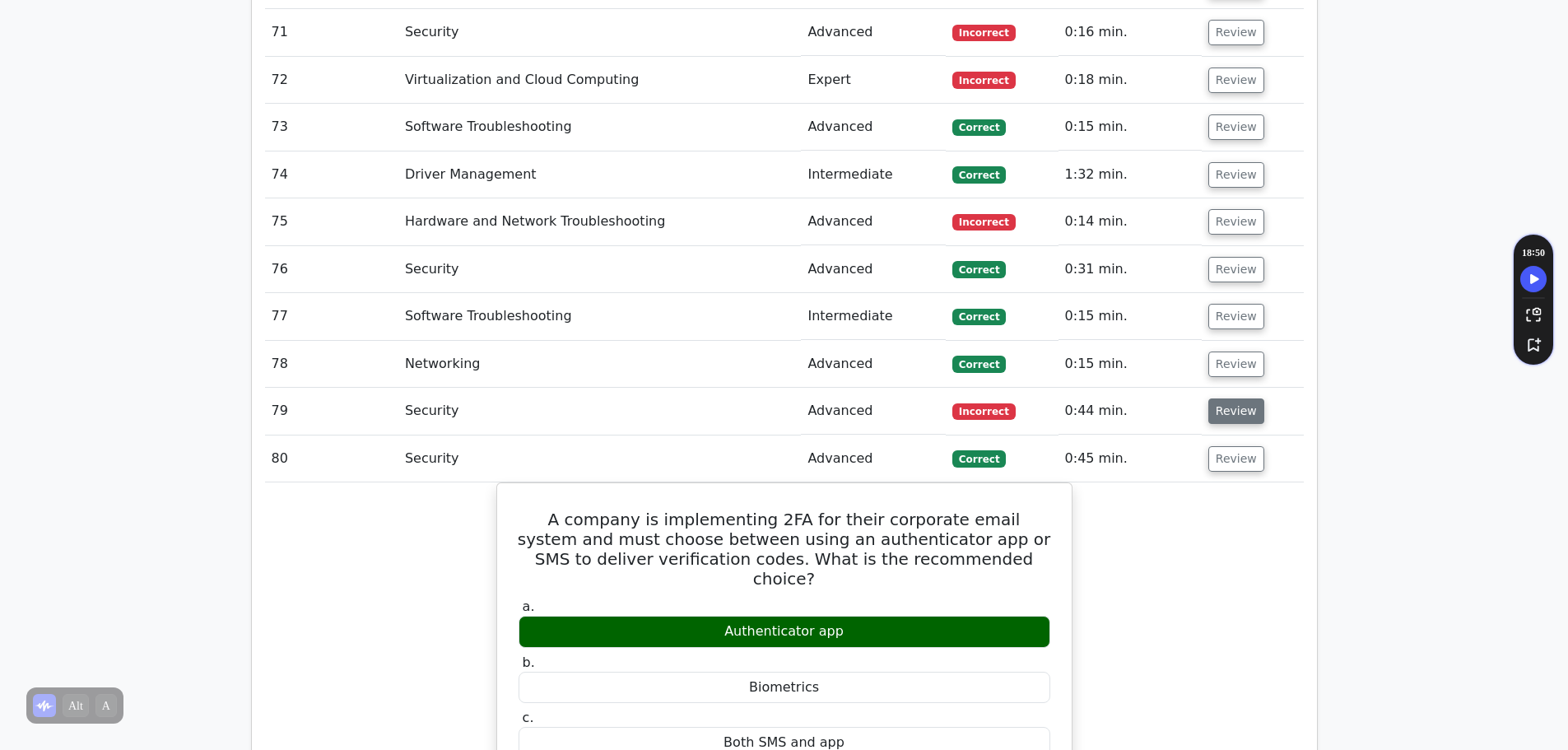
click at [1220, 398] on button "Review" at bounding box center [1237, 411] width 56 height 26
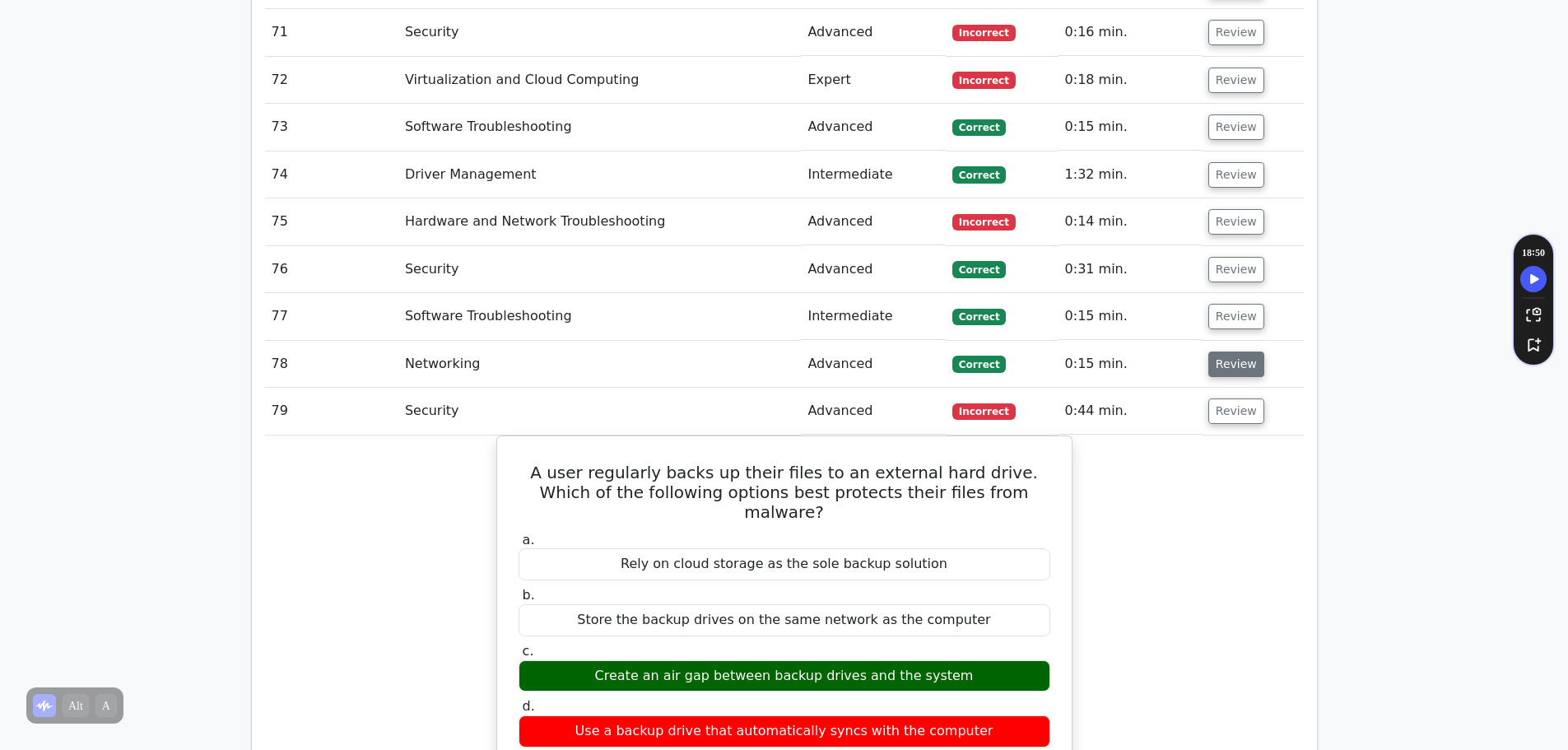
click at [1223, 352] on button "Review" at bounding box center [1237, 365] width 56 height 26
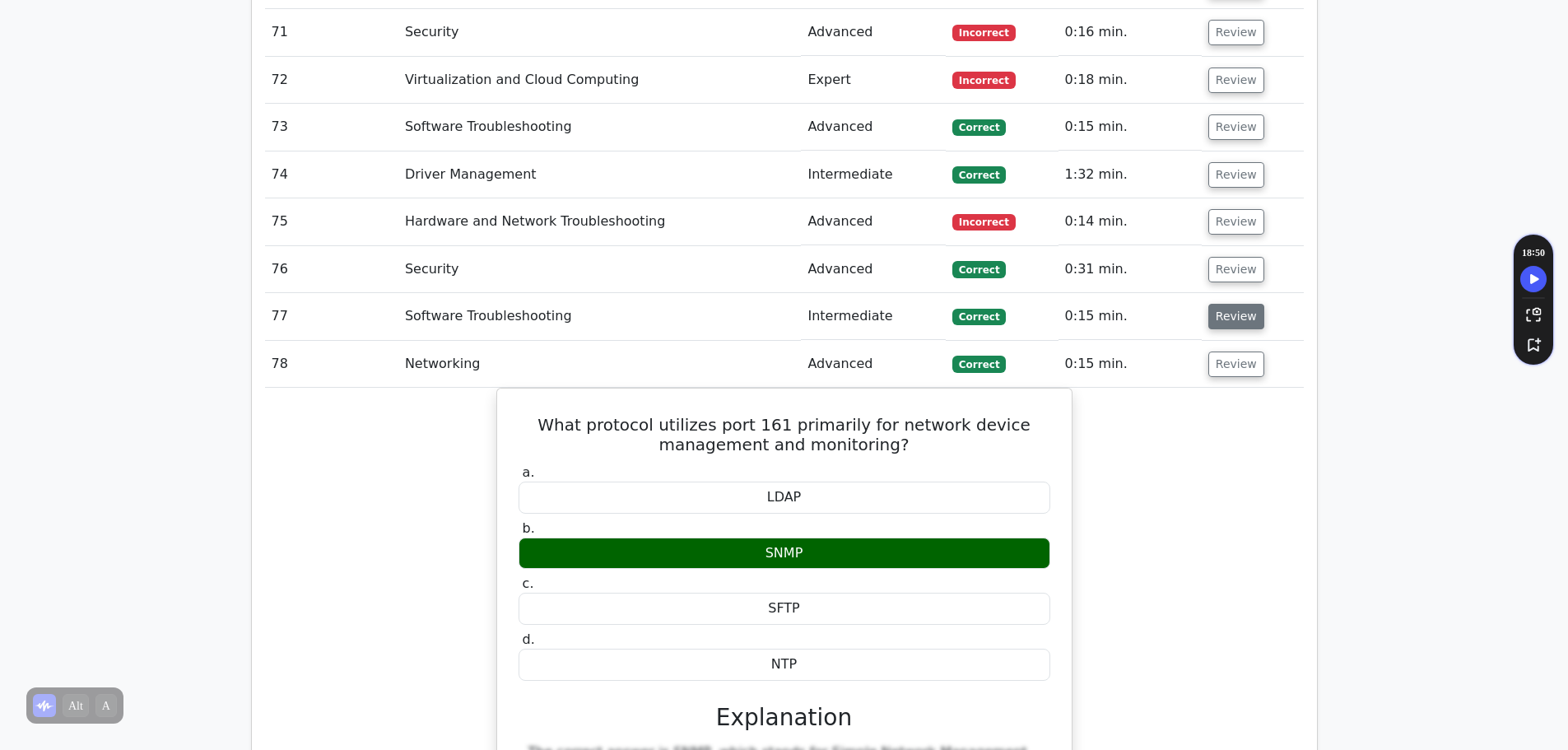
click at [1229, 304] on button "Review" at bounding box center [1237, 317] width 56 height 26
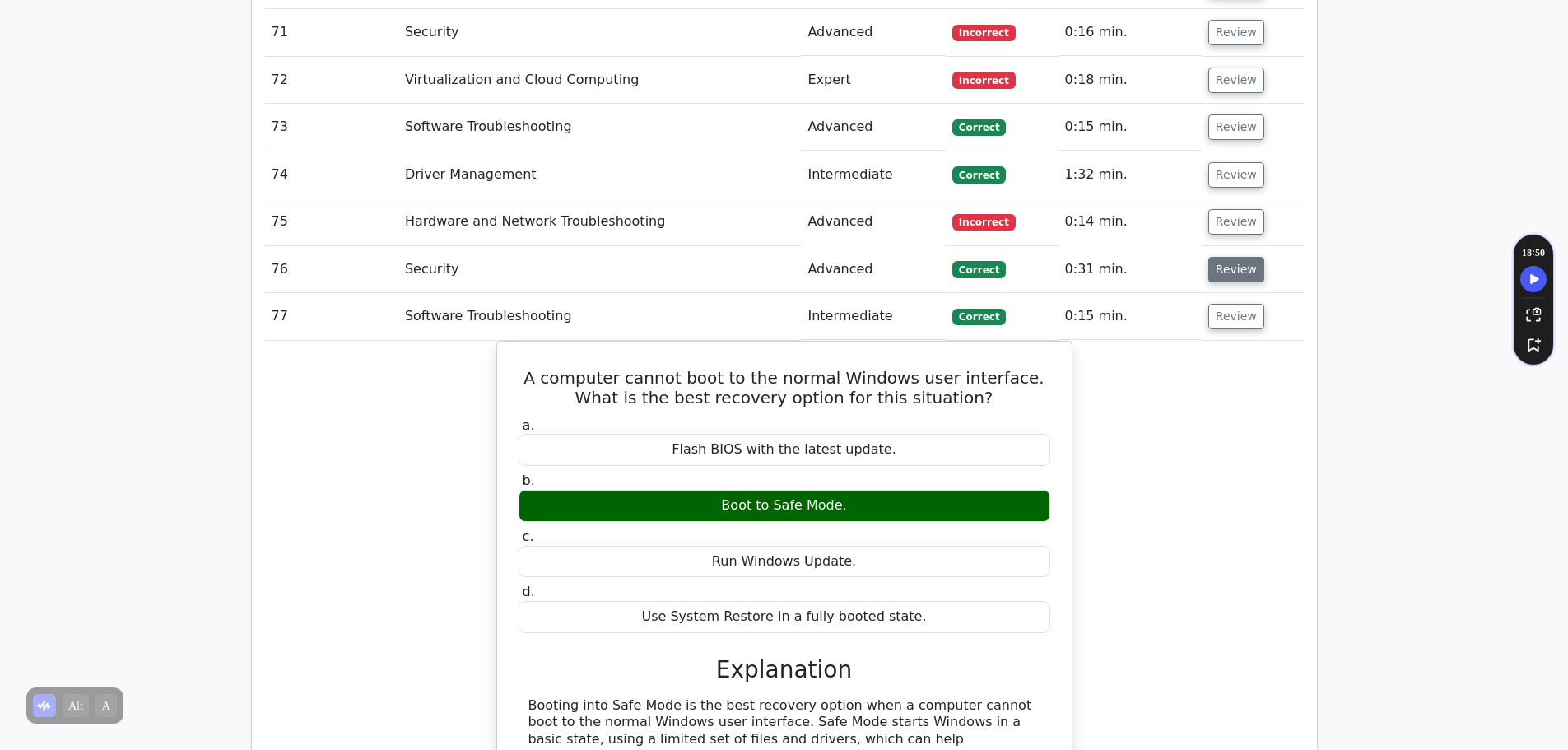
click at [1219, 257] on button "Review" at bounding box center [1237, 270] width 56 height 26
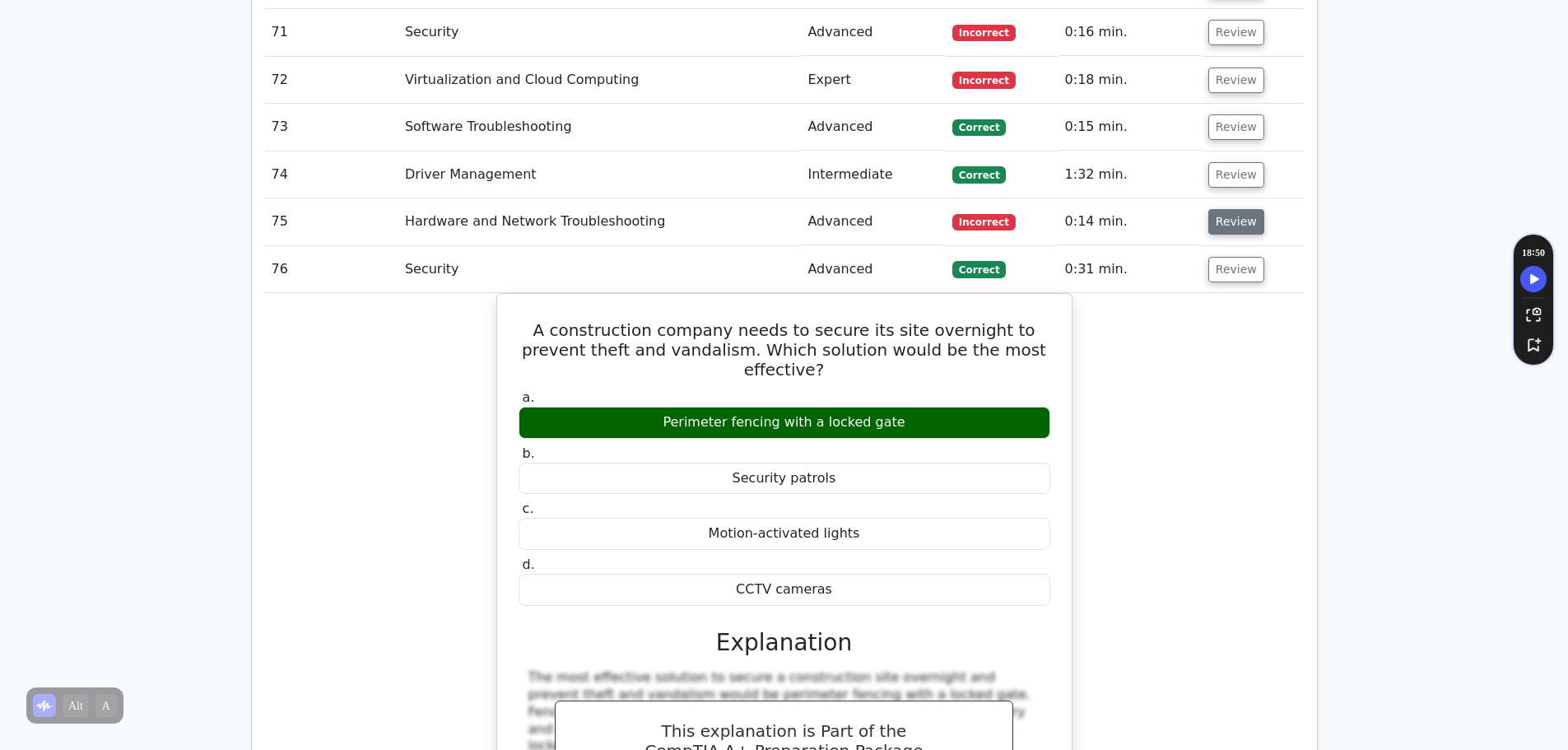
click at [1220, 209] on button "Review" at bounding box center [1237, 222] width 56 height 26
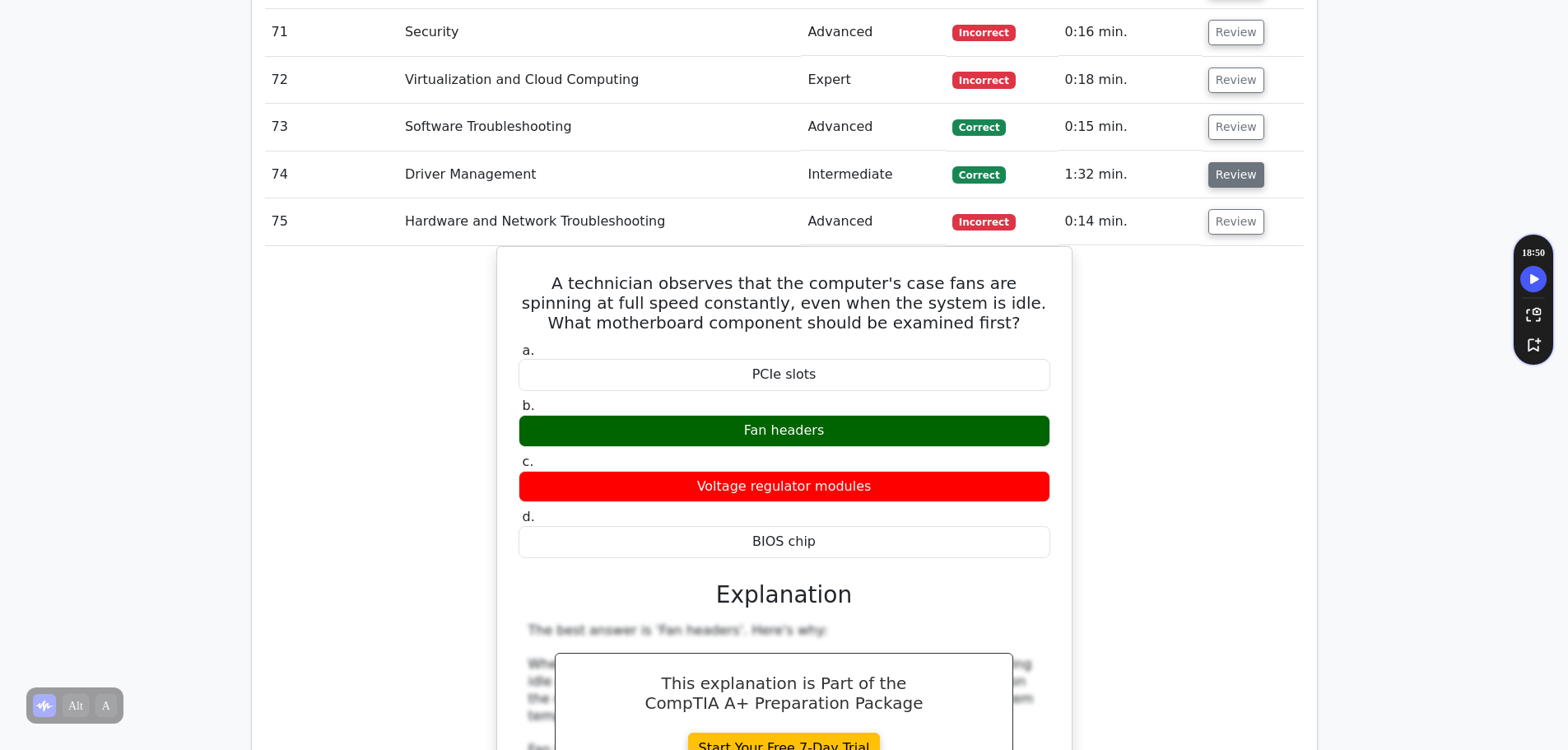
click at [1216, 162] on button "Review" at bounding box center [1237, 175] width 56 height 26
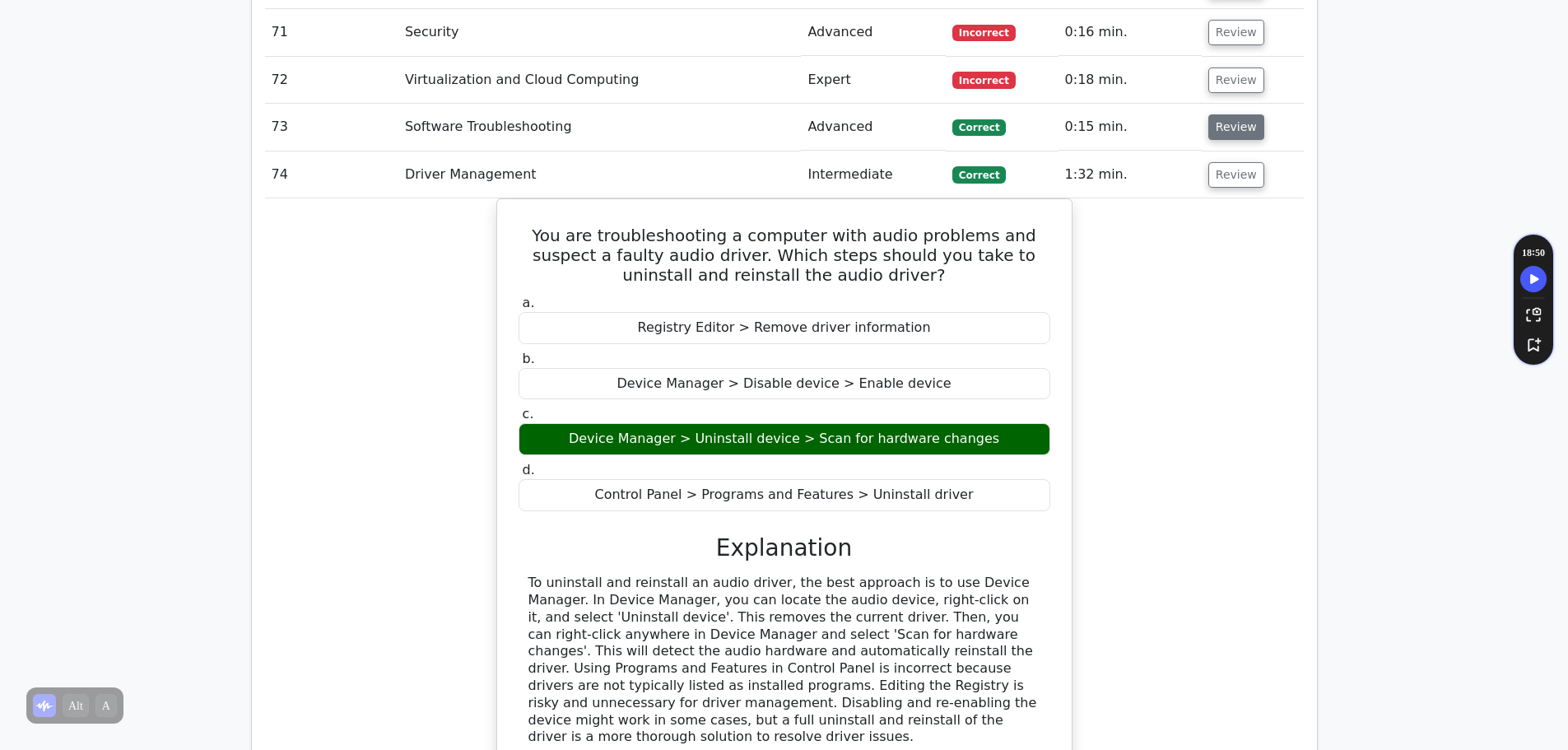
click at [1237, 114] on button "Review" at bounding box center [1237, 127] width 56 height 26
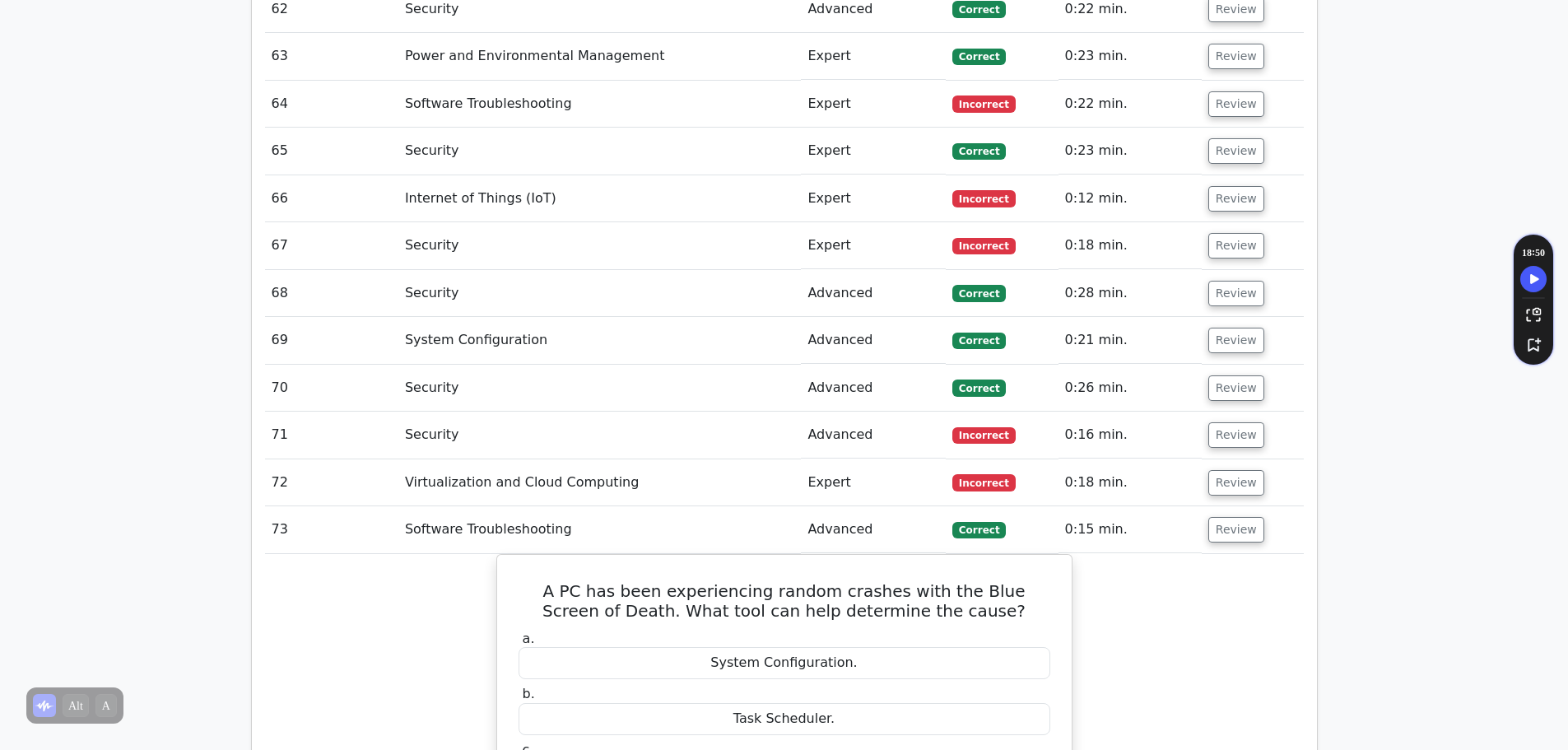
scroll to position [5434, 0]
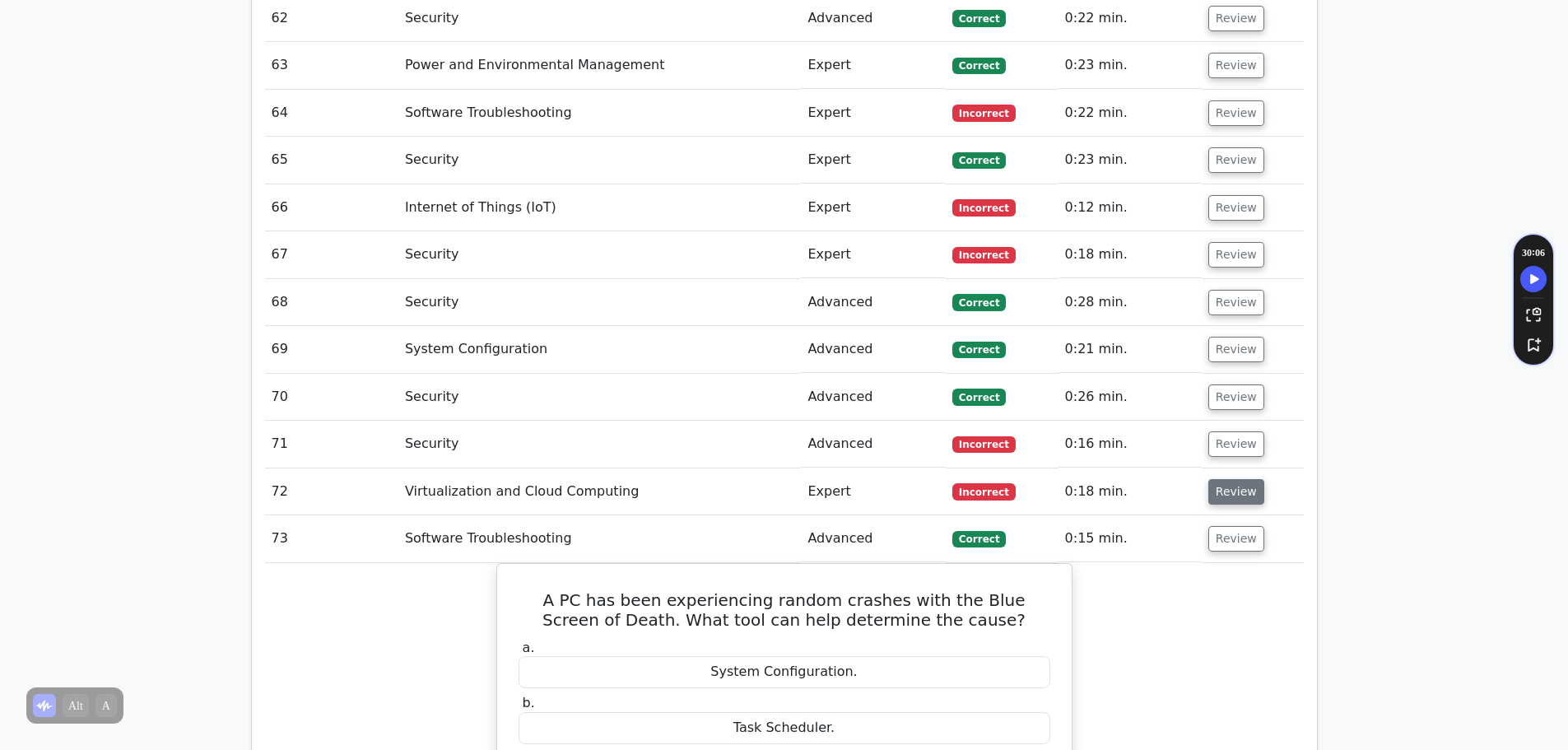
click at [1232, 479] on button "Review" at bounding box center [1237, 492] width 56 height 26
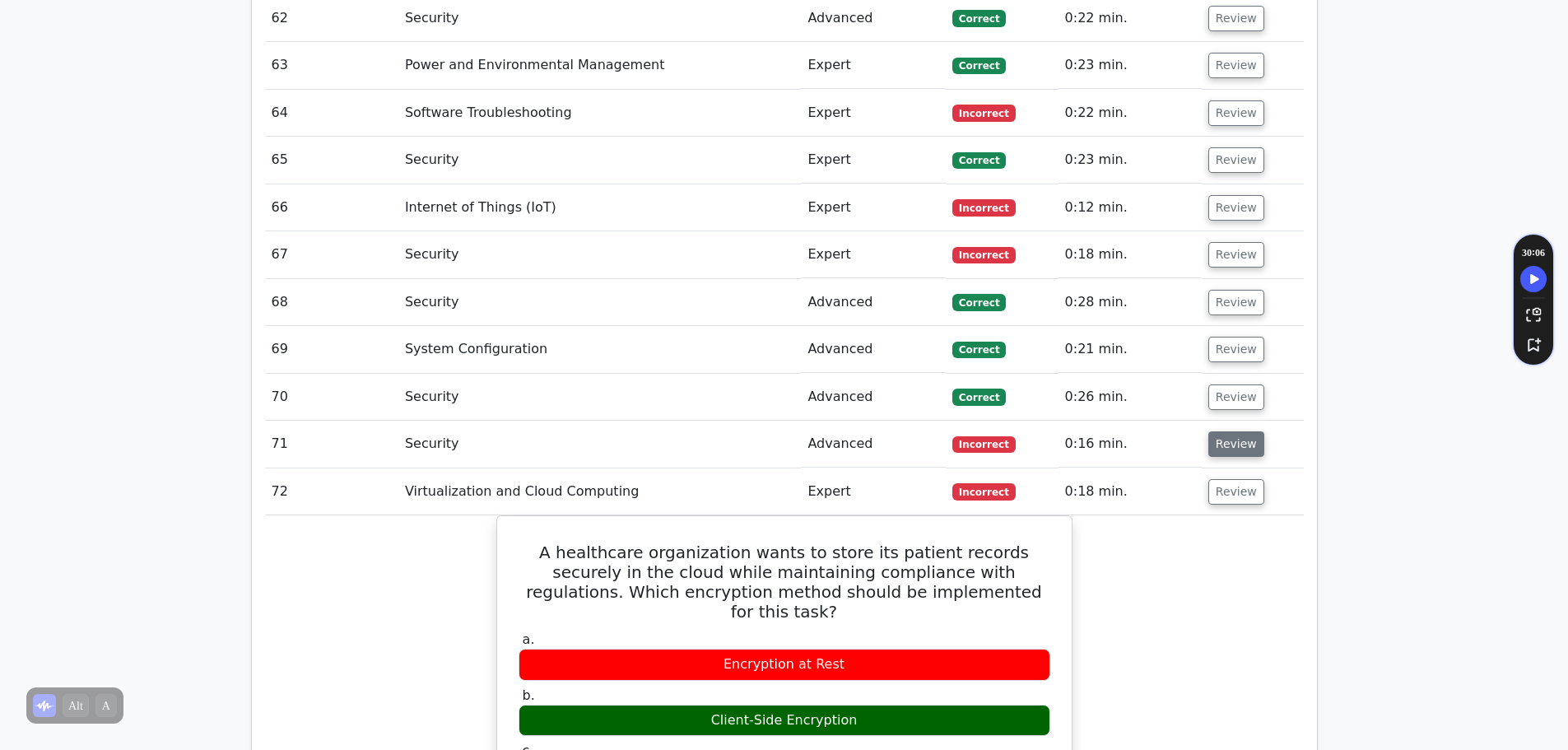
click at [1232, 431] on button "Review" at bounding box center [1237, 444] width 56 height 26
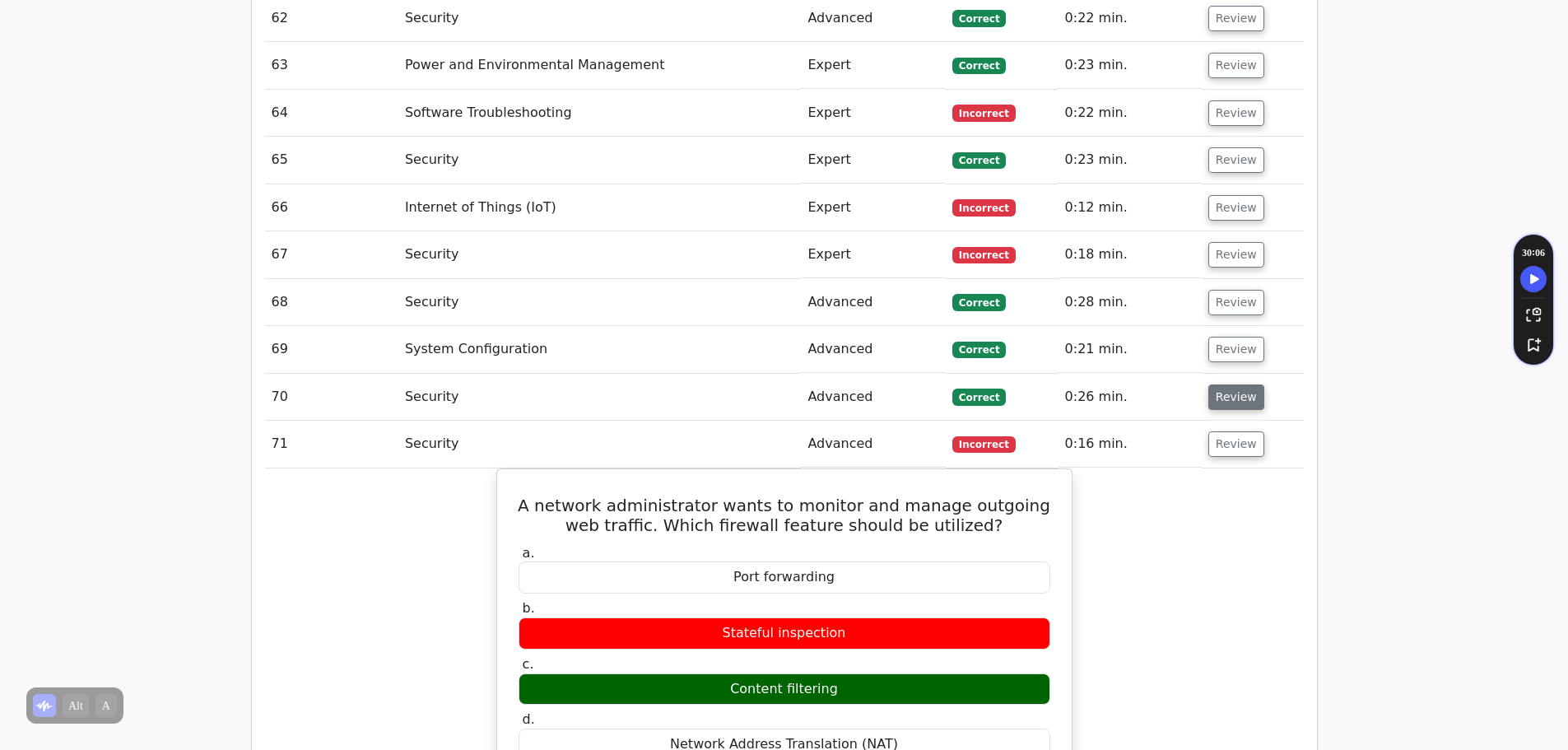
click at [1232, 384] on button "Review" at bounding box center [1237, 397] width 56 height 26
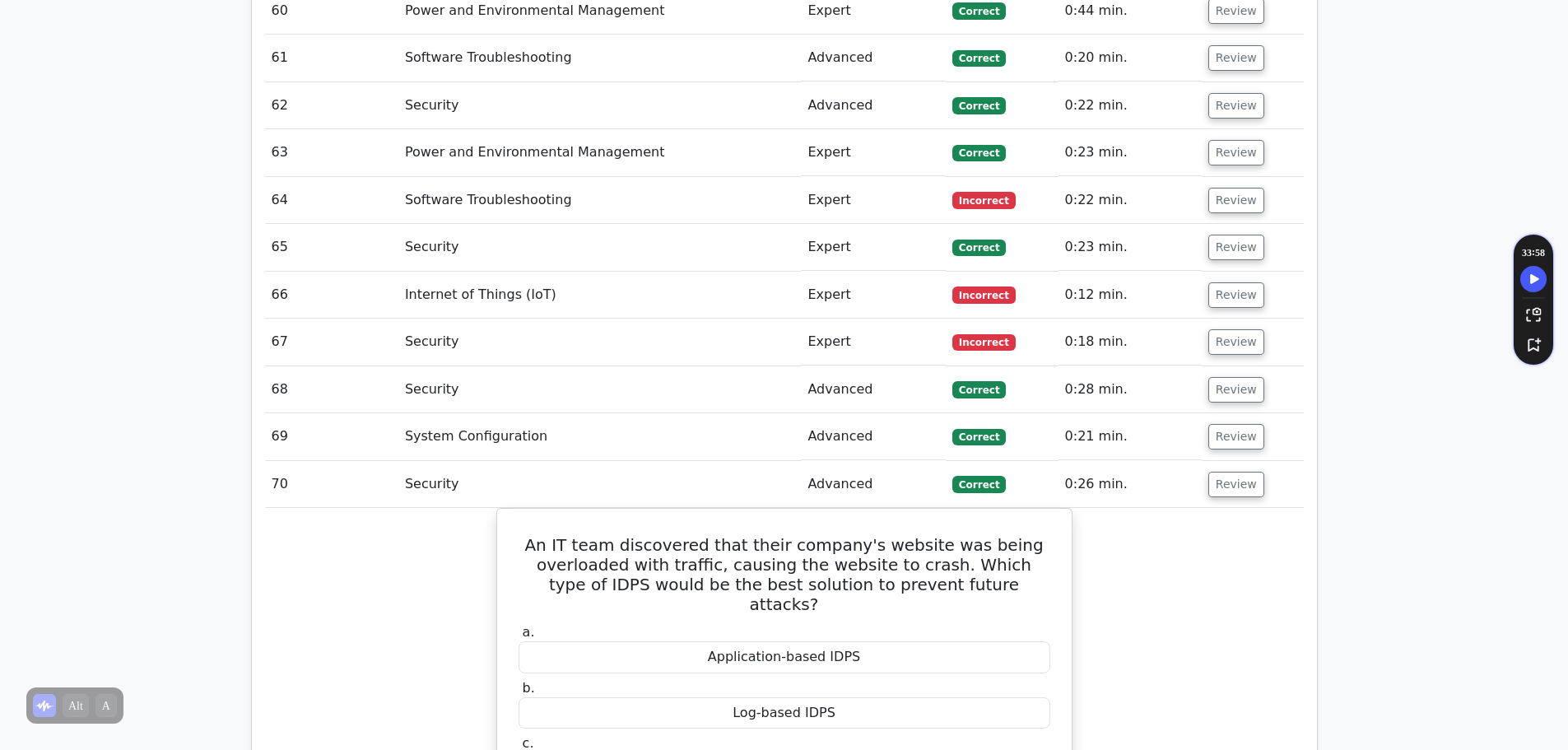
scroll to position [5352, 0]
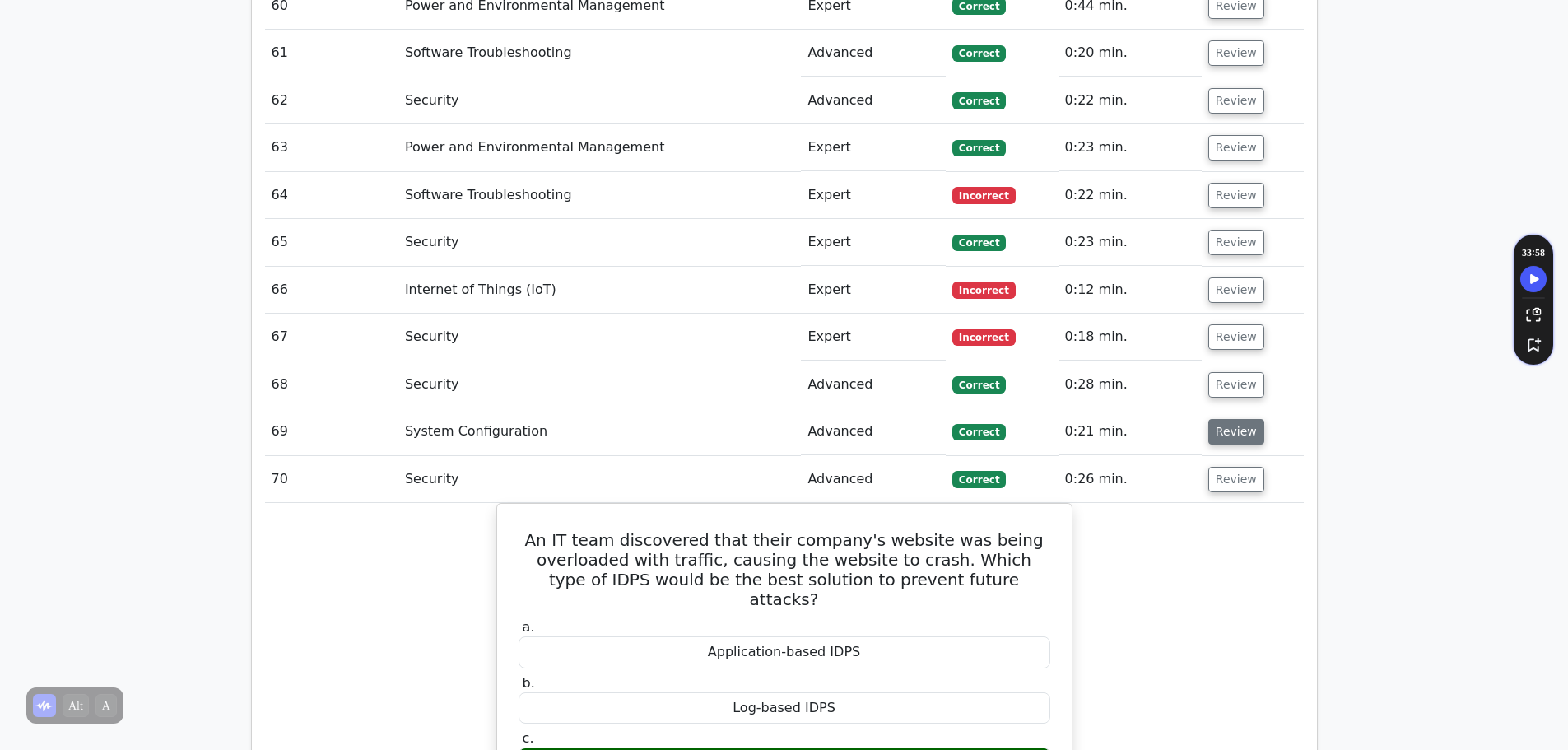
click at [1226, 419] on button "Review" at bounding box center [1237, 432] width 56 height 26
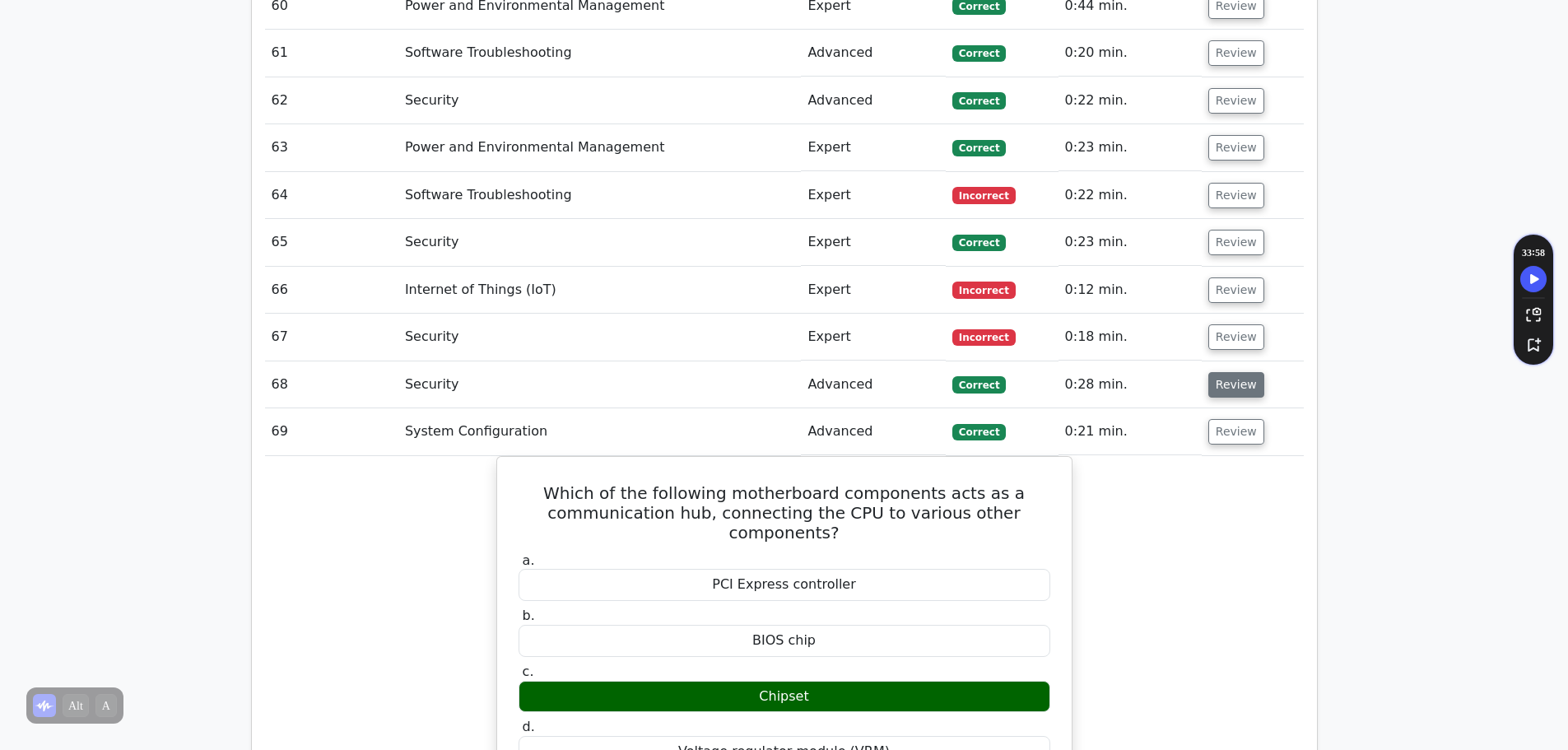
click at [1231, 372] on button "Review" at bounding box center [1237, 385] width 56 height 26
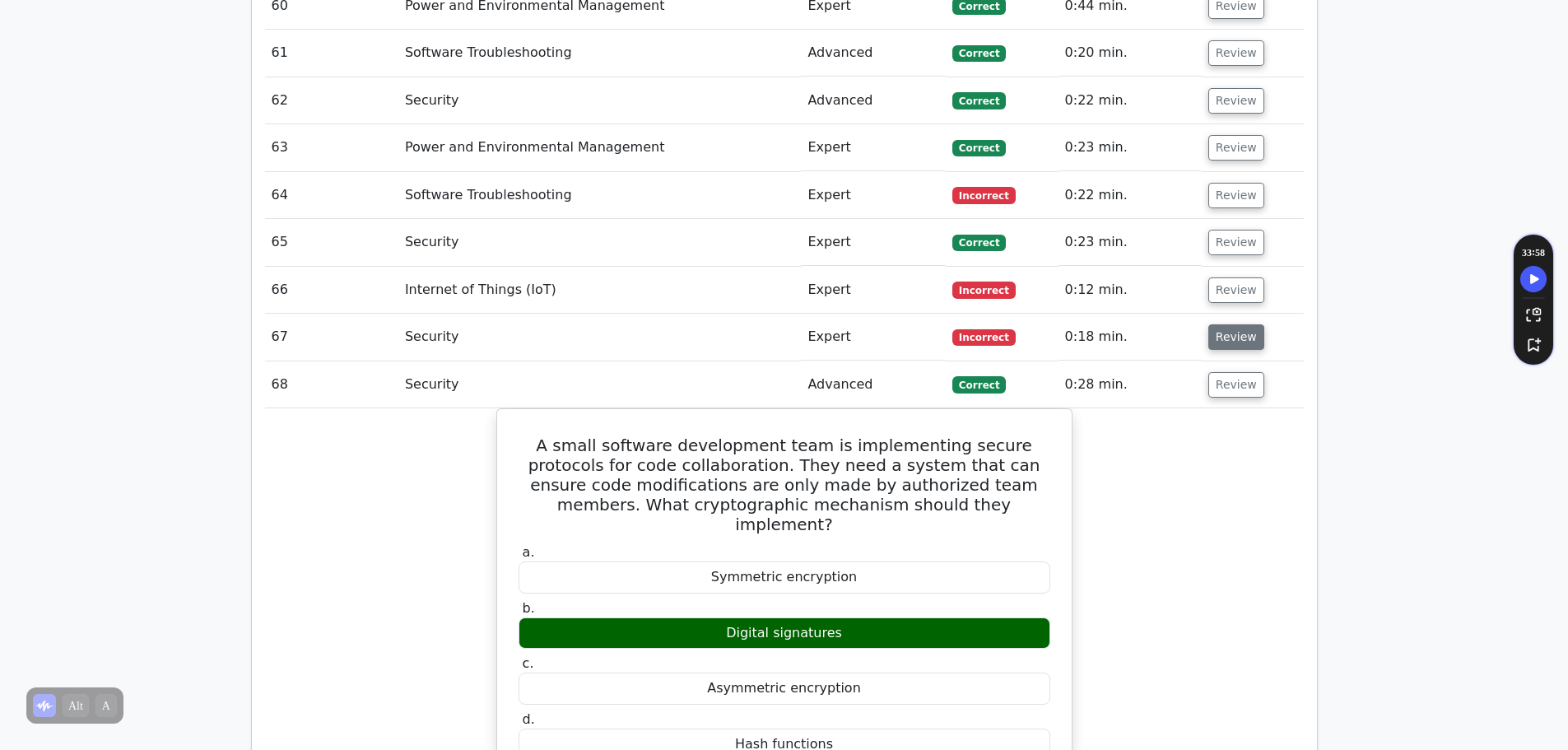
click at [1241, 325] on button "Review" at bounding box center [1237, 337] width 56 height 26
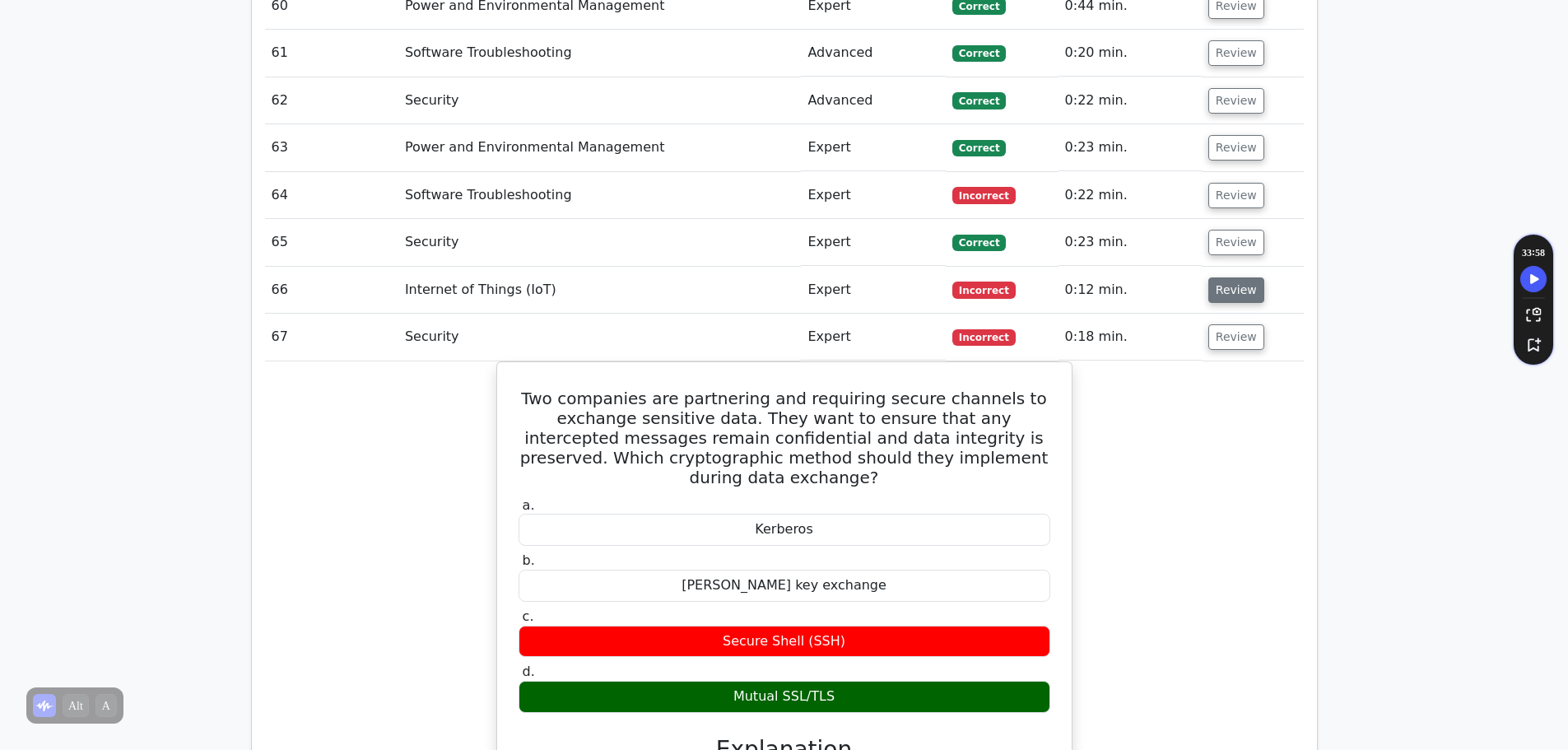
click at [1234, 278] on button "Review" at bounding box center [1237, 290] width 56 height 26
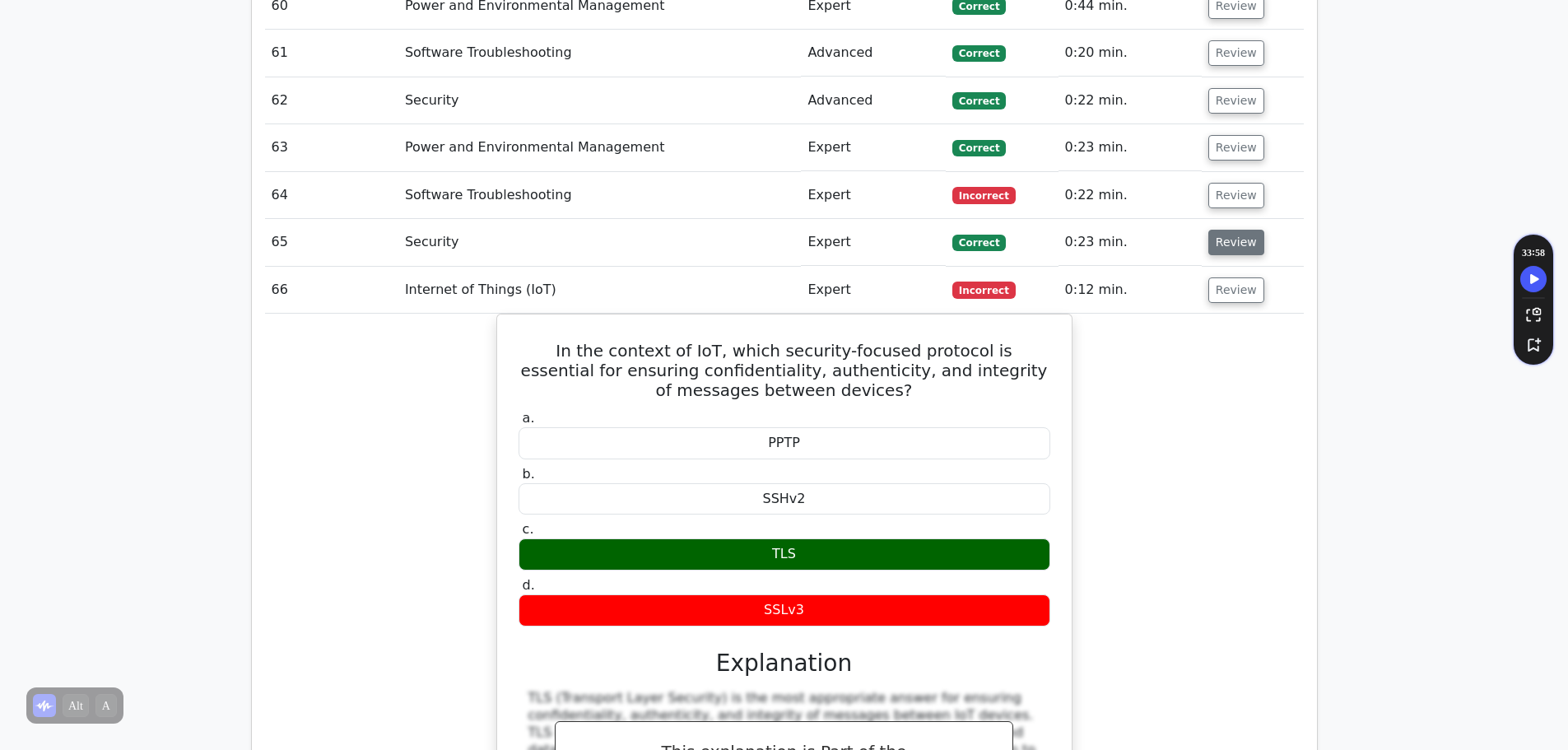
click at [1239, 230] on button "Review" at bounding box center [1237, 243] width 56 height 26
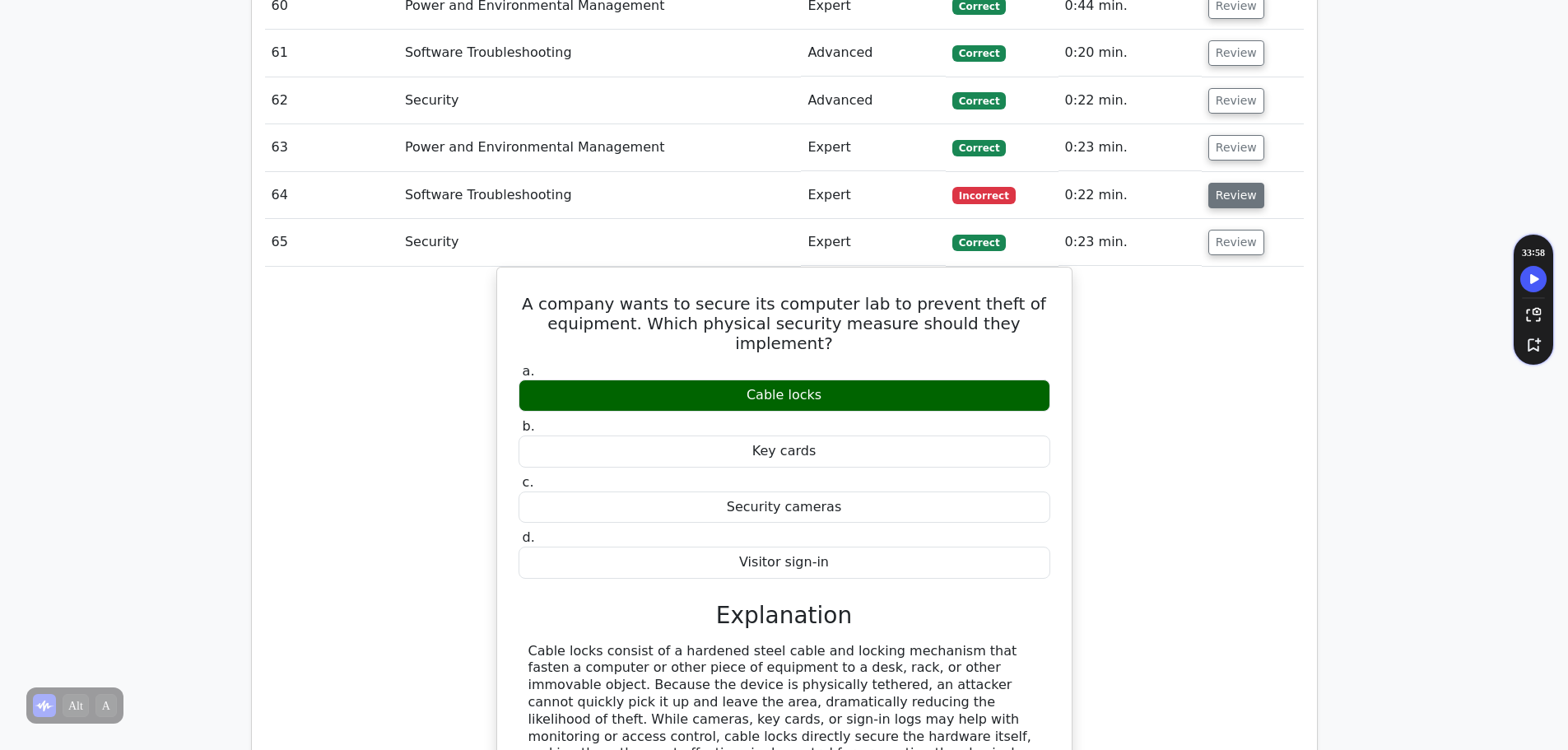
click at [1243, 183] on button "Review" at bounding box center [1237, 196] width 56 height 26
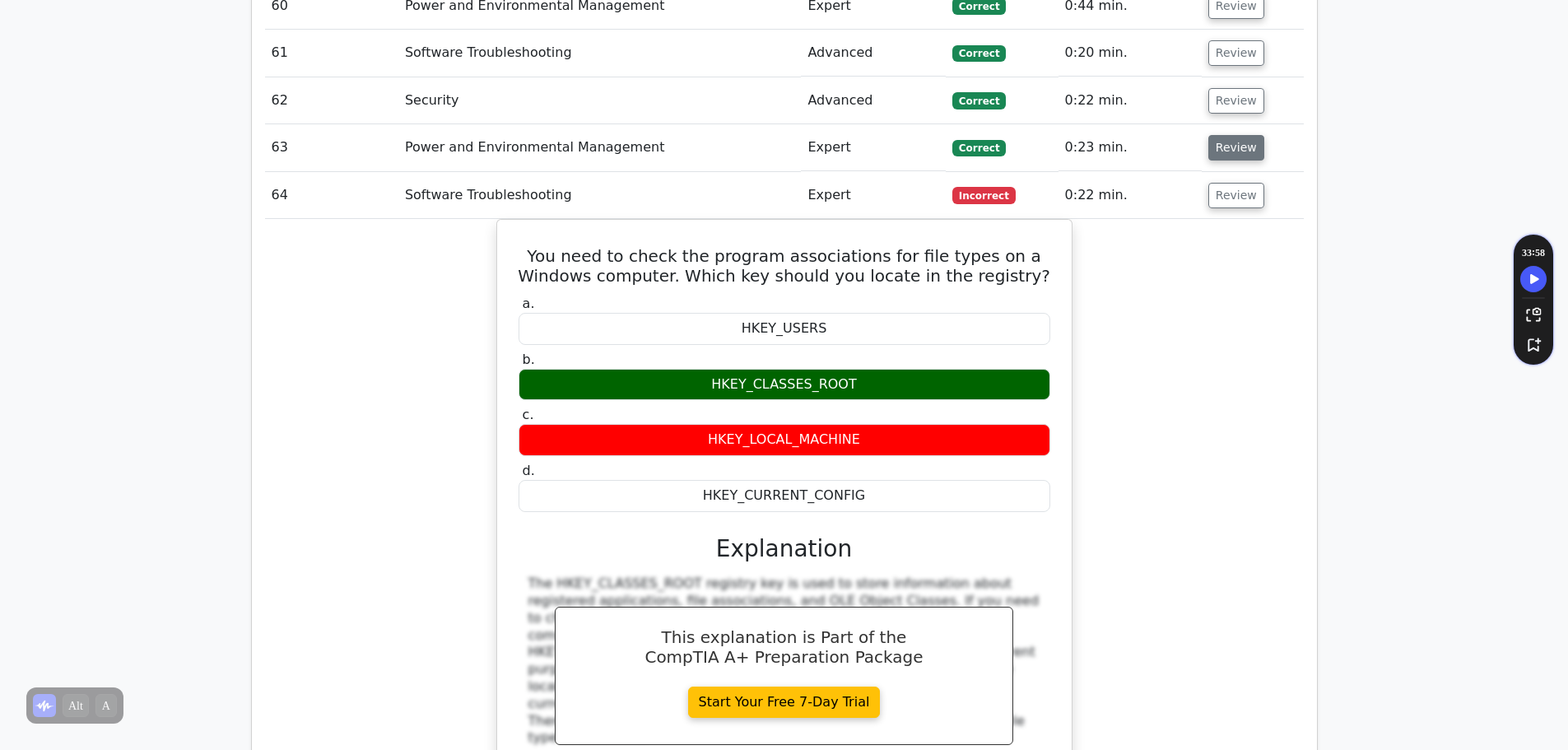
click at [1239, 135] on button "Review" at bounding box center [1237, 148] width 56 height 26
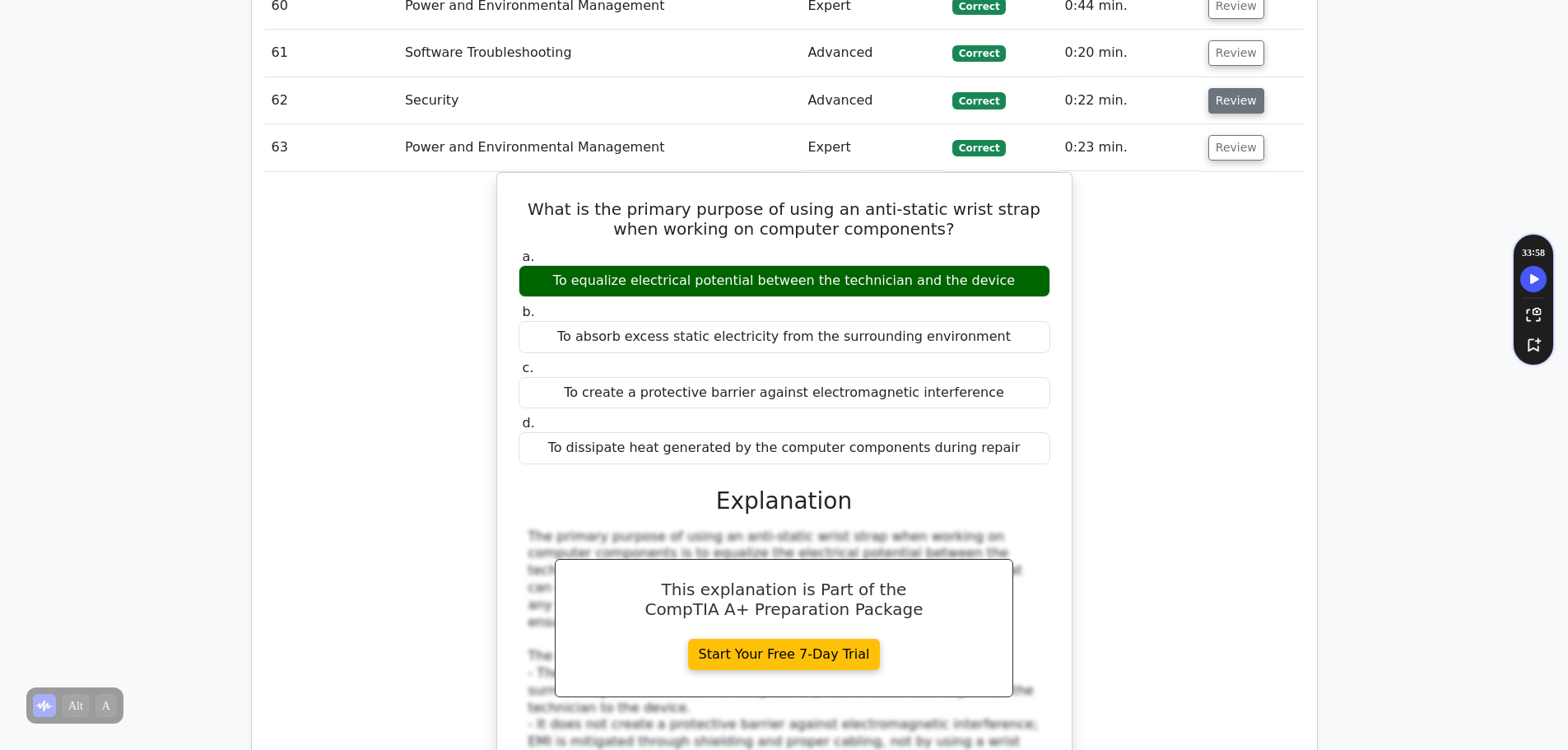
click at [1232, 88] on button "Review" at bounding box center [1237, 101] width 56 height 26
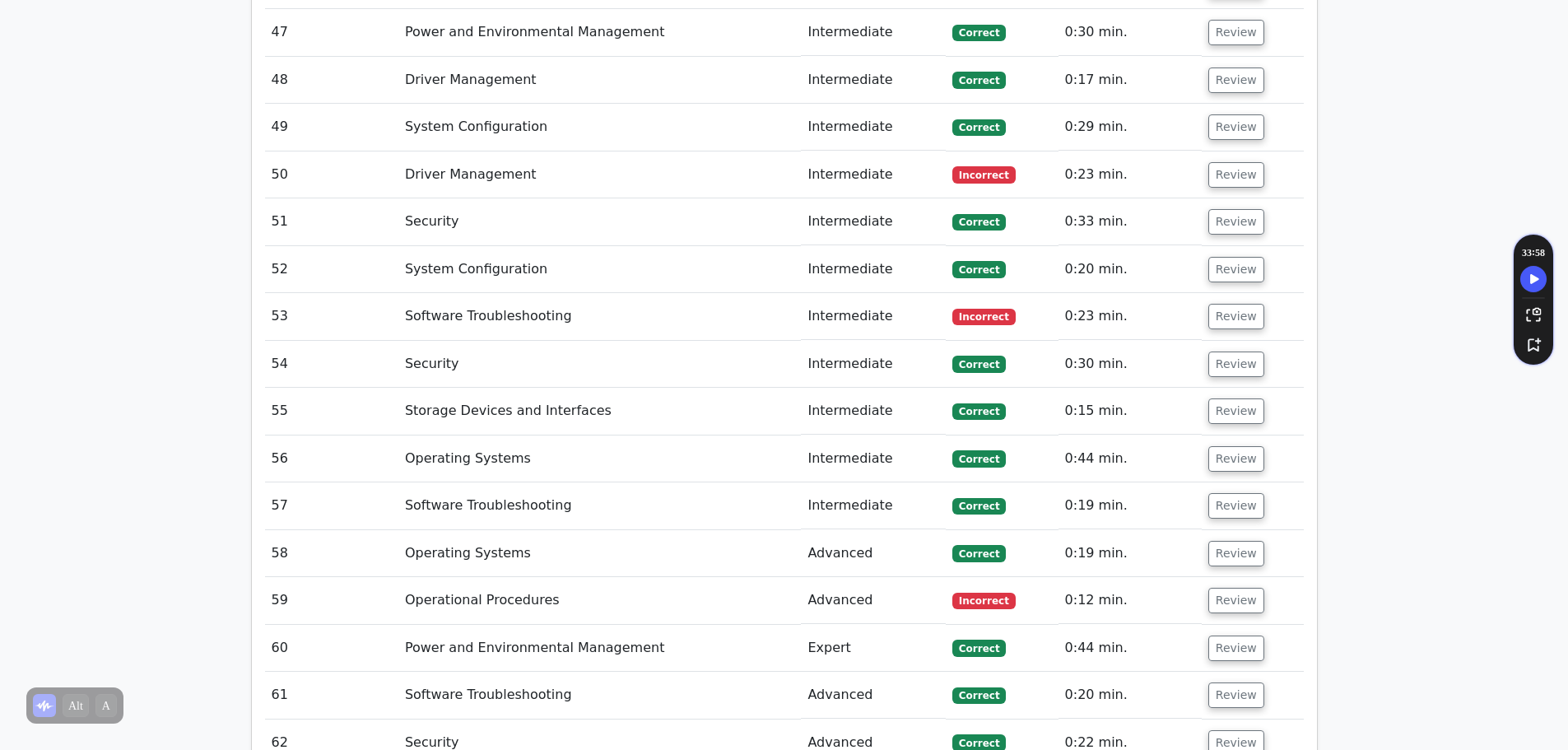
scroll to position [4693, 0]
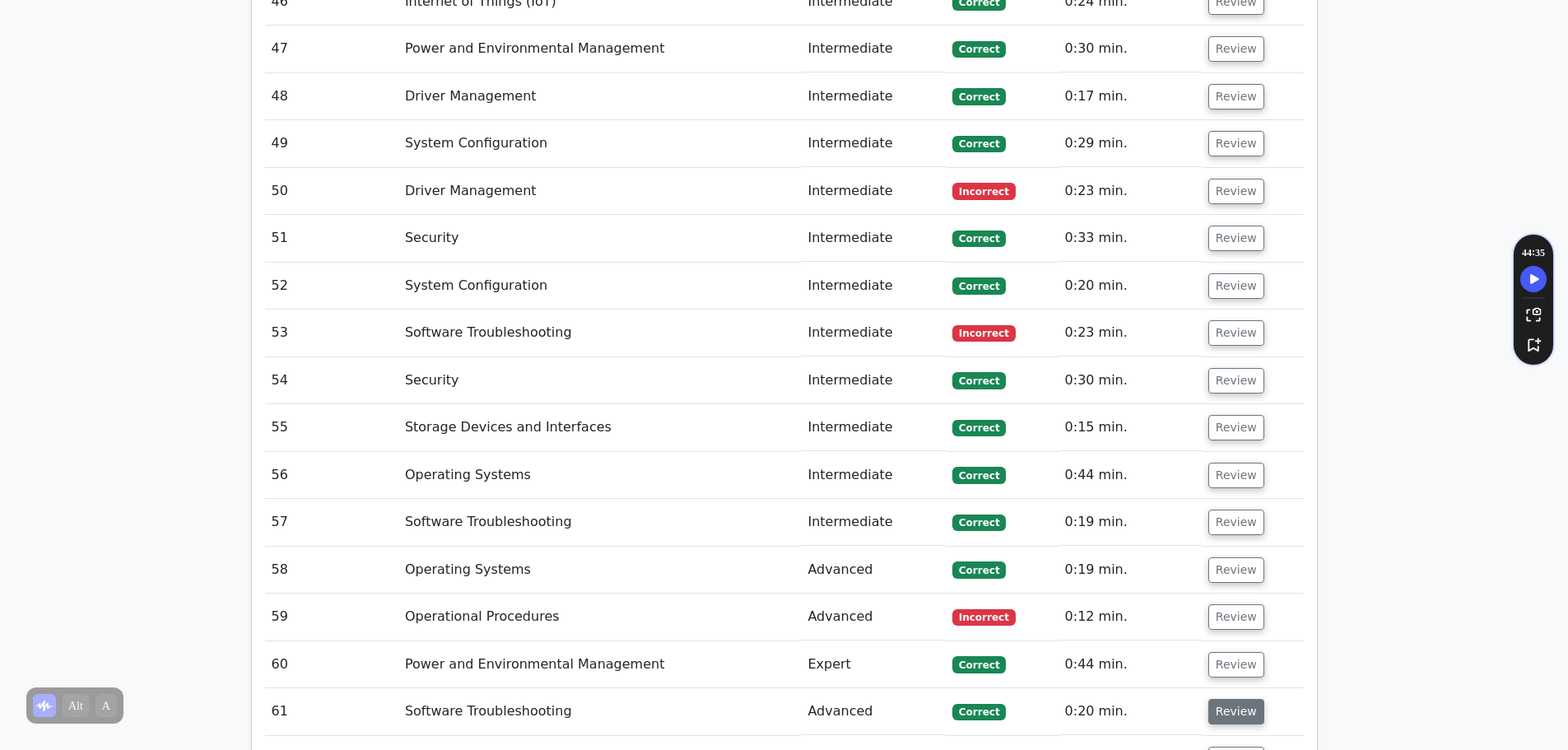
click at [1226, 616] on button "Review" at bounding box center [1237, 712] width 56 height 26
click at [1237, 616] on button "Review" at bounding box center [1237, 665] width 56 height 26
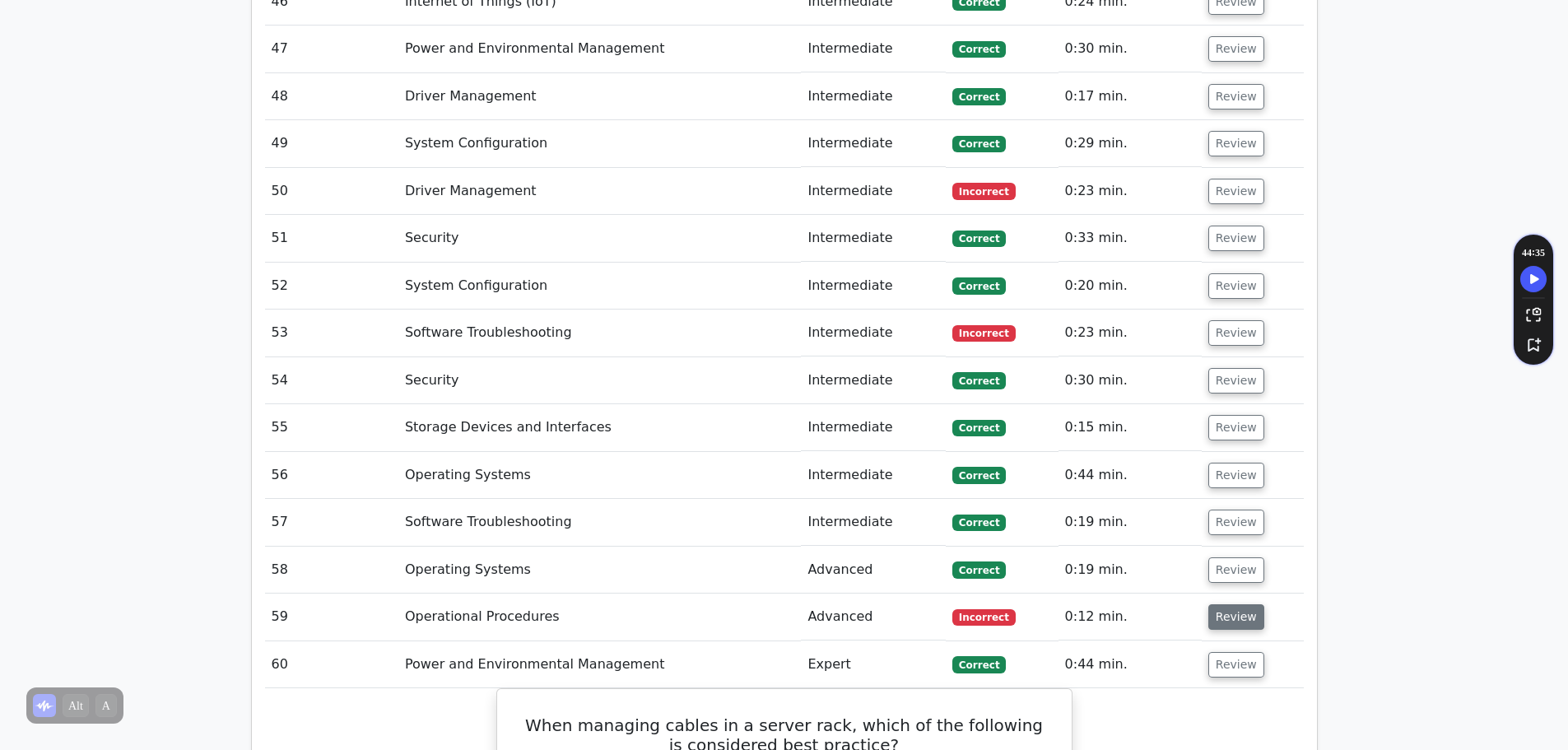
click at [1219, 604] on button "Review" at bounding box center [1237, 617] width 56 height 26
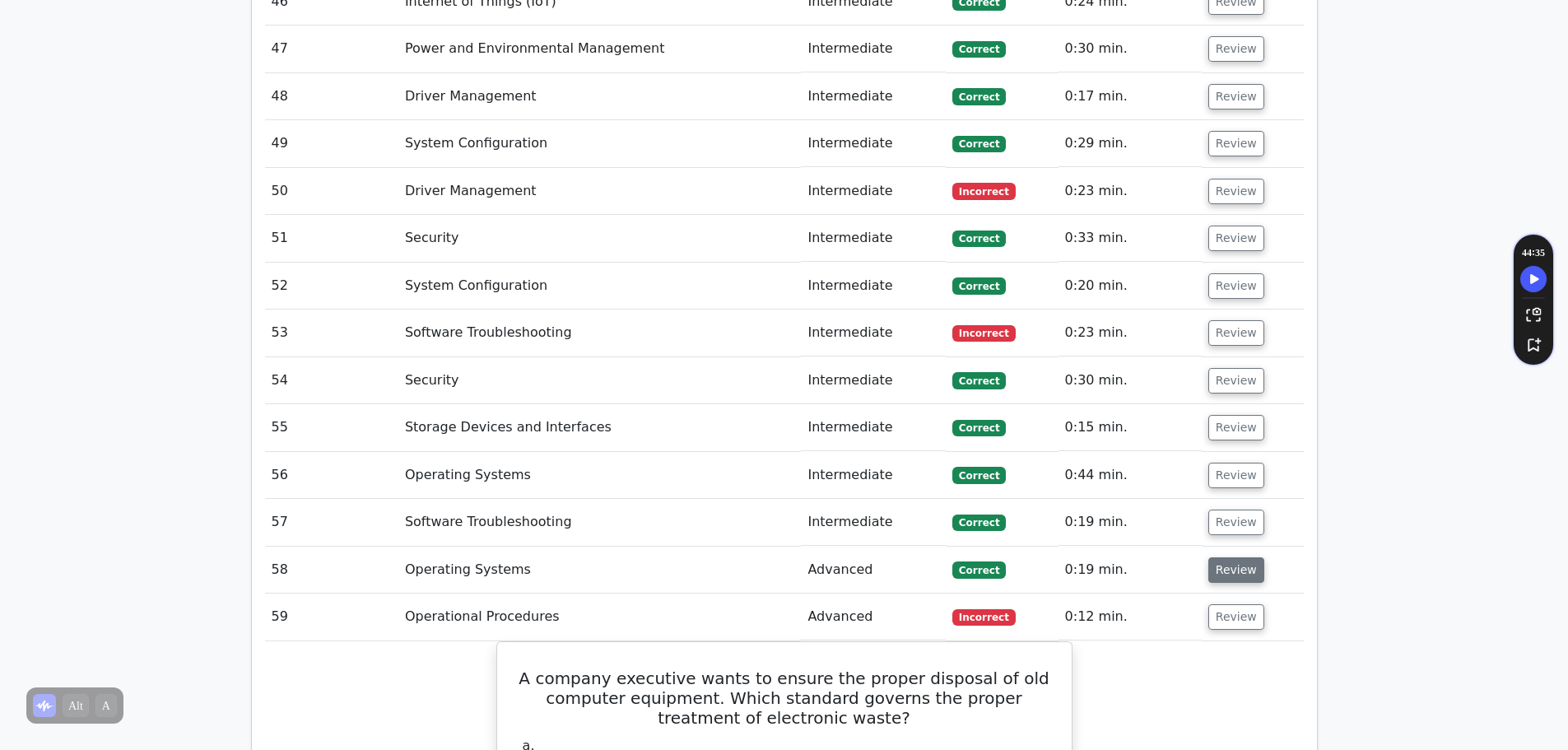
click at [1226, 558] on button "Review" at bounding box center [1237, 571] width 56 height 26
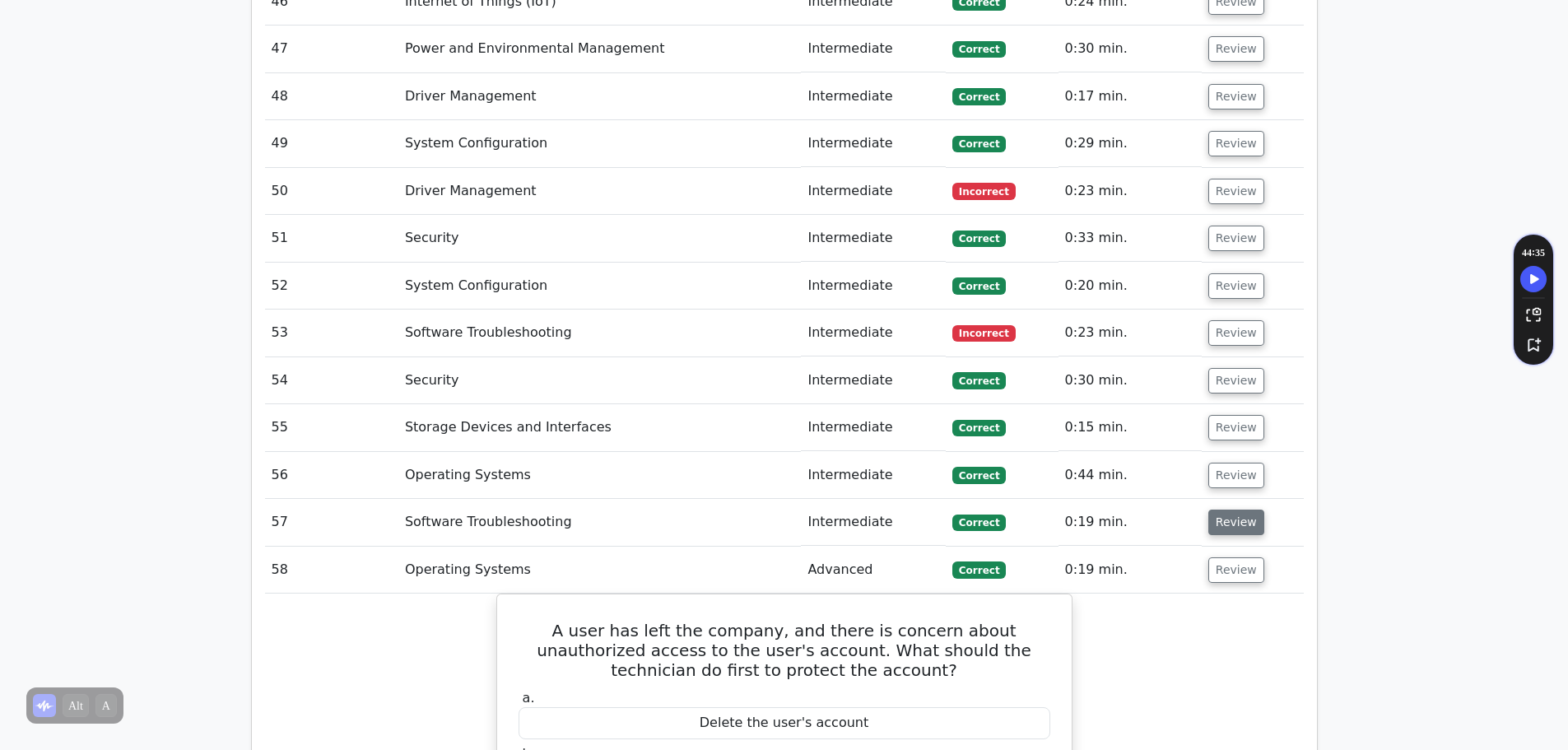
click at [1226, 510] on button "Review" at bounding box center [1237, 523] width 56 height 26
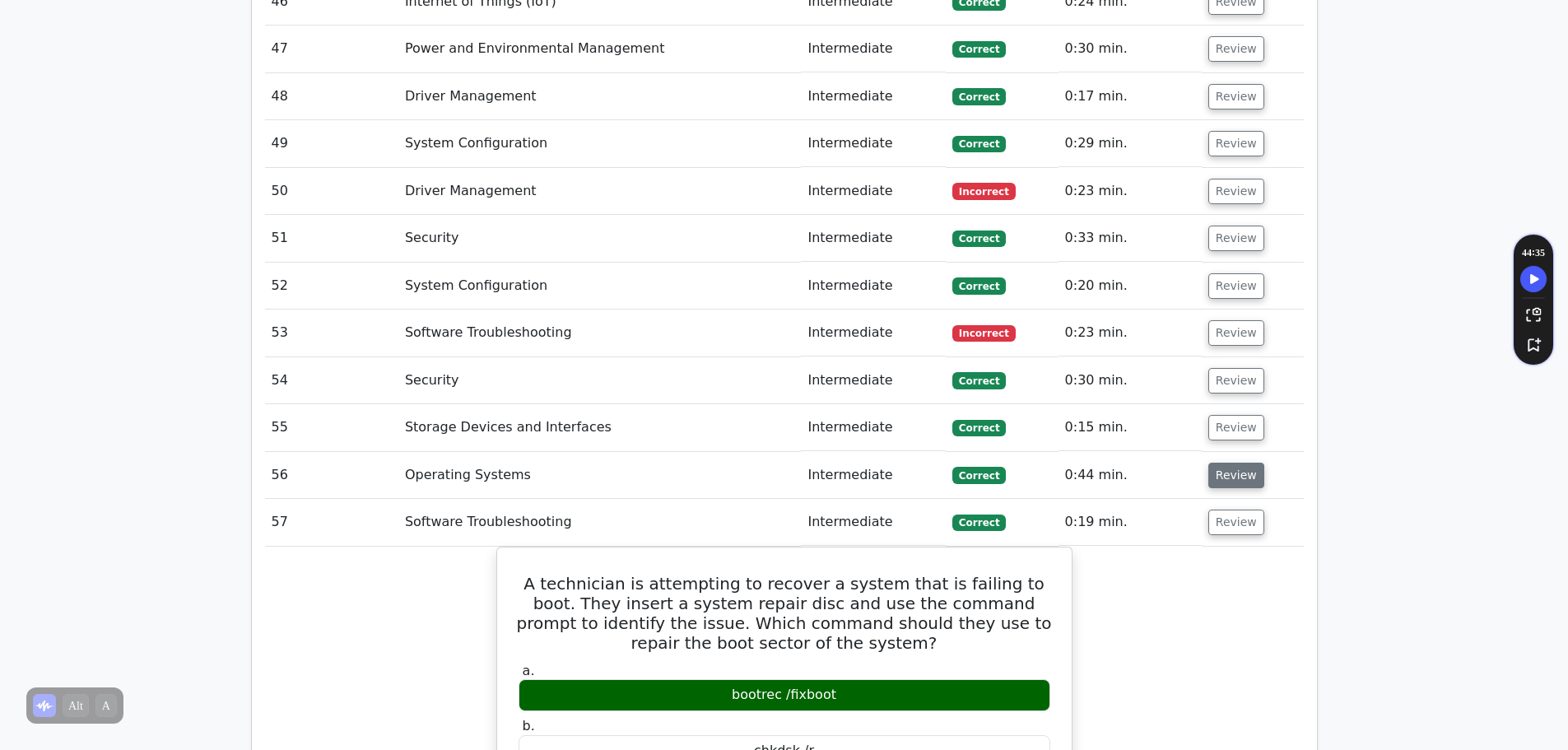
click at [1237, 463] on button "Review" at bounding box center [1237, 476] width 56 height 26
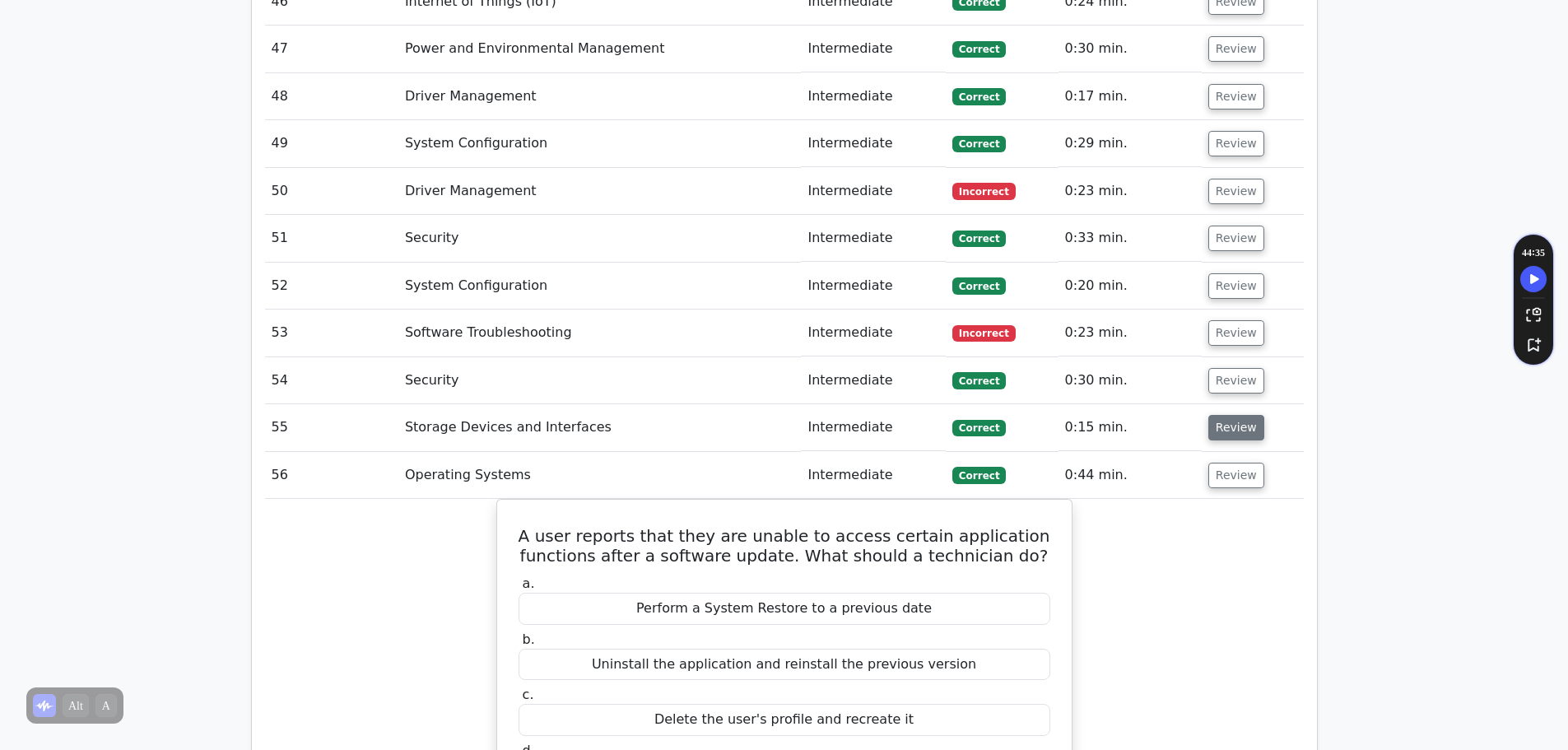
click at [1237, 415] on button "Review" at bounding box center [1237, 428] width 56 height 26
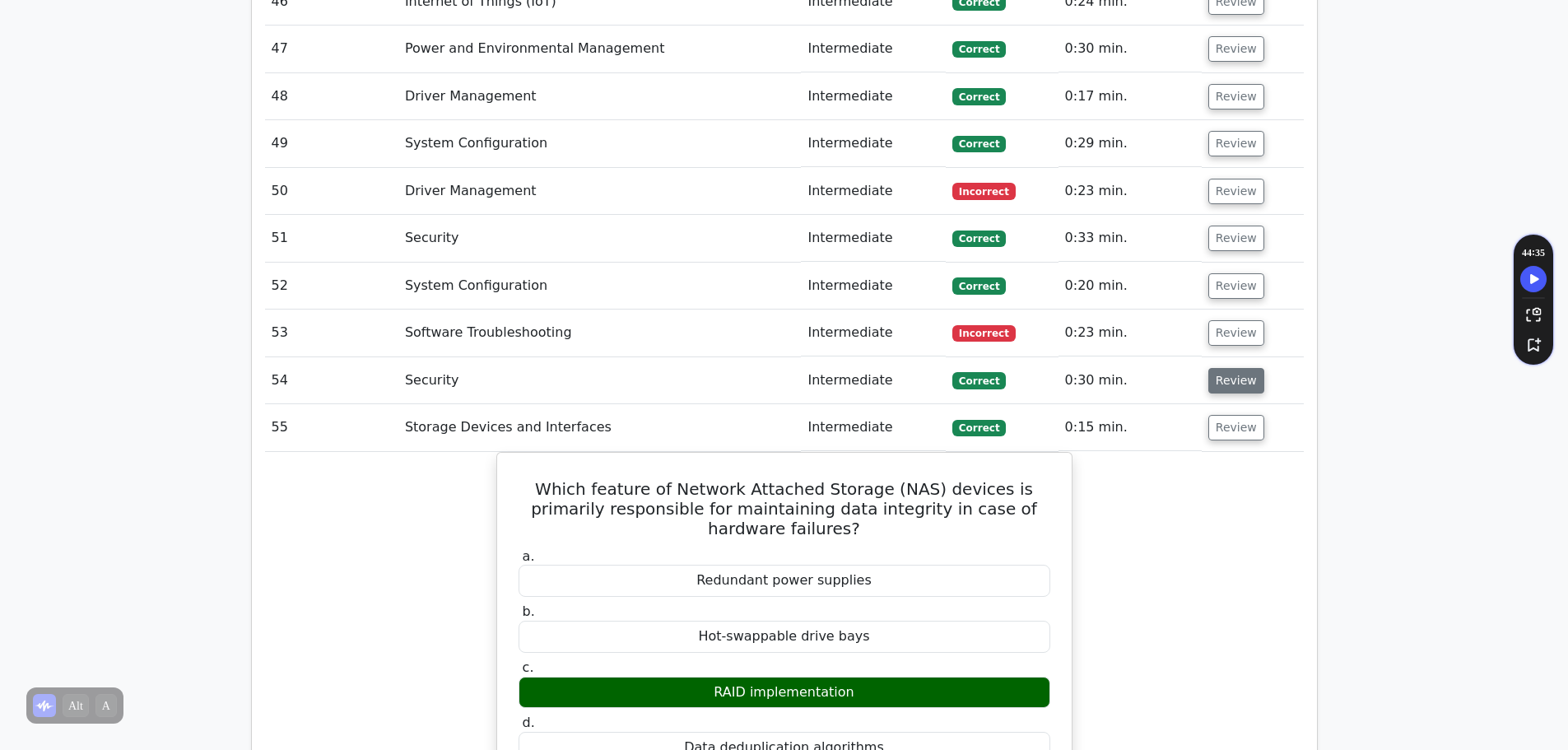
click at [1242, 368] on button "Review" at bounding box center [1237, 381] width 56 height 26
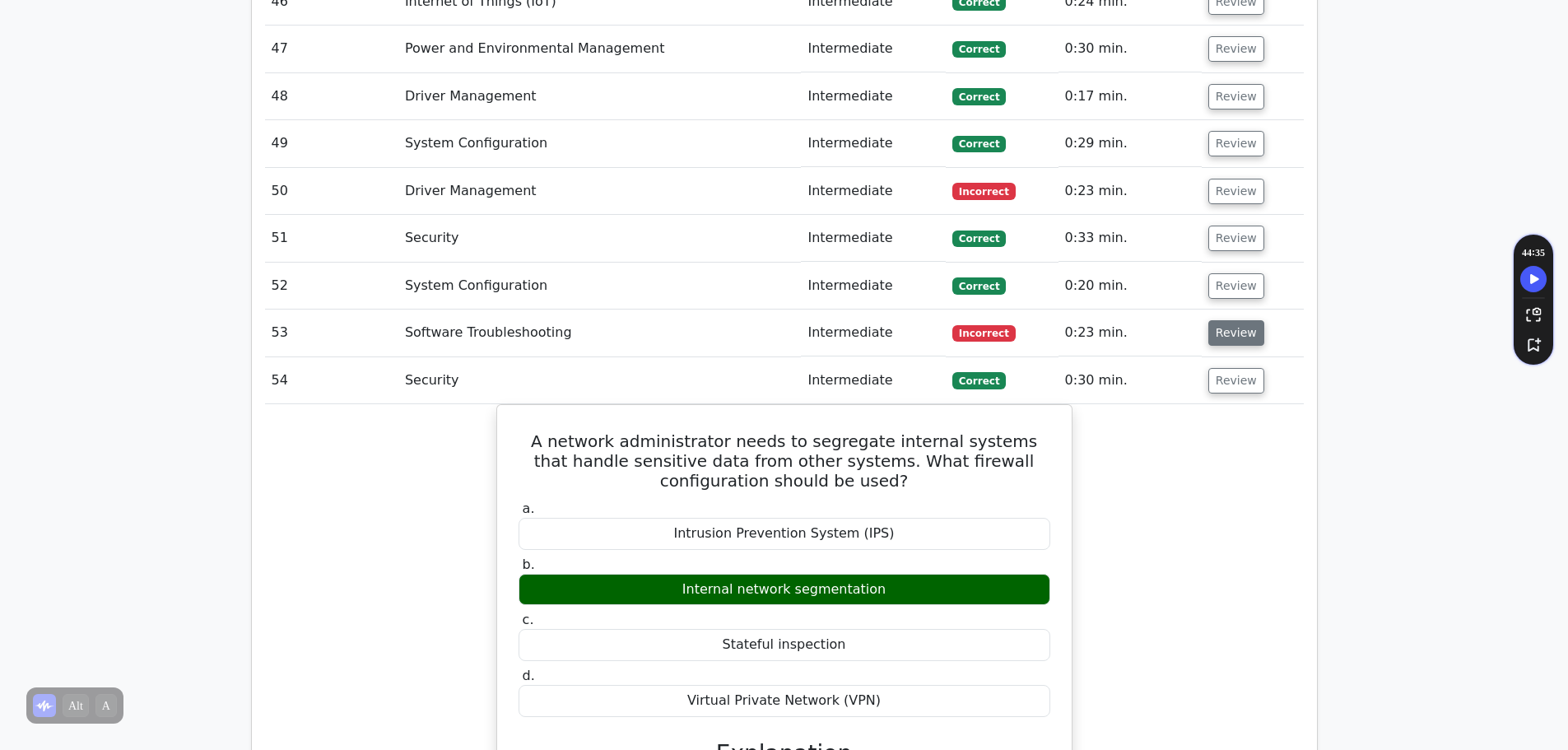
click at [1234, 320] on button "Review" at bounding box center [1237, 333] width 56 height 26
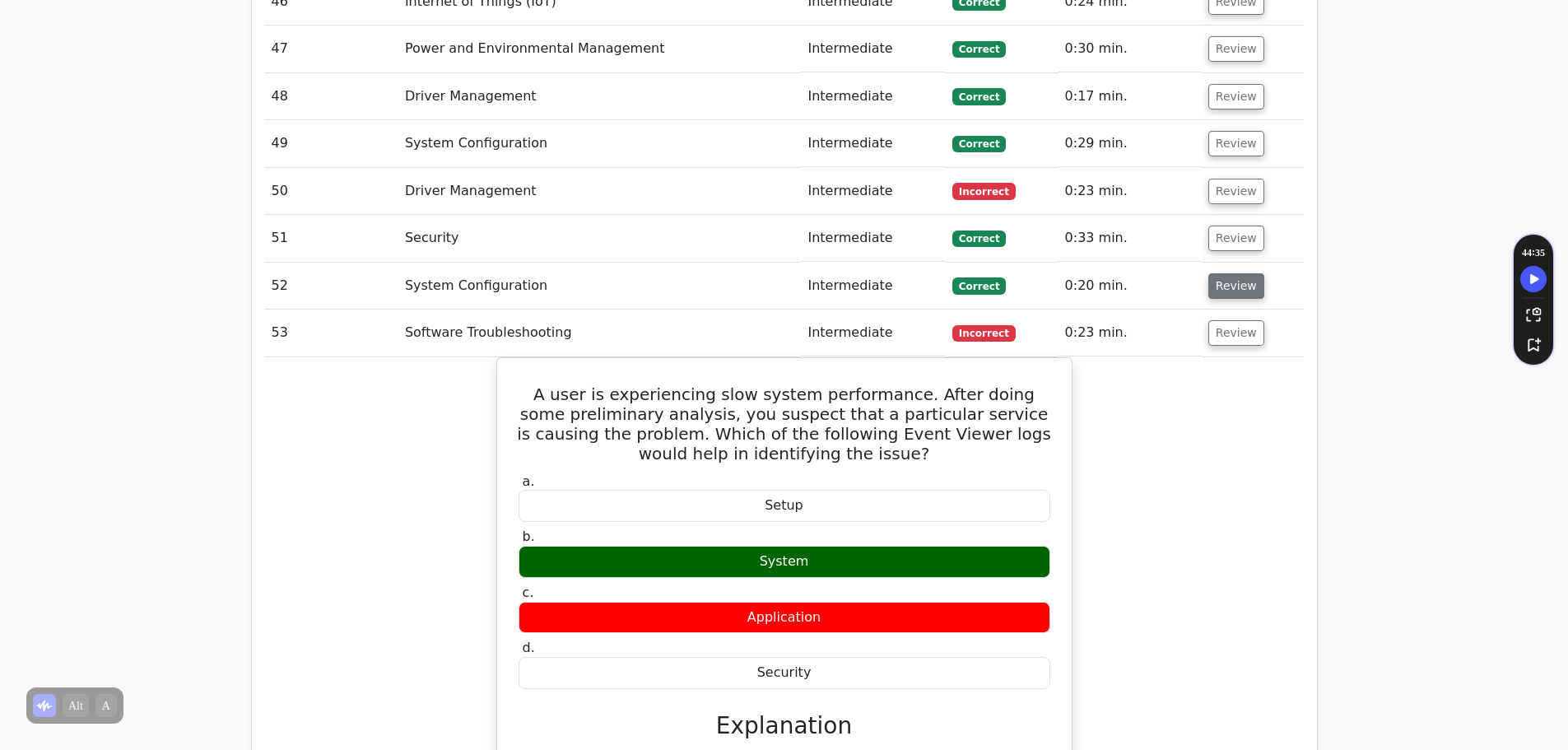
click at [1226, 273] on button "Review" at bounding box center [1237, 286] width 56 height 26
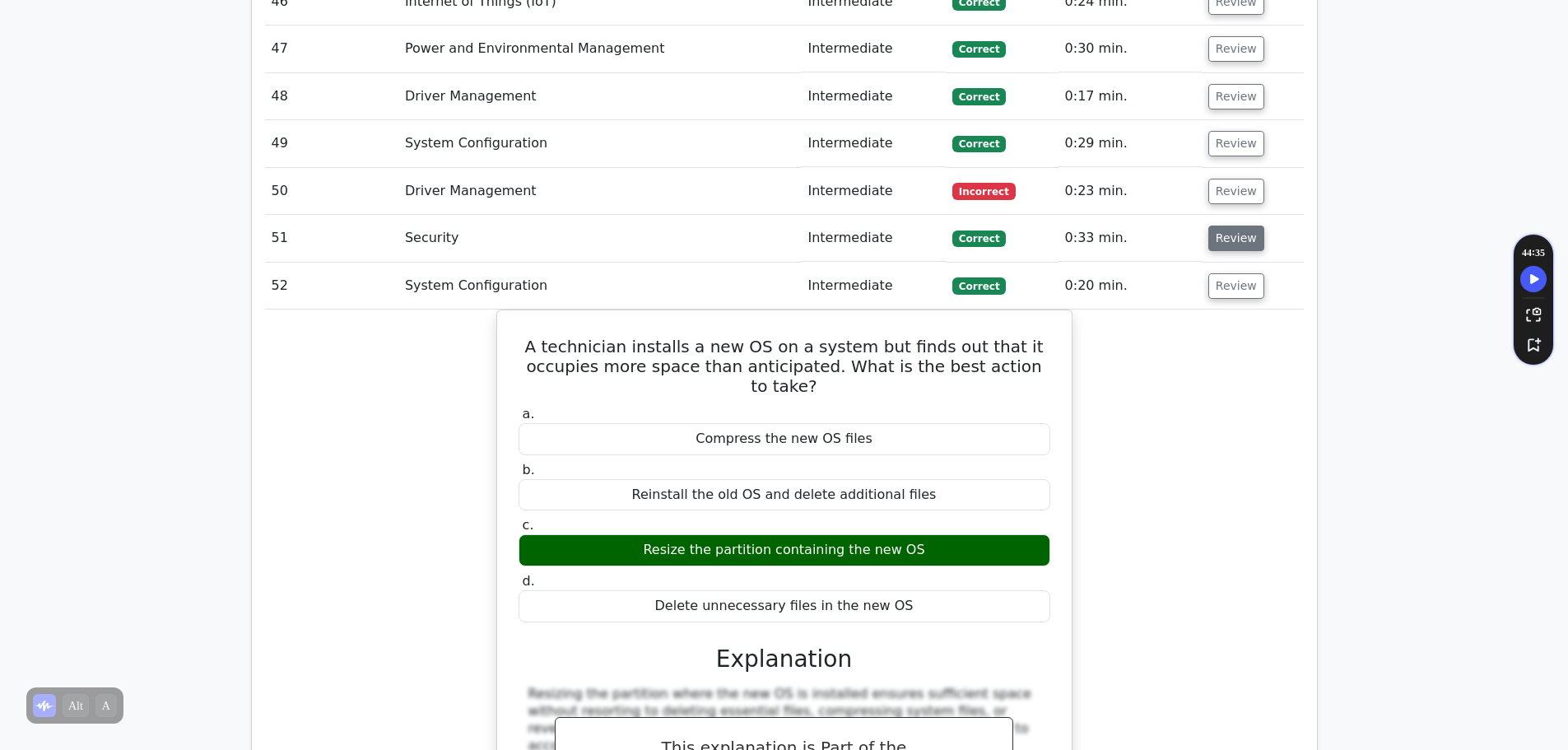
click at [1226, 226] on button "Review" at bounding box center [1237, 238] width 56 height 26
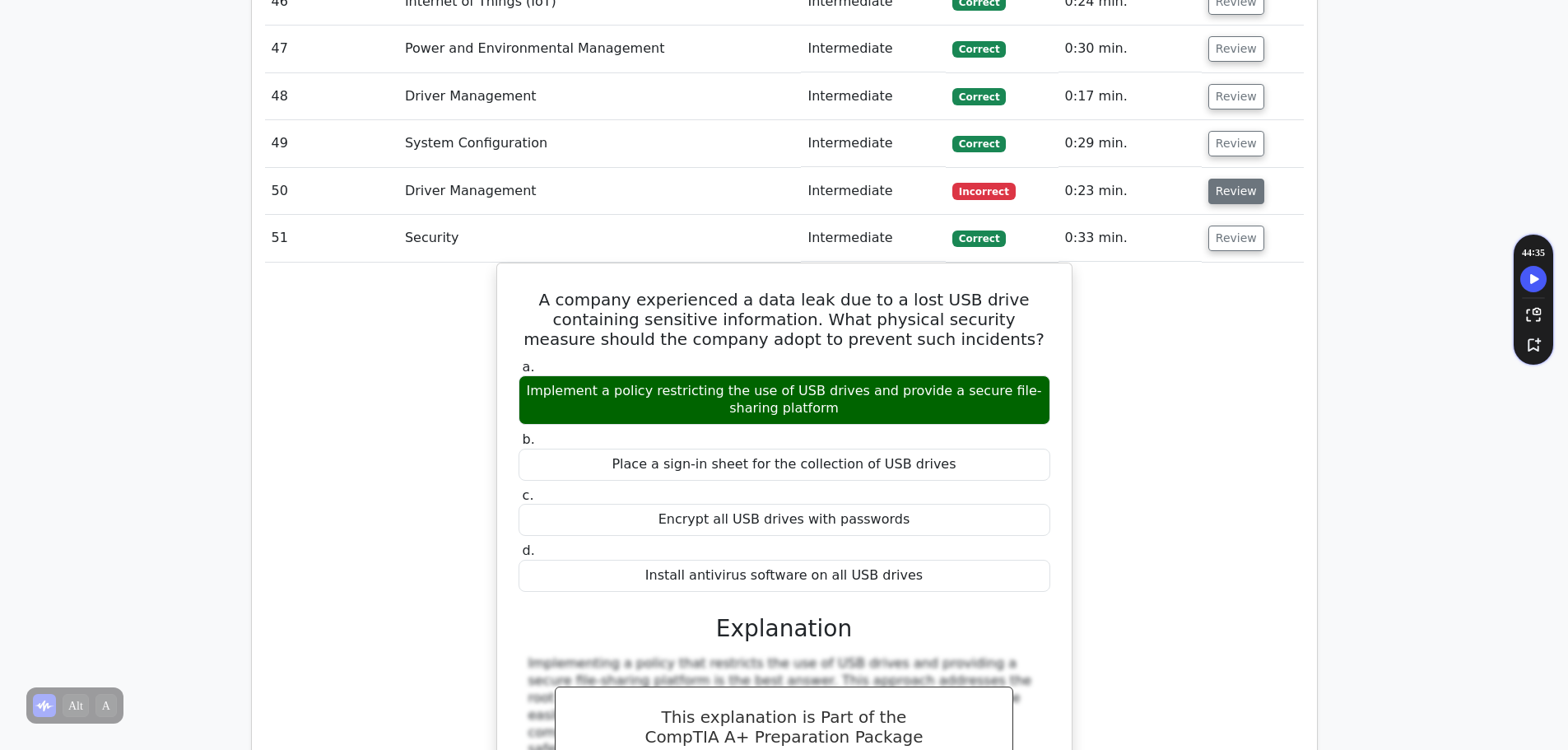
click at [1231, 179] on button "Review" at bounding box center [1237, 191] width 56 height 26
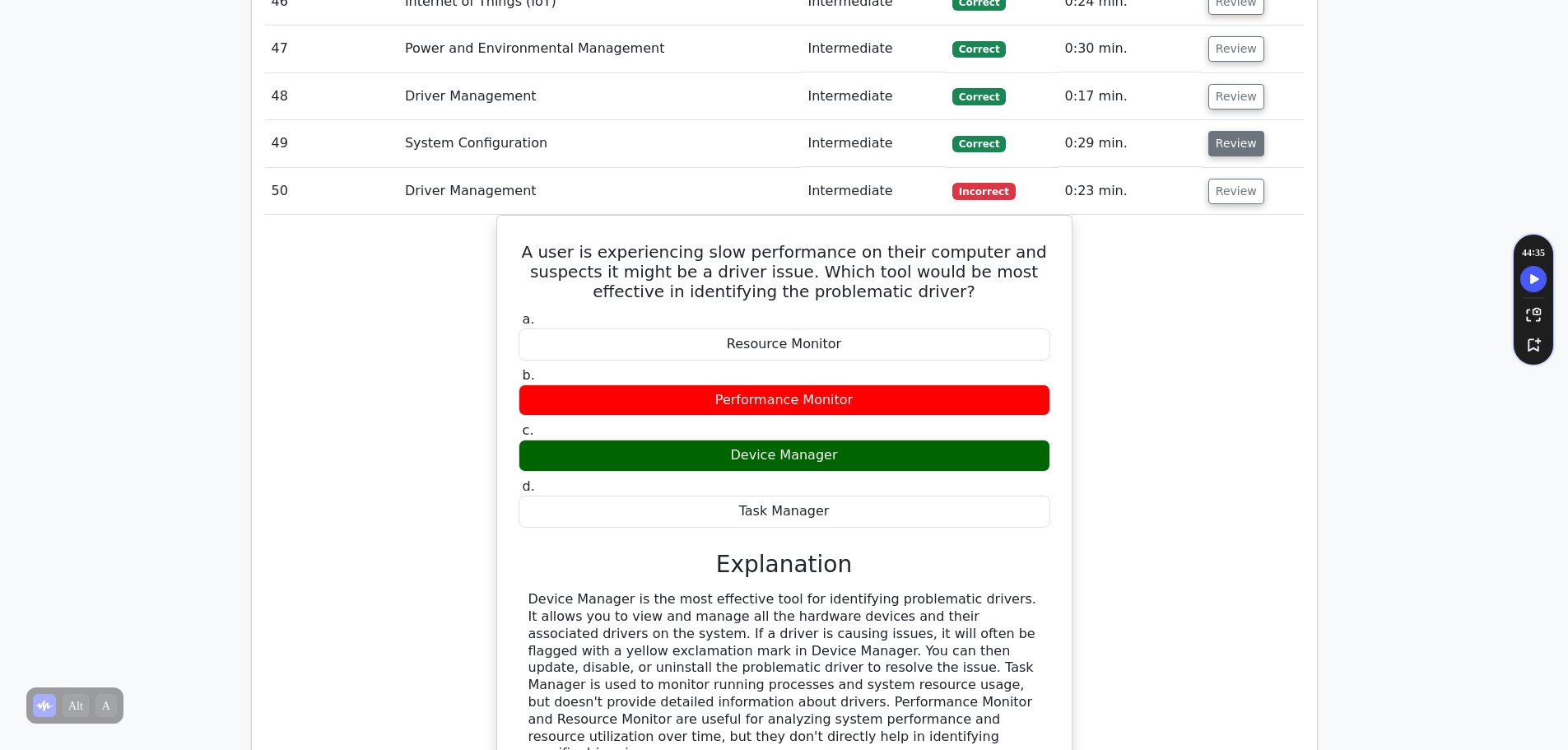
click at [1232, 131] on button "Review" at bounding box center [1237, 144] width 56 height 26
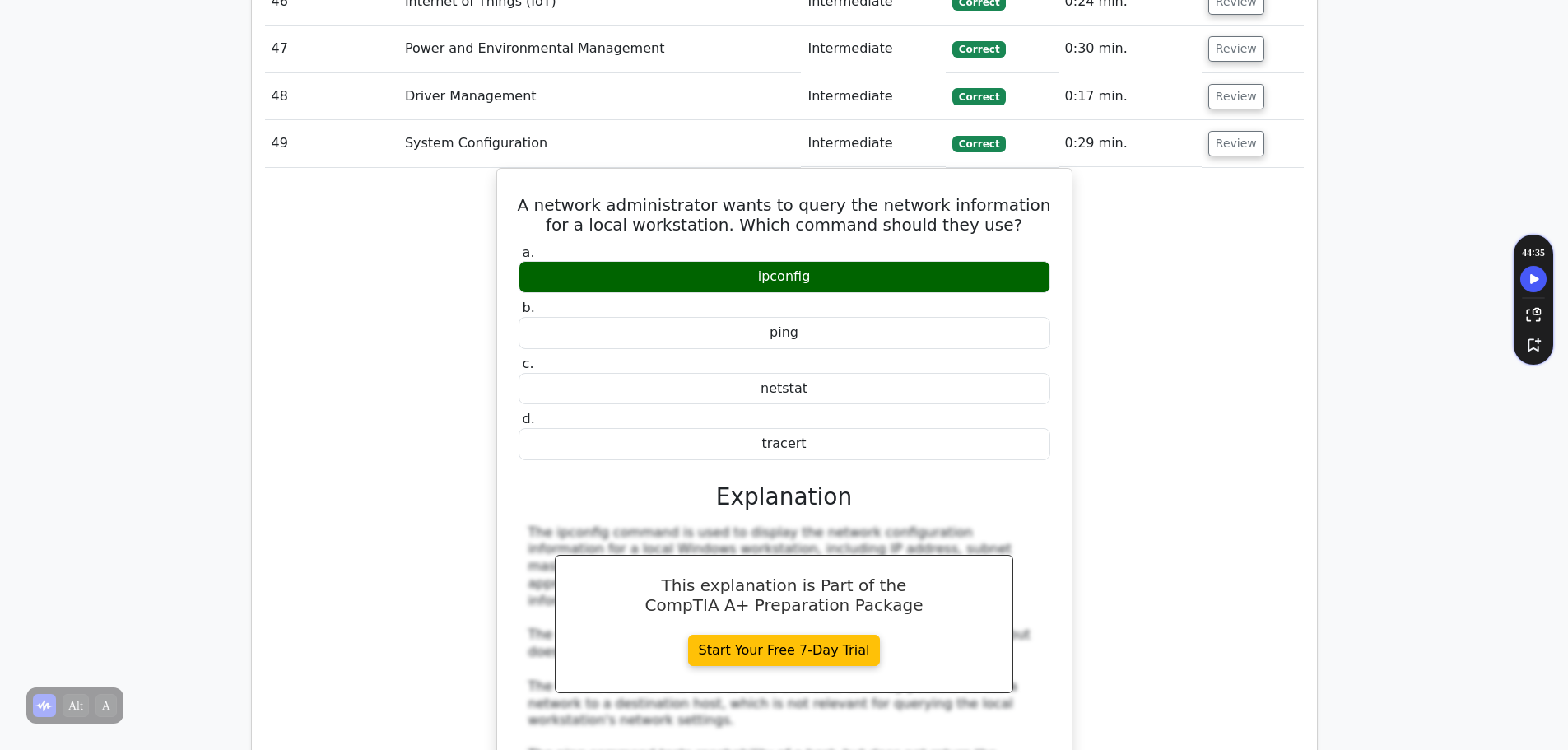
click at [1232, 84] on button "Review" at bounding box center [1237, 97] width 56 height 26
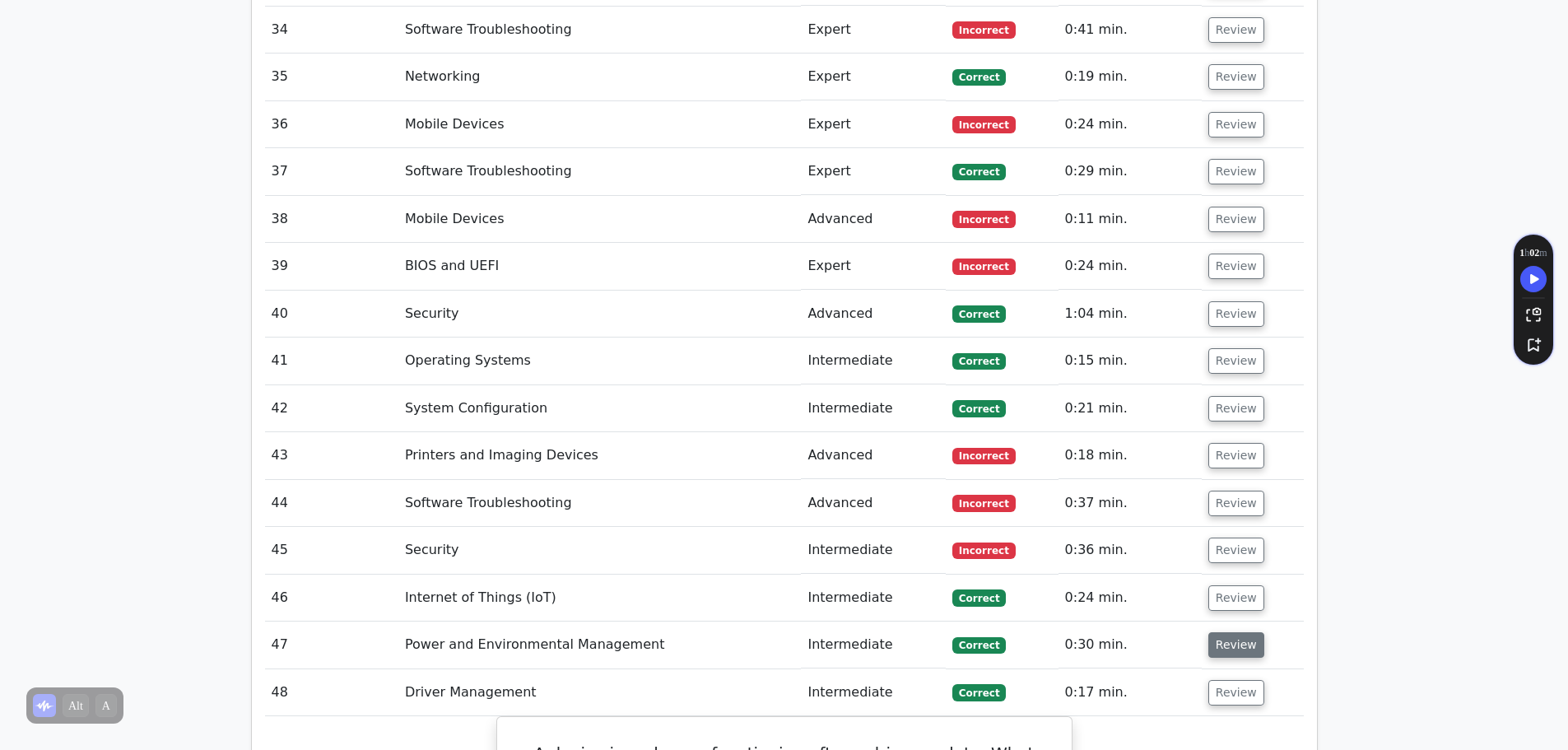
scroll to position [4034, 0]
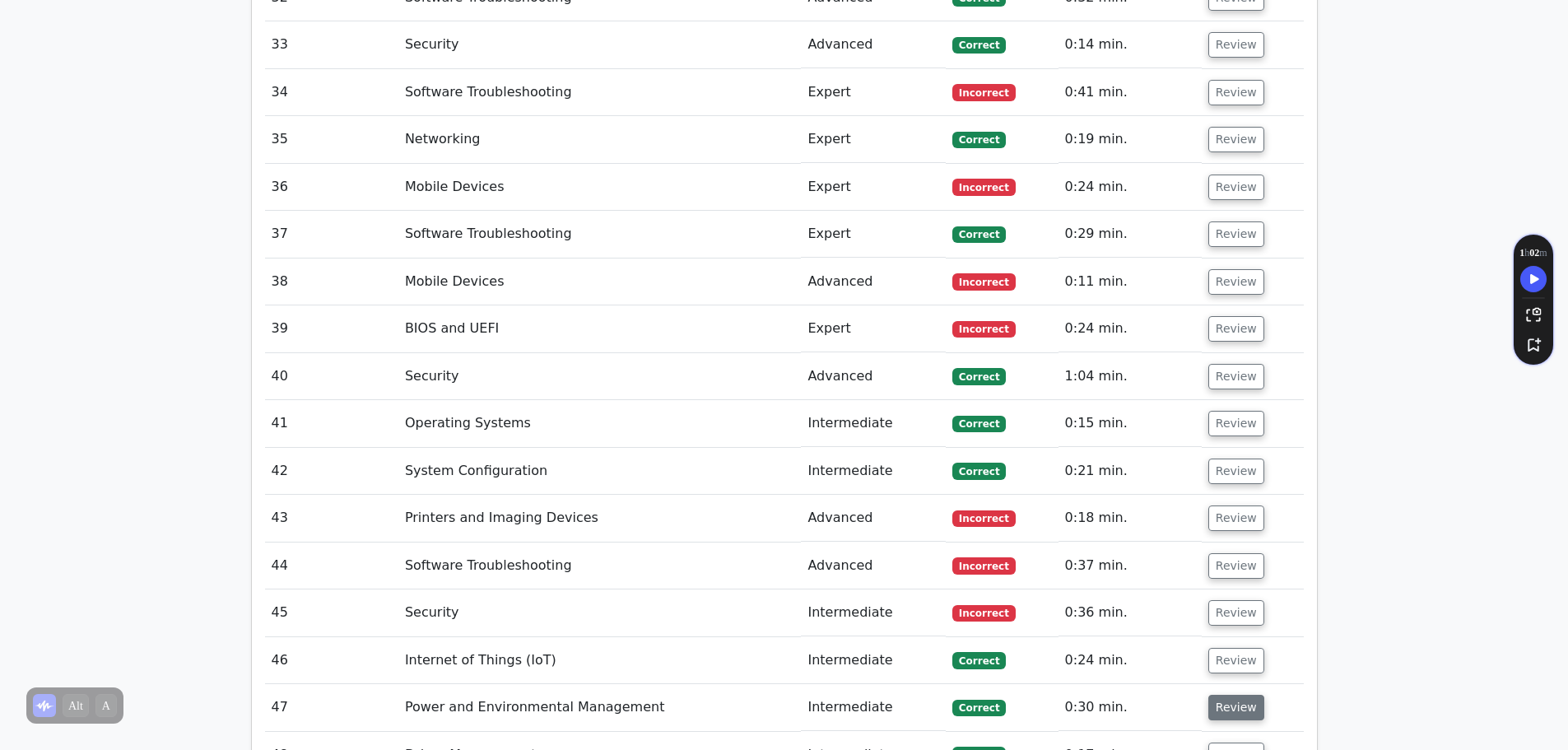
click at [1221, 616] on button "Review" at bounding box center [1237, 707] width 56 height 26
click at [1231, 616] on button "Review" at bounding box center [1237, 661] width 56 height 26
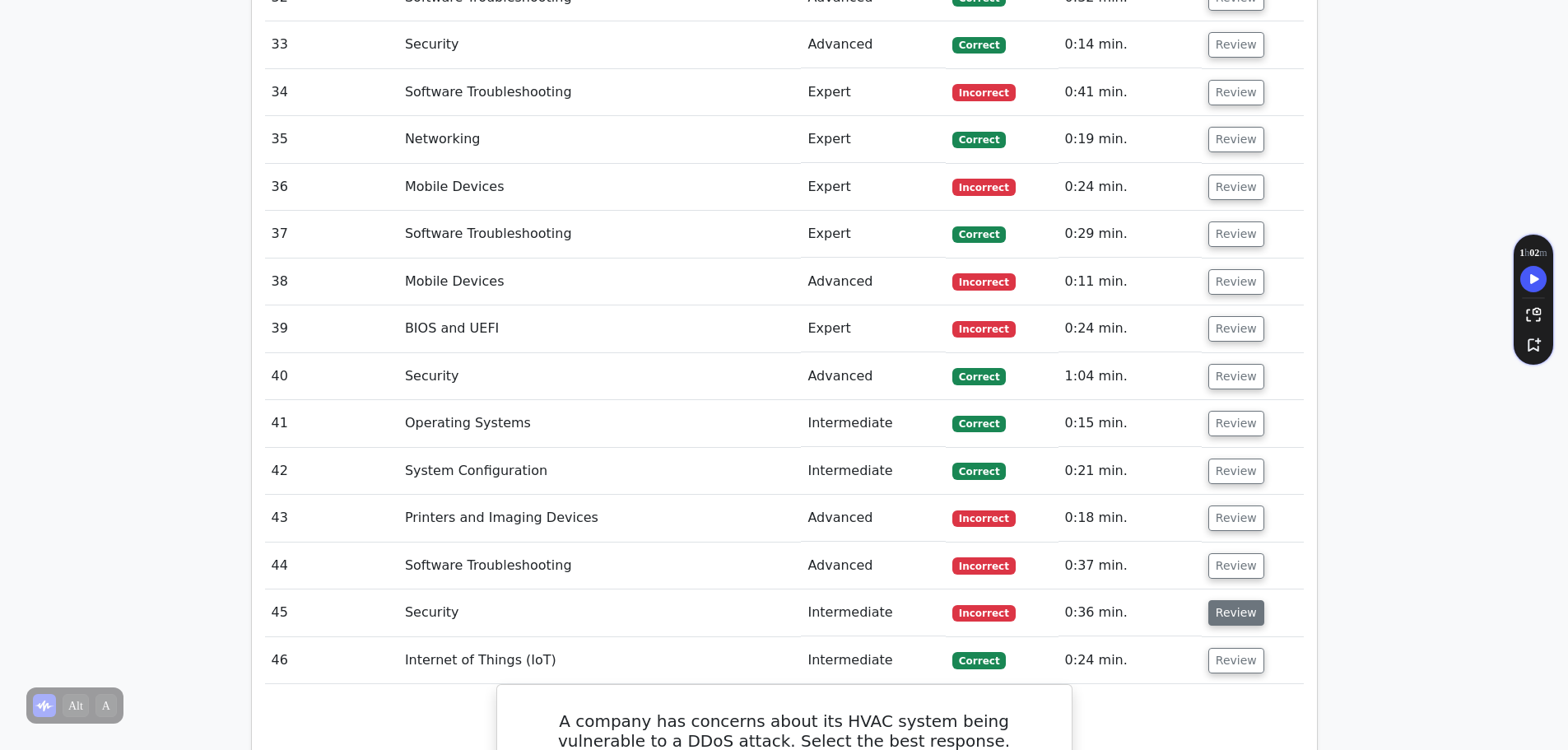
click at [1224, 601] on button "Review" at bounding box center [1237, 613] width 56 height 26
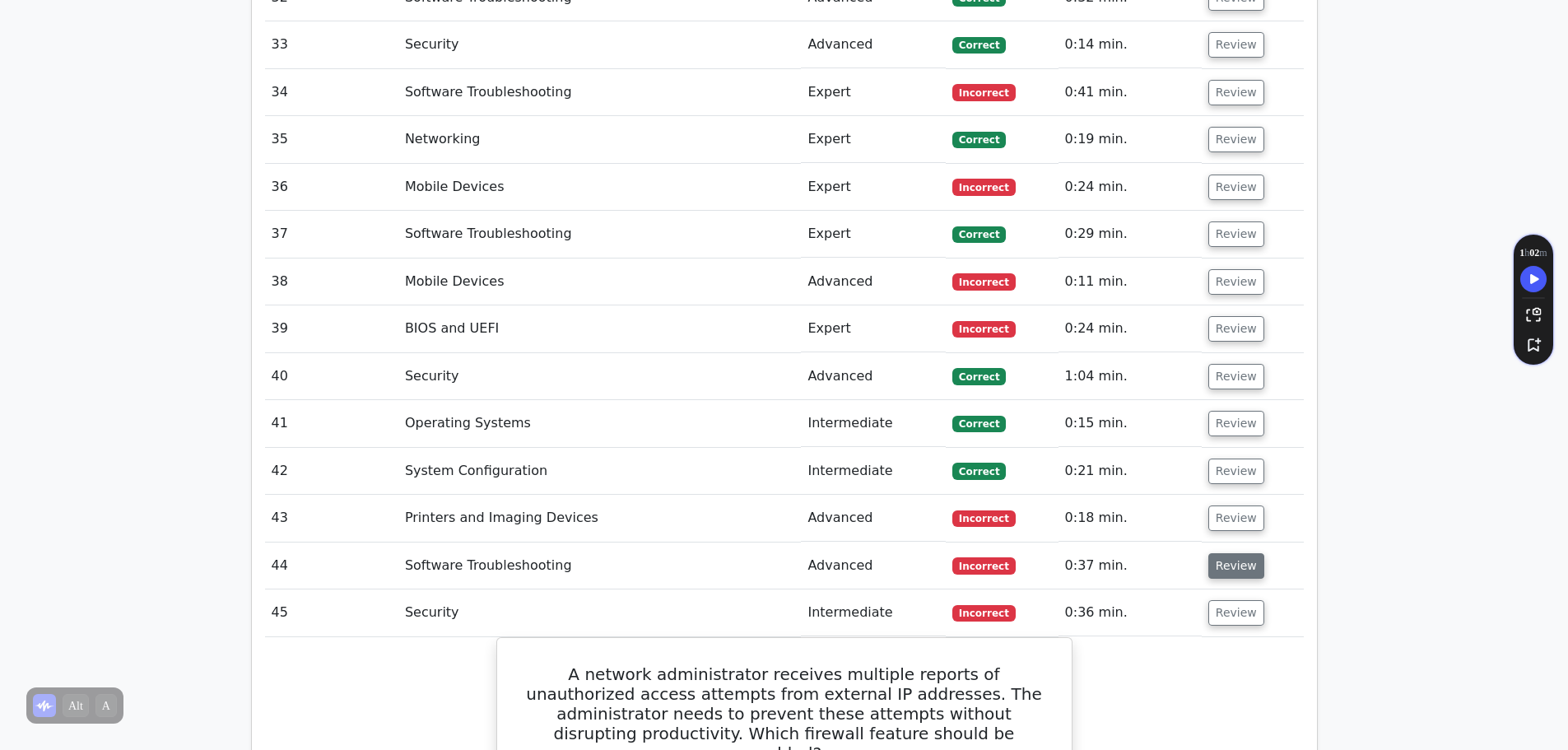
click at [1227, 554] on button "Review" at bounding box center [1237, 566] width 56 height 26
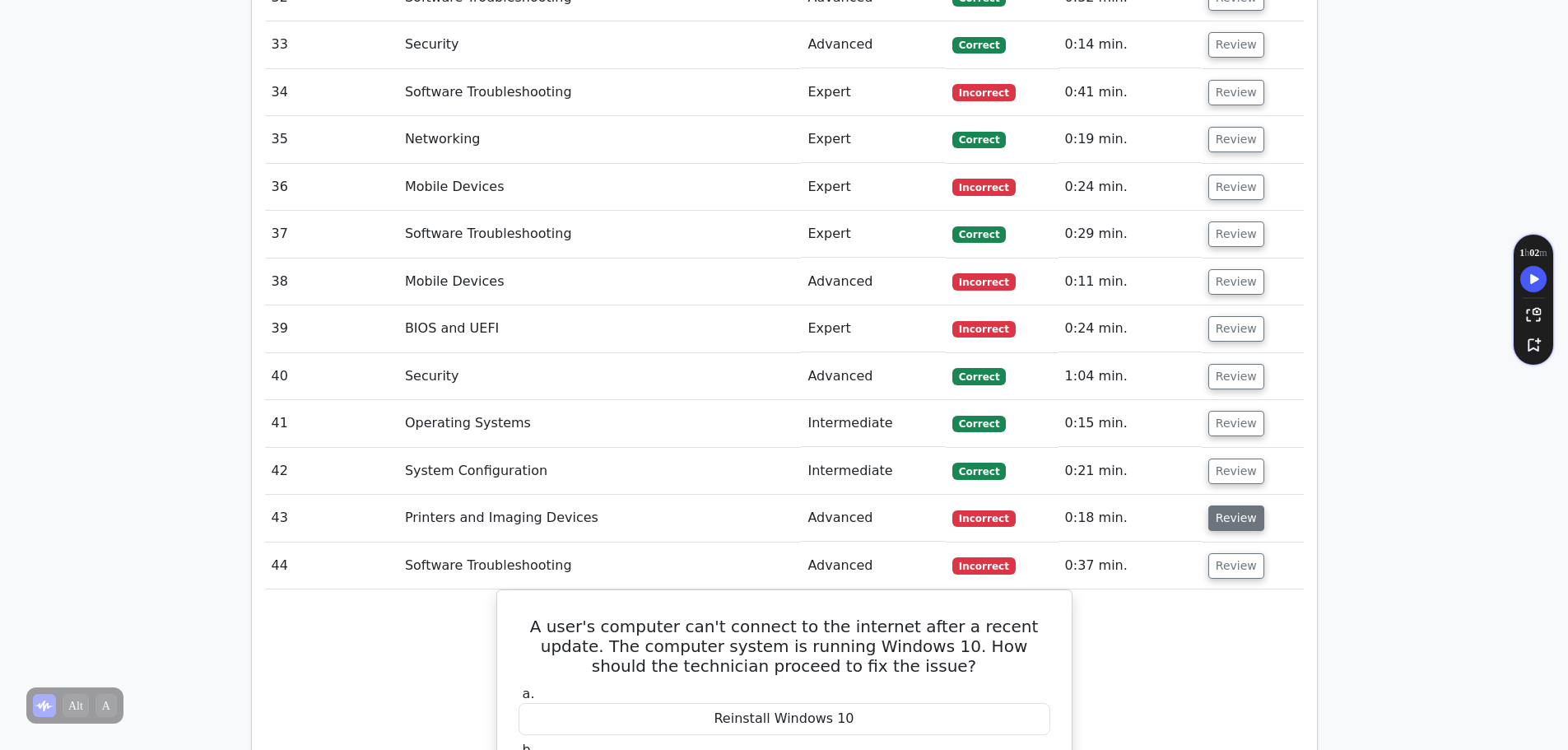
click at [1223, 506] on button "Review" at bounding box center [1237, 519] width 56 height 26
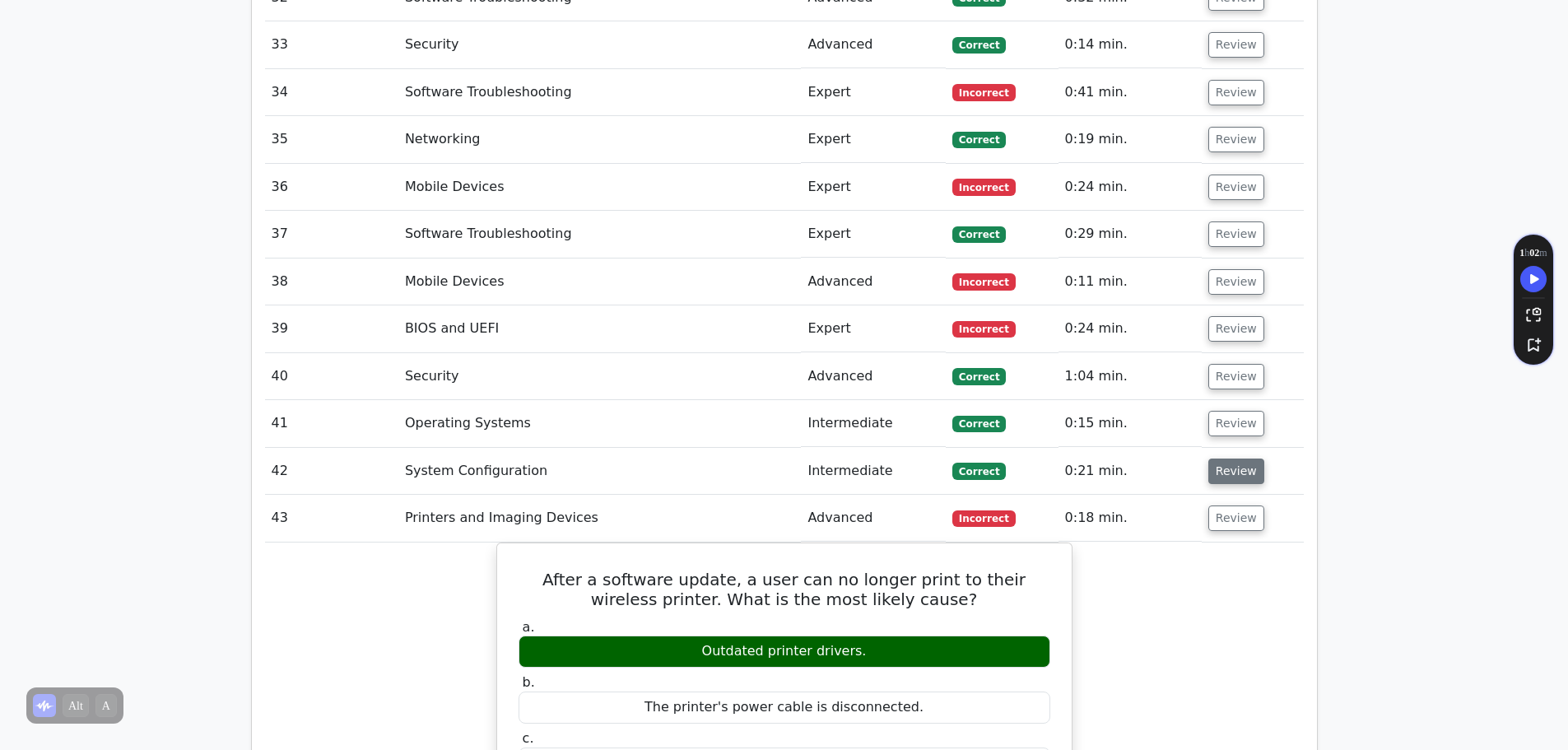
click at [1221, 459] on button "Review" at bounding box center [1237, 472] width 56 height 26
click at [1220, 411] on button "Review" at bounding box center [1237, 424] width 56 height 26
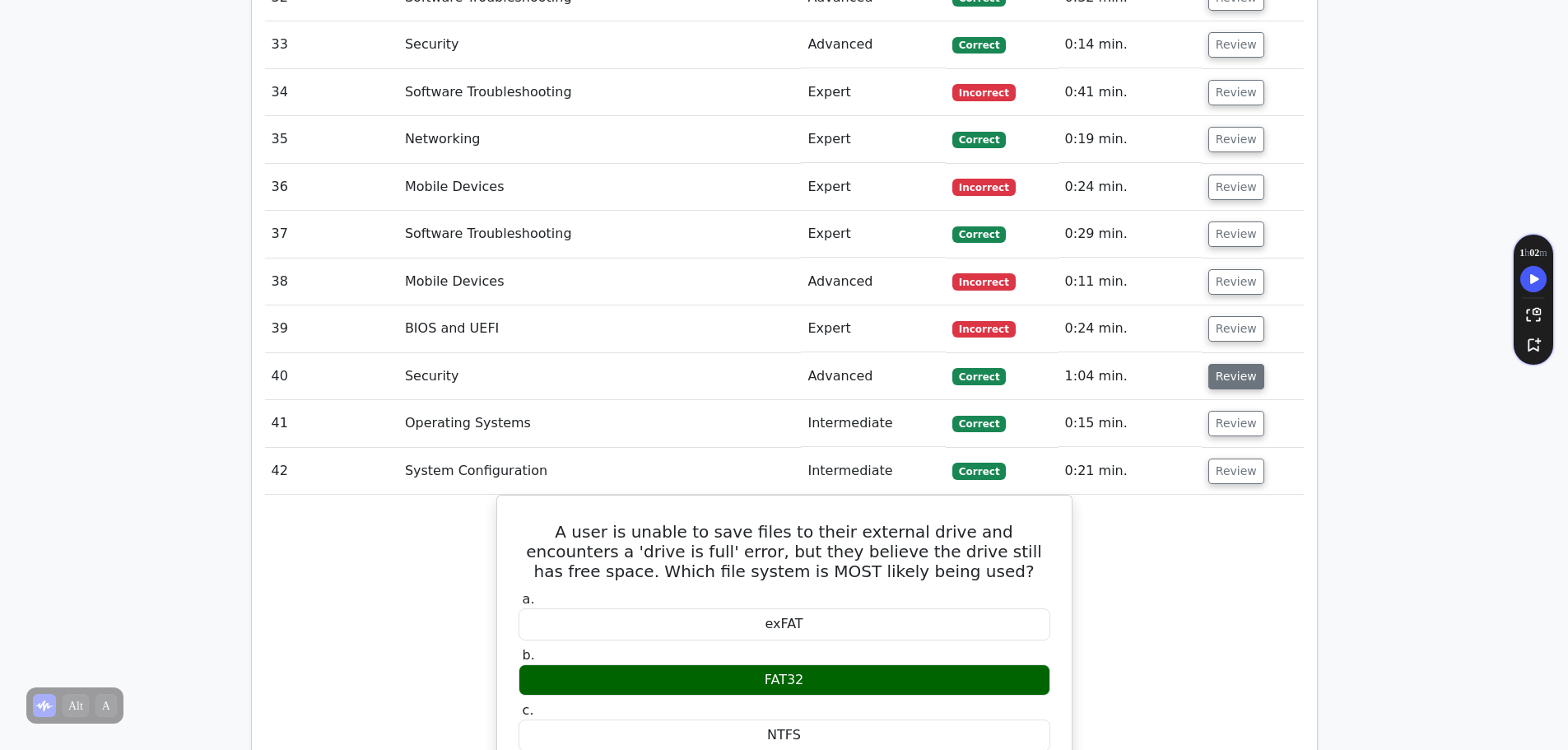
click at [1224, 364] on button "Review" at bounding box center [1237, 377] width 56 height 26
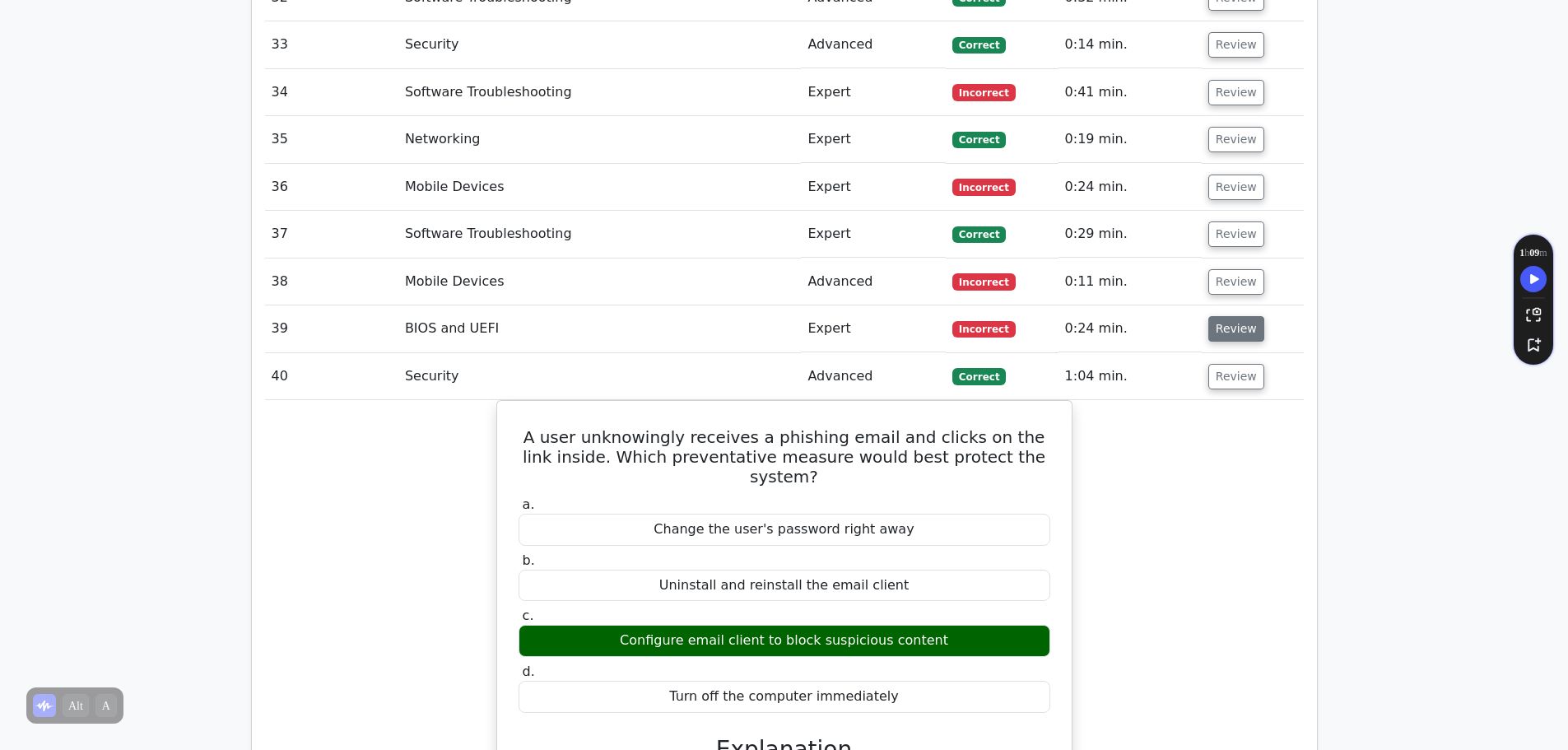
click at [1228, 316] on button "Review" at bounding box center [1237, 329] width 56 height 26
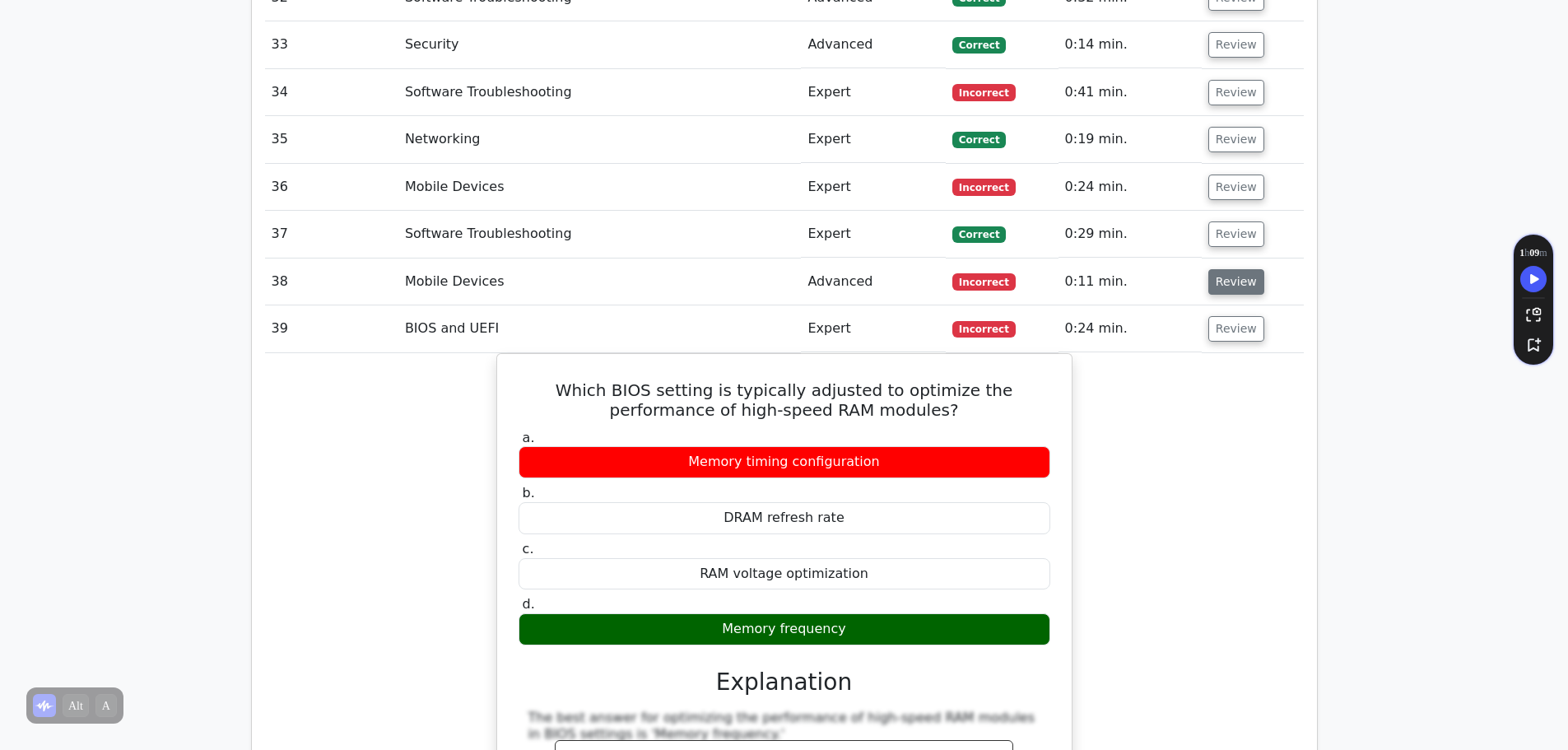
click at [1230, 269] on button "Review" at bounding box center [1237, 282] width 56 height 26
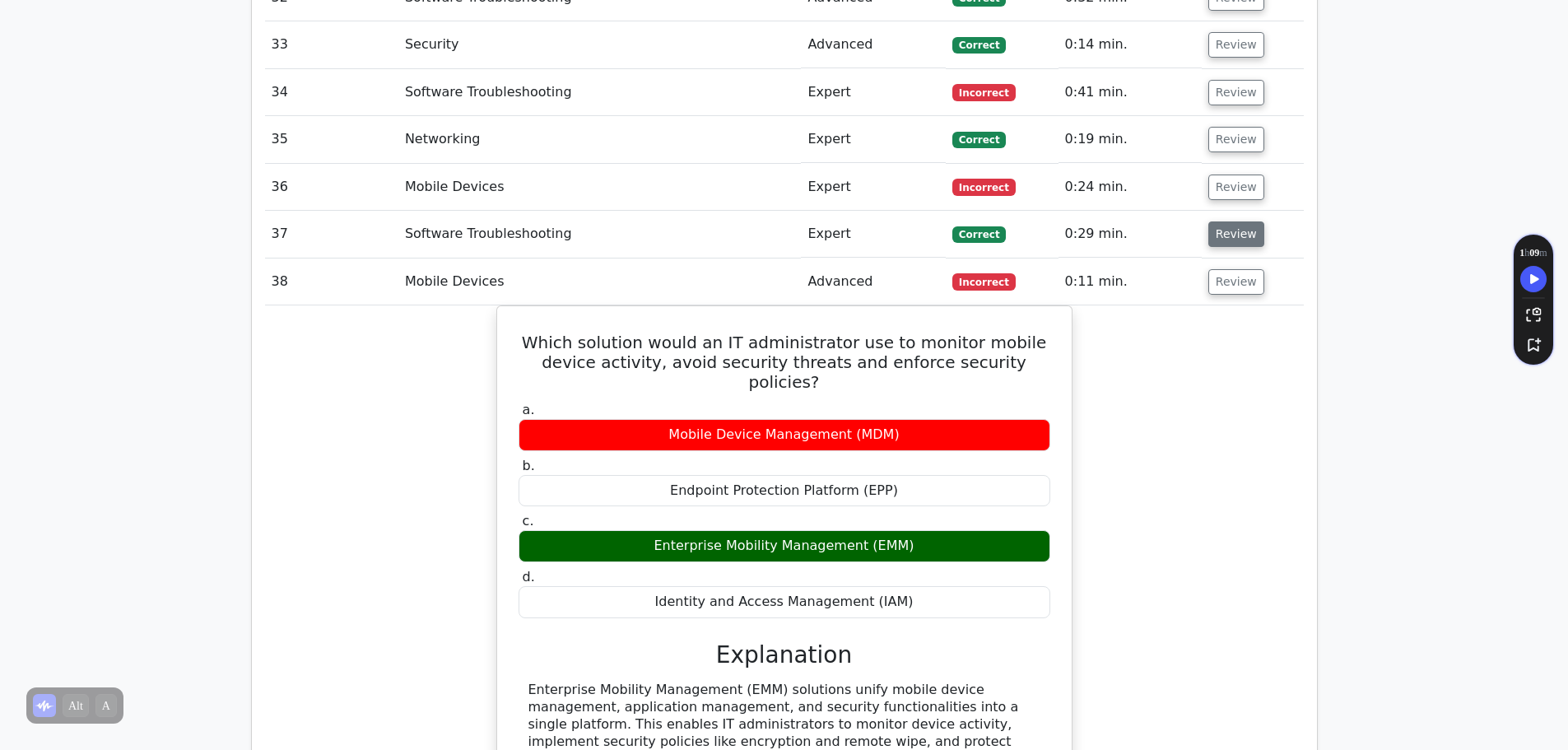
click at [1223, 221] on button "Review" at bounding box center [1237, 234] width 56 height 26
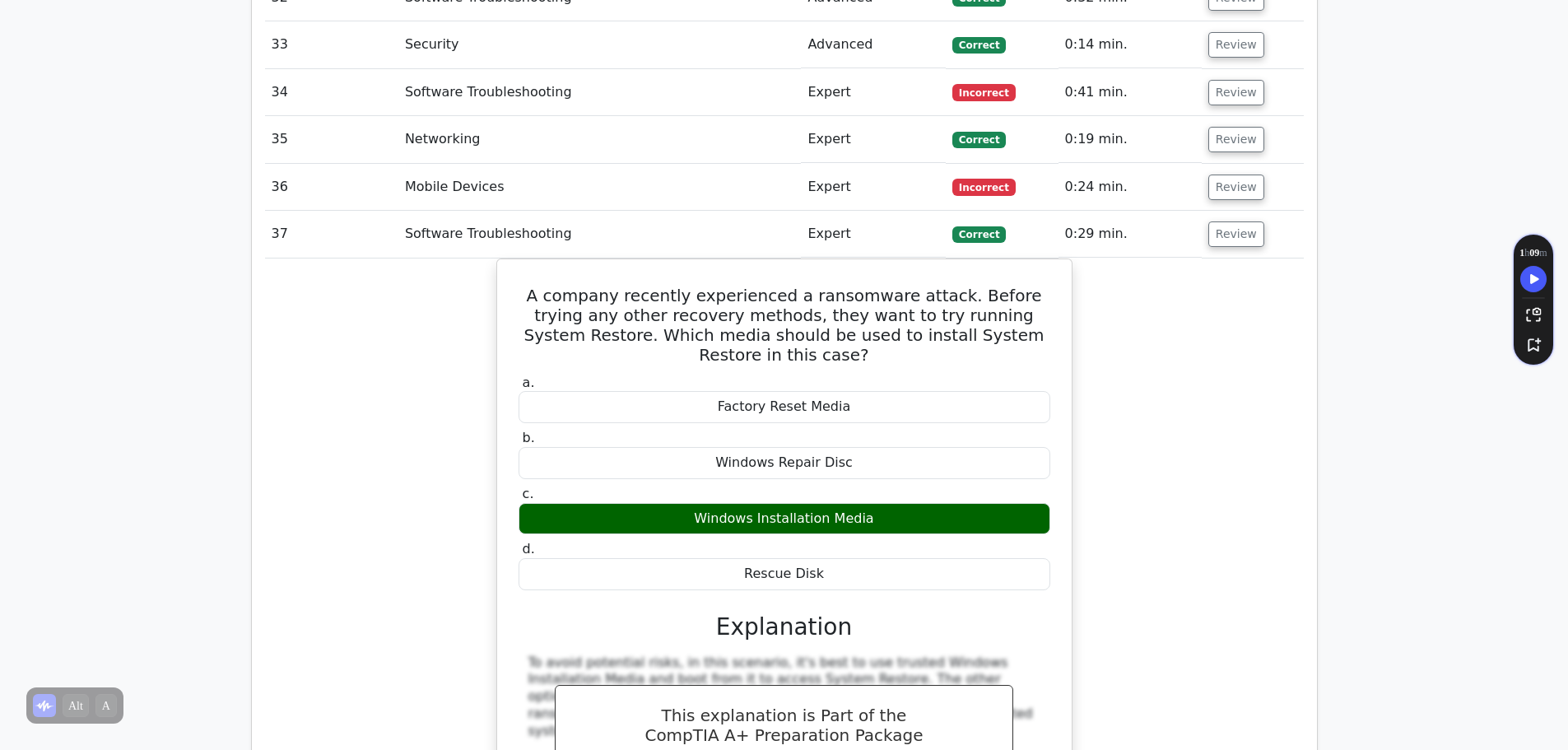
click at [1230, 164] on td "Review" at bounding box center [1253, 187] width 102 height 47
click at [1230, 174] on button "Review" at bounding box center [1237, 187] width 56 height 26
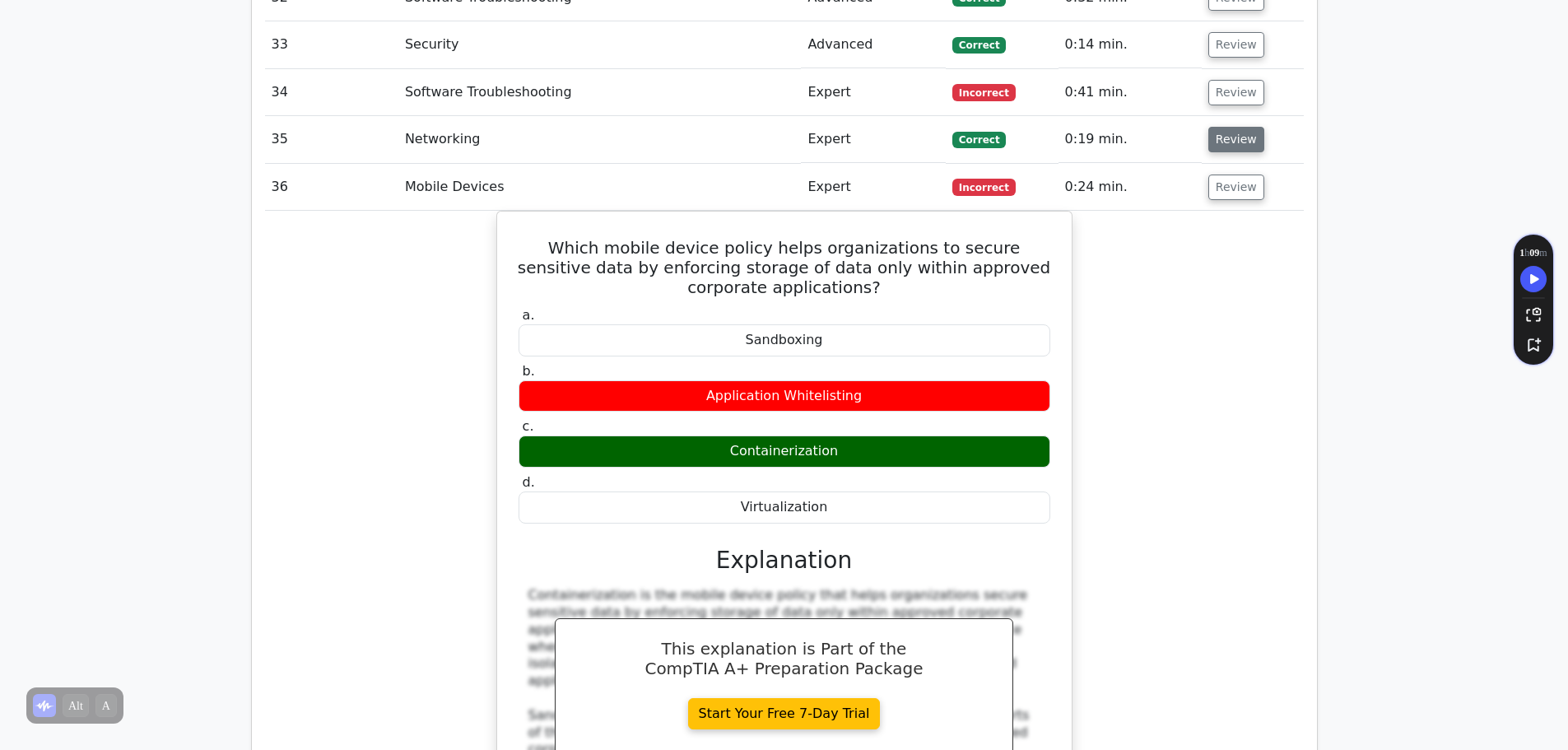
click at [1227, 126] on button "Review" at bounding box center [1237, 139] width 56 height 26
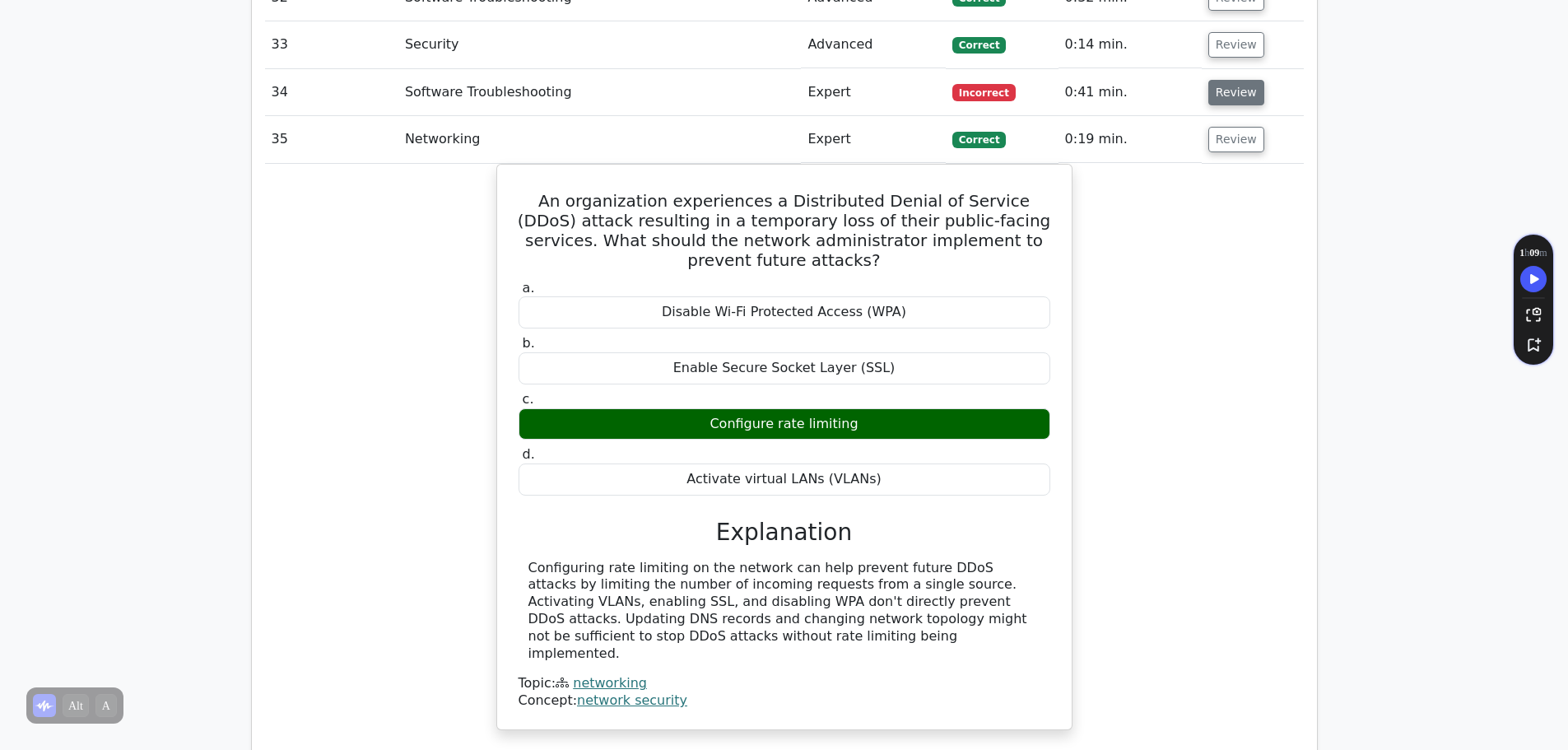
click at [1227, 79] on button "Review" at bounding box center [1237, 92] width 56 height 26
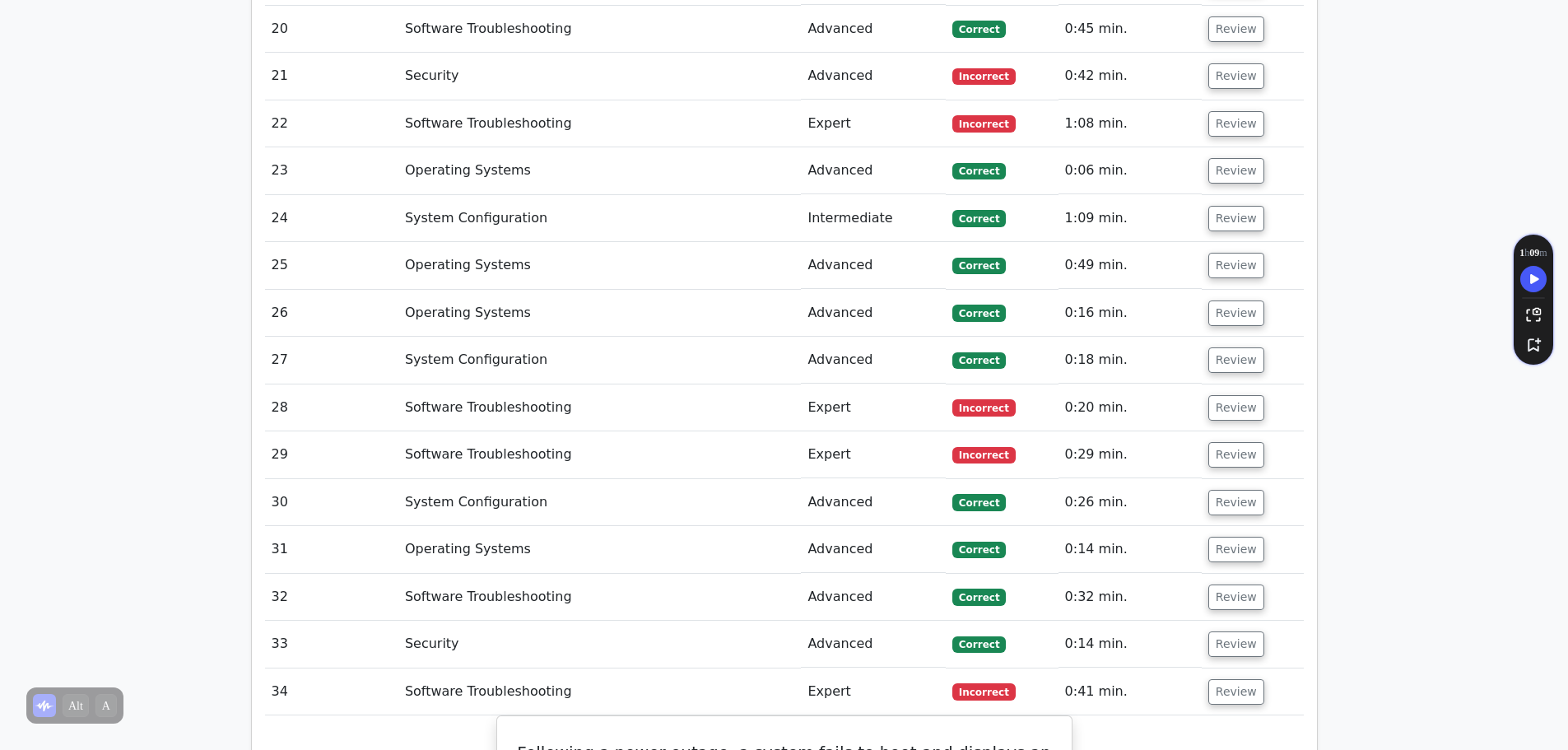
scroll to position [3376, 0]
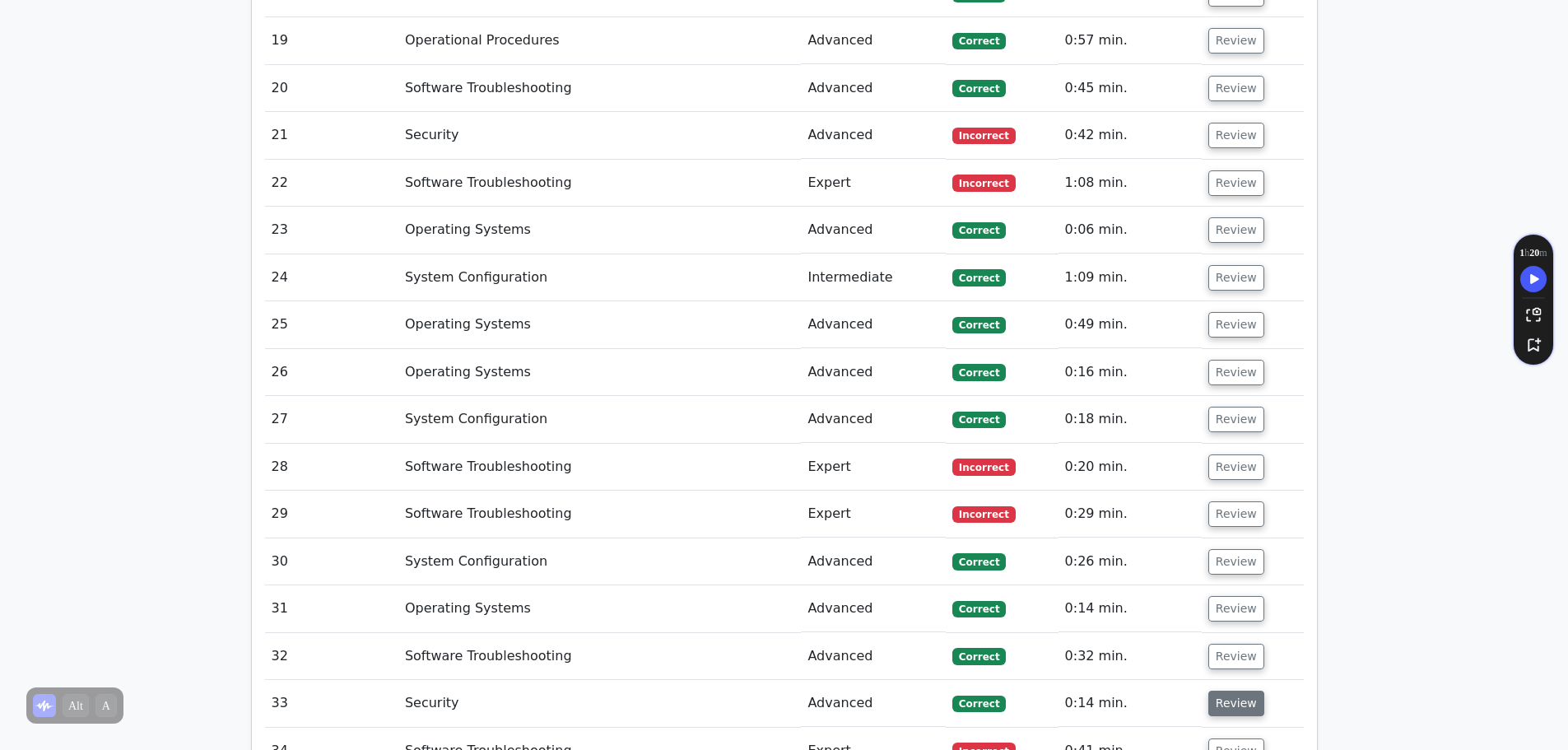
click at [1237, 616] on button "Review" at bounding box center [1237, 704] width 56 height 26
click at [1232, 616] on button "Review" at bounding box center [1237, 657] width 56 height 26
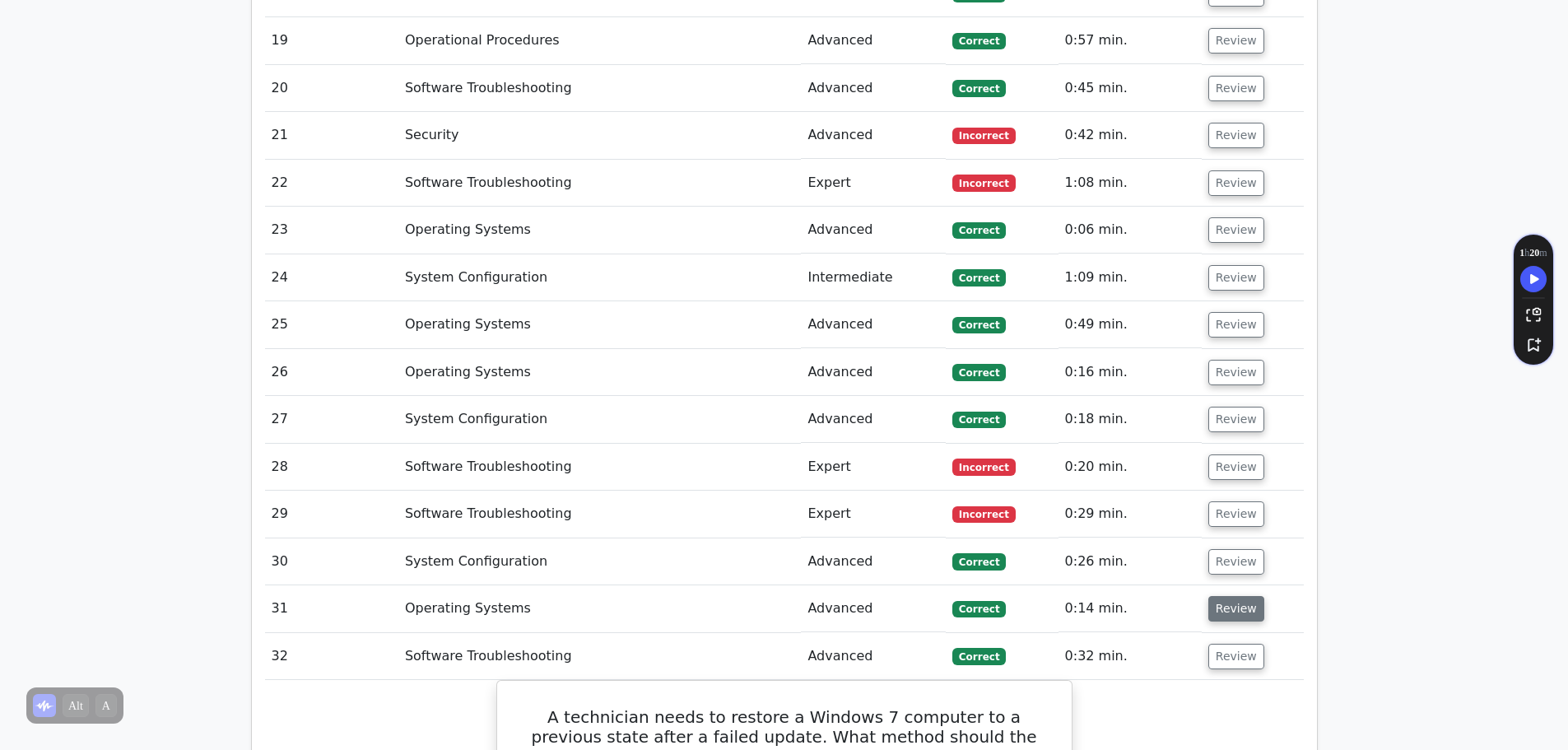
click at [1226, 596] on button "Review" at bounding box center [1237, 609] width 56 height 26
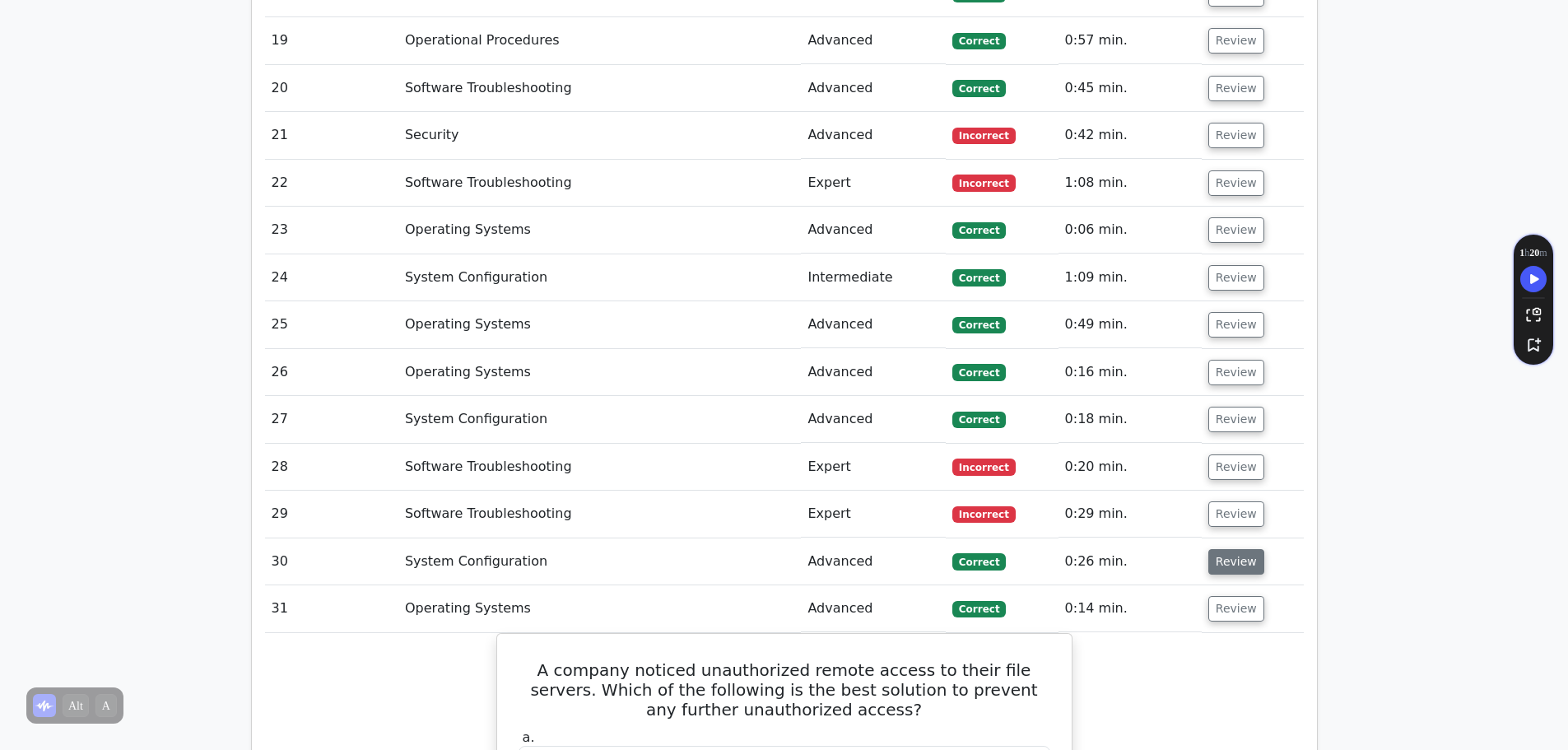
click at [1225, 549] on button "Review" at bounding box center [1237, 562] width 56 height 26
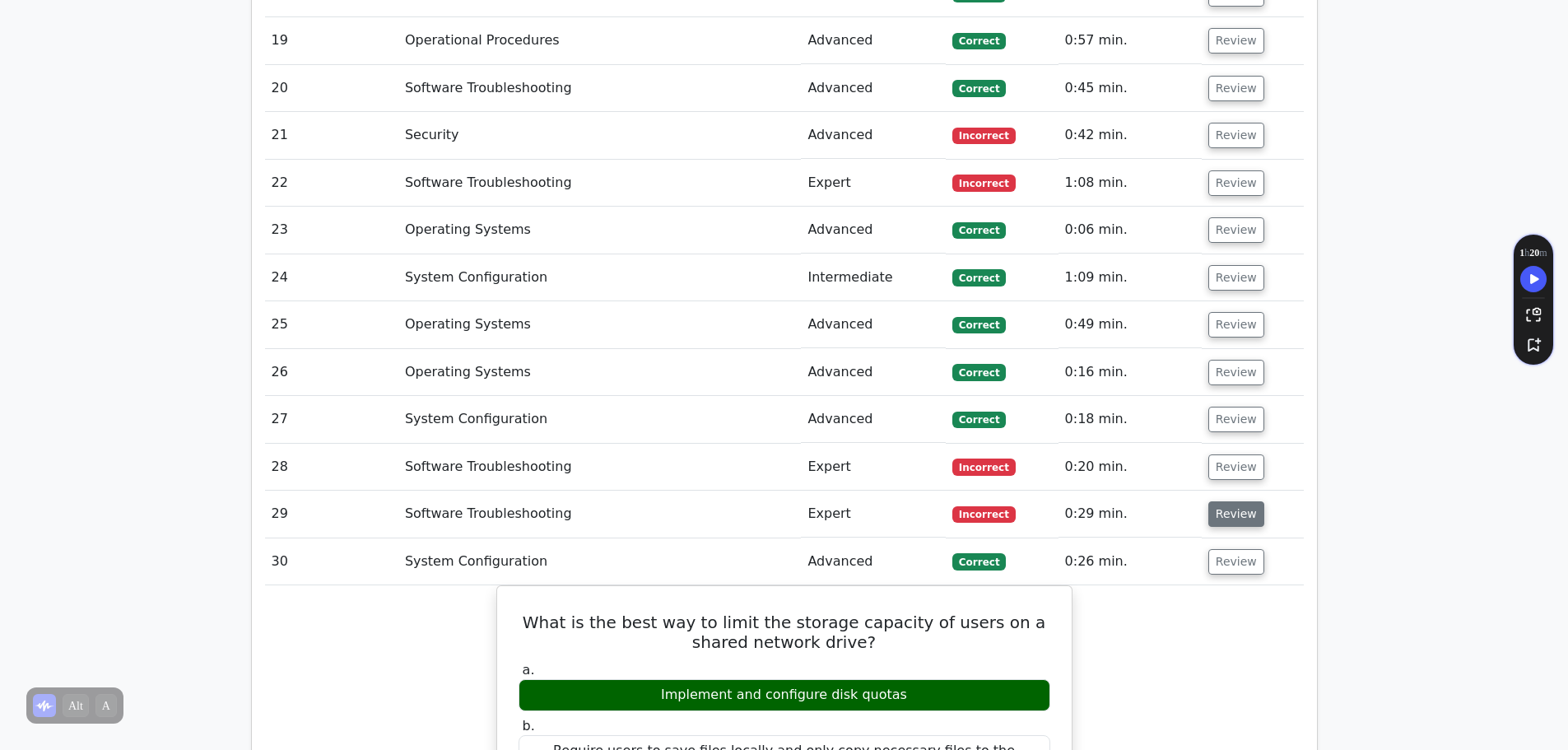
click at [1232, 501] on button "Review" at bounding box center [1237, 514] width 56 height 26
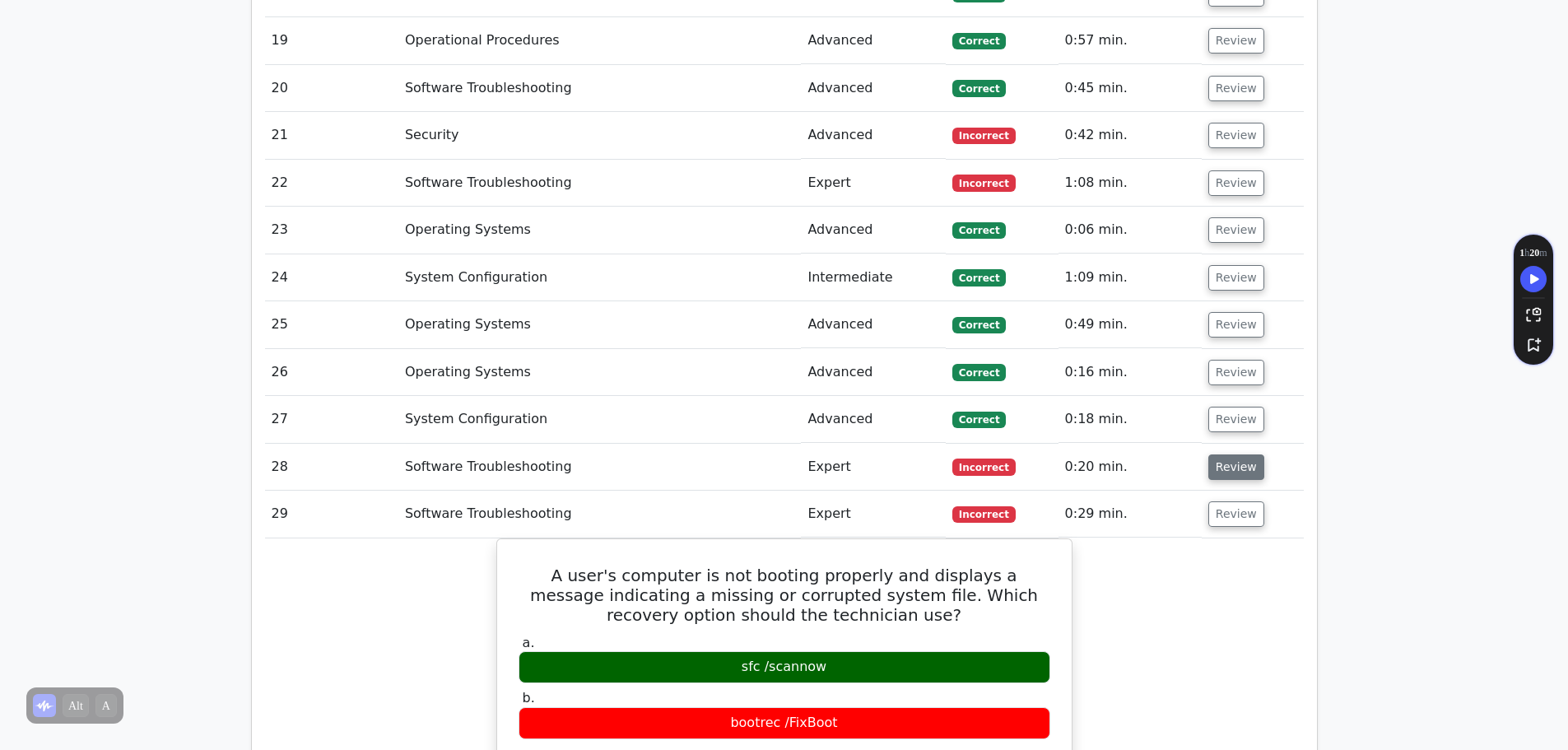
click at [1232, 454] on button "Review" at bounding box center [1237, 467] width 56 height 26
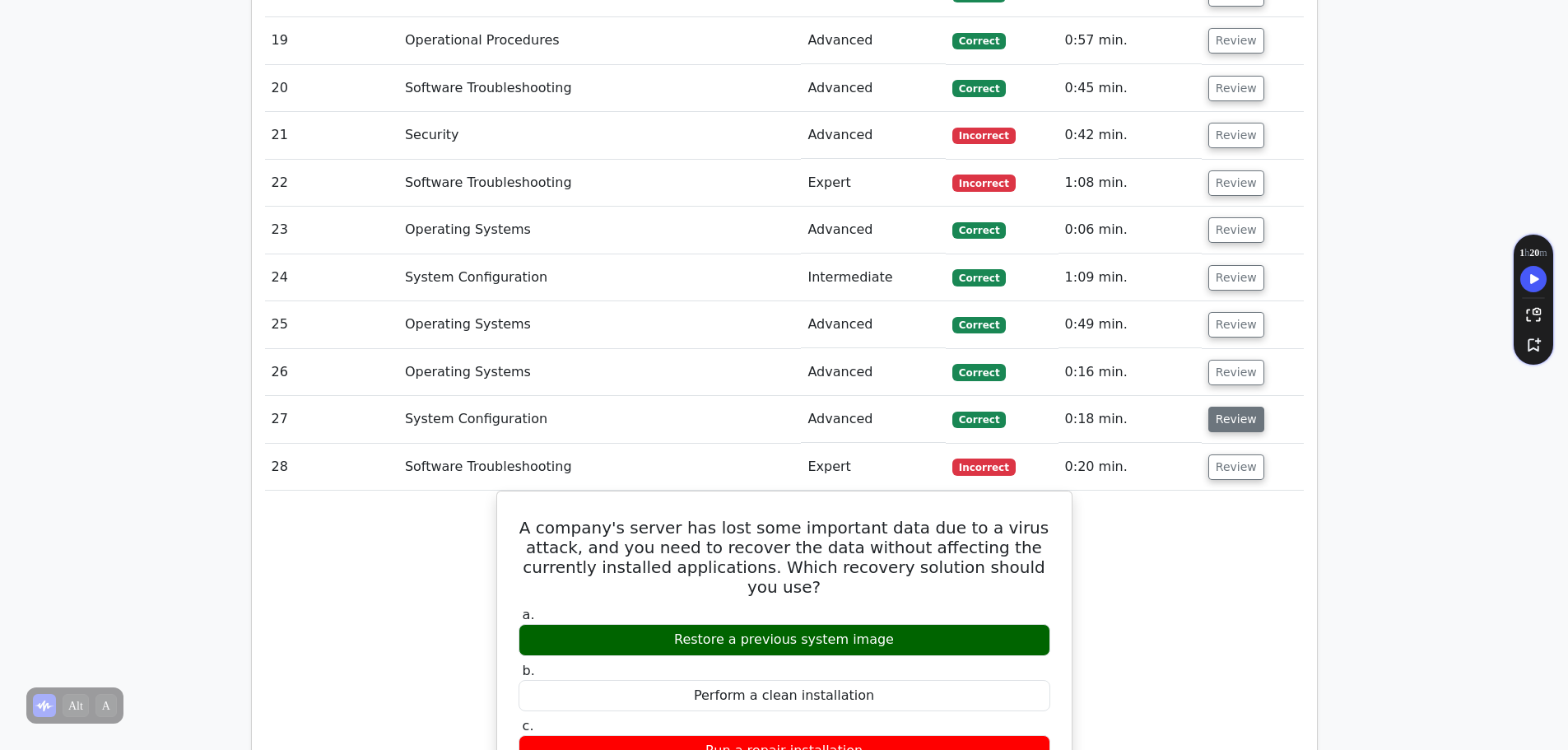
click at [1230, 407] on button "Review" at bounding box center [1237, 419] width 56 height 26
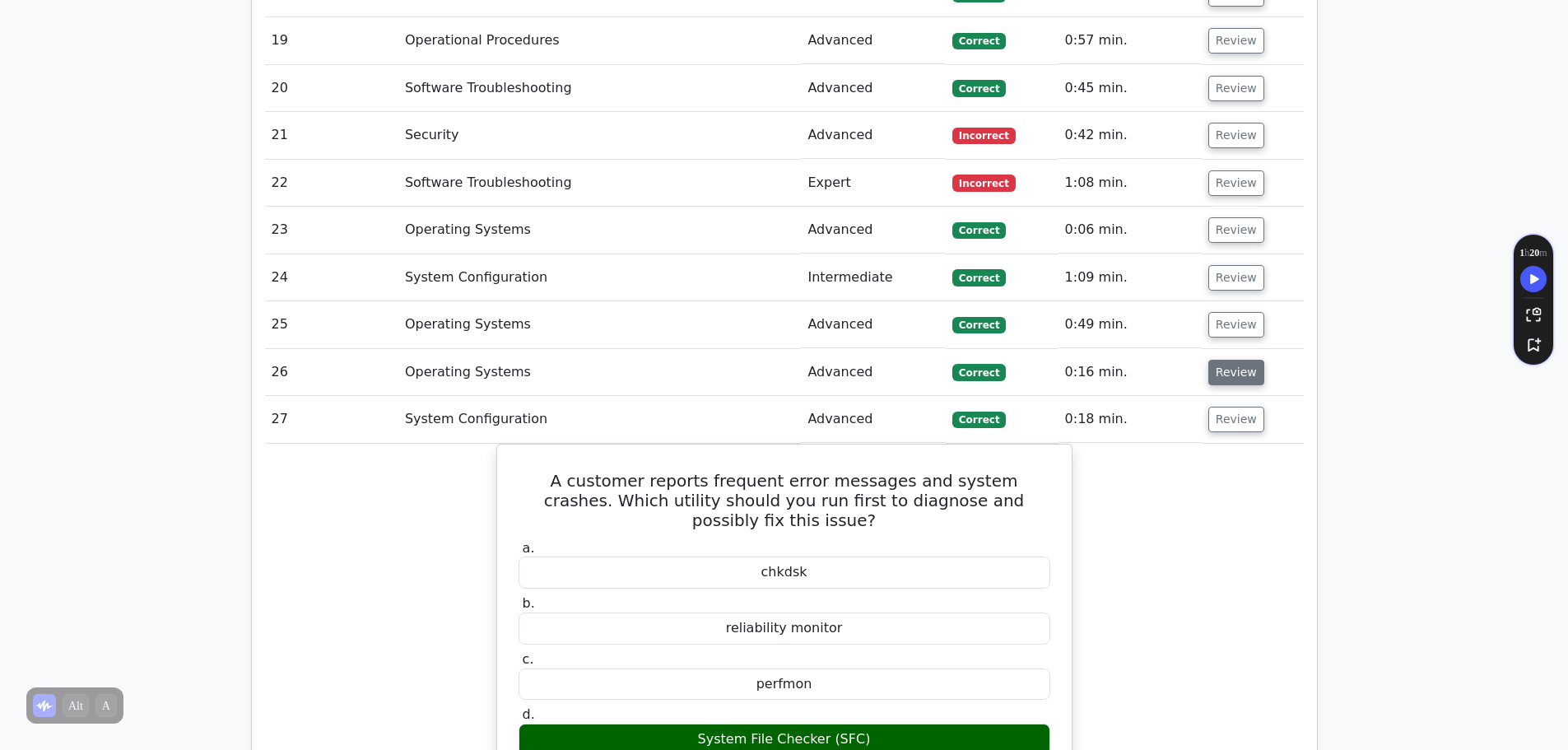
click at [1227, 360] on button "Review" at bounding box center [1237, 372] width 56 height 26
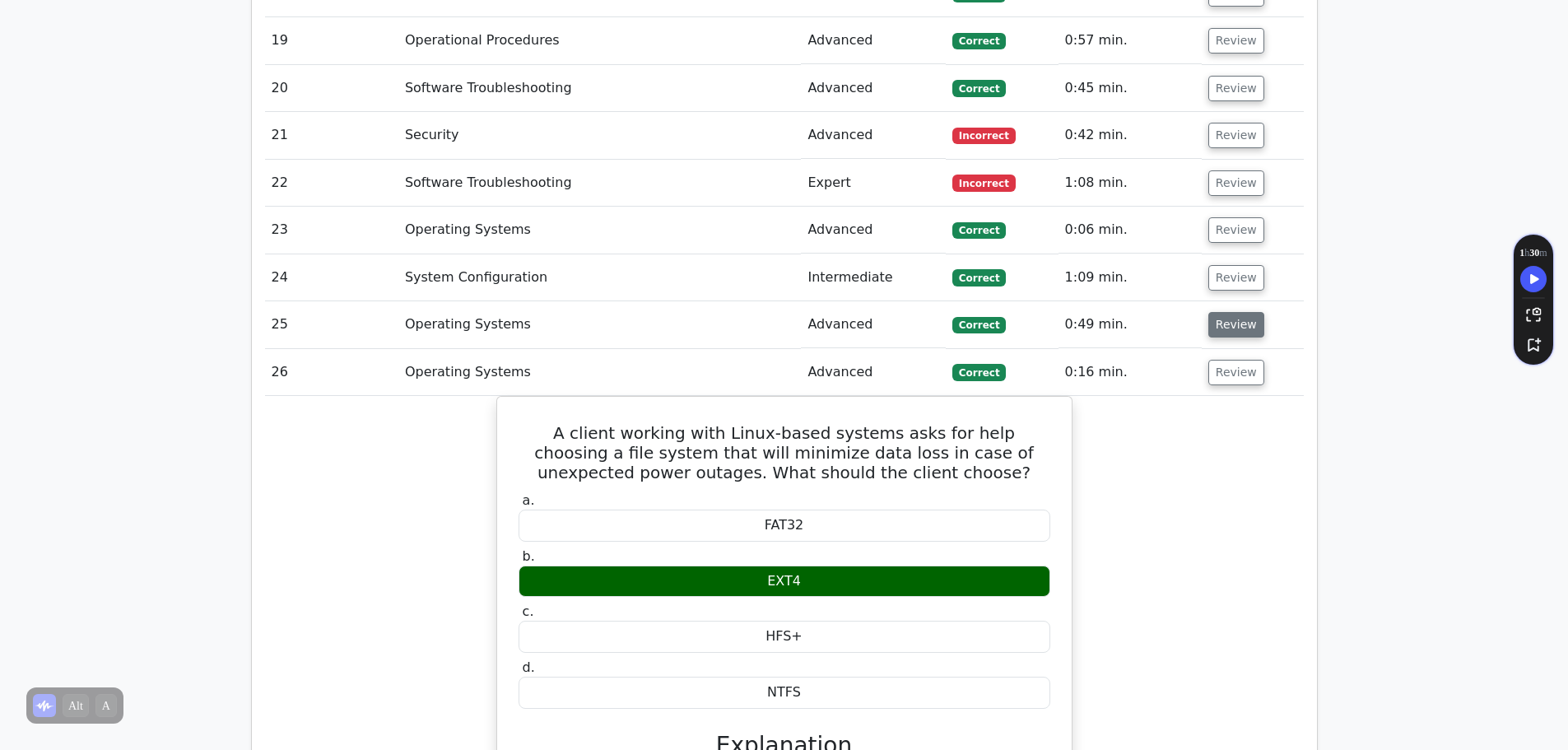
click at [1234, 312] on button "Review" at bounding box center [1237, 325] width 56 height 26
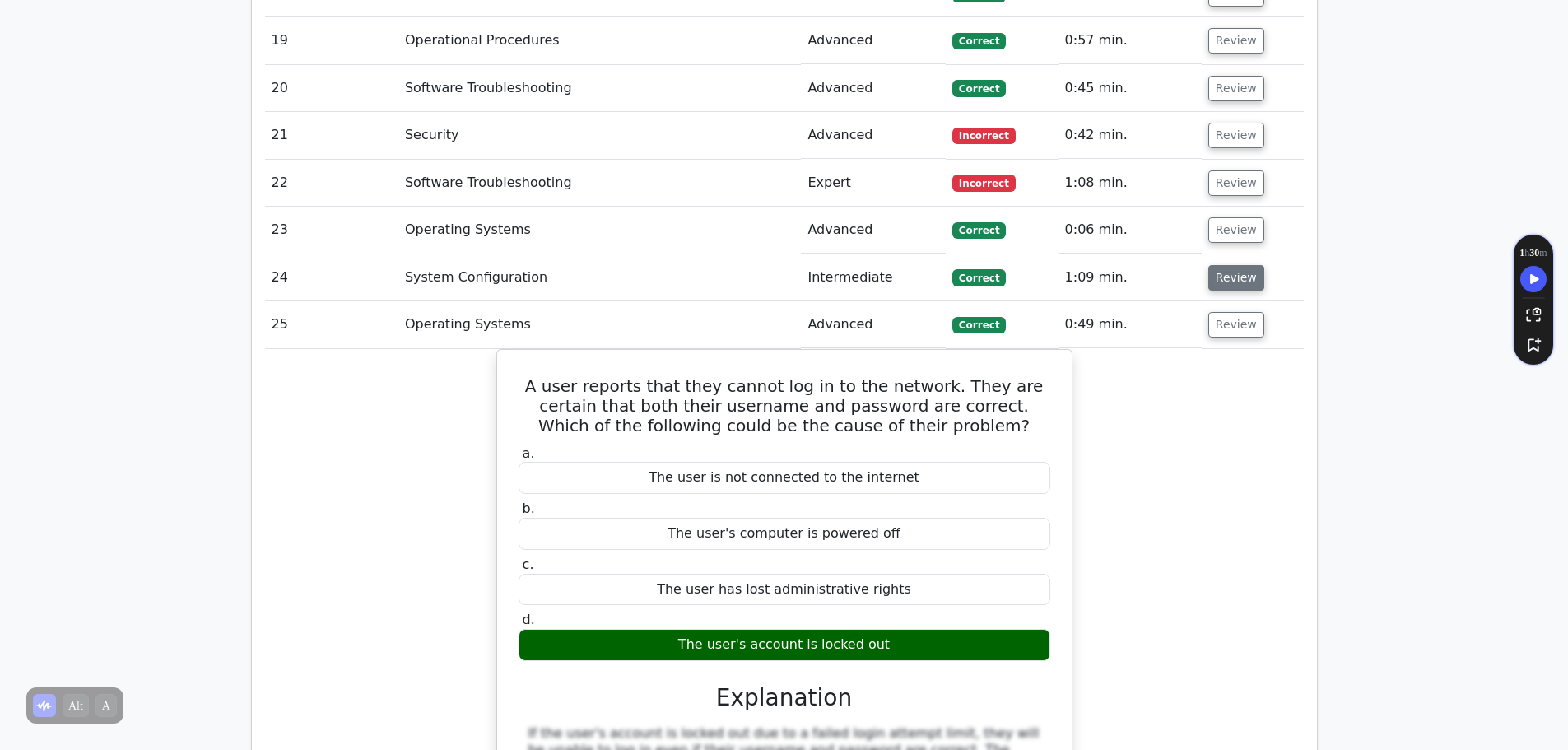
click at [1234, 265] on button "Review" at bounding box center [1237, 278] width 56 height 26
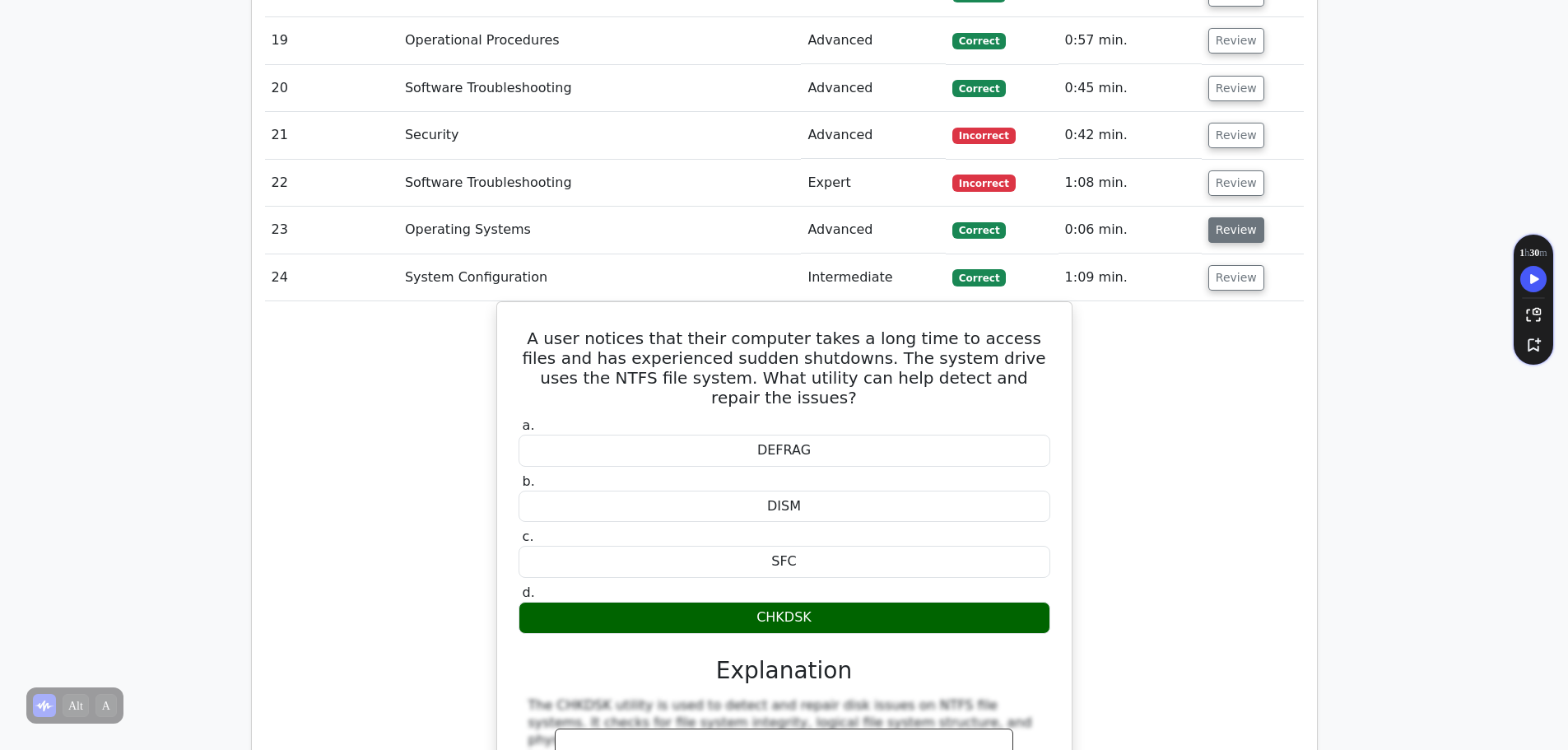
click at [1225, 217] on button "Review" at bounding box center [1237, 230] width 56 height 26
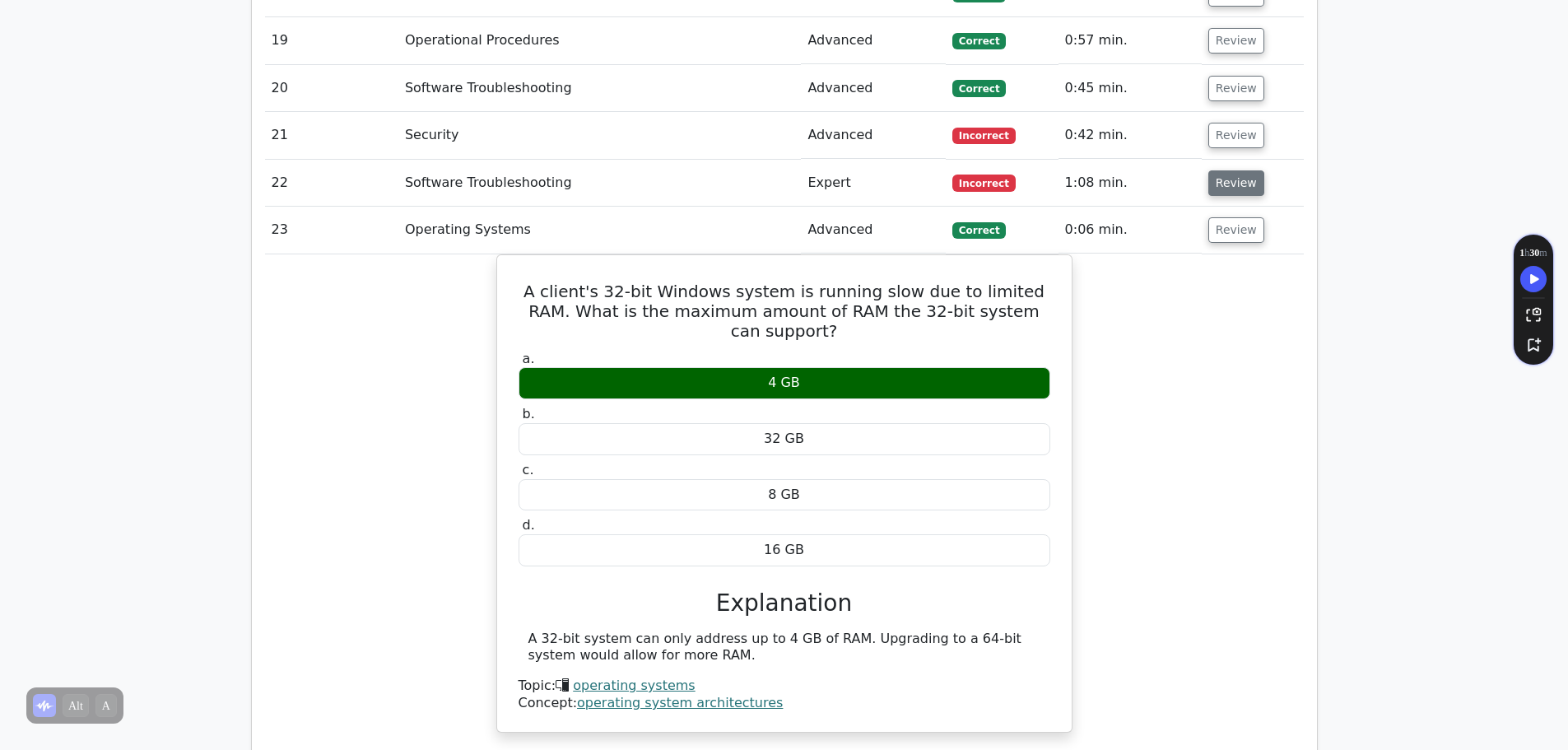
click at [1235, 171] on button "Review" at bounding box center [1237, 184] width 56 height 26
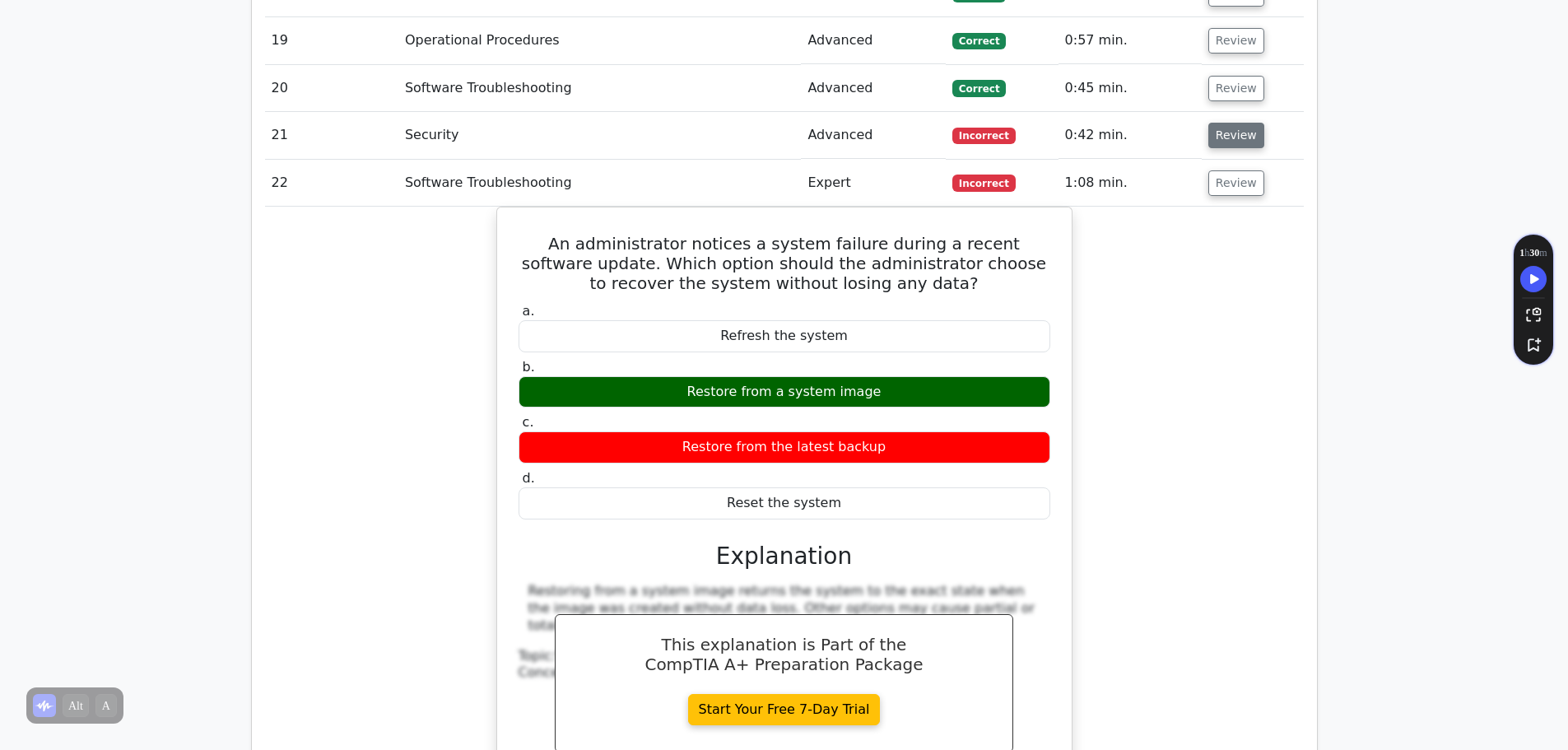
click at [1231, 123] on button "Review" at bounding box center [1237, 136] width 56 height 26
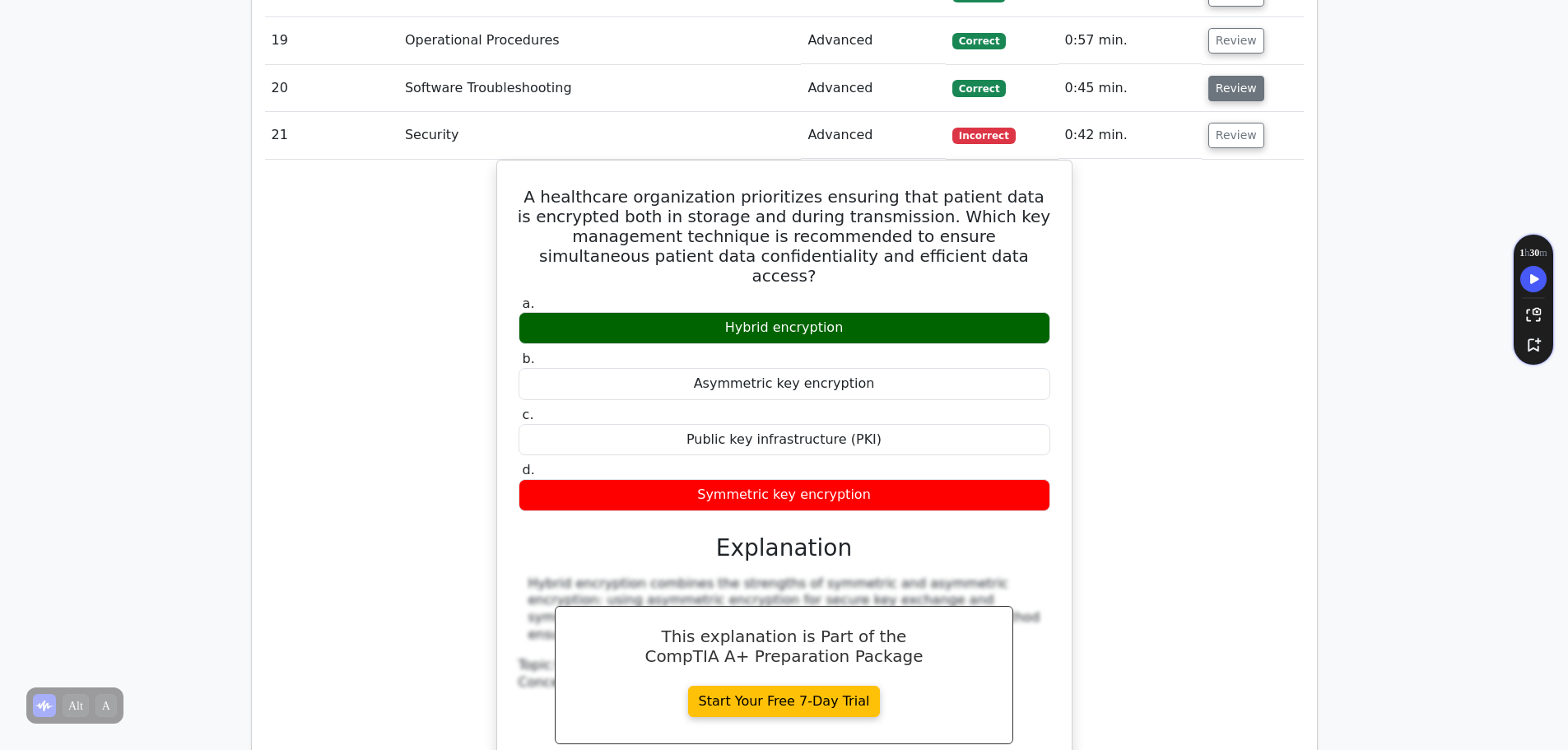
click at [1219, 76] on button "Review" at bounding box center [1237, 89] width 56 height 26
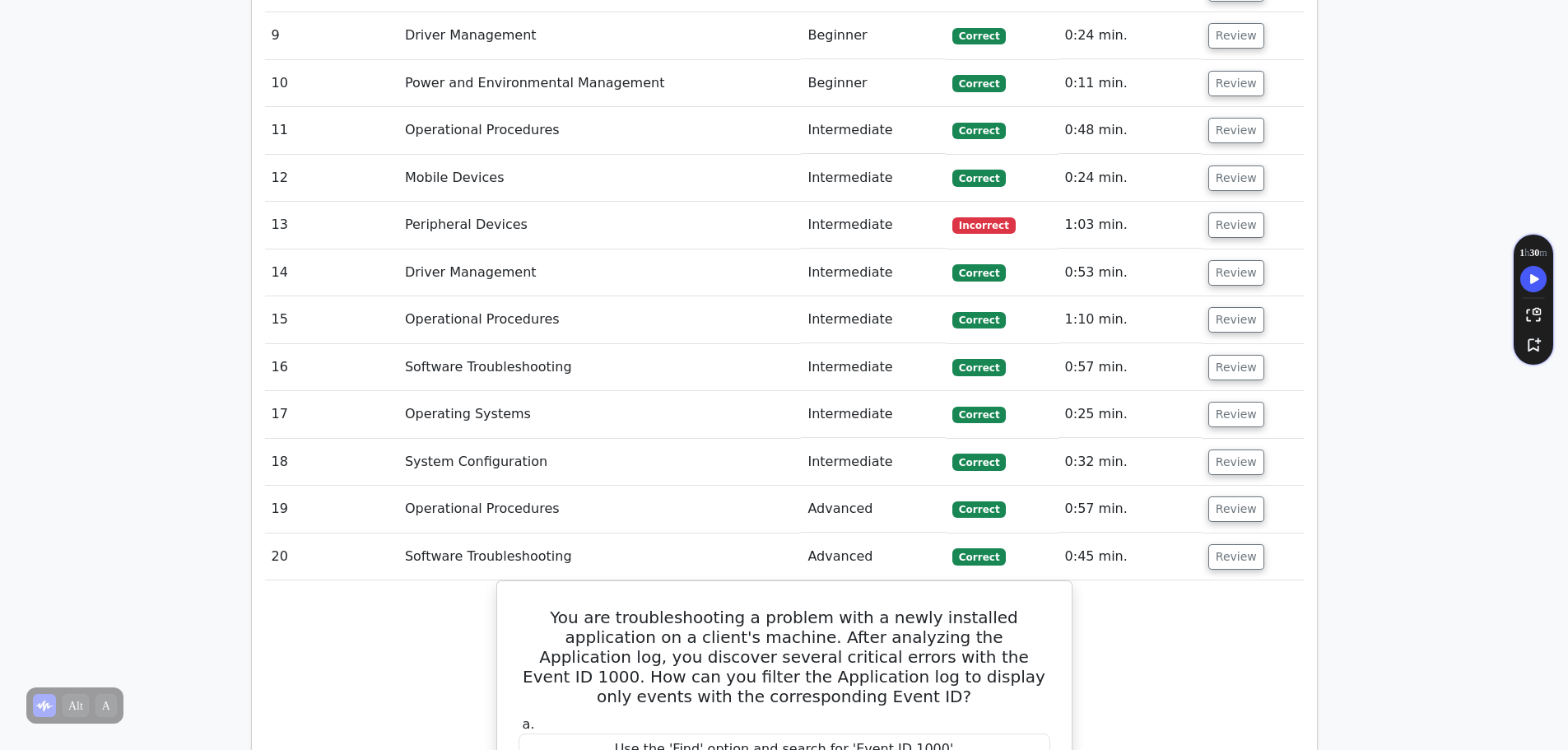
scroll to position [2881, 0]
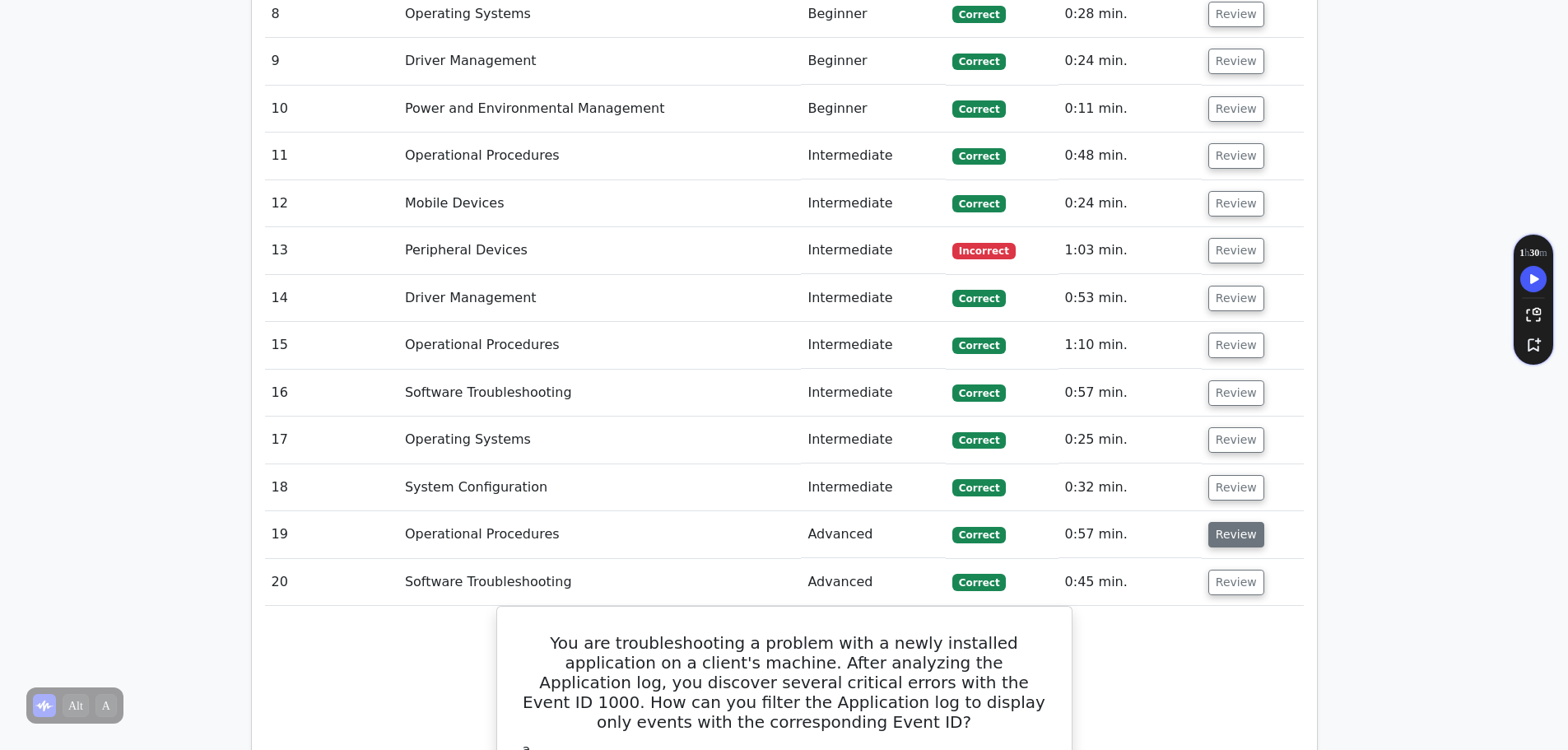
click at [1231, 522] on button "Review" at bounding box center [1237, 535] width 56 height 26
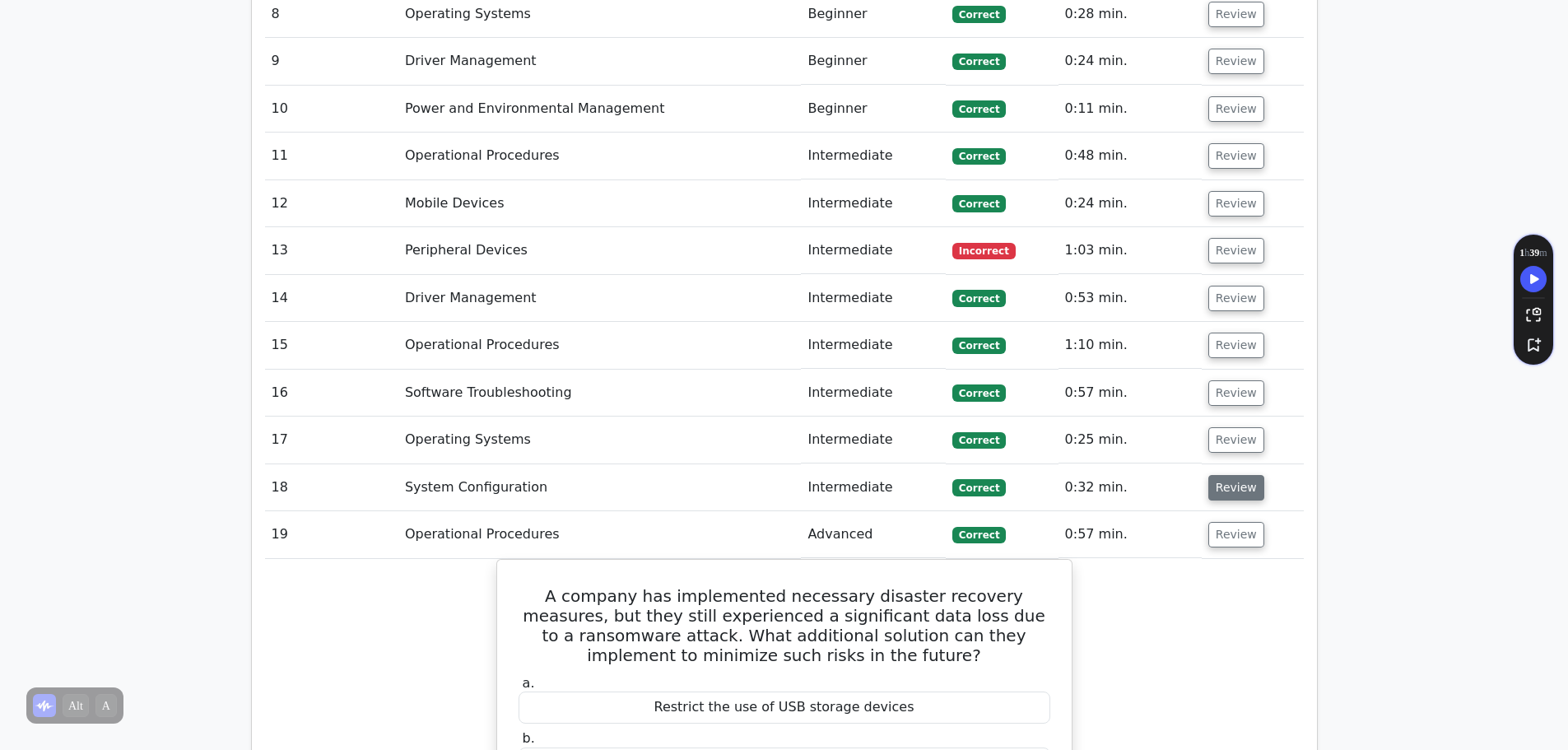
click at [1235, 475] on button "Review" at bounding box center [1237, 488] width 56 height 26
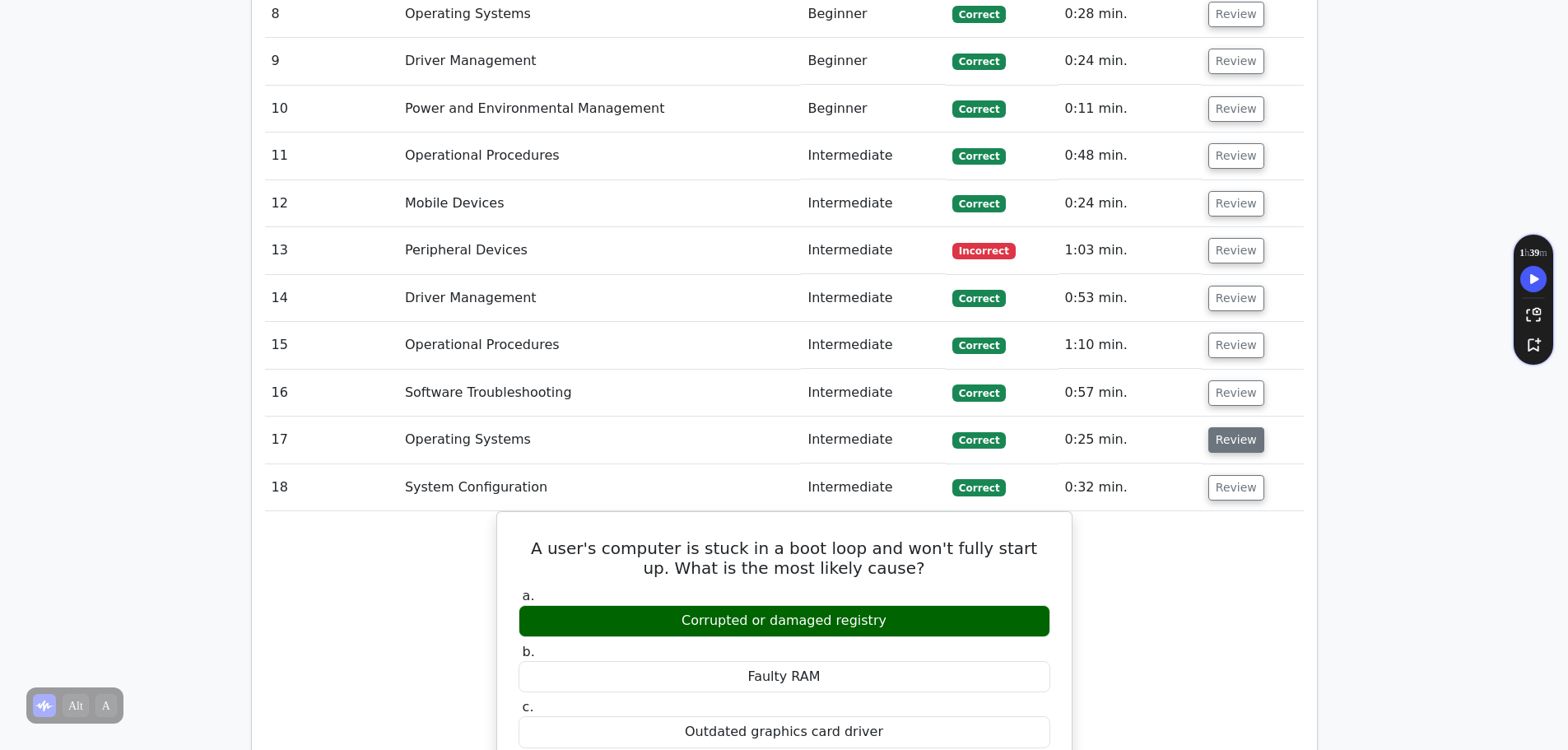
click at [1234, 427] on button "Review" at bounding box center [1237, 440] width 56 height 26
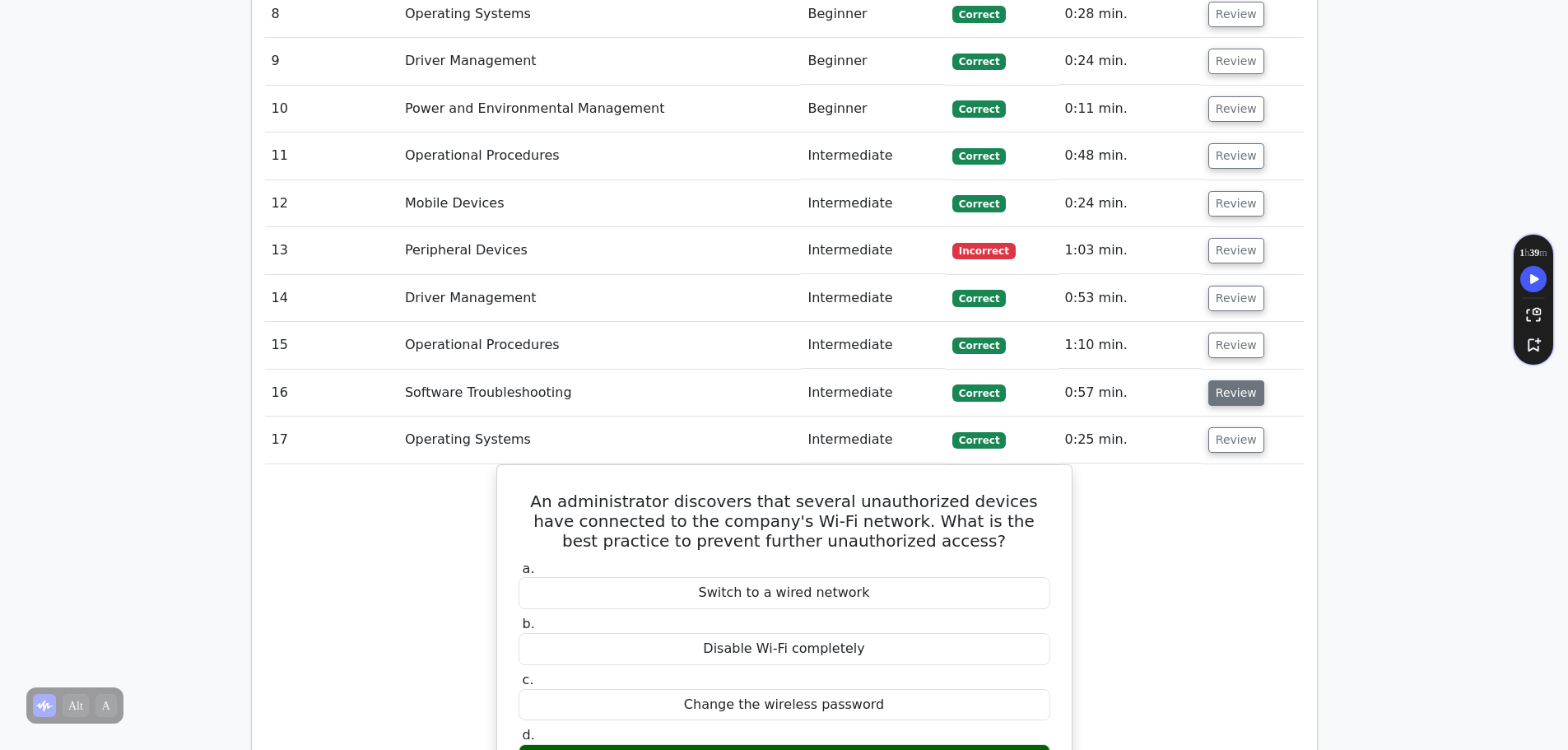
click at [1225, 380] on button "Review" at bounding box center [1237, 393] width 56 height 26
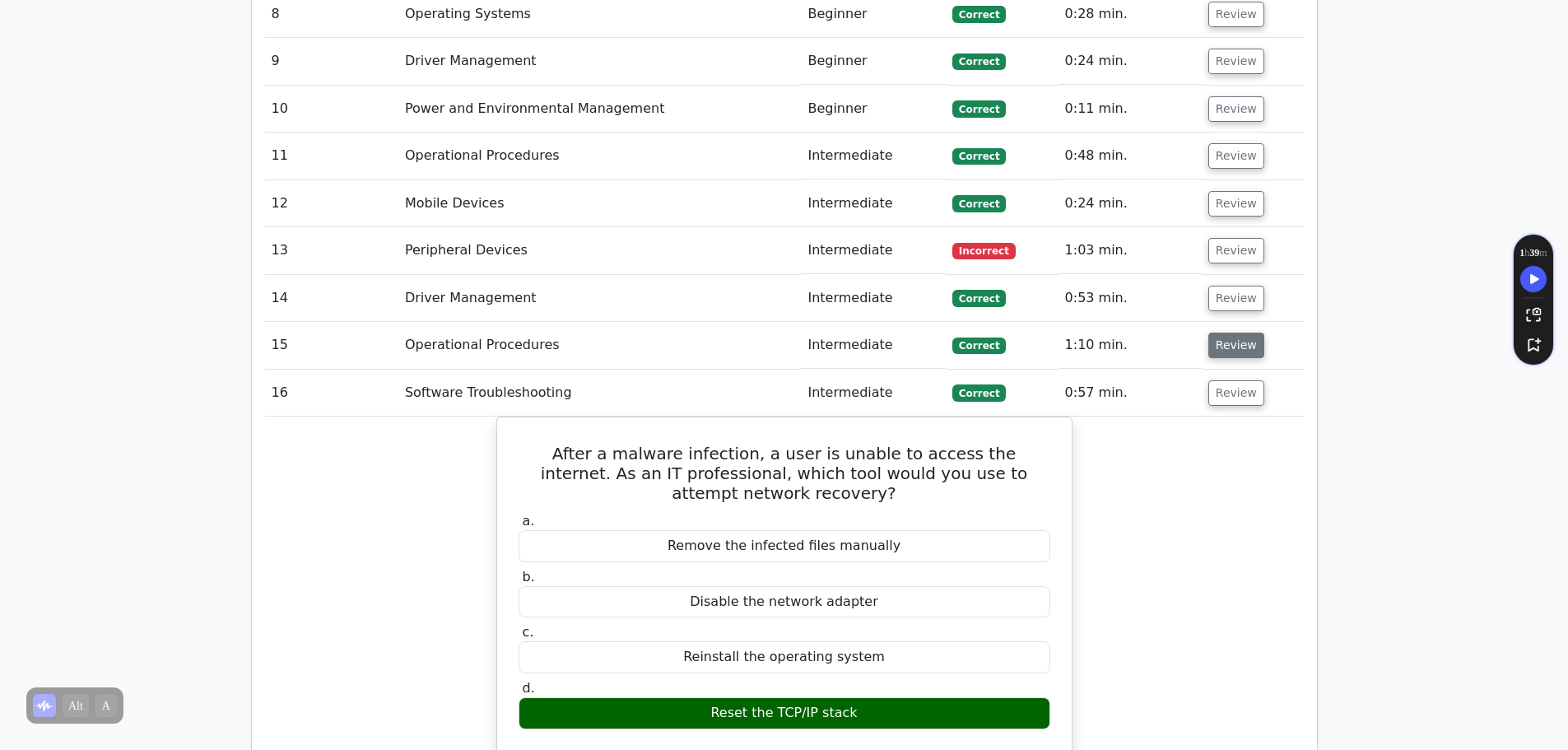
click at [1231, 332] on button "Review" at bounding box center [1237, 345] width 56 height 26
click at [1233, 285] on button "Review" at bounding box center [1237, 298] width 56 height 26
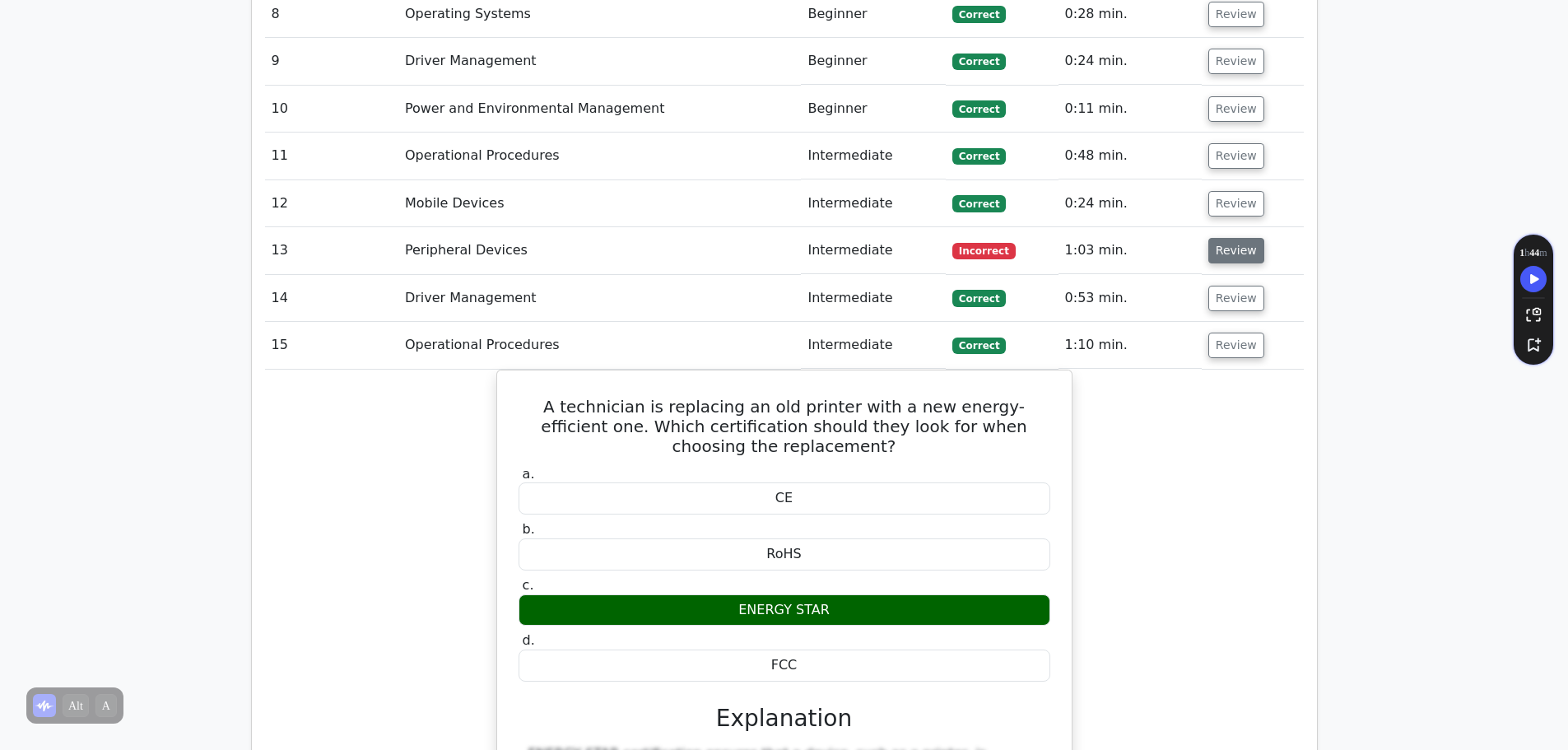
click at [1231, 238] on button "Review" at bounding box center [1237, 251] width 56 height 26
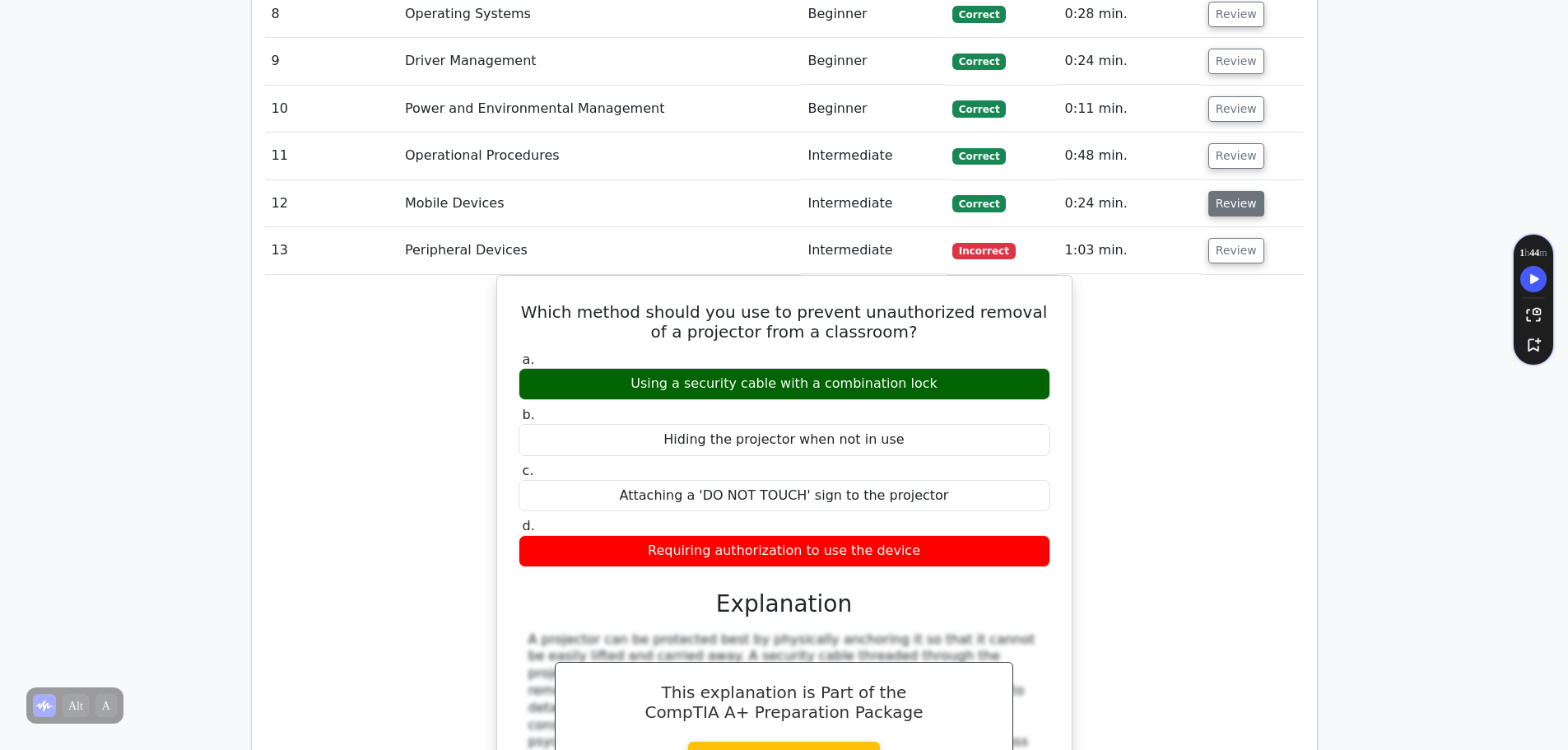
click at [1235, 191] on button "Review" at bounding box center [1237, 204] width 56 height 26
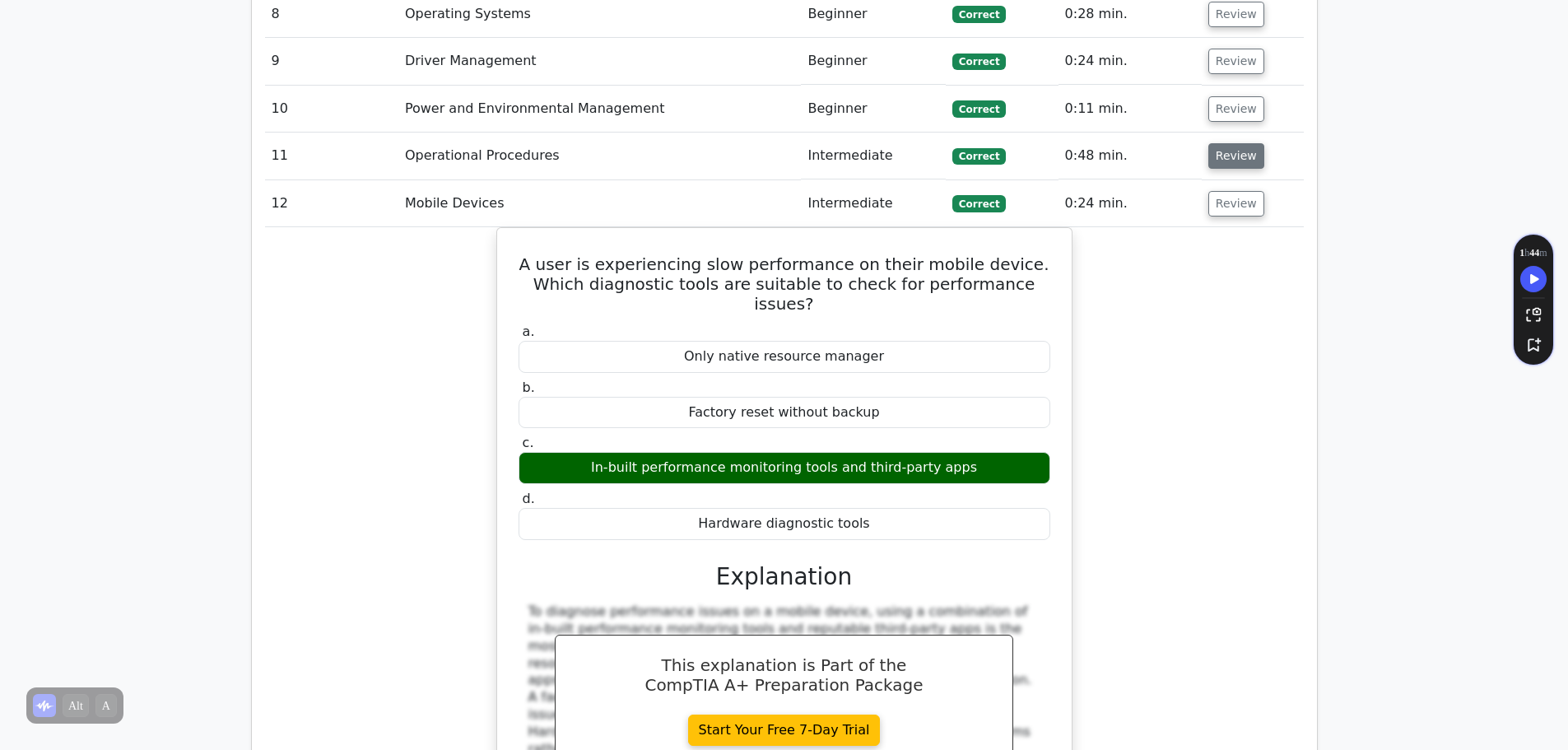
click at [1226, 144] on button "Review" at bounding box center [1237, 156] width 56 height 26
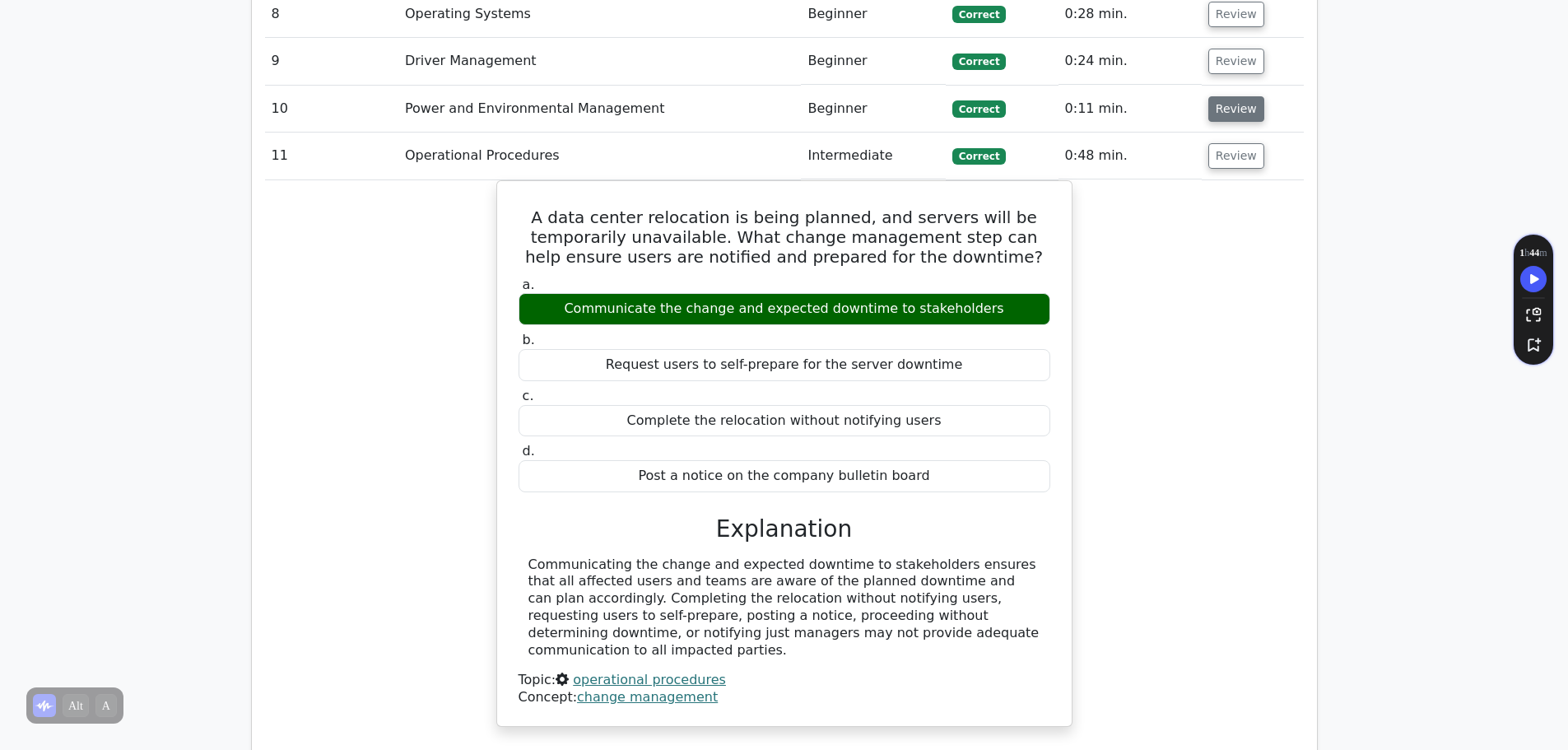
click at [1226, 97] on button "Review" at bounding box center [1237, 109] width 56 height 26
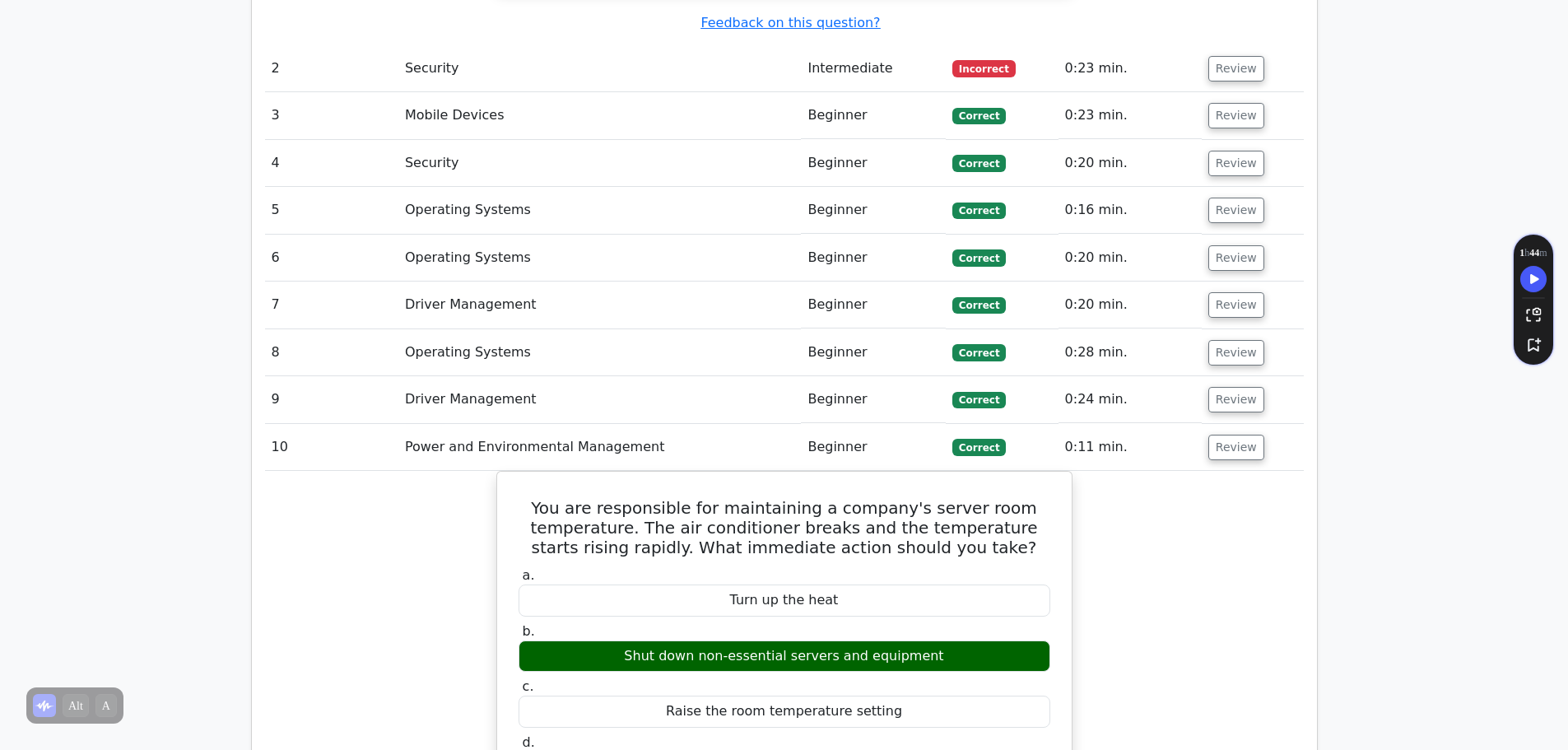
scroll to position [2470, 0]
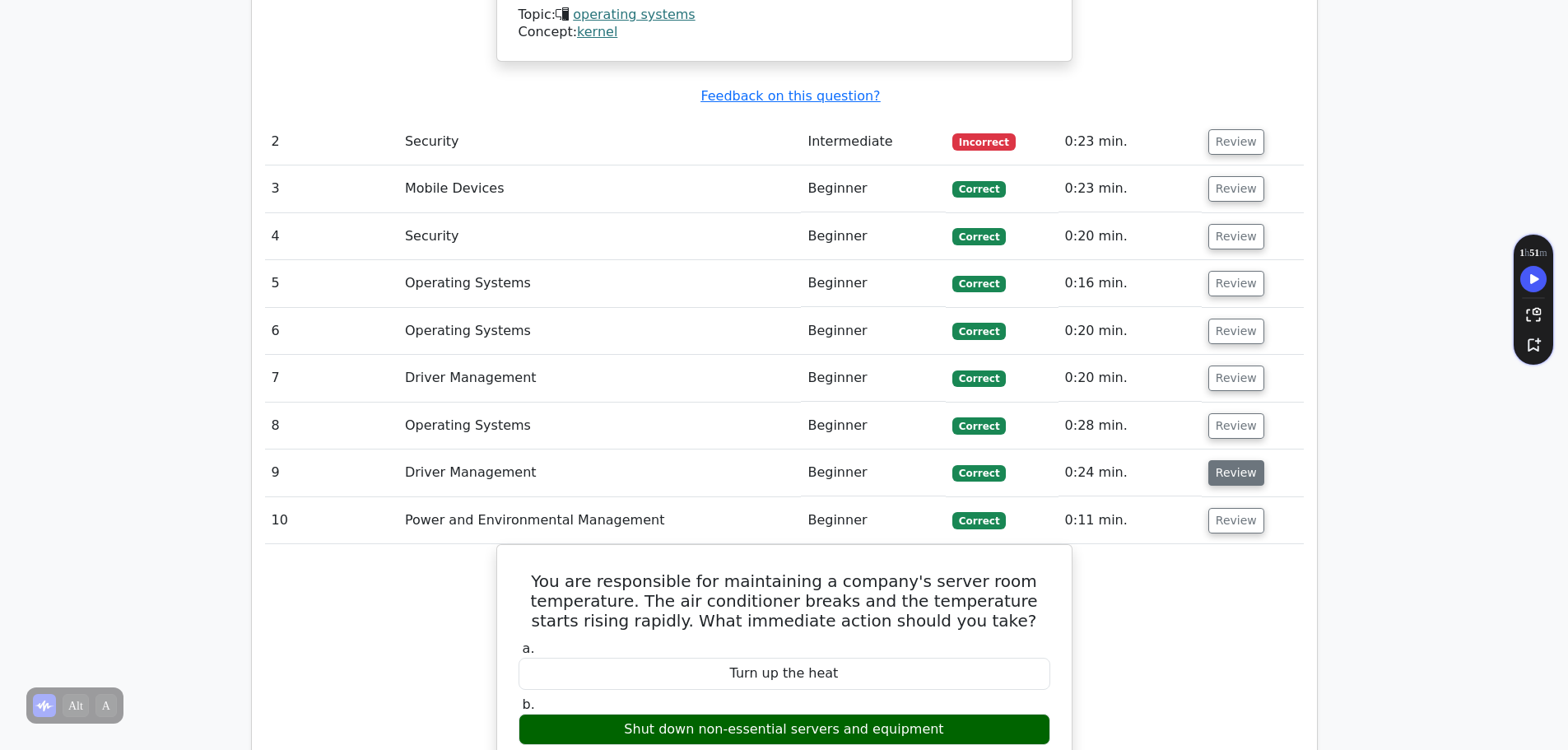
click at [1239, 460] on button "Review" at bounding box center [1237, 473] width 56 height 26
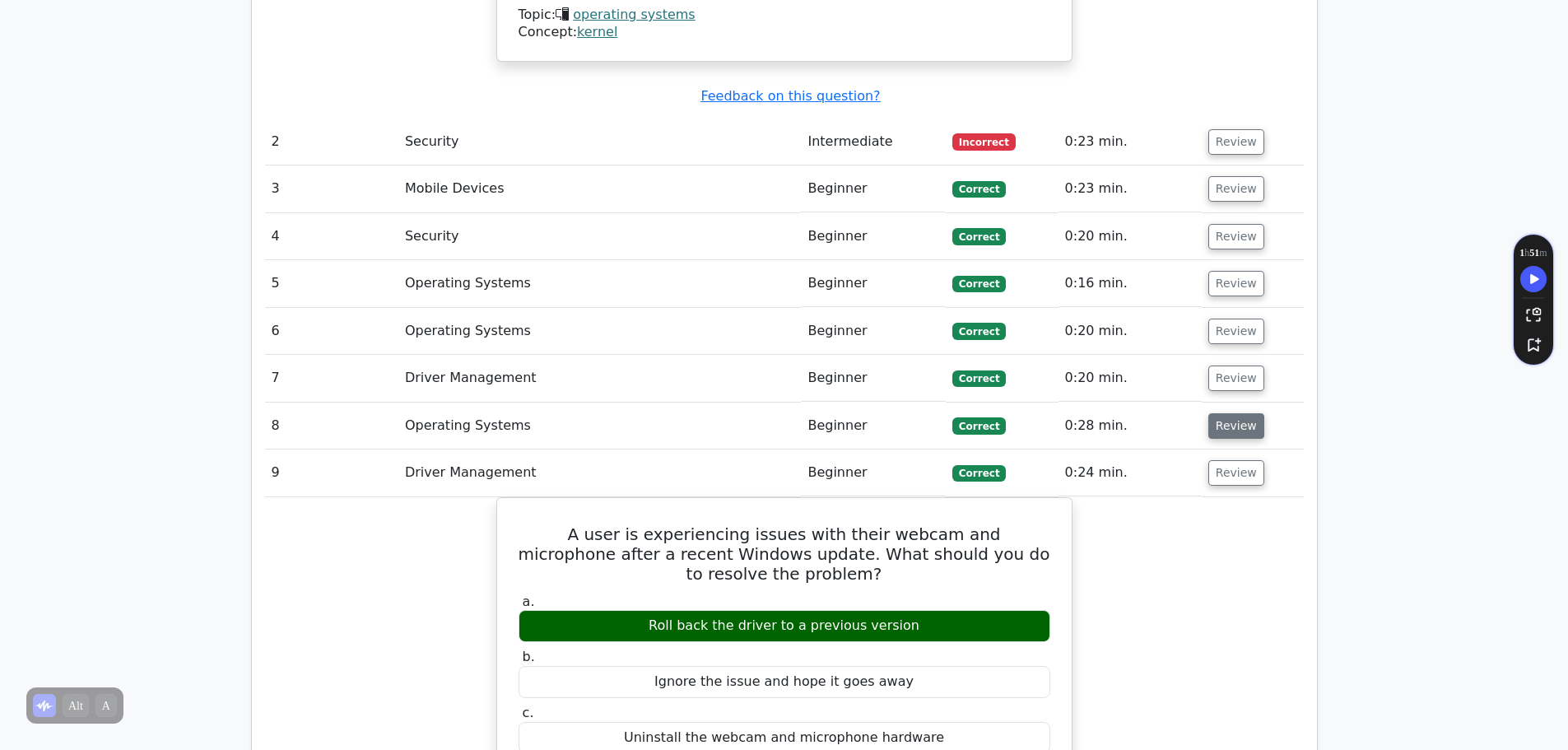
click at [1229, 413] on button "Review" at bounding box center [1237, 426] width 56 height 26
click at [1229, 366] on button "Review" at bounding box center [1237, 378] width 56 height 26
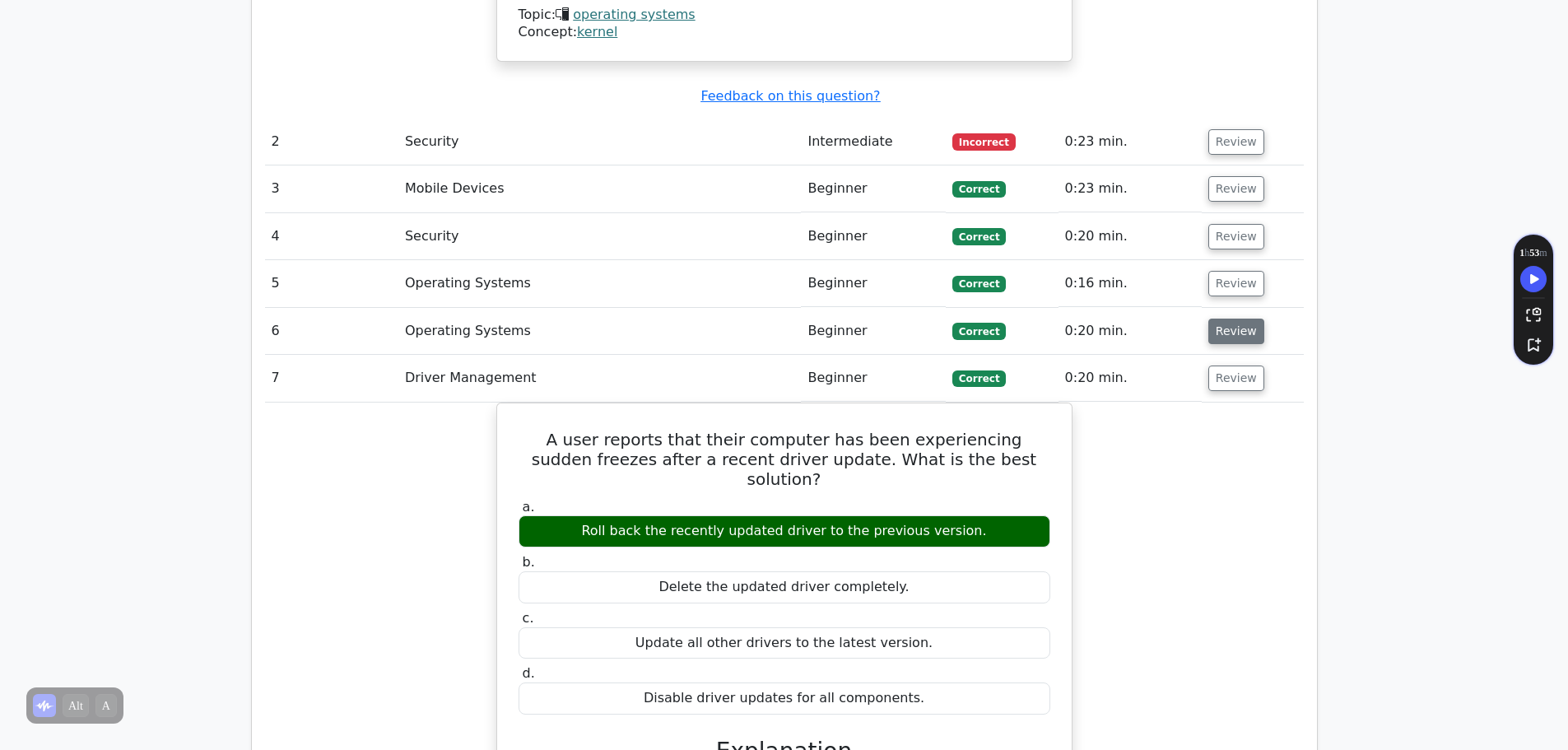
click at [1226, 319] on button "Review" at bounding box center [1237, 331] width 56 height 26
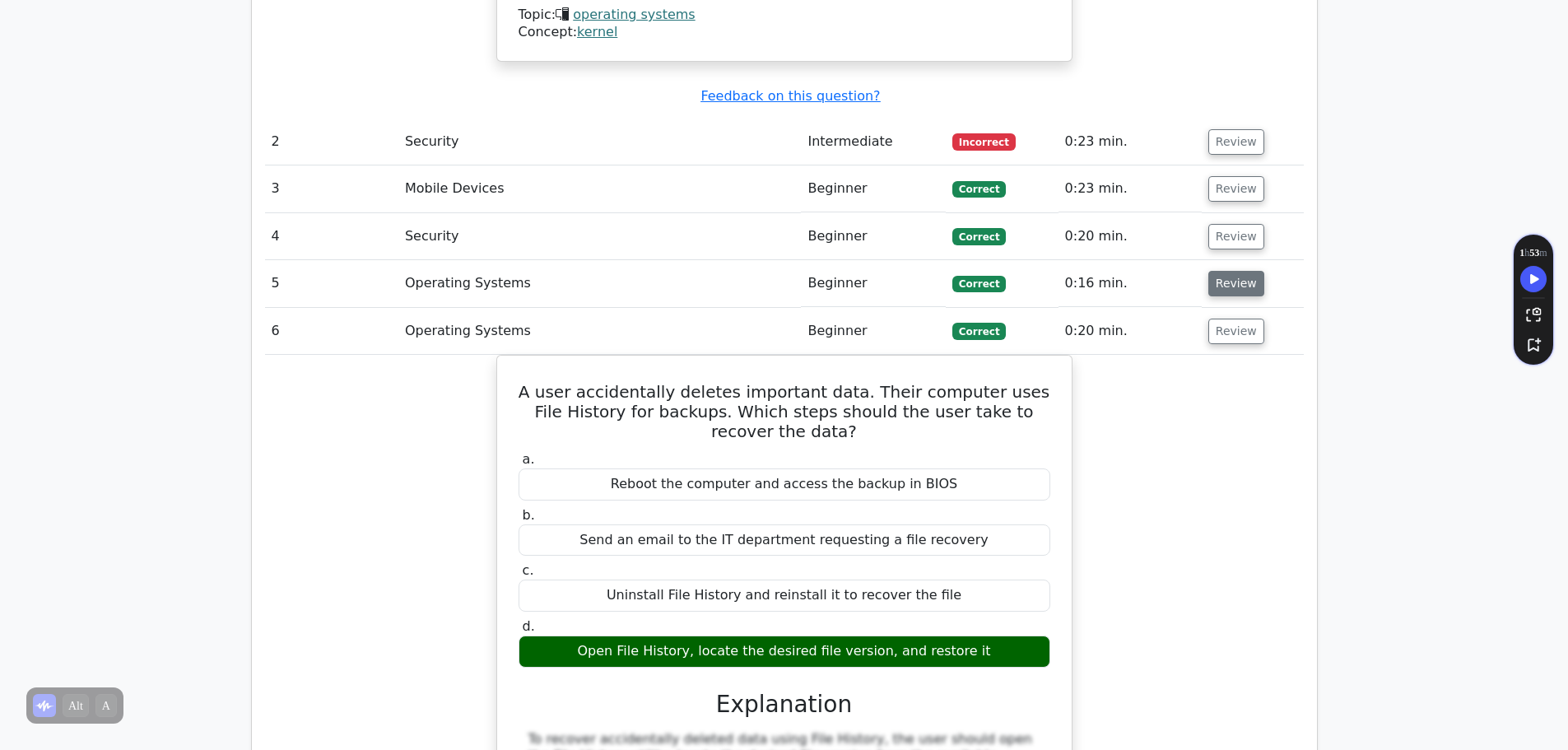
click at [1225, 271] on button "Review" at bounding box center [1237, 284] width 56 height 26
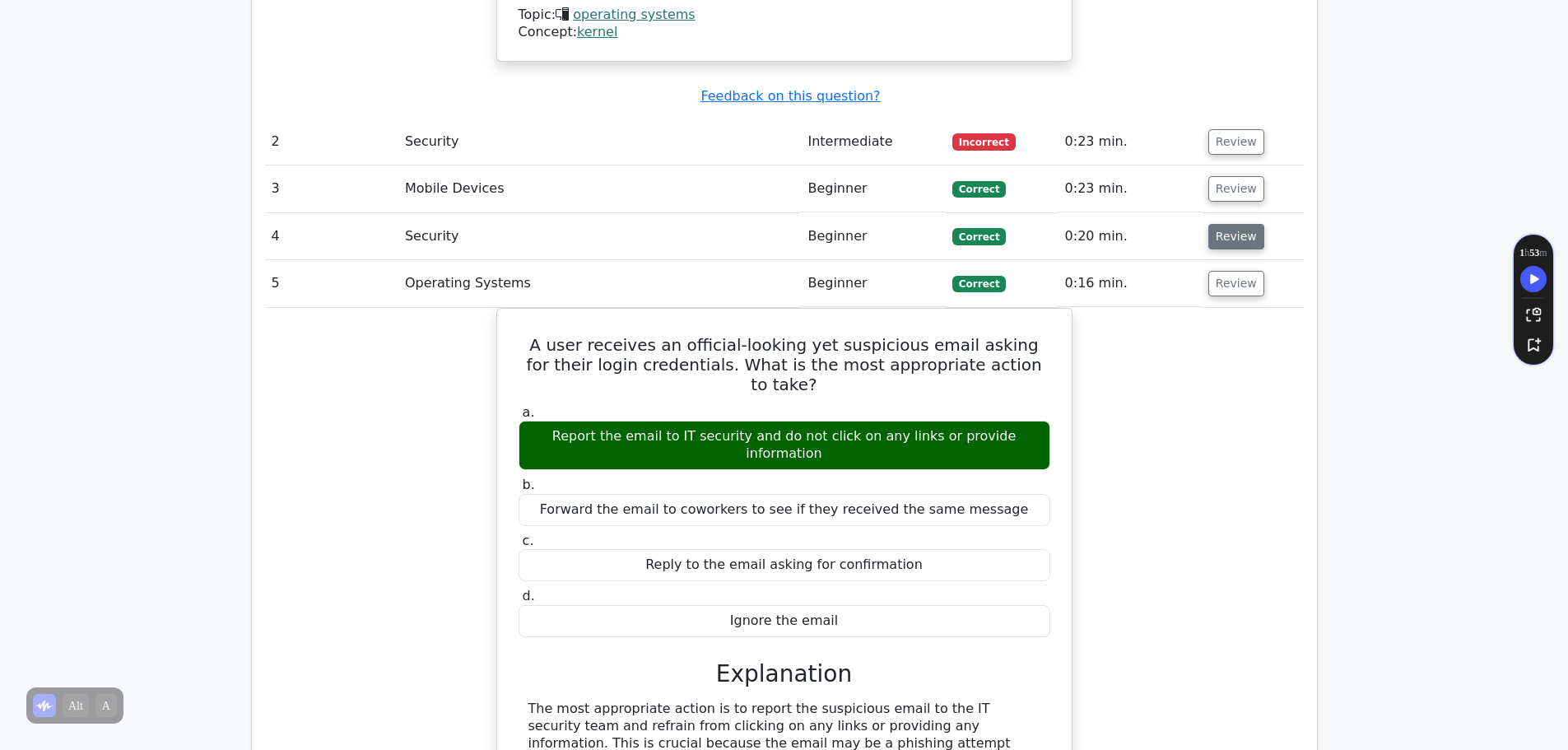
click at [1229, 224] on button "Review" at bounding box center [1237, 237] width 56 height 26
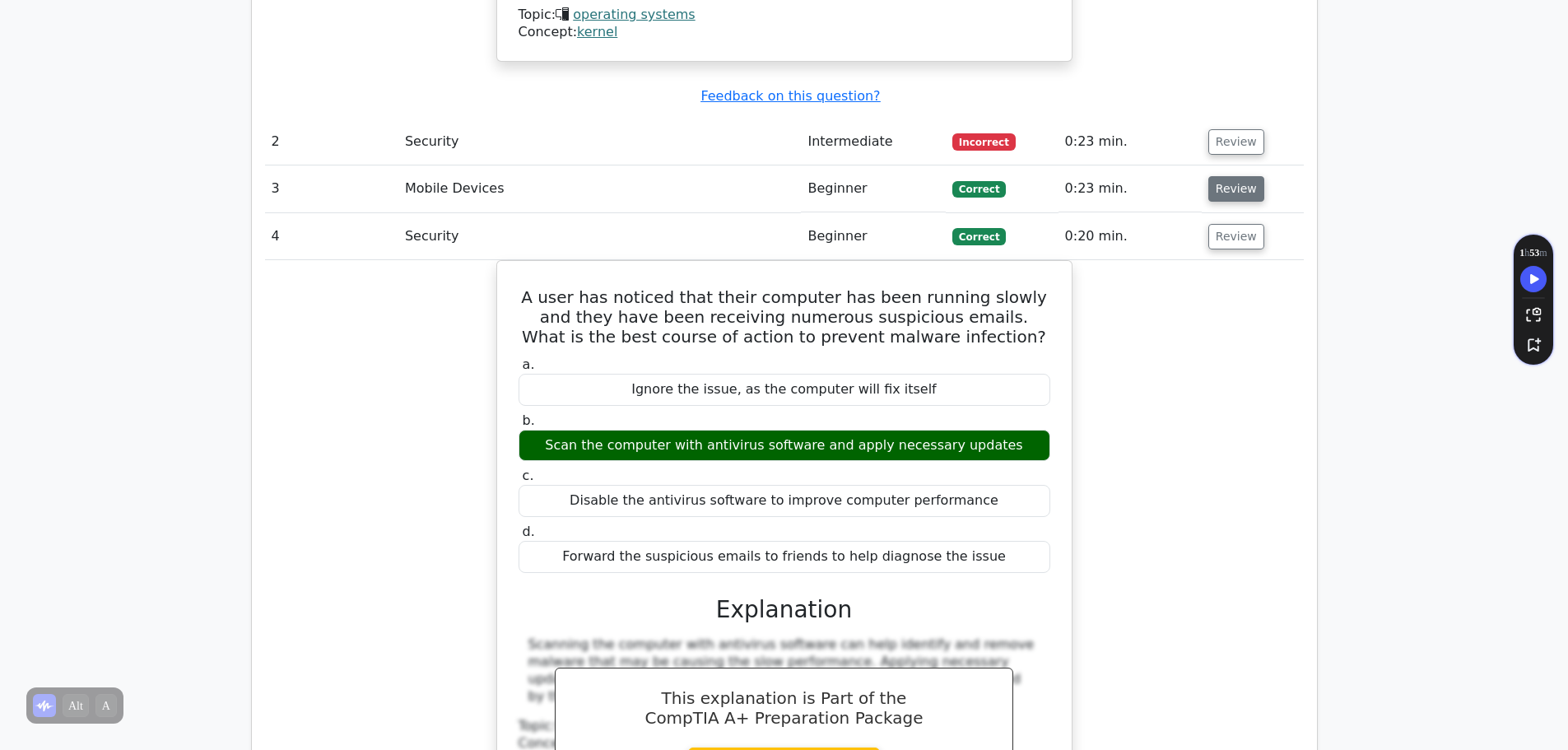
click at [1230, 176] on button "Review" at bounding box center [1237, 189] width 56 height 26
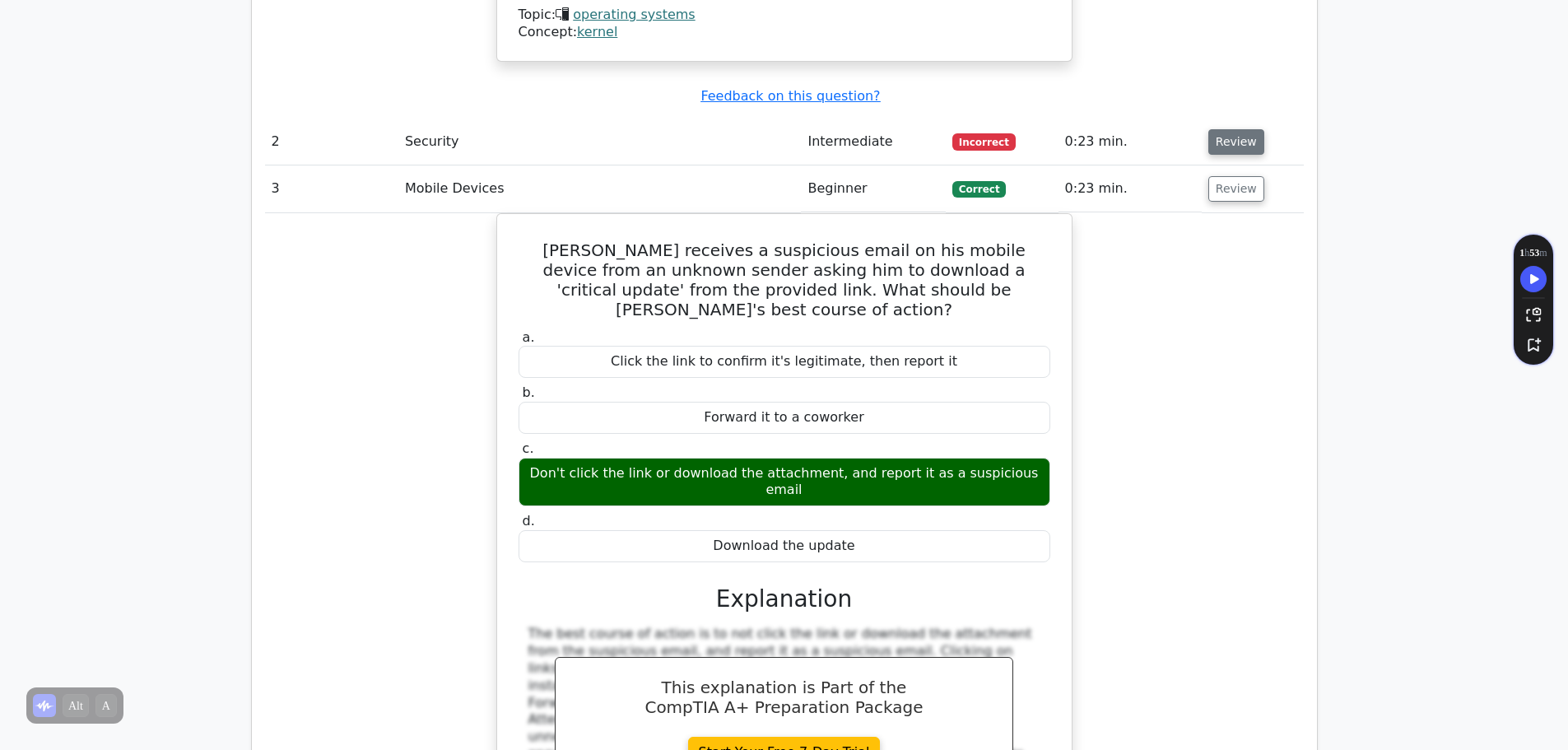
click at [1230, 129] on button "Review" at bounding box center [1237, 142] width 56 height 26
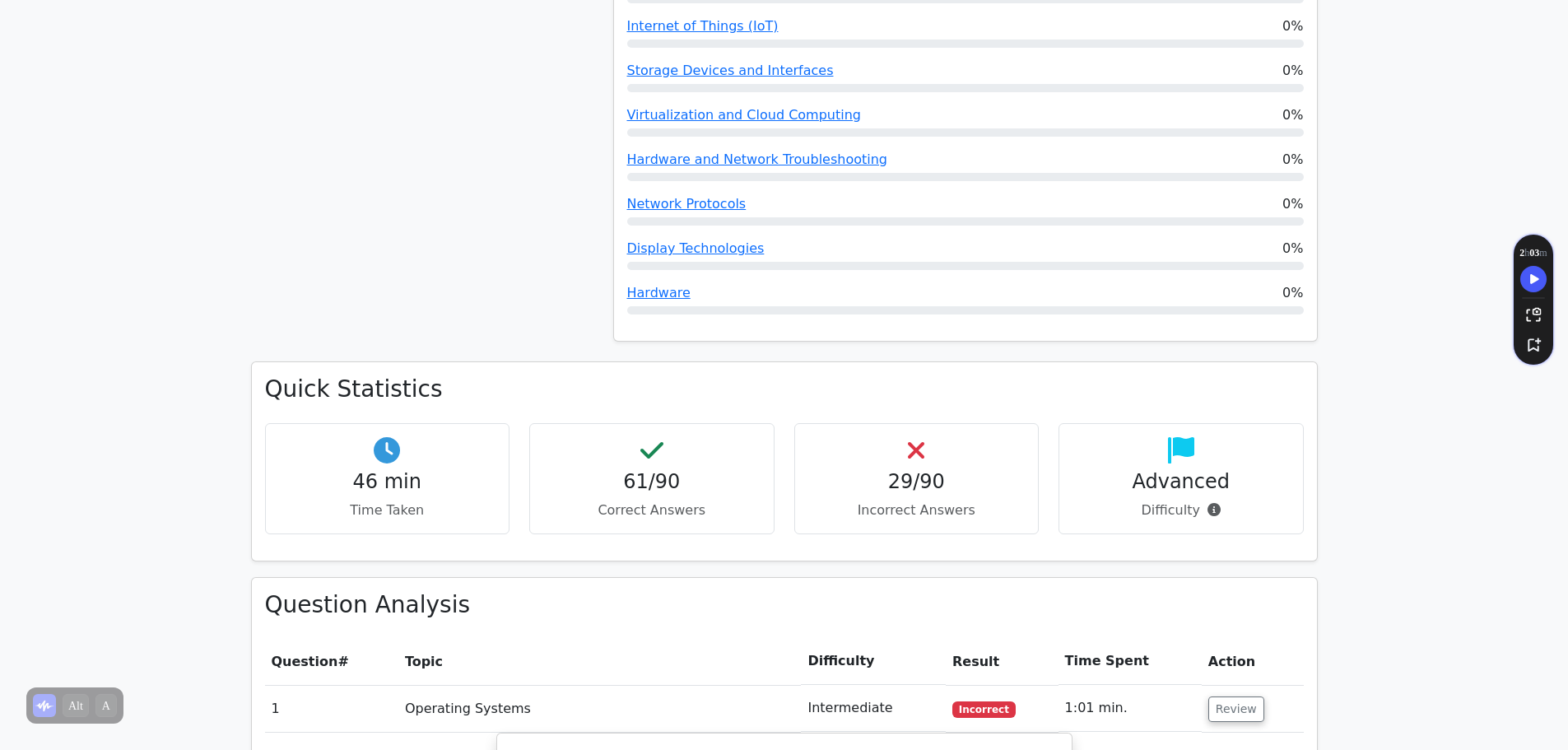
scroll to position [1482, 0]
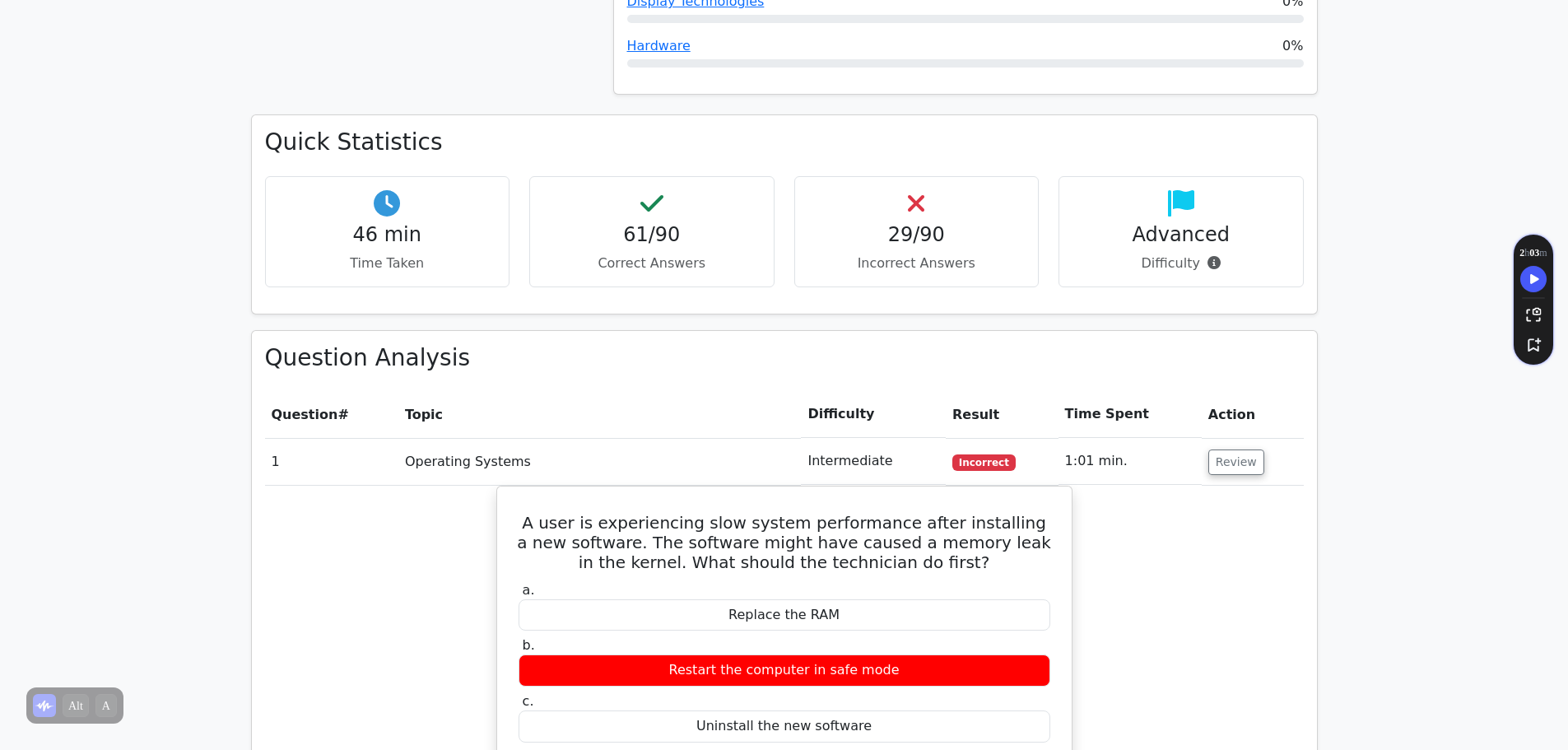
copy body "[PERSON_NAME] Profile Settings image/svg+xml Go Premium CompTIA A+ Preparation …"
